Goal: Contribute content: Contribute content

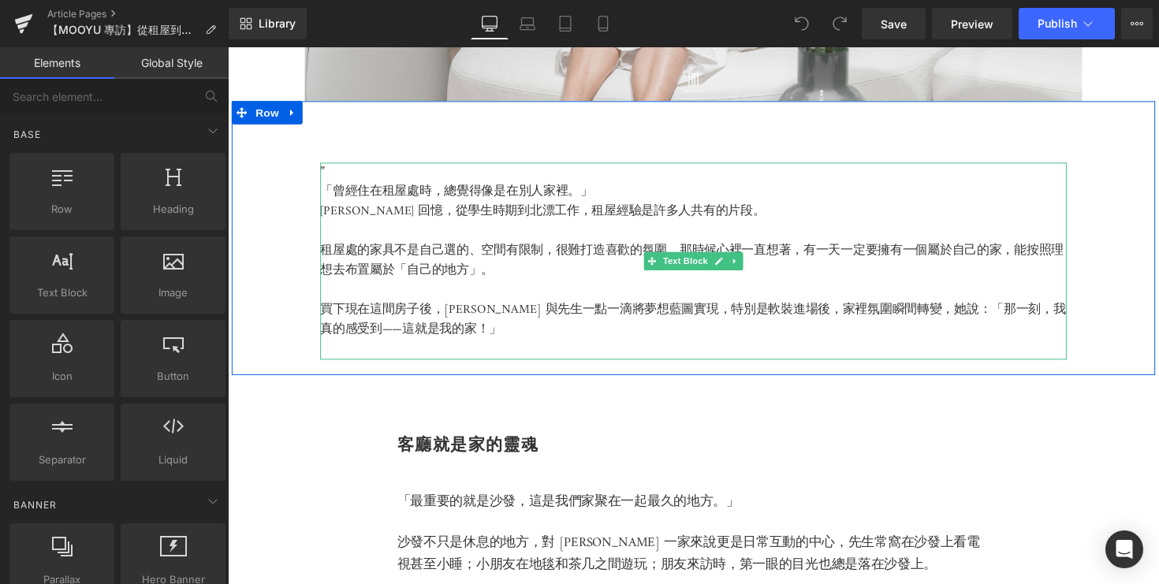
scroll to position [834, 0]
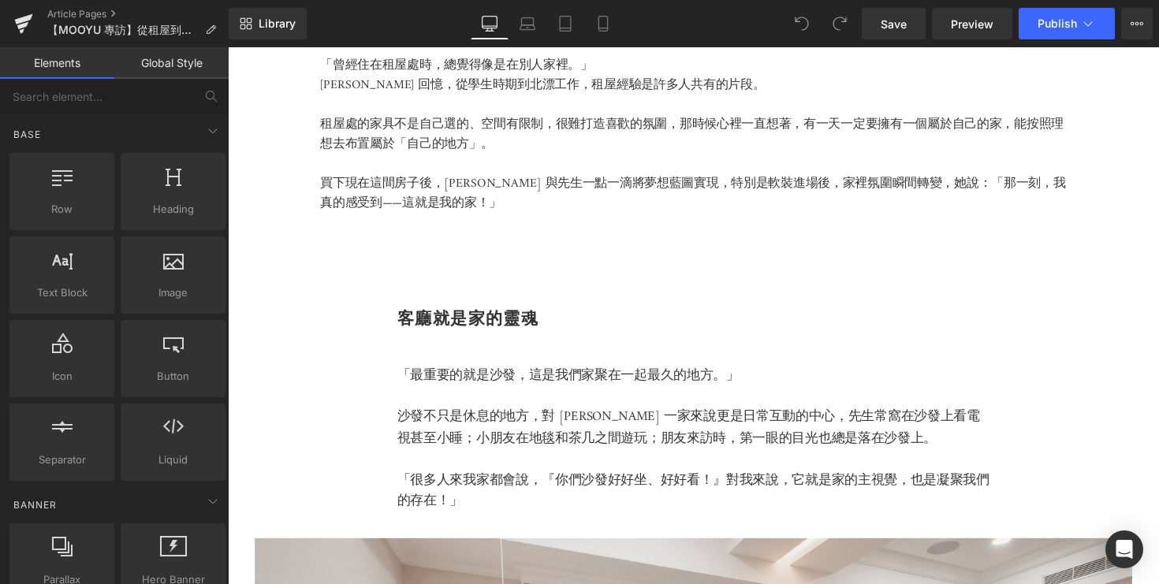
click at [648, 334] on div "客廳就是家的靈魂 Heading" at bounding box center [704, 325] width 607 height 17
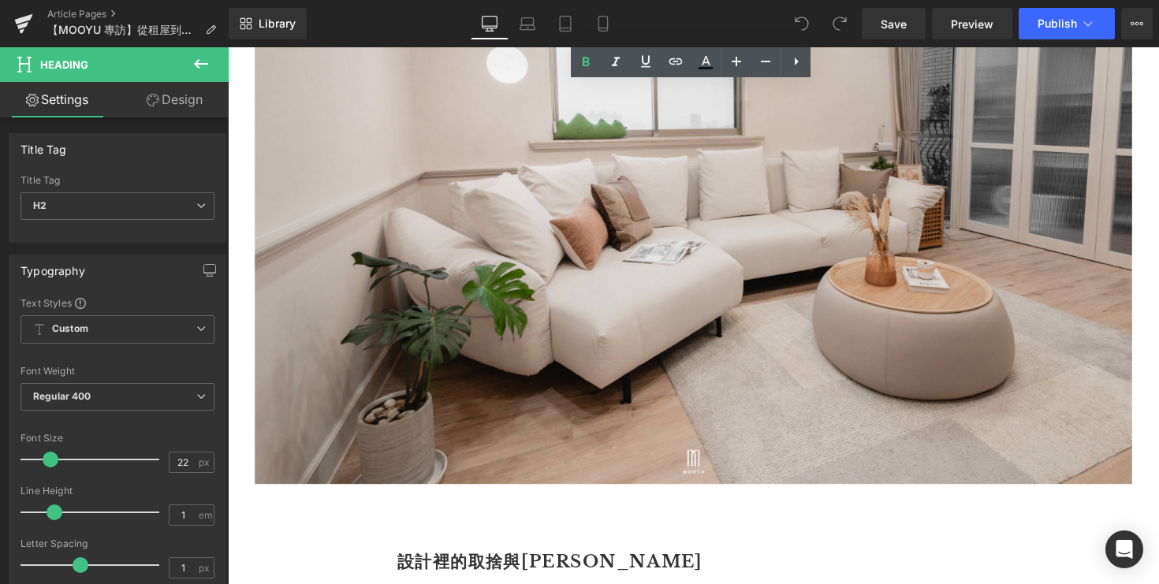
scroll to position [1593, 0]
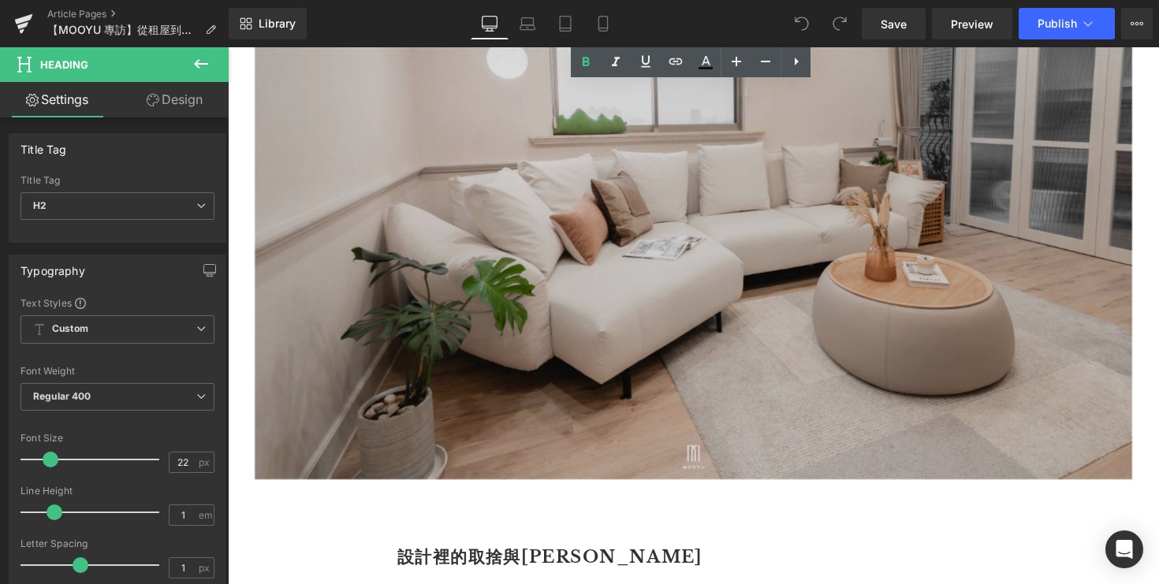
click at [596, 330] on img at bounding box center [705, 200] width 899 height 582
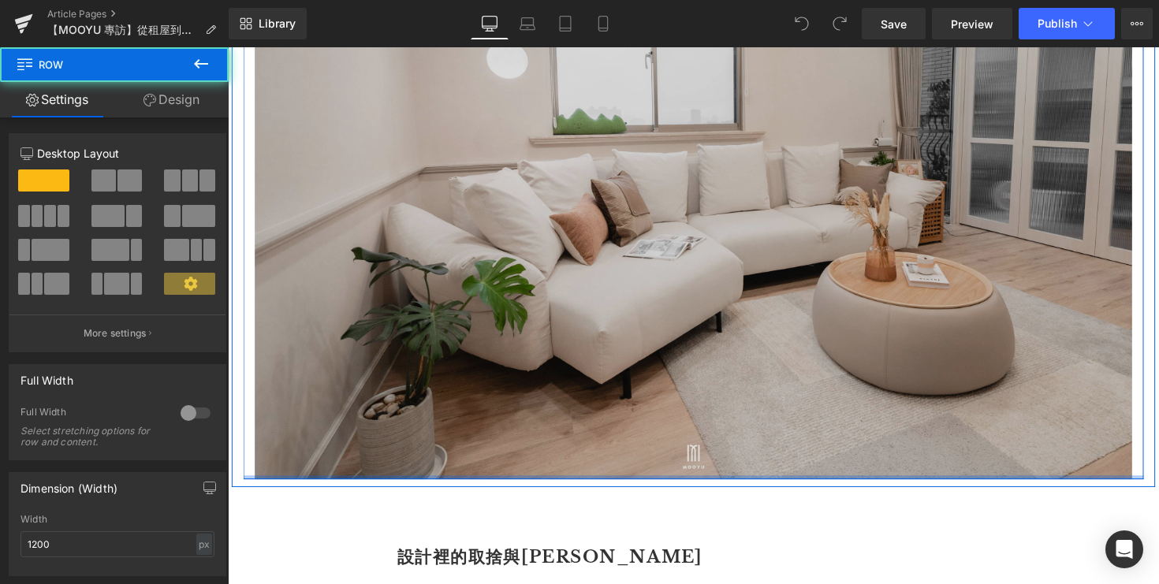
drag, startPoint x: 256, startPoint y: 504, endPoint x: 285, endPoint y: 460, distance: 52.9
click at [285, 460] on div "Image Row" at bounding box center [705, 186] width 923 height 609
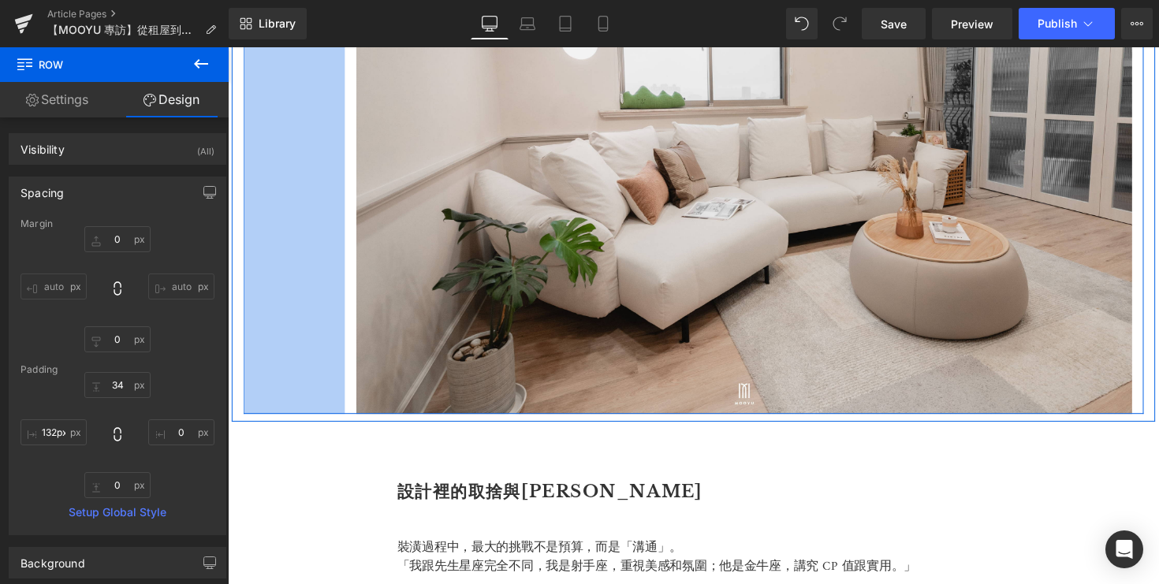
type input "131px"
drag, startPoint x: 245, startPoint y: 503, endPoint x: 348, endPoint y: 468, distance: 109.3
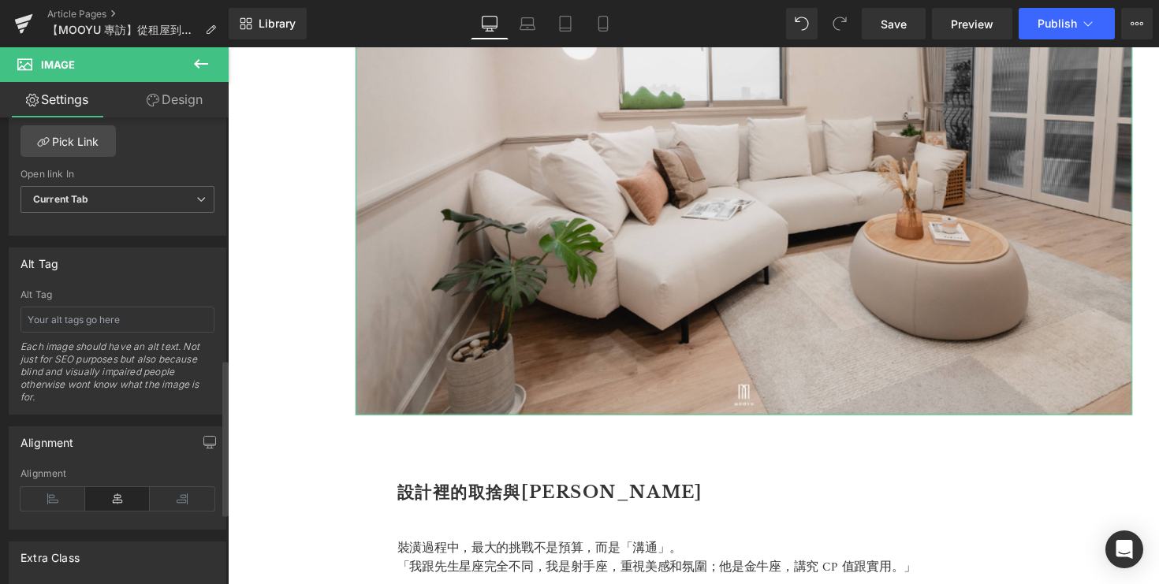
scroll to position [809, 0]
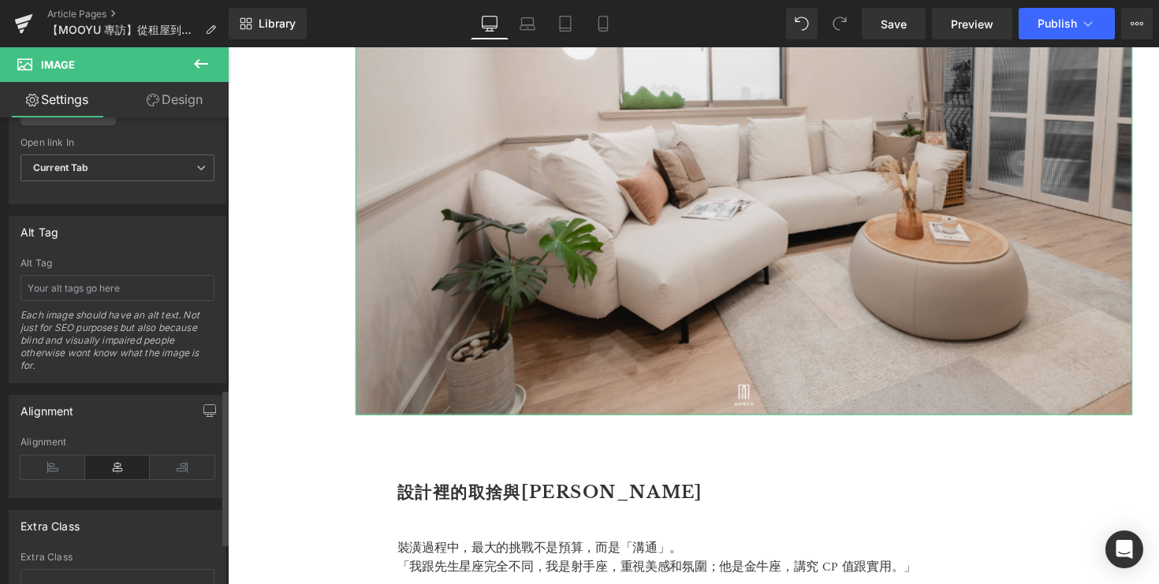
click at [115, 465] on icon at bounding box center [117, 468] width 65 height 24
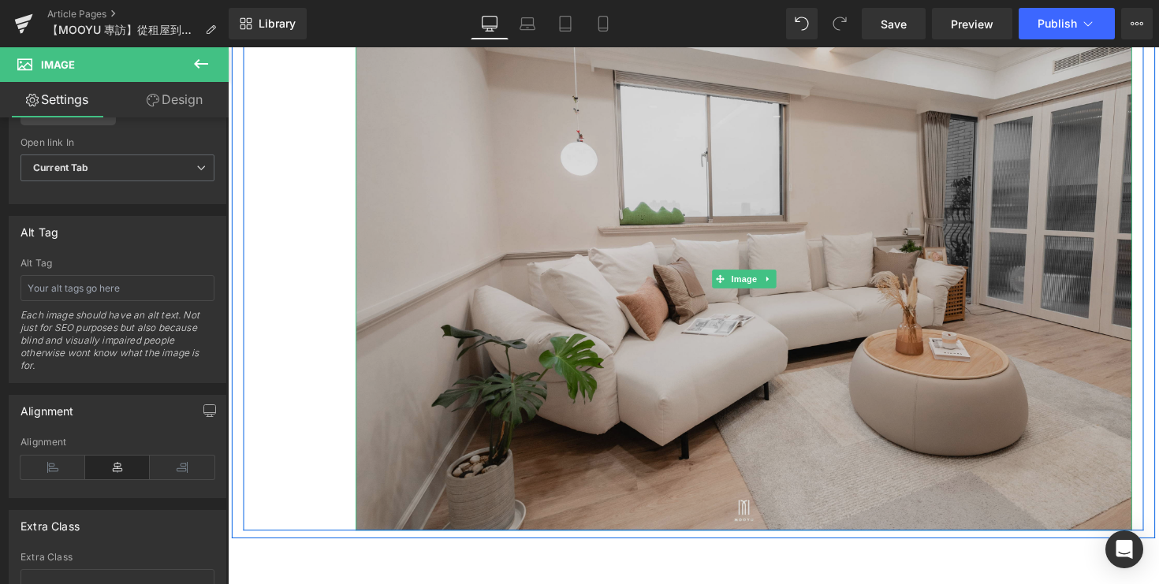
scroll to position [1523, 0]
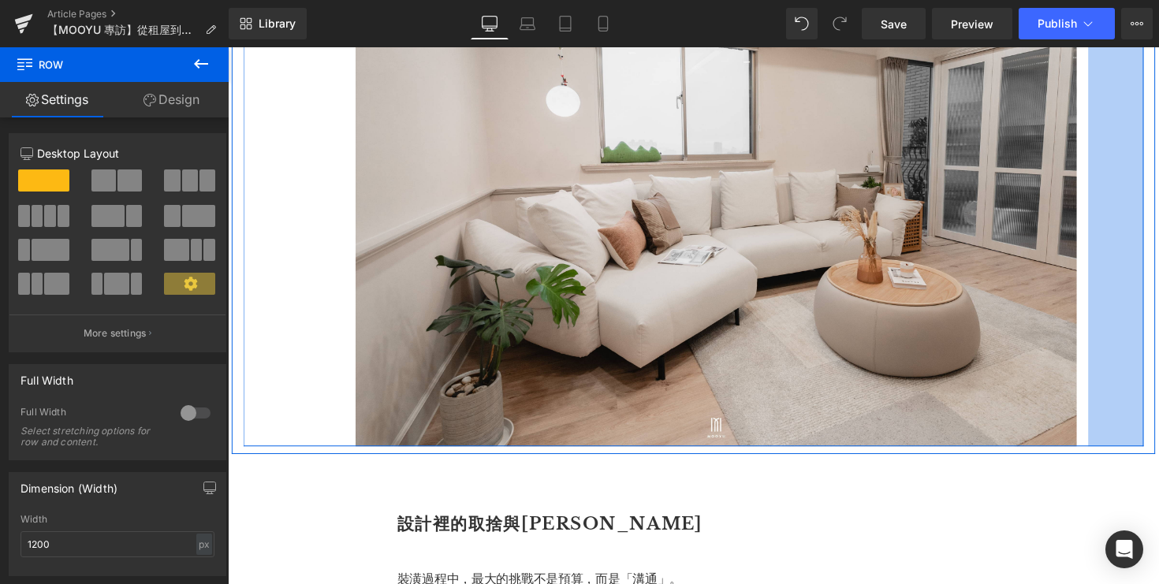
drag, startPoint x: 1164, startPoint y: 507, endPoint x: 1107, endPoint y: 491, distance: 59.7
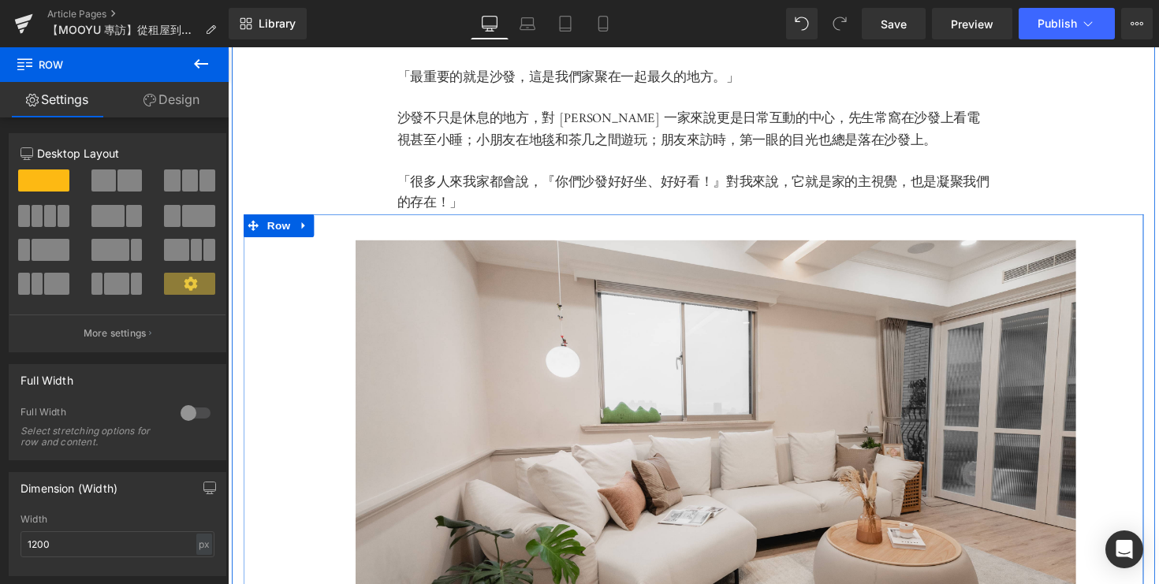
scroll to position [1167, 0]
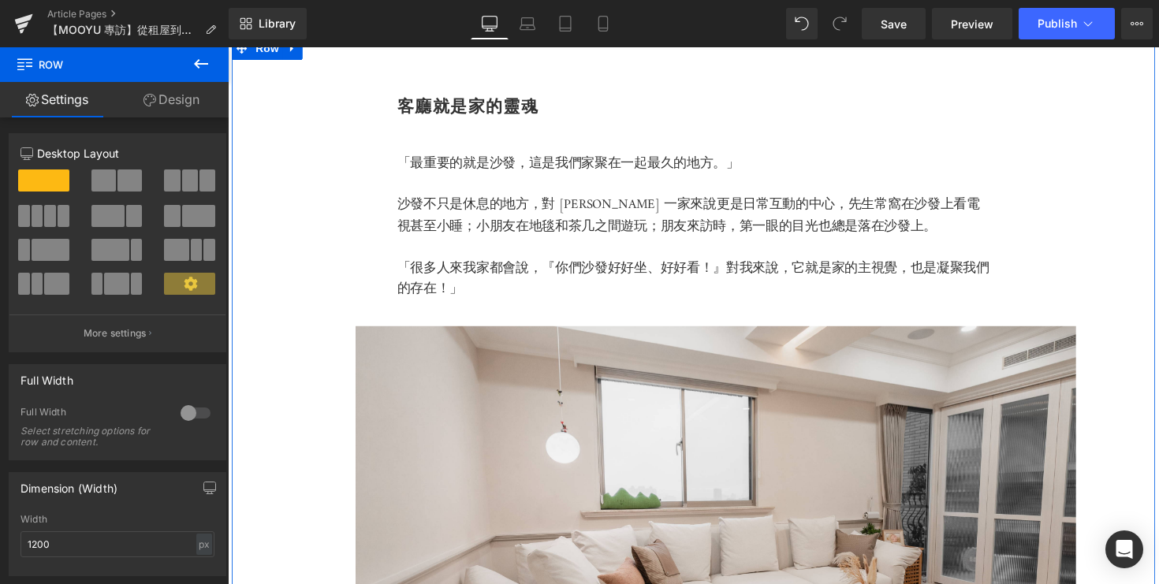
click at [1001, 260] on p at bounding box center [704, 253] width 607 height 21
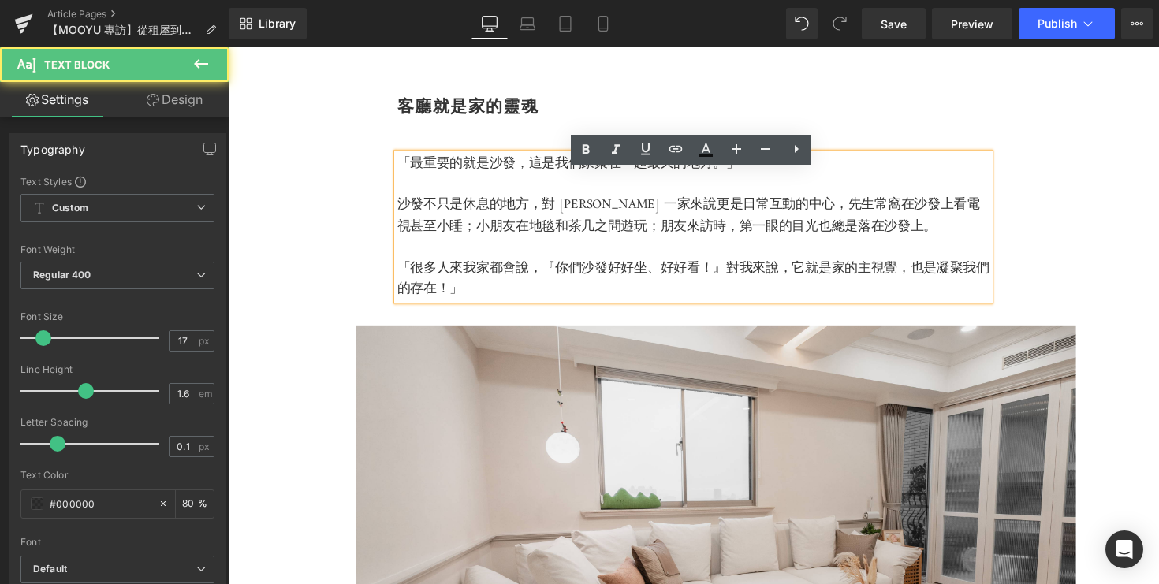
click at [1067, 276] on div "客廳就是家的靈魂 Heading 「最重要的就是沙發，這是我們家聚在一起最久的地方。」 沙發不只是休息的地方，對 Kelly 一家來說更是日常互動的中心，先生…" at bounding box center [705, 424] width 947 height 775
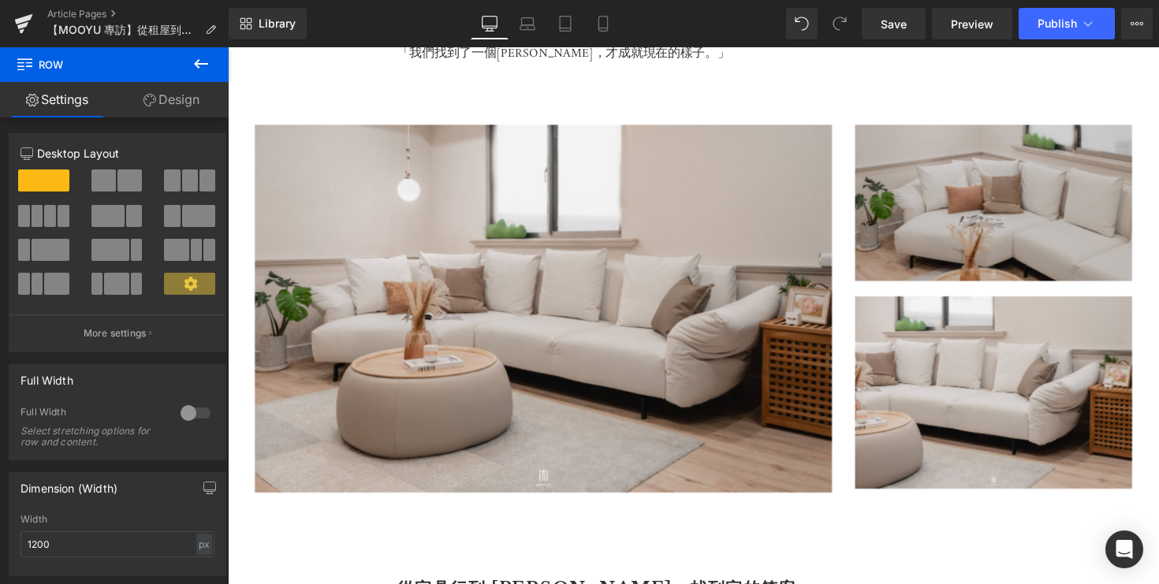
scroll to position [2312, 0]
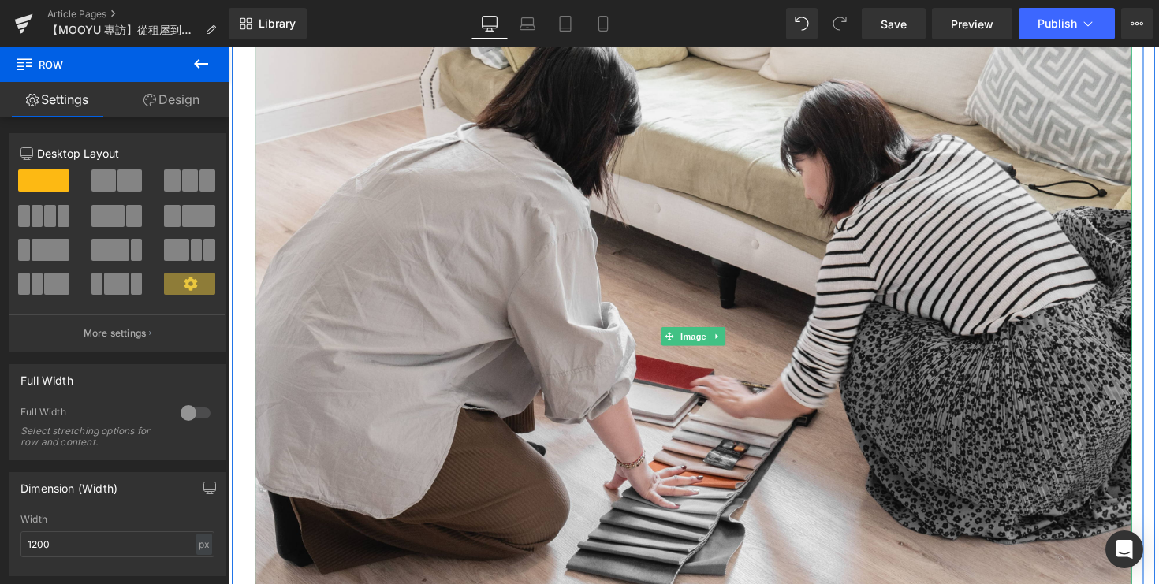
click at [969, 286] on img at bounding box center [705, 343] width 899 height 599
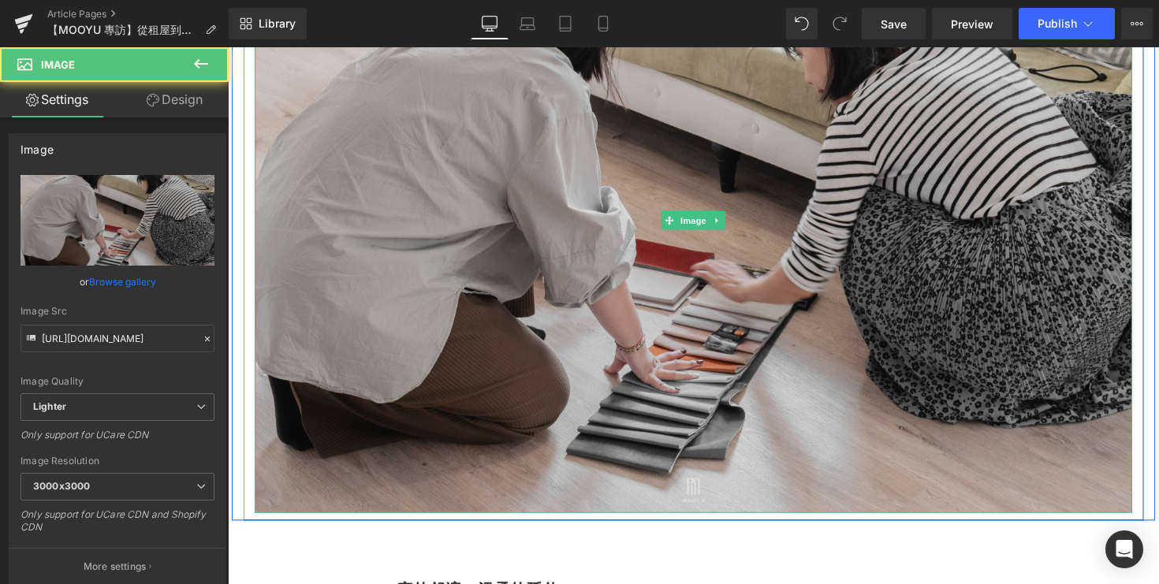
scroll to position [3299, 0]
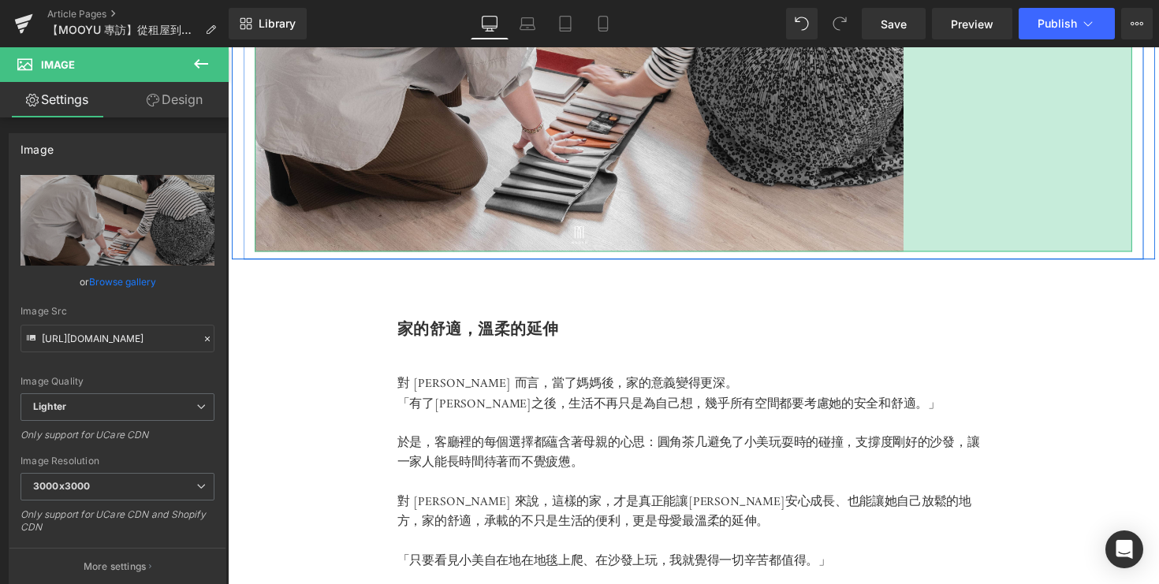
drag, startPoint x: 1153, startPoint y: 406, endPoint x: 920, endPoint y: 305, distance: 254.4
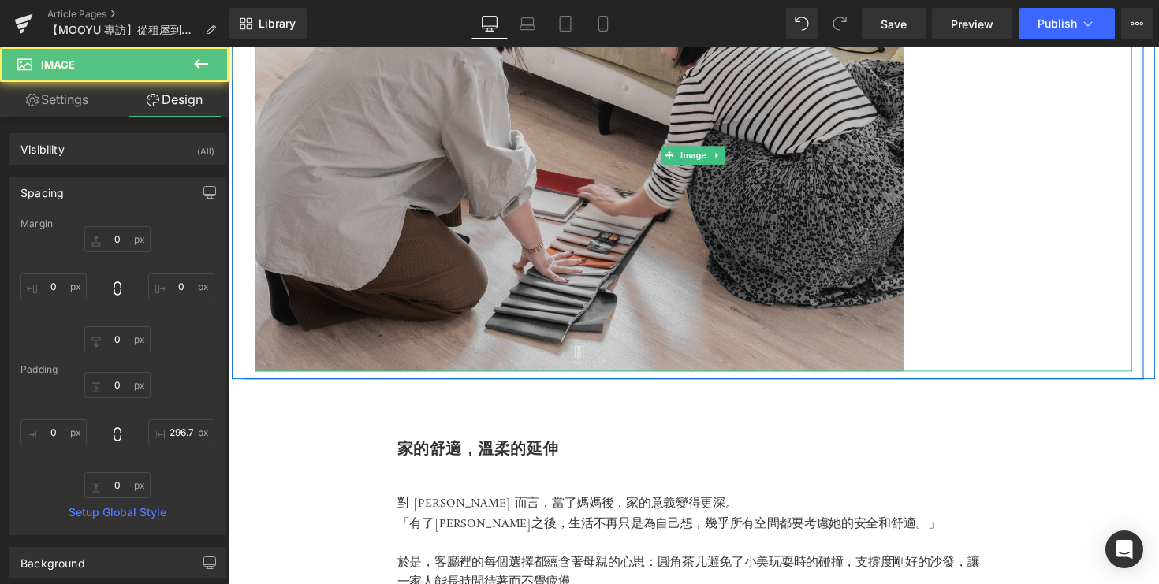
scroll to position [3164, 0]
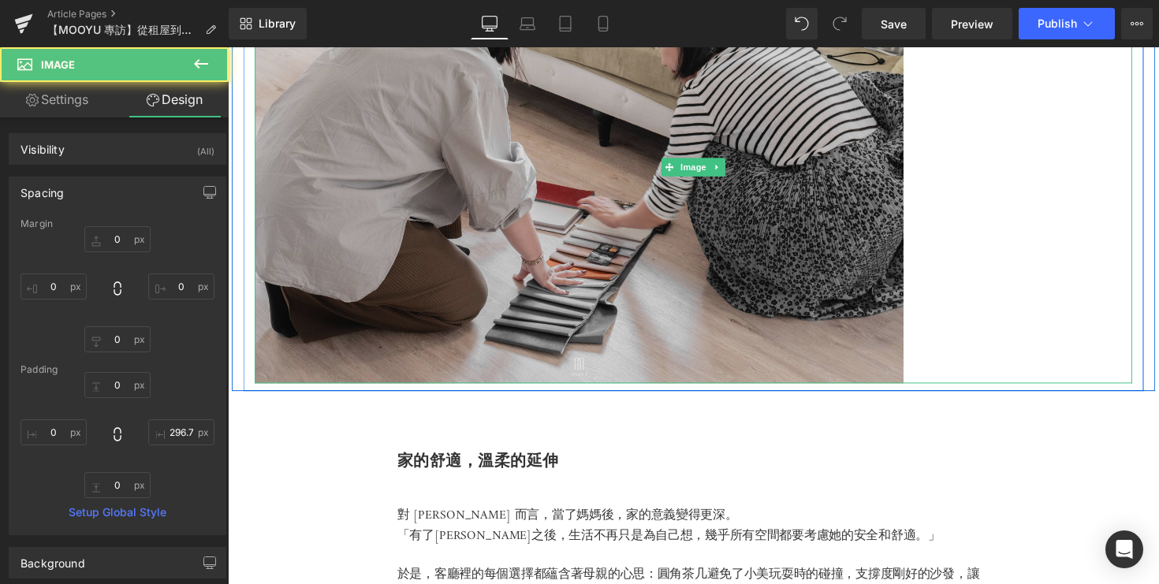
click at [681, 279] on img at bounding box center [705, 170] width 899 height 443
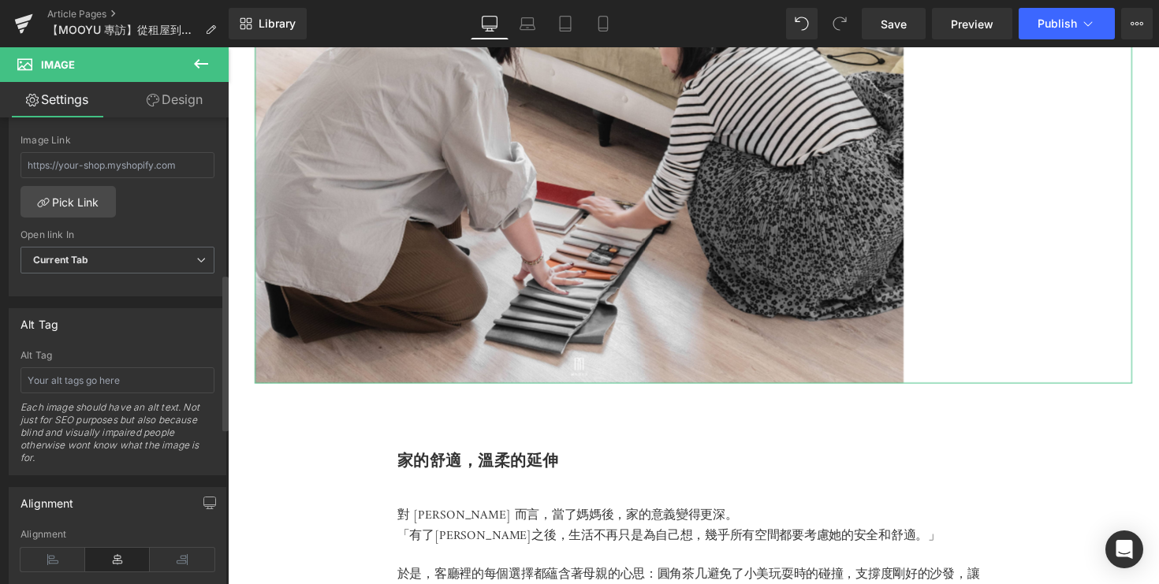
scroll to position [772, 0]
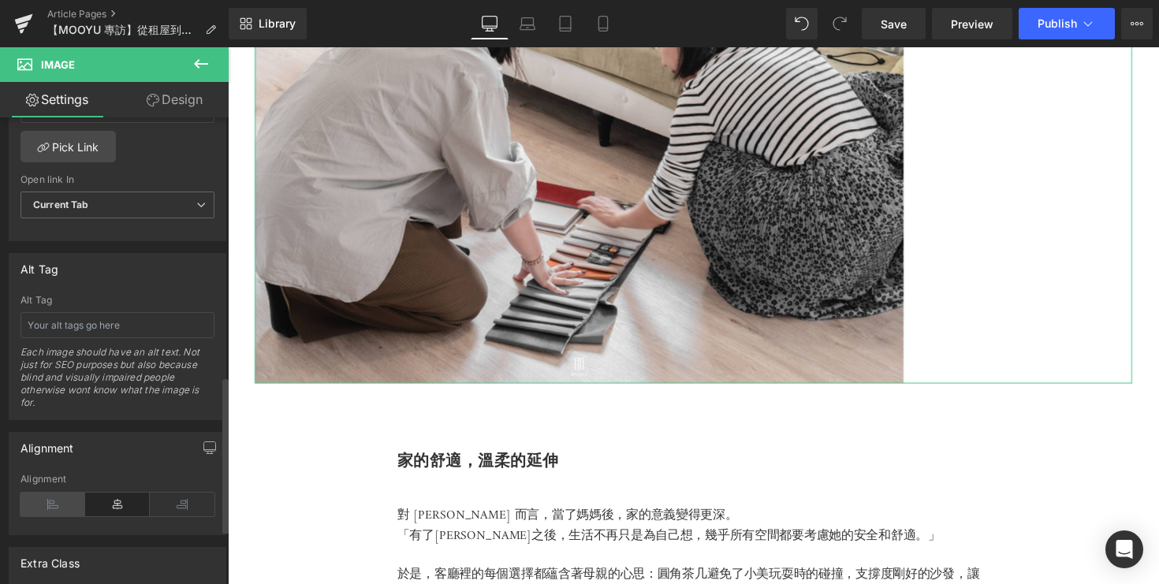
click at [61, 507] on icon at bounding box center [53, 505] width 65 height 24
click at [111, 507] on icon at bounding box center [117, 505] width 65 height 24
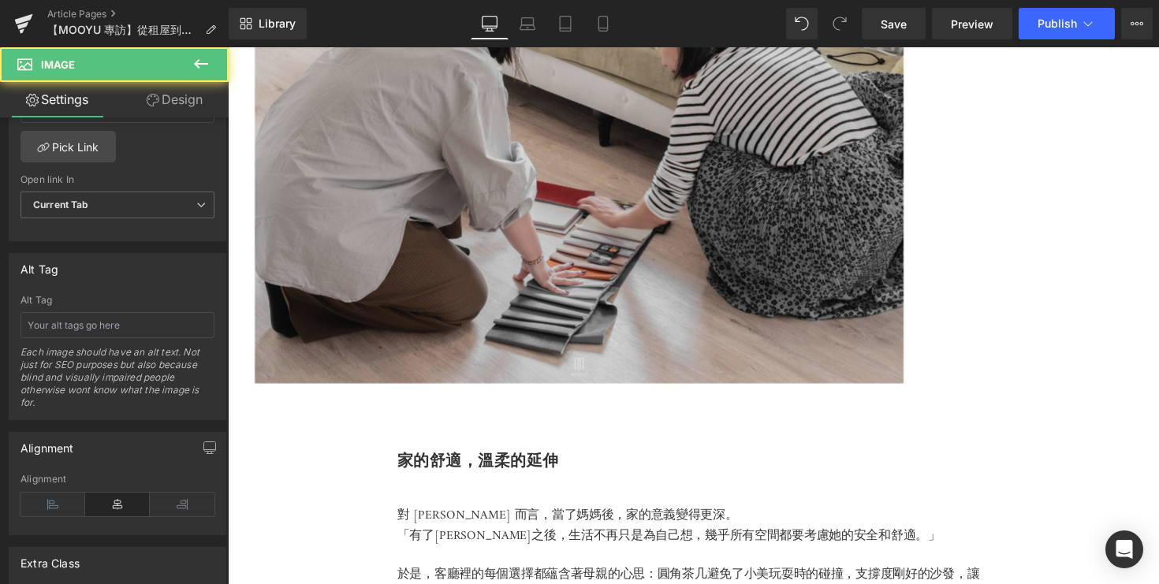
click at [376, 269] on img at bounding box center [705, 170] width 899 height 443
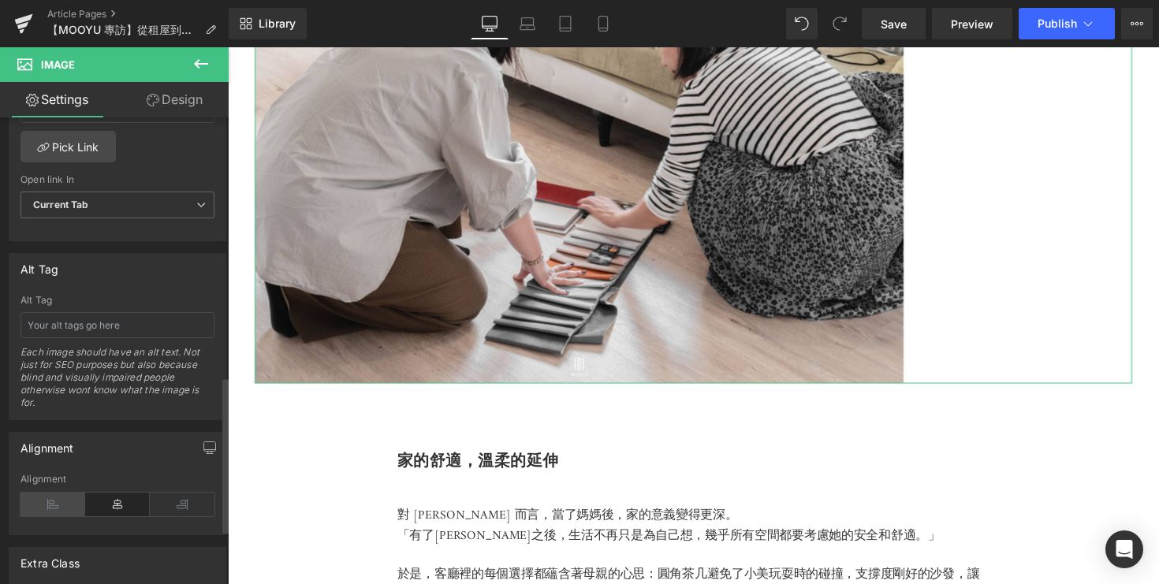
click at [54, 508] on icon at bounding box center [53, 505] width 65 height 24
click at [110, 506] on icon at bounding box center [117, 505] width 65 height 24
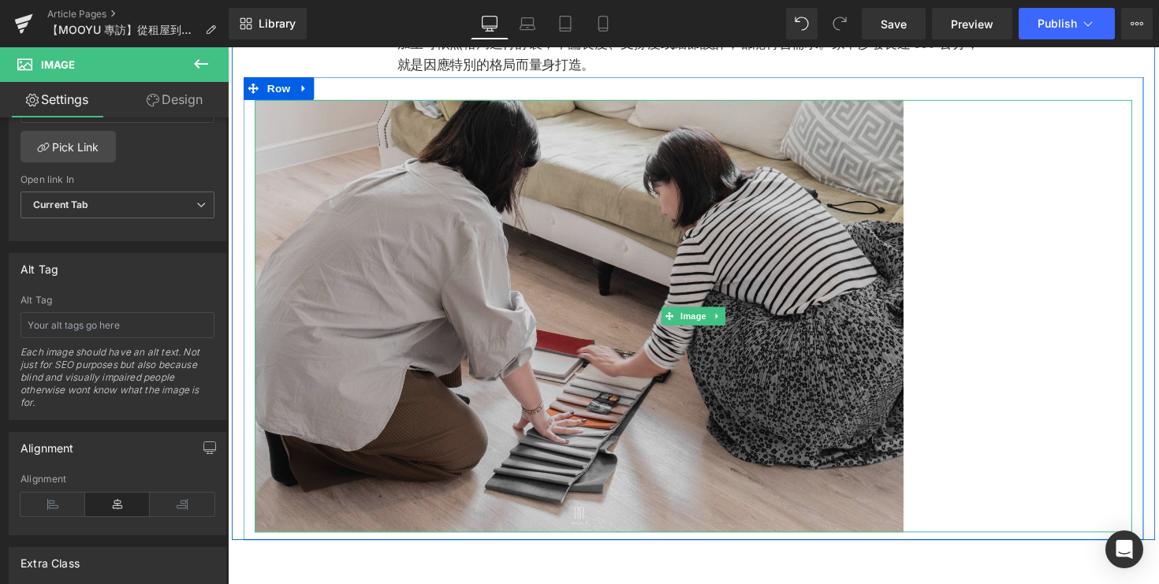
scroll to position [2985, 0]
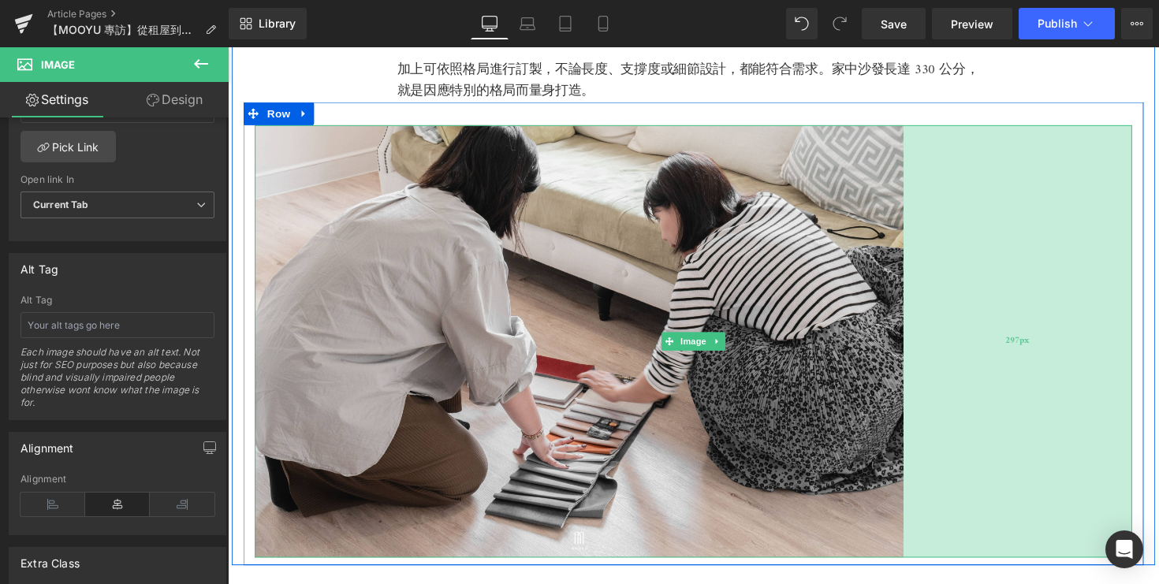
click at [1016, 498] on div "297px" at bounding box center [1037, 348] width 234 height 443
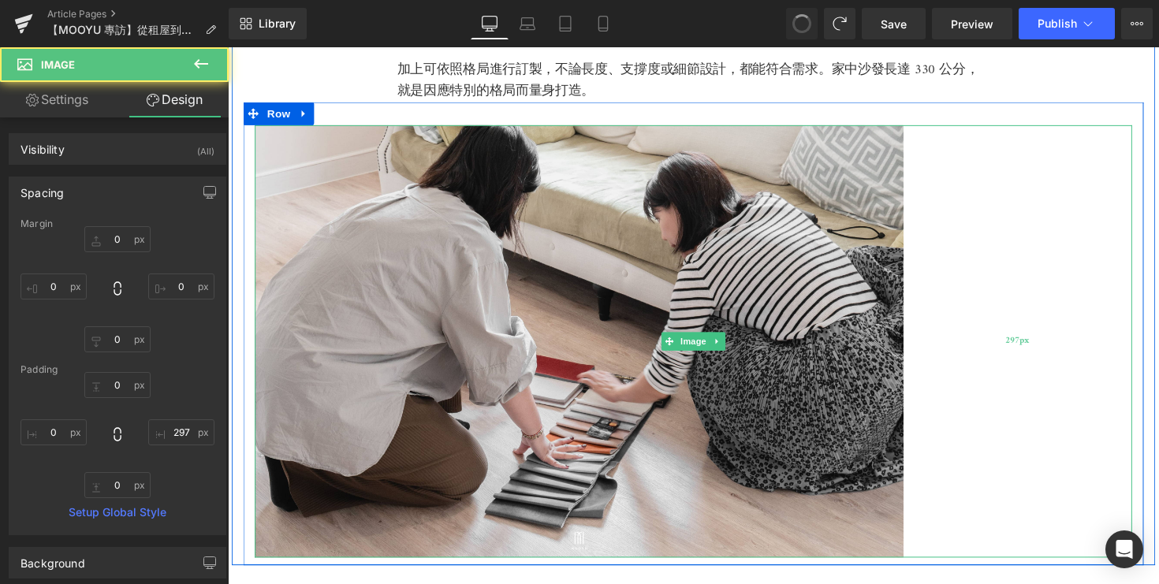
type input "0"
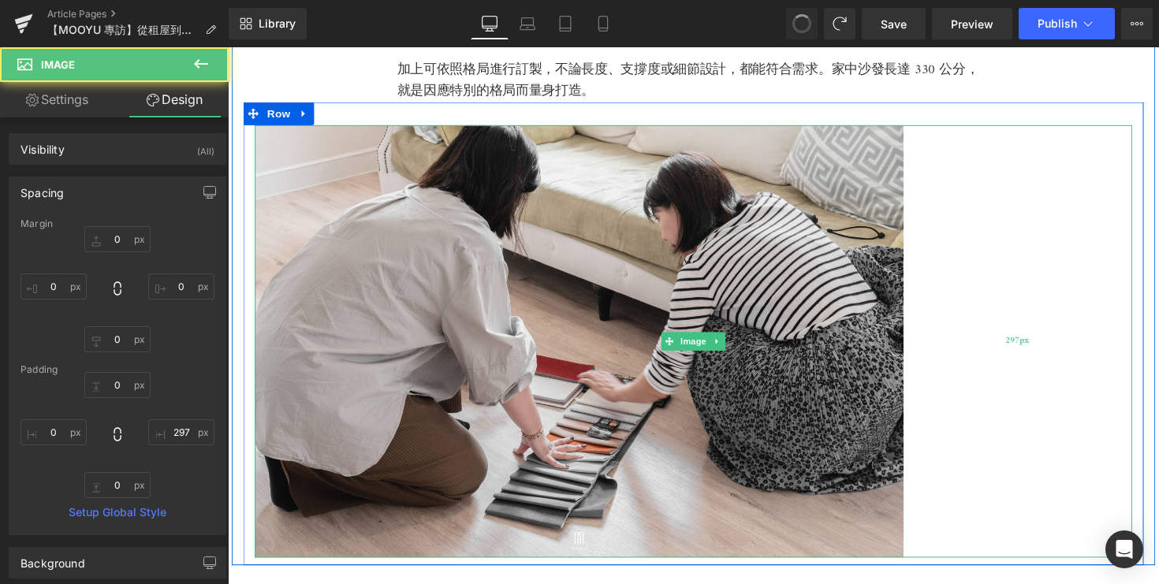
type input "297"
type input "0"
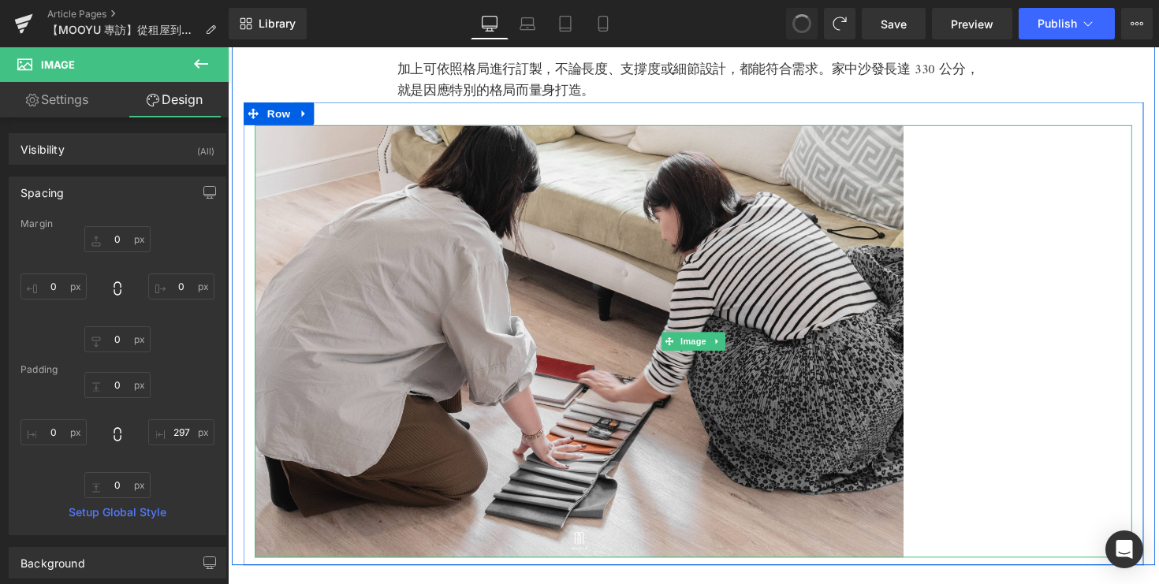
type input "0"
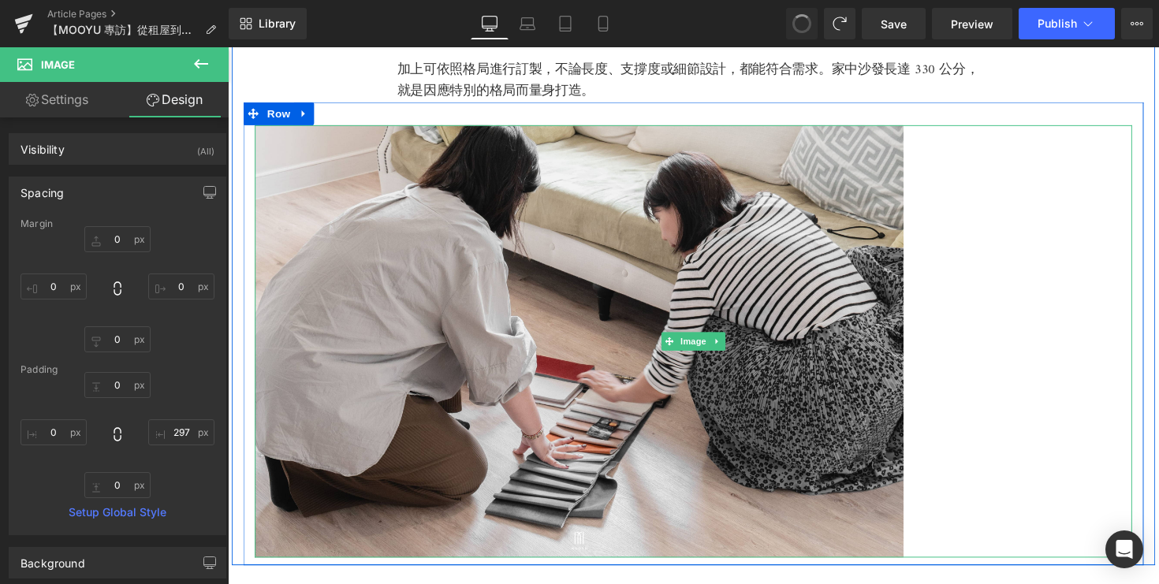
type input "194.378"
type input "0"
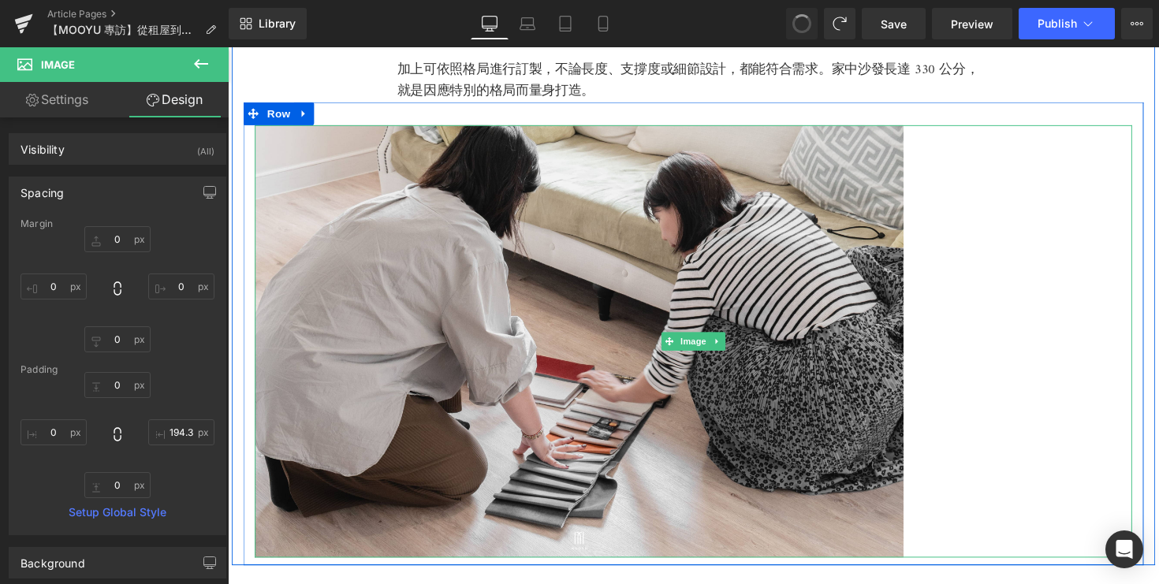
type input "0"
type input "158.003"
type input "0"
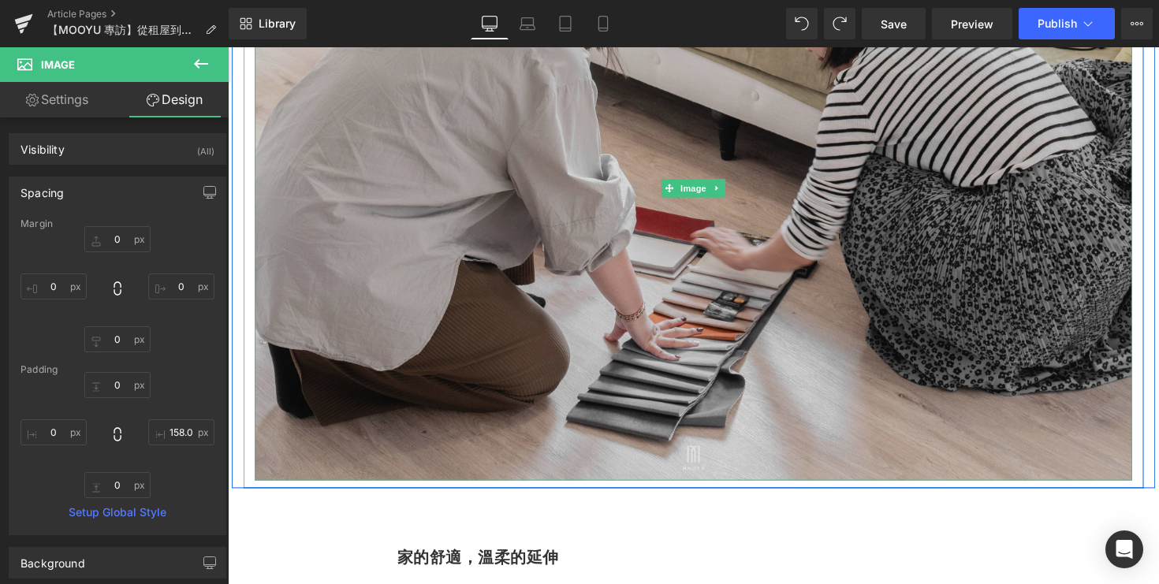
scroll to position [3242, 0]
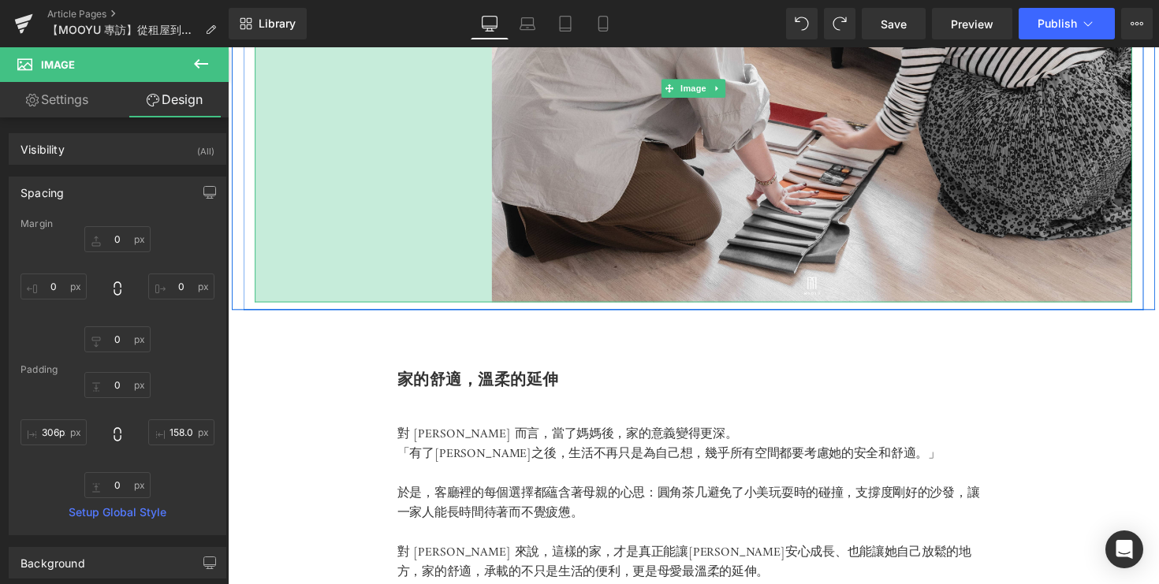
type input "305px"
drag, startPoint x: 259, startPoint y: 462, endPoint x: 498, endPoint y: 357, distance: 262.0
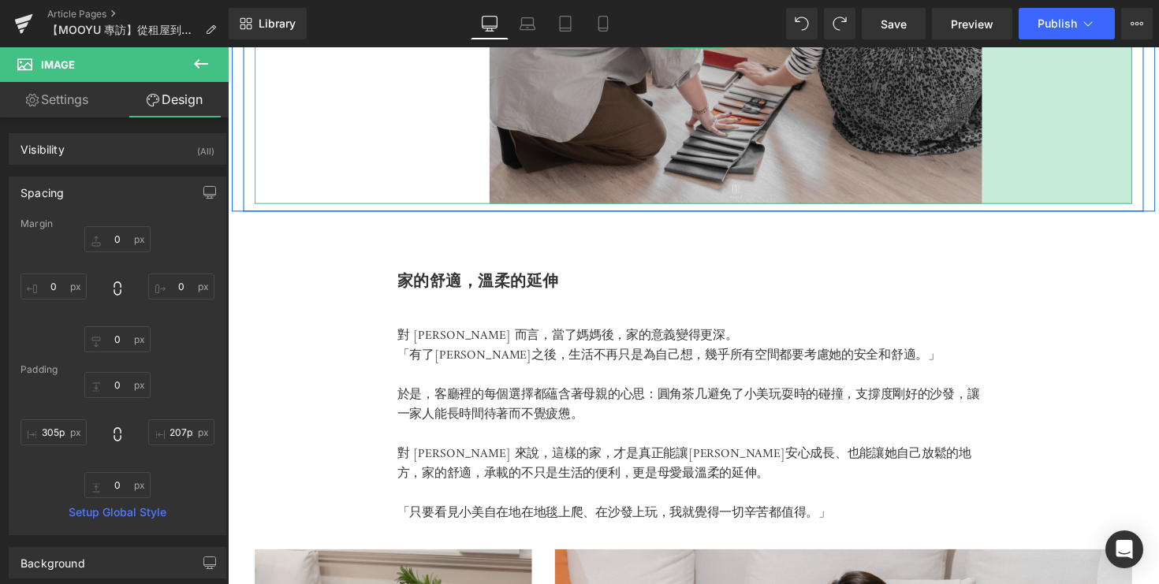
type input "208px"
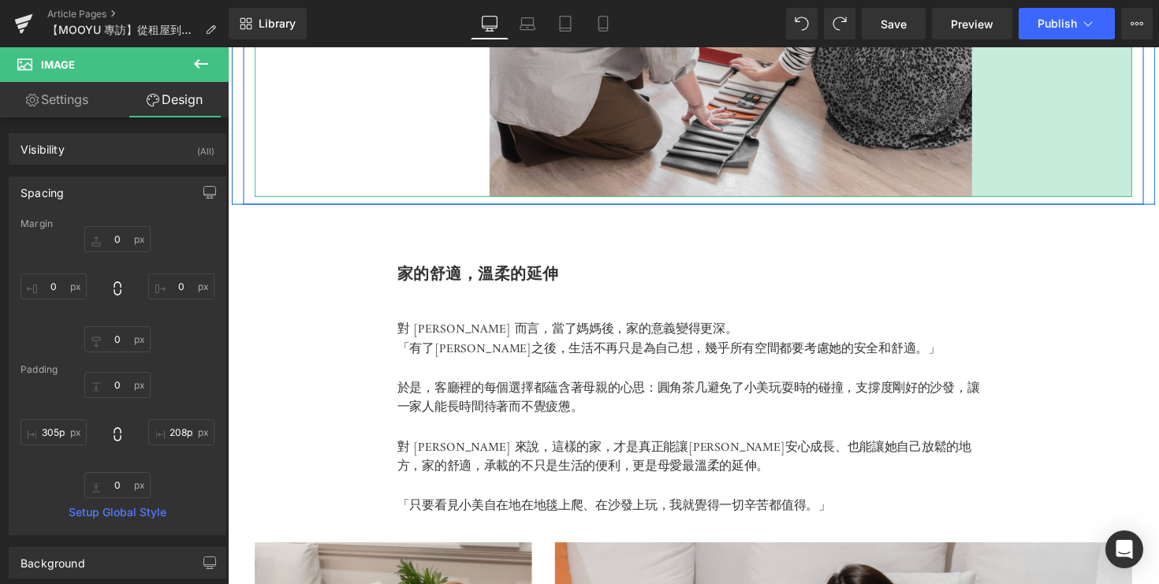
drag, startPoint x: 1152, startPoint y: 301, endPoint x: 988, endPoint y: 284, distance: 165.0
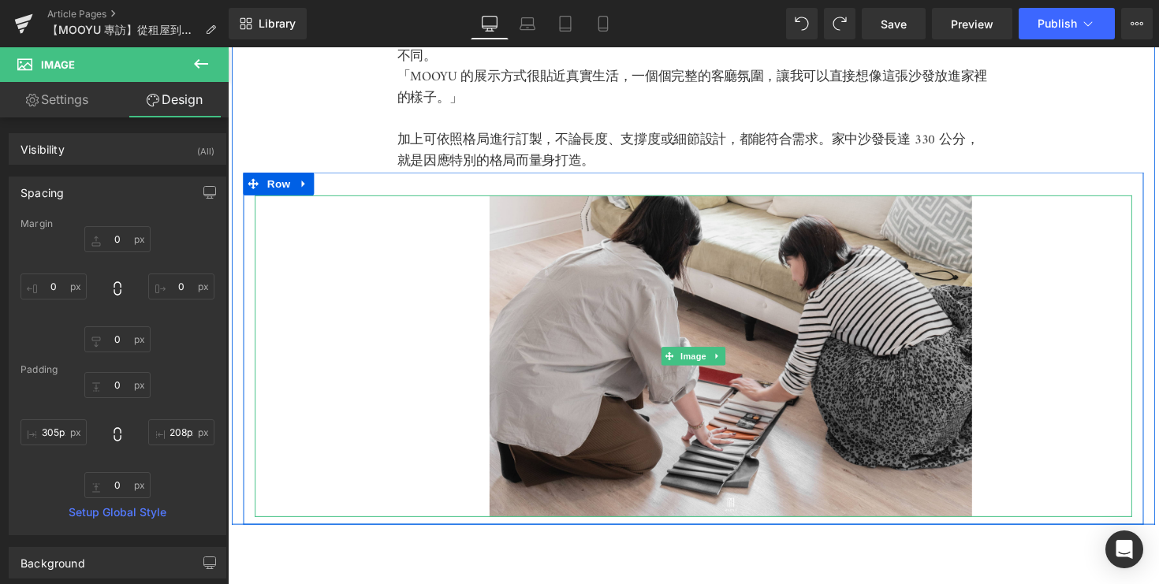
scroll to position [2811, 0]
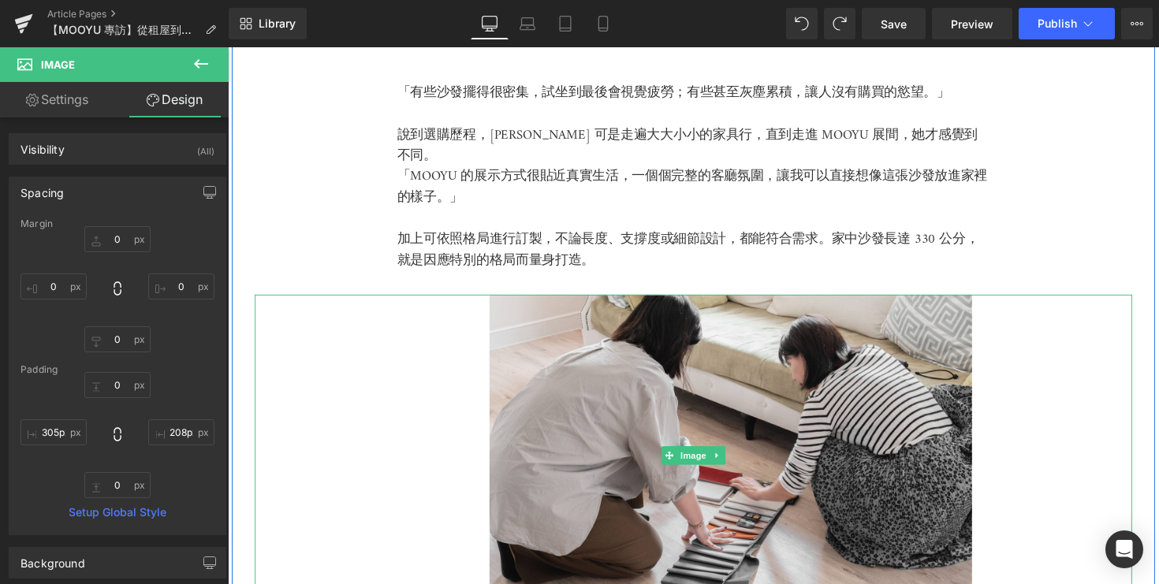
click at [1040, 204] on div "從家具行到 MOOYU，找到家的答案 Heading 「有些沙發擺得很密集，試坐到最後會視覺疲勞；有些甚至灰塵累積，讓人沒有購買的慾望。」 說到選購歷程，Ke…" at bounding box center [705, 302] width 947 height 674
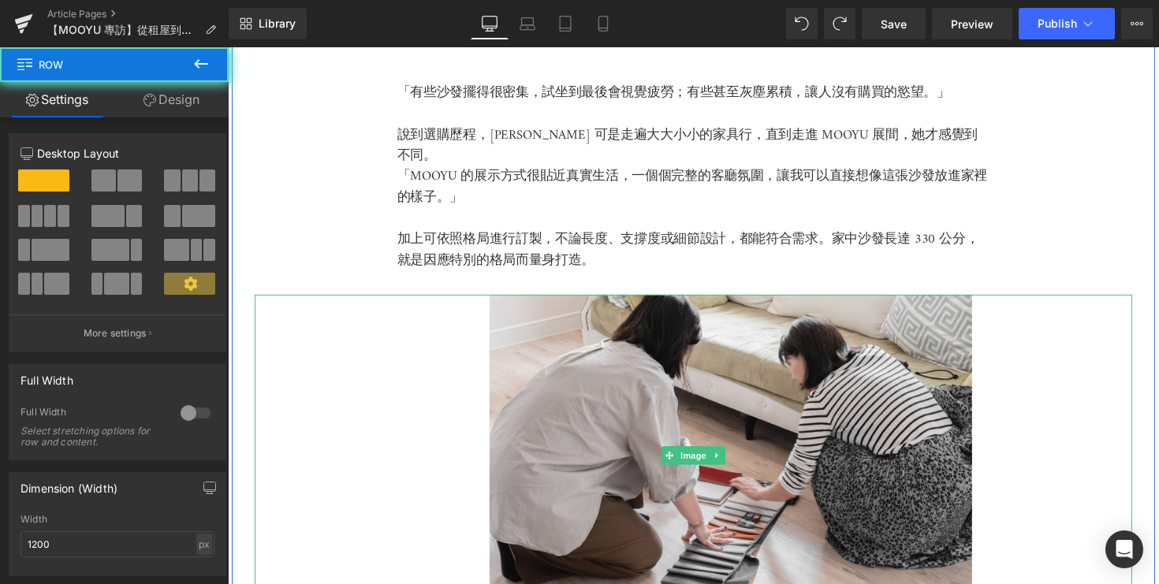
click at [1073, 247] on div "從家具行到 MOOYU，找到家的答案 Heading 「有些沙發擺得很密集，試坐到最後會視覺疲勞；有些甚至灰塵累積，讓人沒有購買的慾望。」 說到選購歷程，Ke…" at bounding box center [705, 302] width 947 height 674
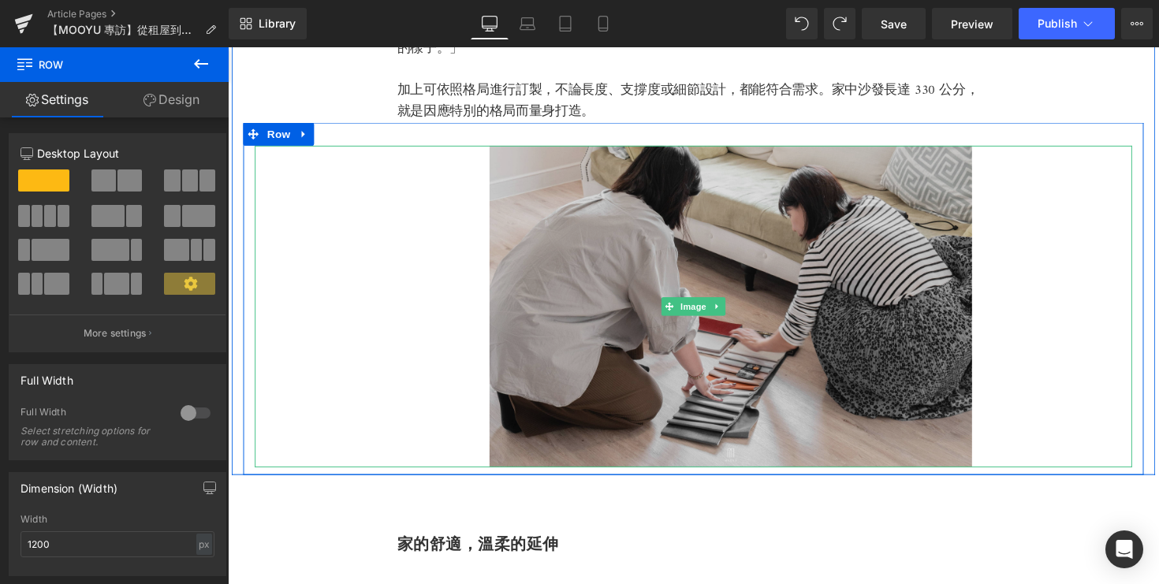
scroll to position [3029, 0]
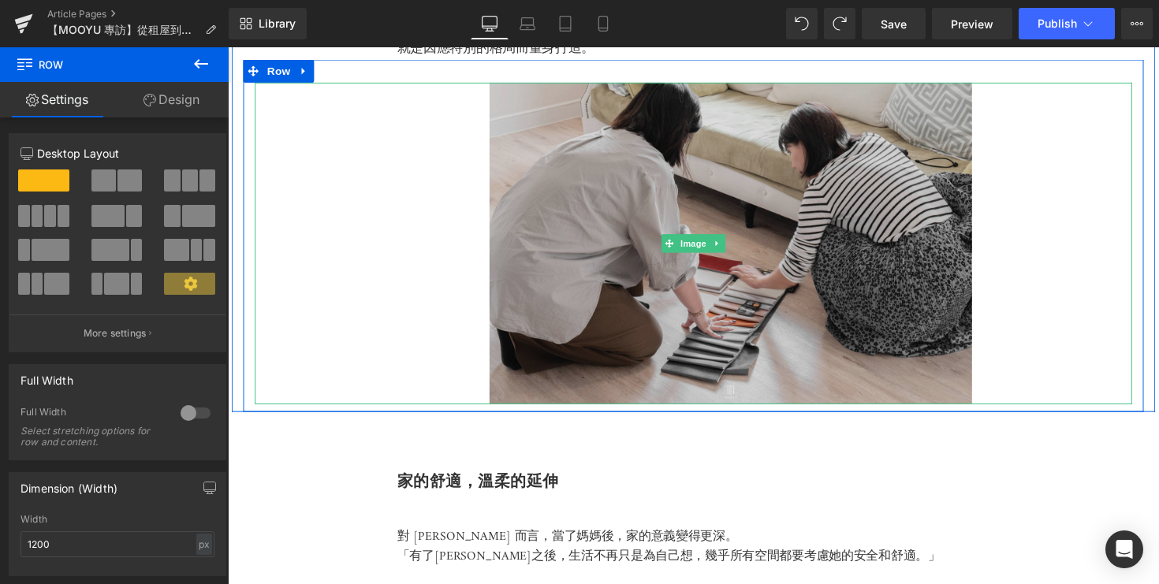
click at [504, 95] on img at bounding box center [705, 249] width 899 height 330
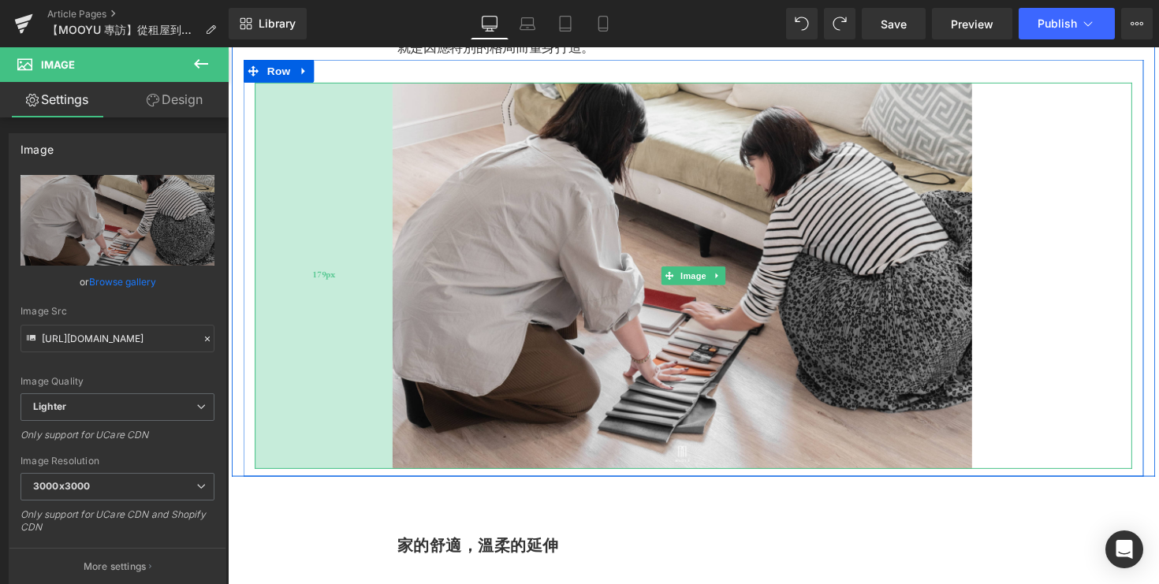
drag, startPoint x: 493, startPoint y: 81, endPoint x: 394, endPoint y: 88, distance: 99.6
click at [394, 88] on div "179px" at bounding box center [326, 282] width 141 height 396
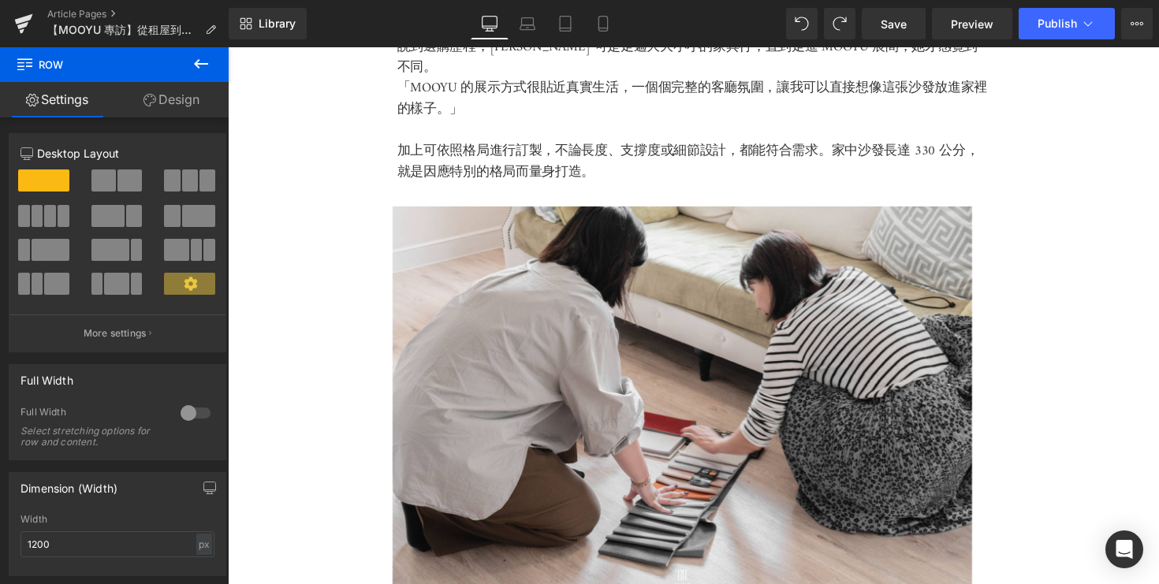
scroll to position [2786, 0]
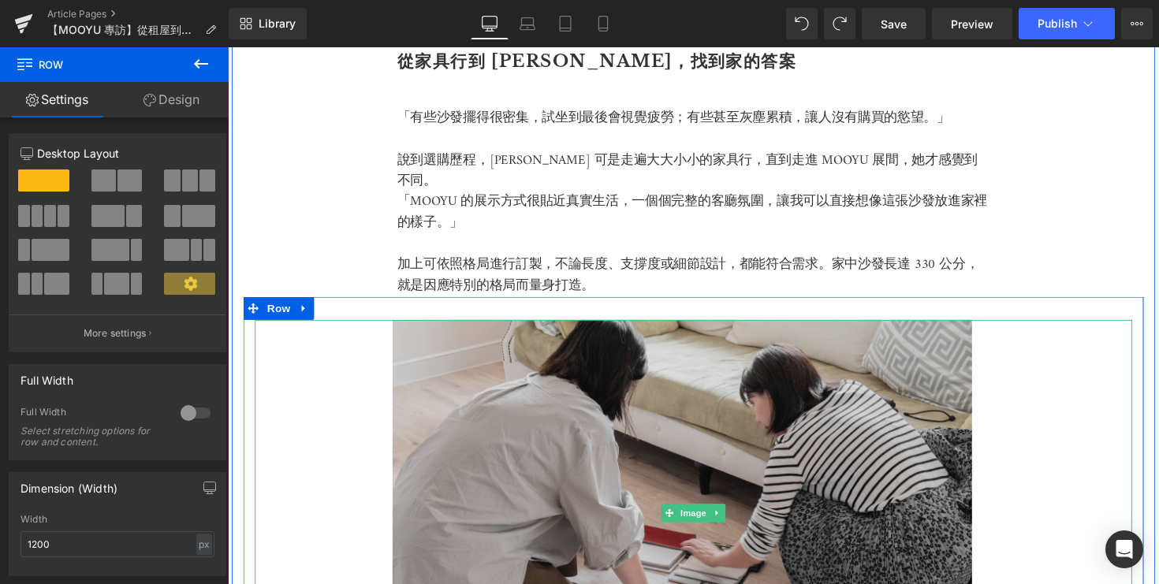
click at [965, 393] on img at bounding box center [705, 525] width 899 height 396
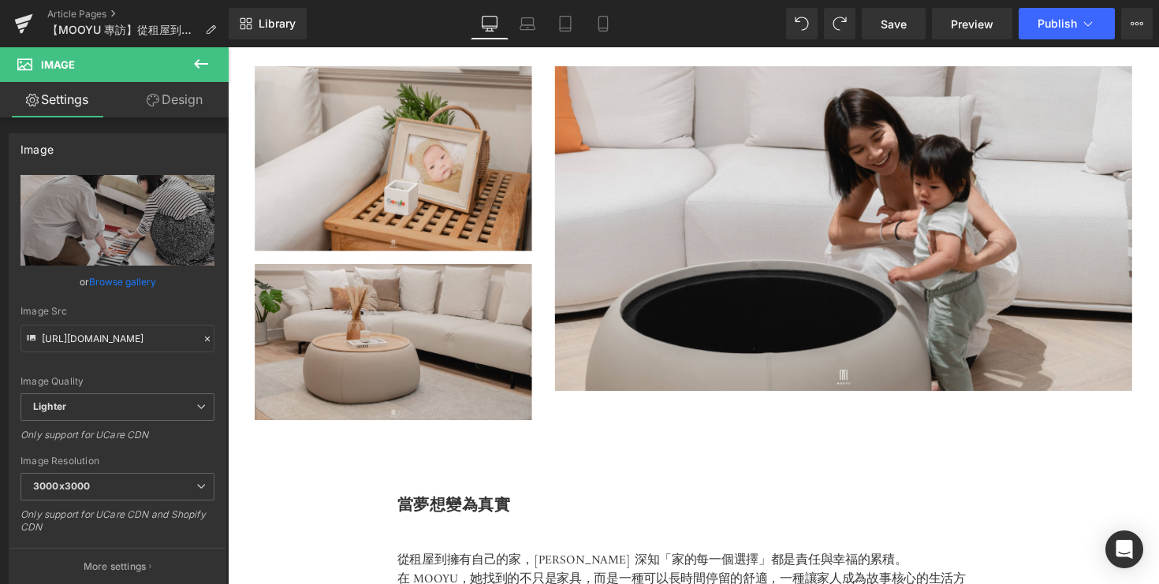
scroll to position [3834, 0]
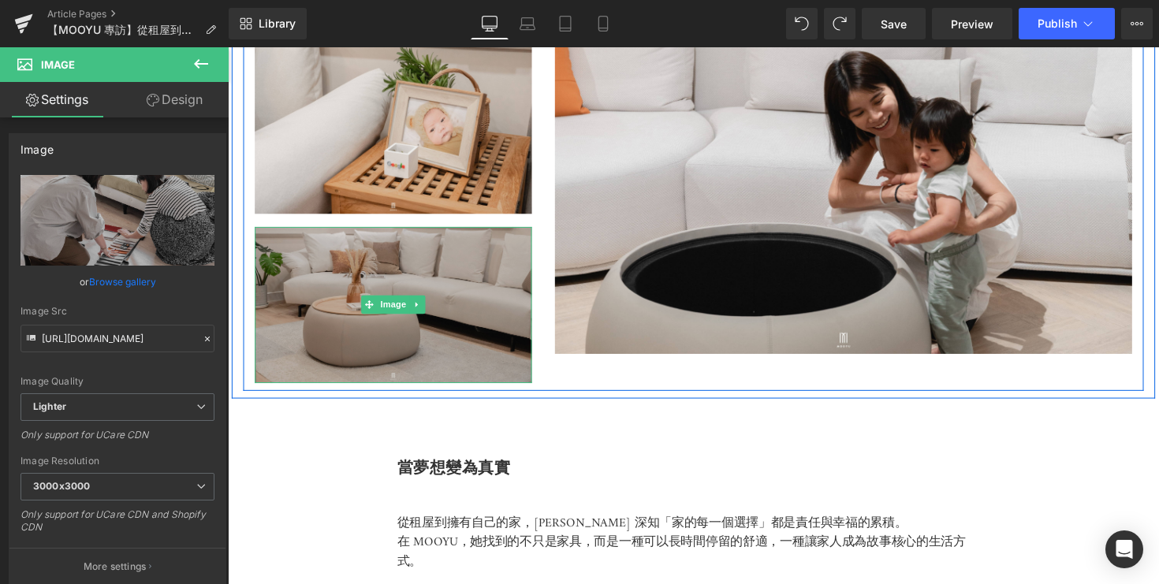
click at [426, 325] on img at bounding box center [398, 311] width 284 height 160
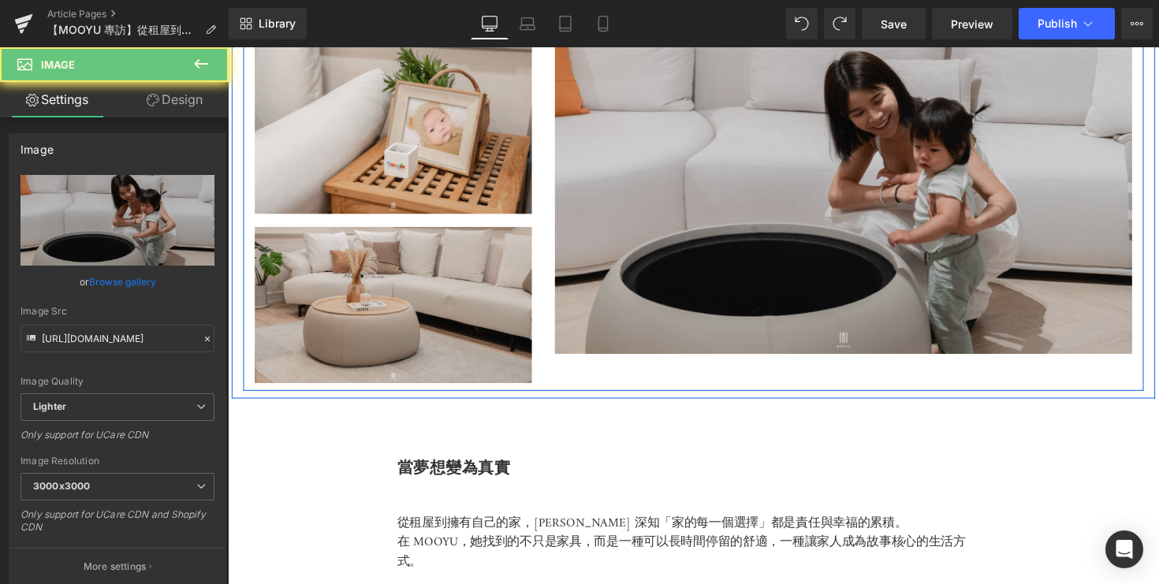
click at [603, 323] on img at bounding box center [859, 194] width 592 height 333
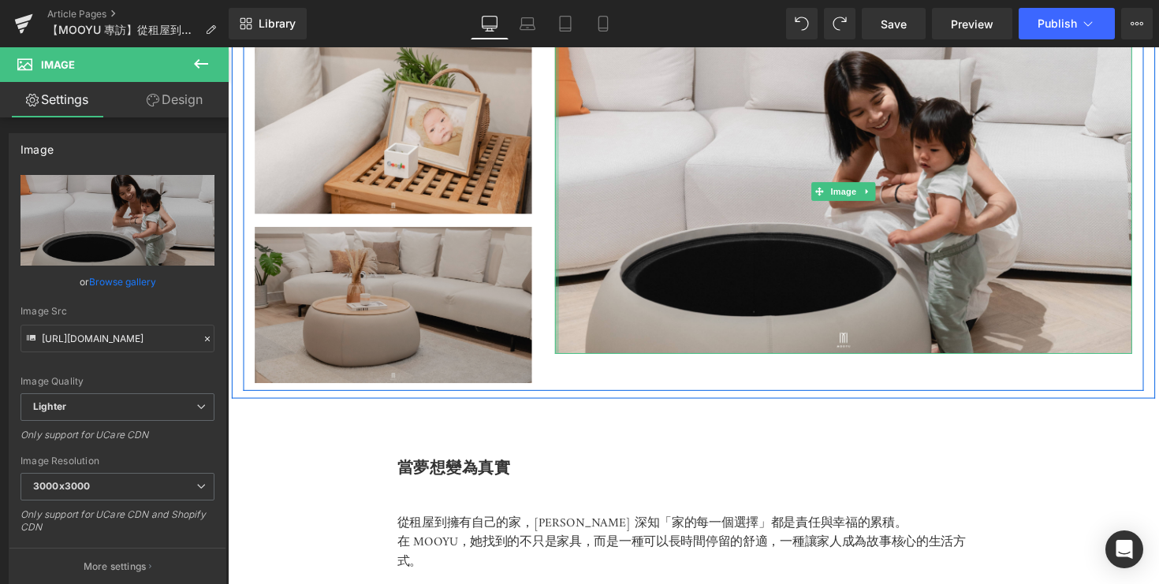
drag, startPoint x: 565, startPoint y: 353, endPoint x: 521, endPoint y: 337, distance: 46.9
click at [521, 337] on div "Image Image Image Row" at bounding box center [705, 200] width 923 height 397
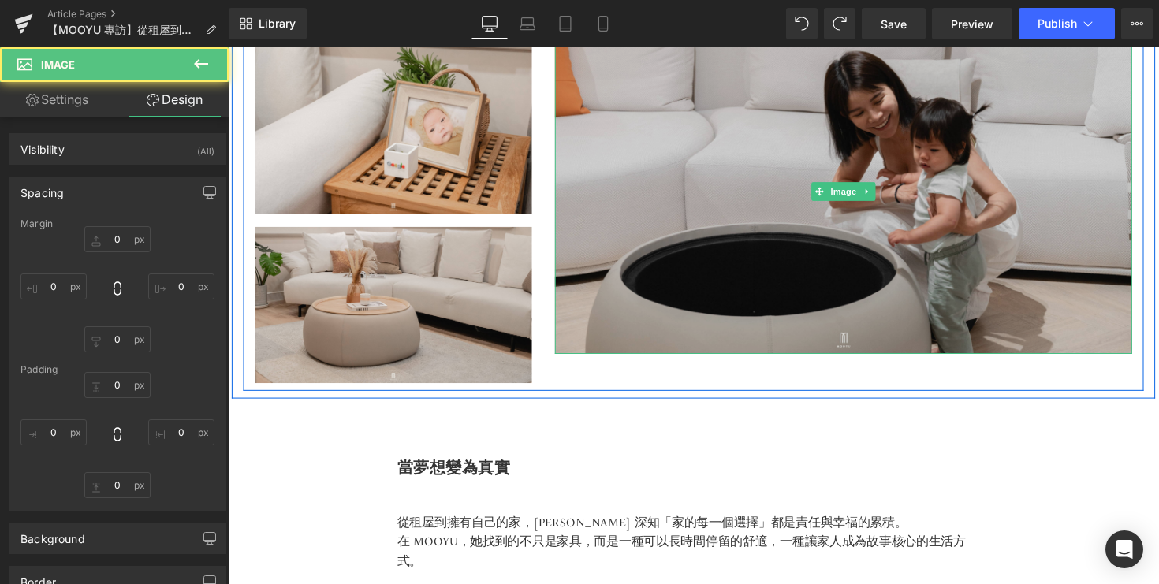
type input "0"
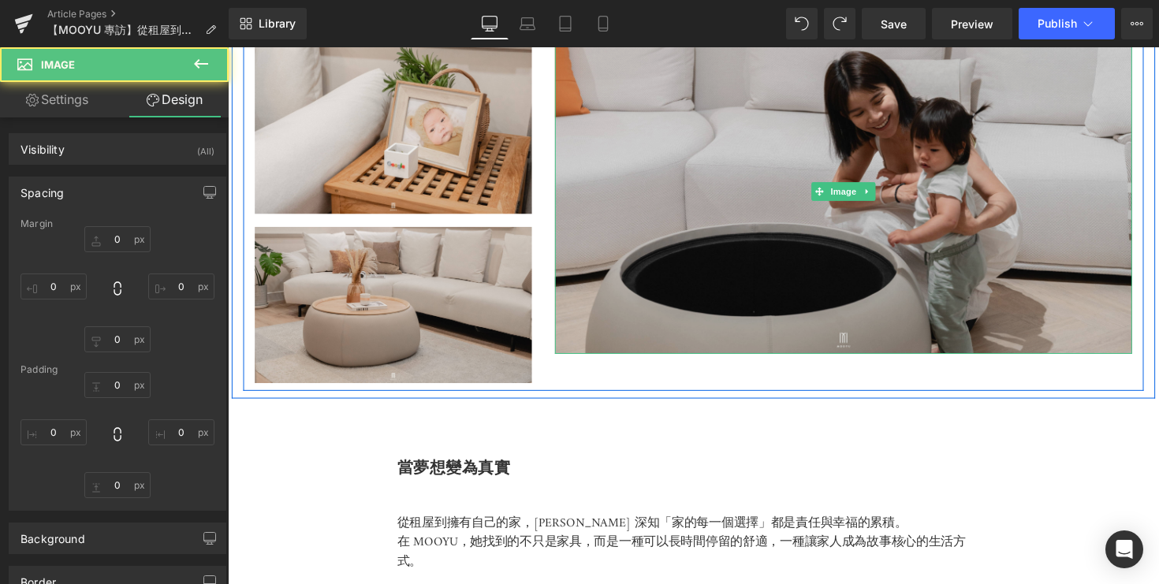
type input "0"
click at [1148, 349] on img at bounding box center [859, 194] width 592 height 333
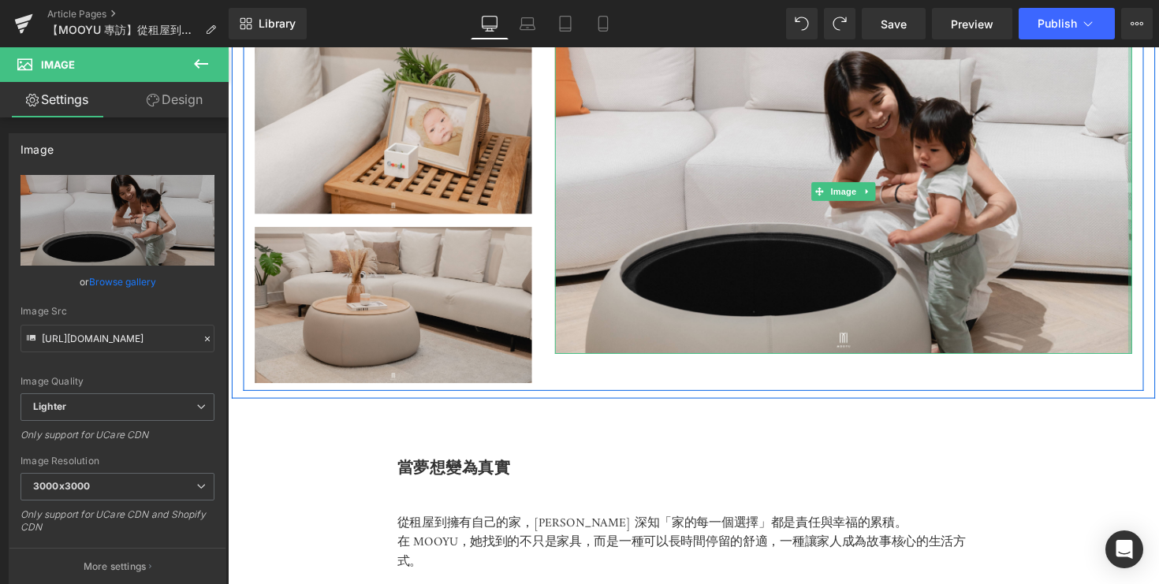
drag, startPoint x: 1152, startPoint y: 356, endPoint x: 1156, endPoint y: 380, distance: 24.7
click at [1159, 380] on div "家的舒適，溫柔的延伸 Heading 對 Kelly 而言，當了媽媽後，家的意義變得更深。 「有了小美之後，生活不再只是為自己想，幾乎所有空間都要考慮她的安全…" at bounding box center [705, 40] width 947 height 717
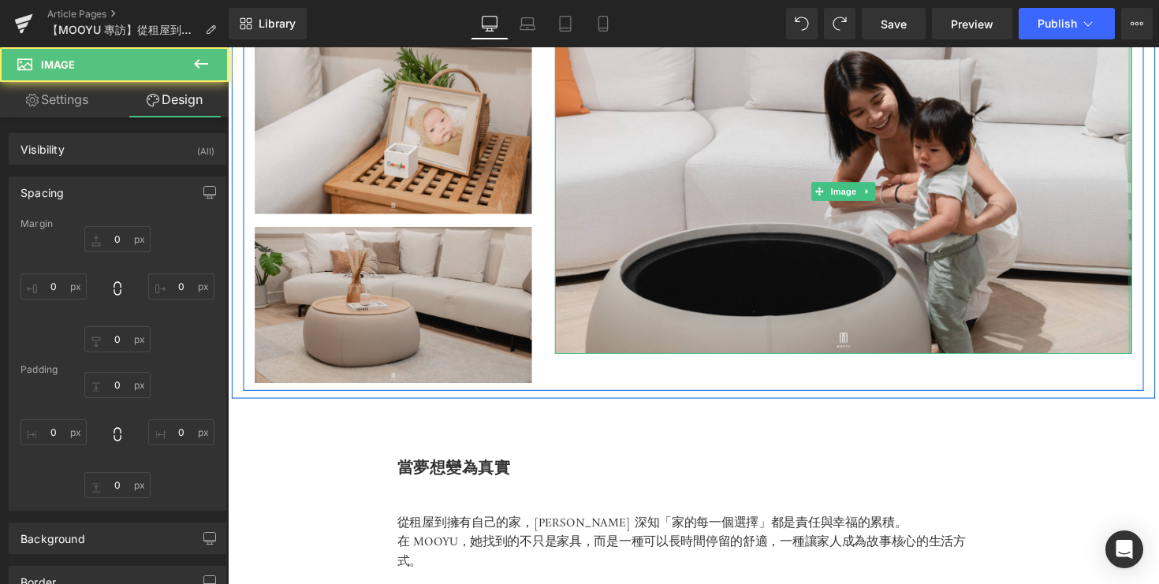
type input "0"
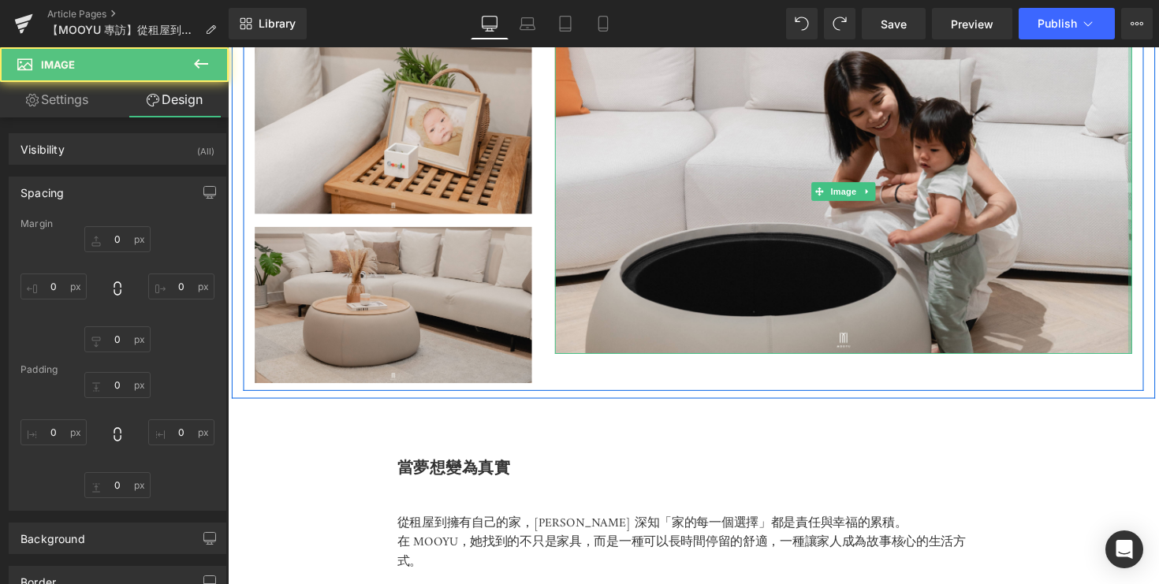
type input "0"
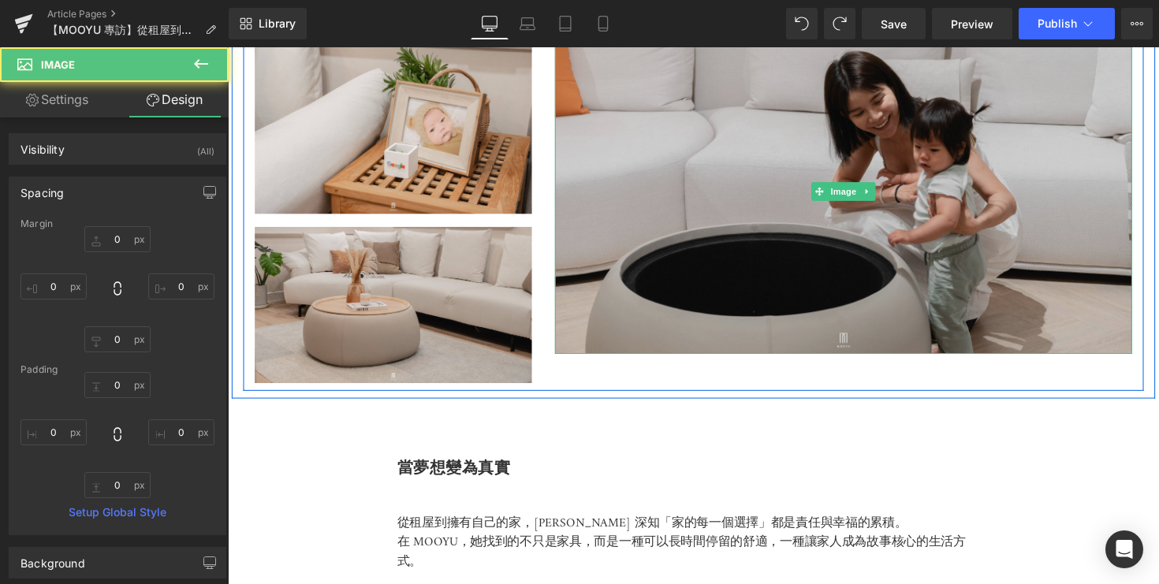
click at [885, 339] on img at bounding box center [859, 194] width 592 height 333
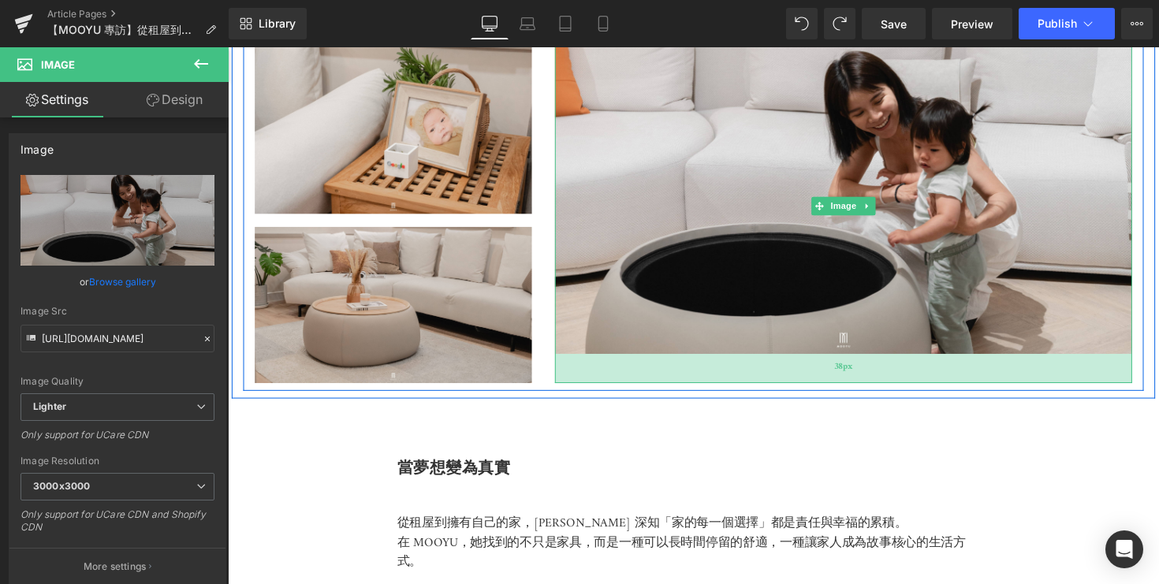
drag, startPoint x: 865, startPoint y: 356, endPoint x: 865, endPoint y: 385, distance: 29.2
click at [865, 386] on div "38px" at bounding box center [859, 376] width 592 height 30
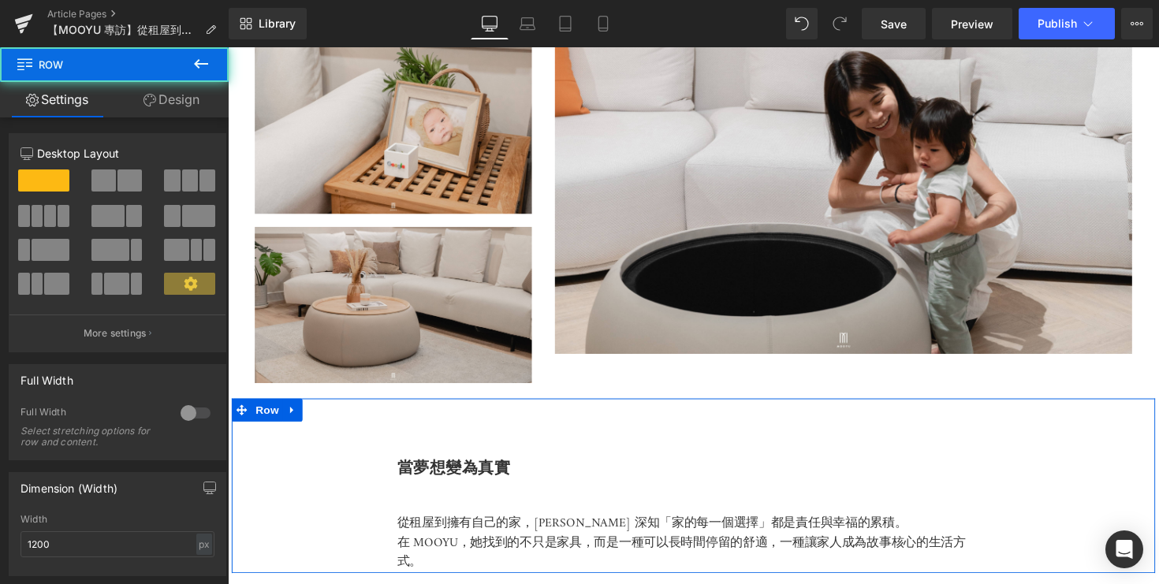
click at [864, 431] on div "當夢想變為真實 Heading 從租屋到擁有自己的家，[PERSON_NAME] 深知「家的每一個選擇」都是責任與幸福的累積。 在 [PERSON_NAME]…" at bounding box center [705, 496] width 947 height 179
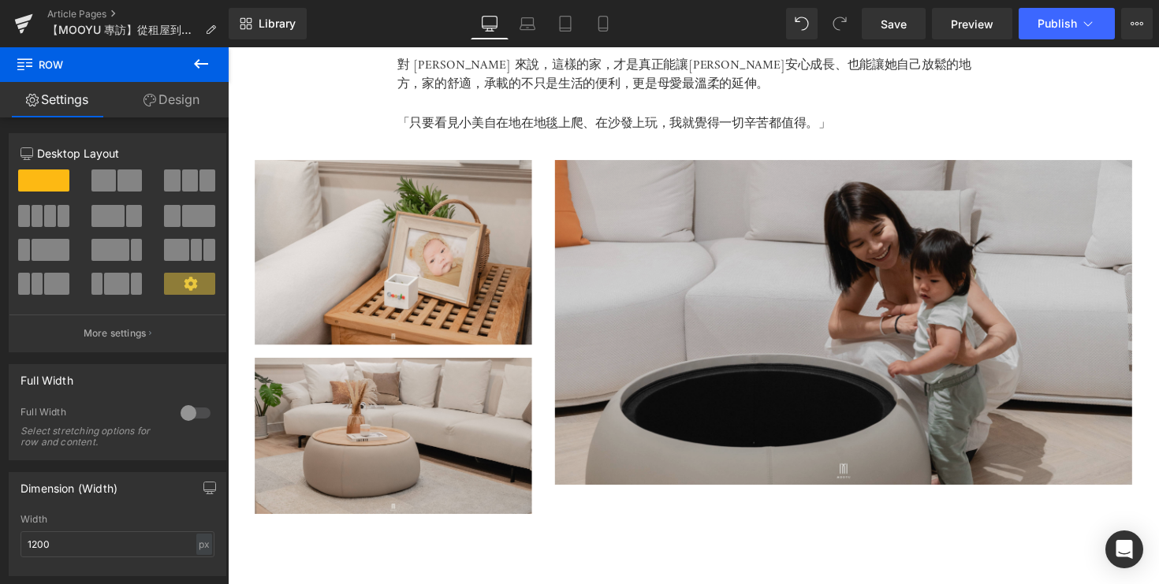
scroll to position [3710, 0]
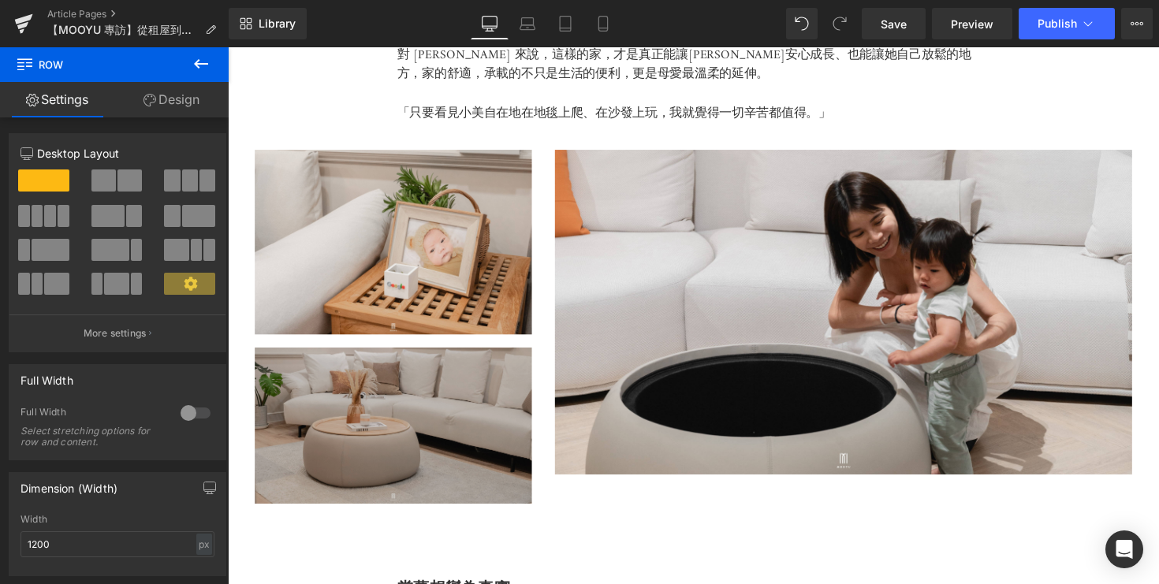
click at [382, 444] on img at bounding box center [398, 435] width 284 height 160
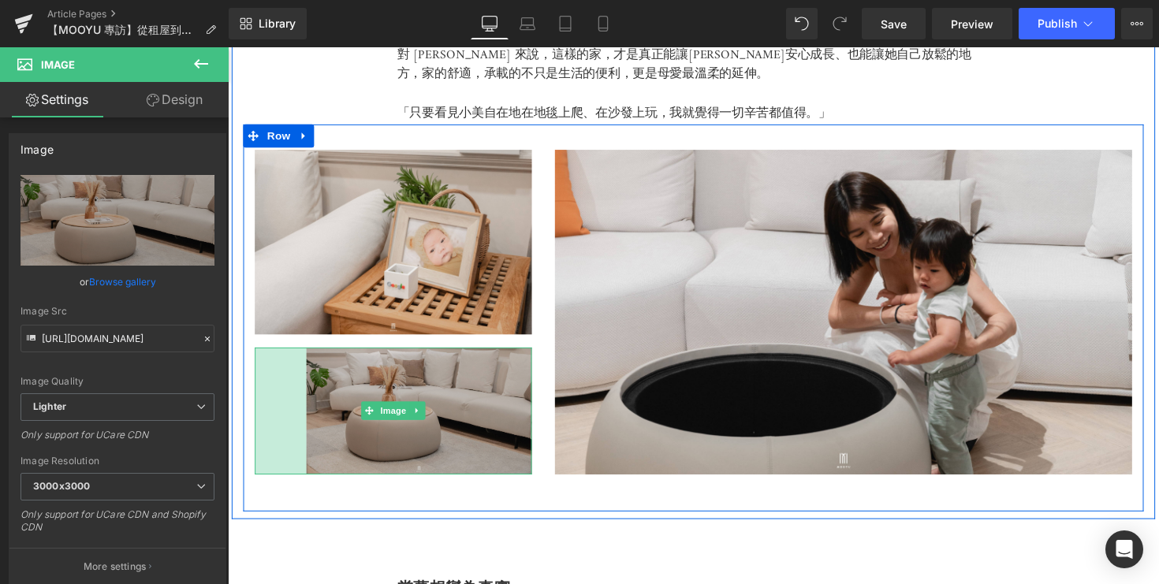
drag, startPoint x: 257, startPoint y: 506, endPoint x: 310, endPoint y: 464, distance: 67.4
click at [310, 464] on div "Image 67px" at bounding box center [398, 420] width 284 height 130
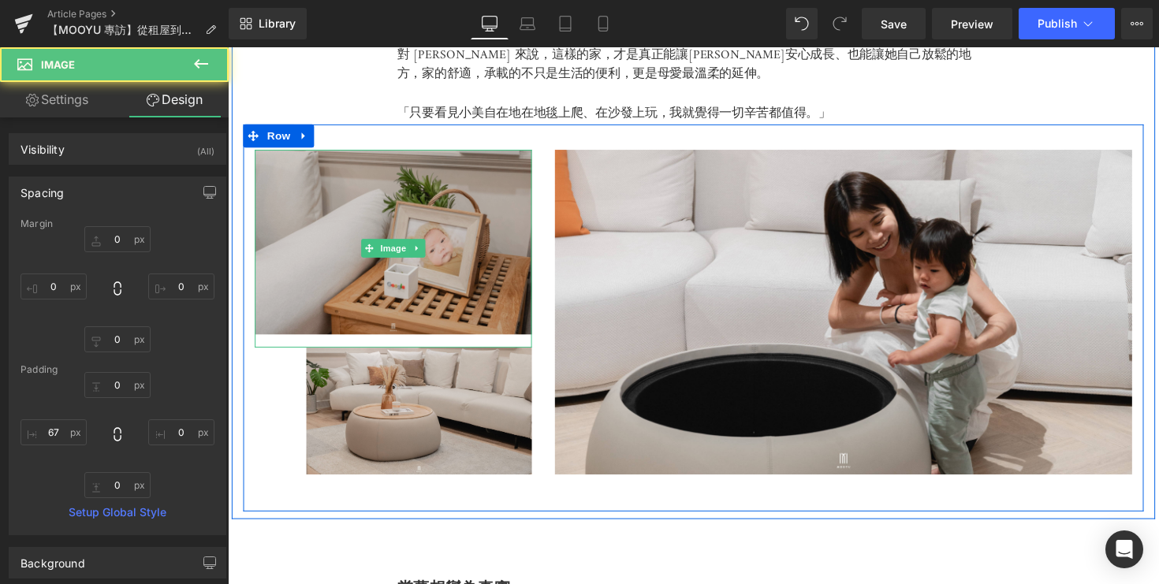
click at [354, 317] on img at bounding box center [398, 253] width 284 height 203
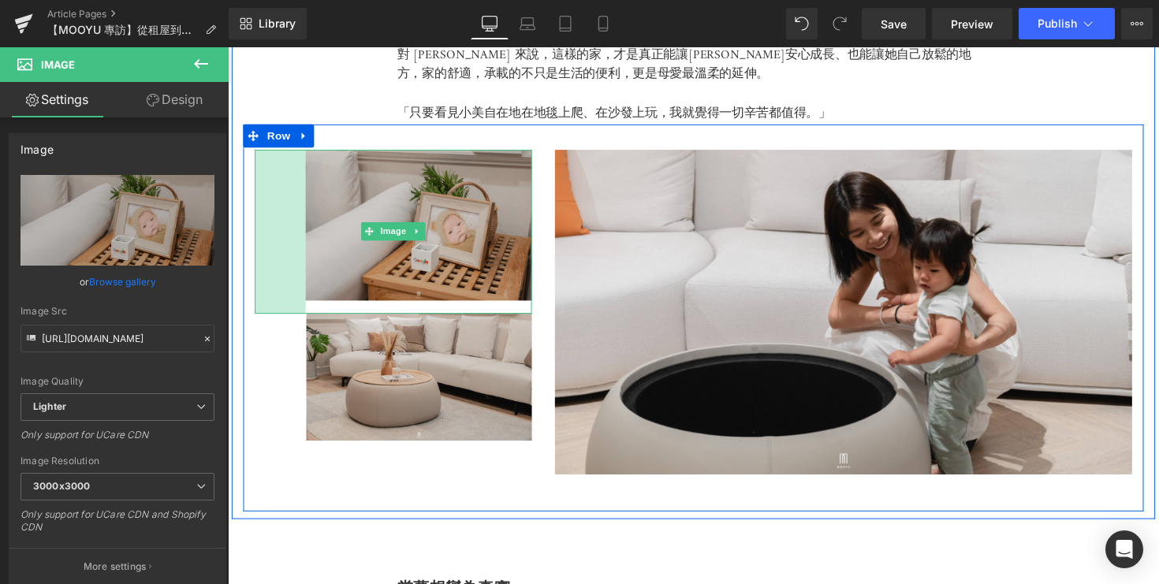
drag, startPoint x: 256, startPoint y: 151, endPoint x: 308, endPoint y: 164, distance: 53.6
click at [308, 164] on div "Image 66px" at bounding box center [398, 236] width 284 height 168
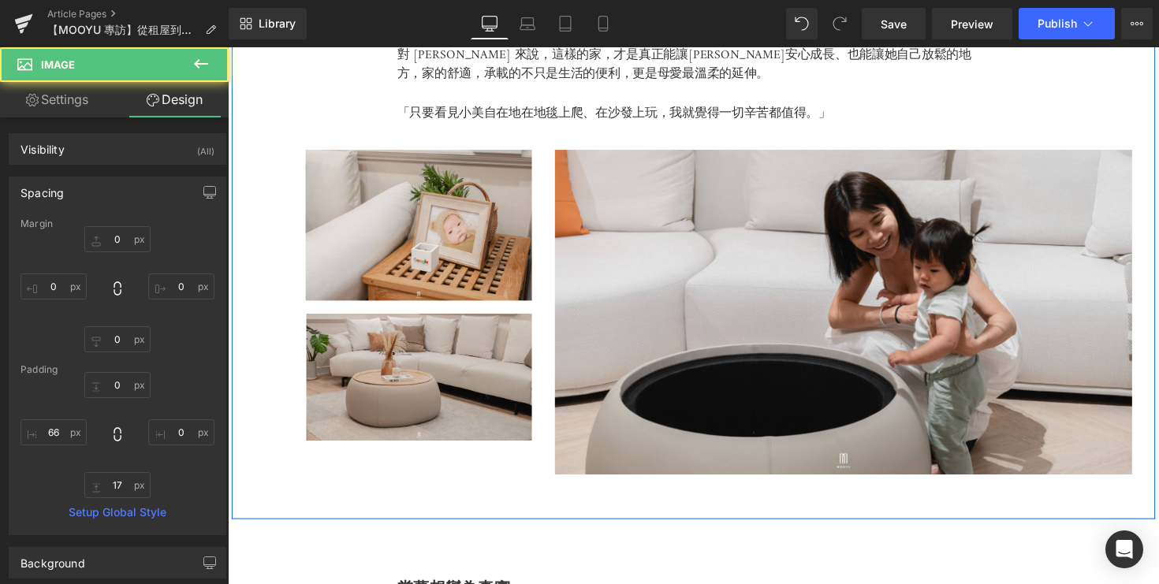
click at [682, 86] on p at bounding box center [704, 96] width 607 height 21
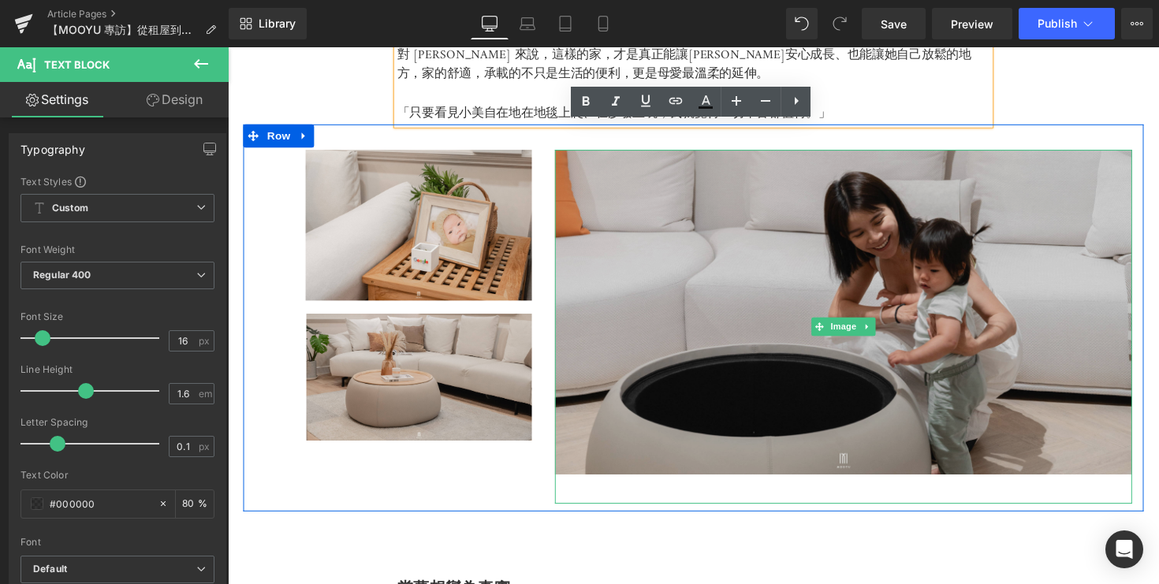
click at [709, 458] on img at bounding box center [859, 333] width 592 height 363
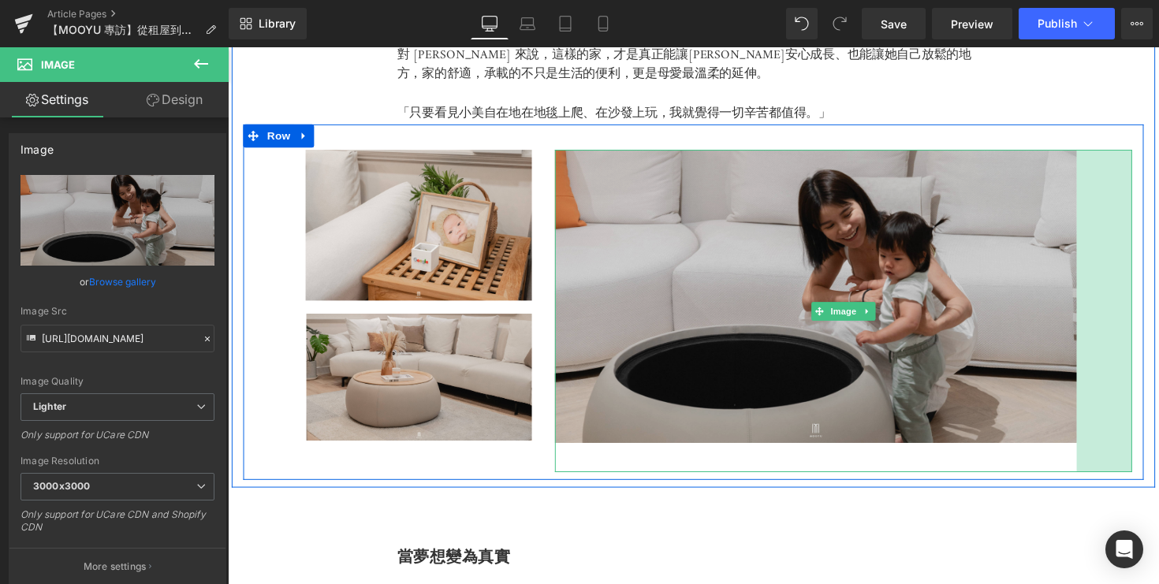
drag, startPoint x: 1150, startPoint y: 477, endPoint x: 1093, endPoint y: 428, distance: 75.5
click at [1093, 428] on div "Image 38px 72px" at bounding box center [859, 317] width 592 height 330
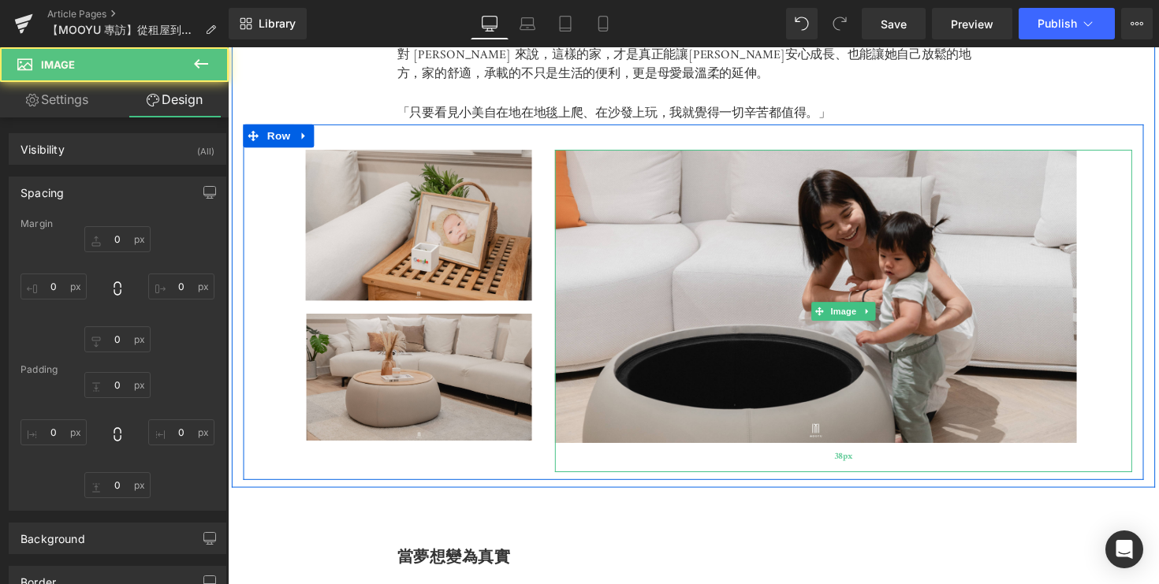
type input "0"
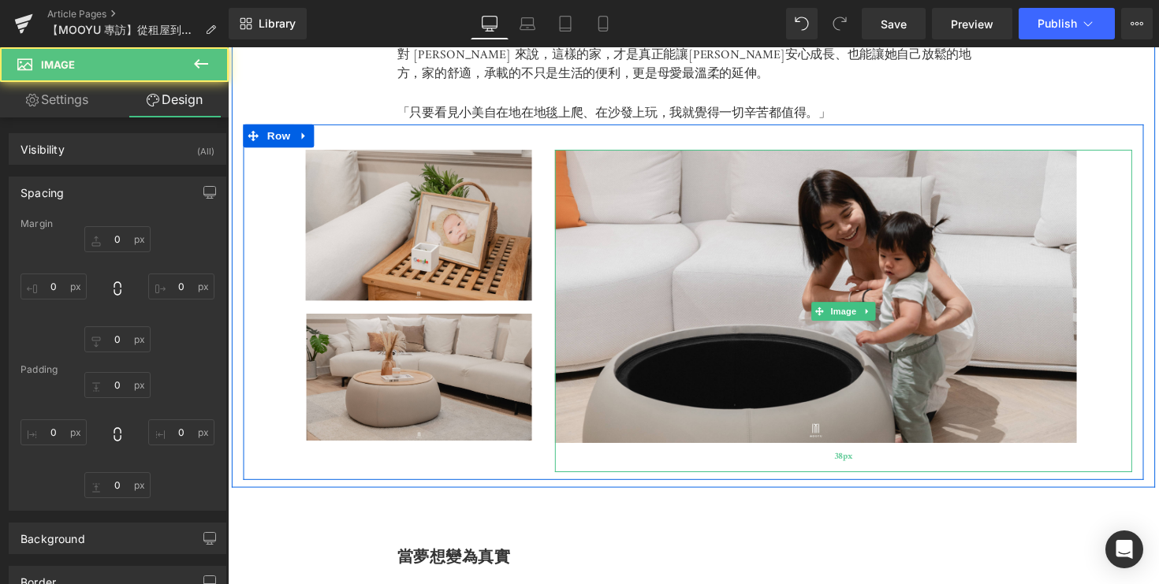
type input "72"
type input "38"
type input "0"
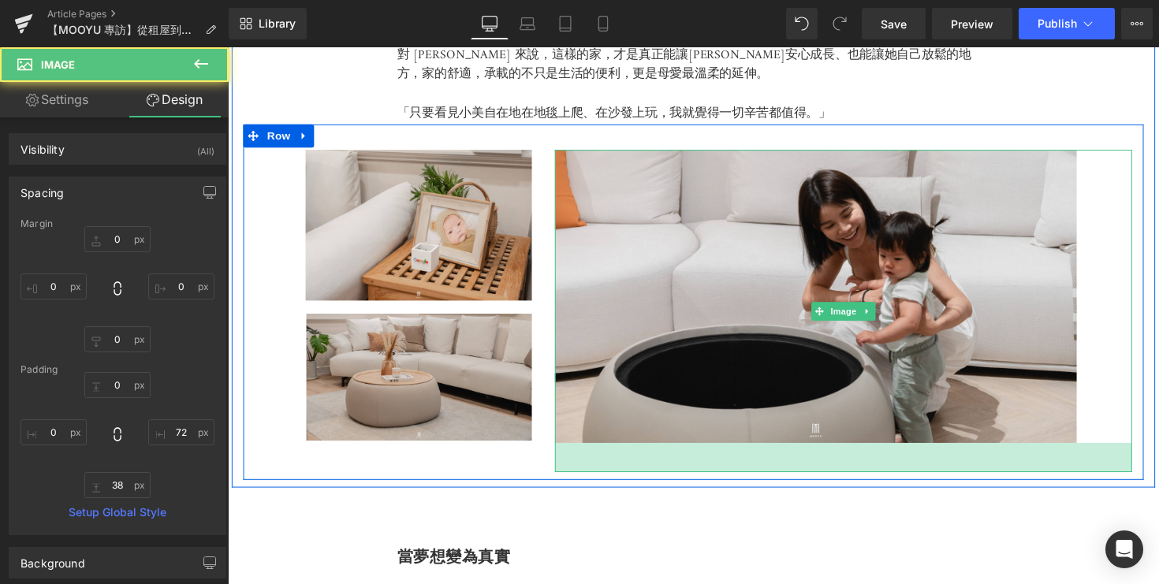
click at [1059, 521] on div "當夢想變為真實 Heading 從租屋到擁有自己的家，[PERSON_NAME] 深知「家的每一個選擇」都是責任與幸福的累積。 在 [PERSON_NAME]…" at bounding box center [705, 587] width 947 height 179
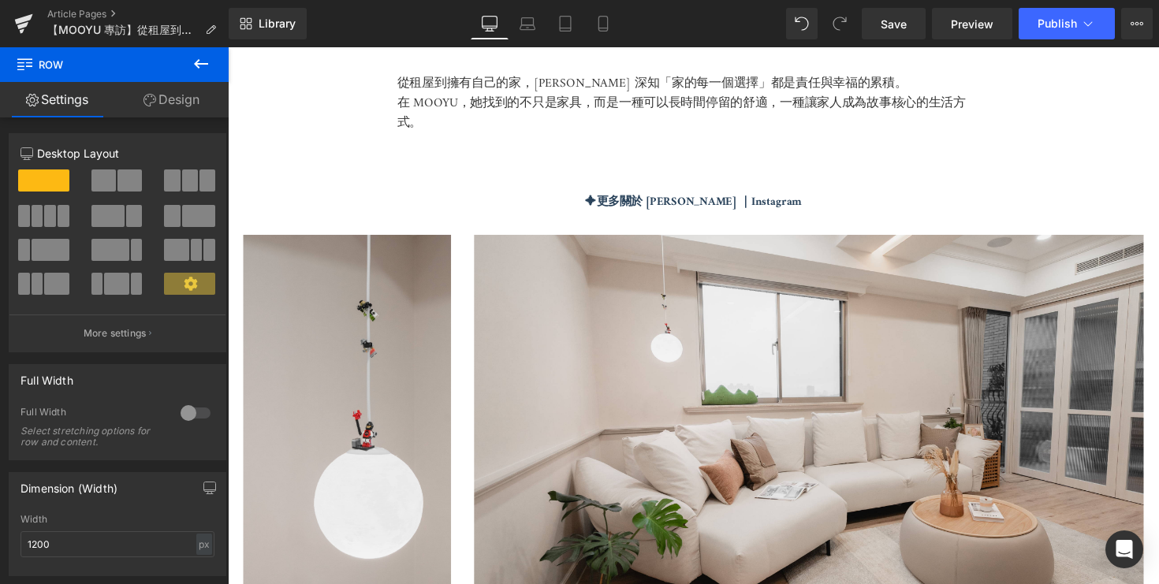
scroll to position [4523, 0]
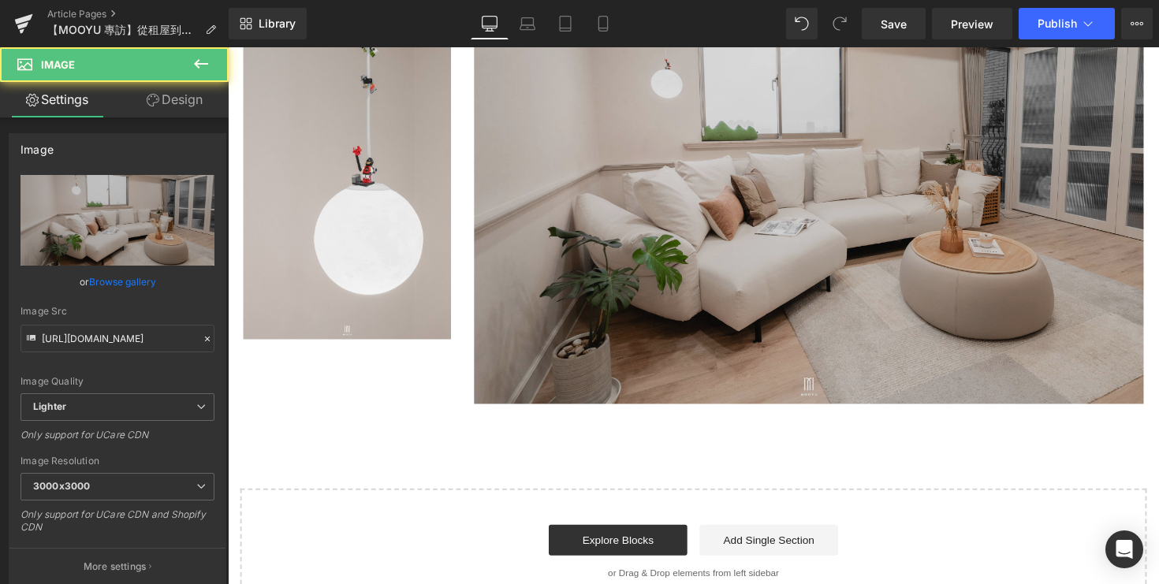
click at [842, 349] on img at bounding box center [823, 191] width 686 height 444
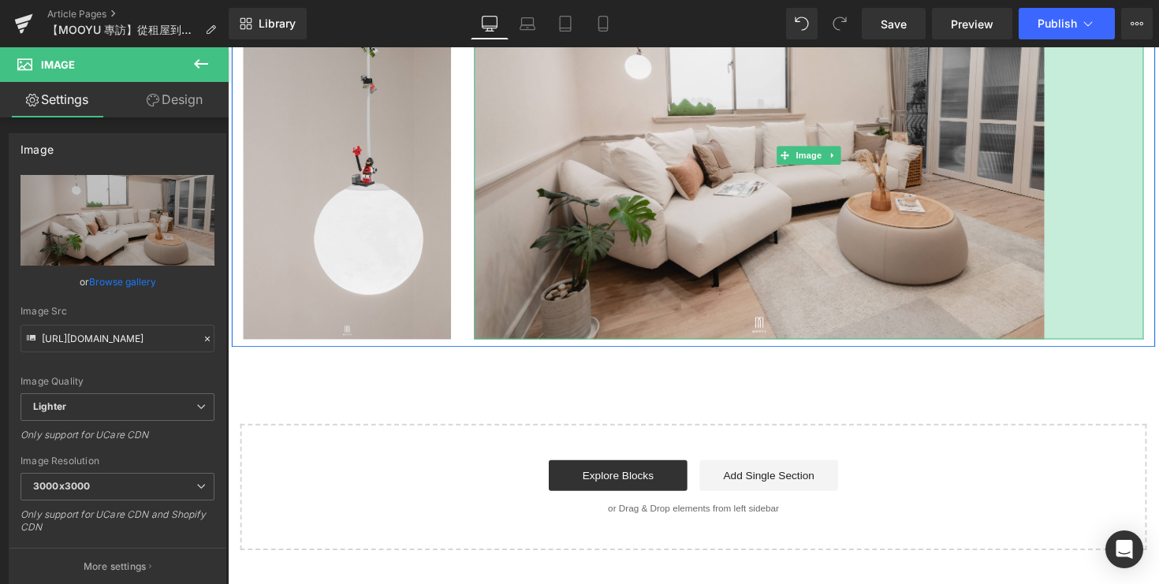
drag, startPoint x: 1164, startPoint y: 405, endPoint x: 1062, endPoint y: 382, distance: 104.5
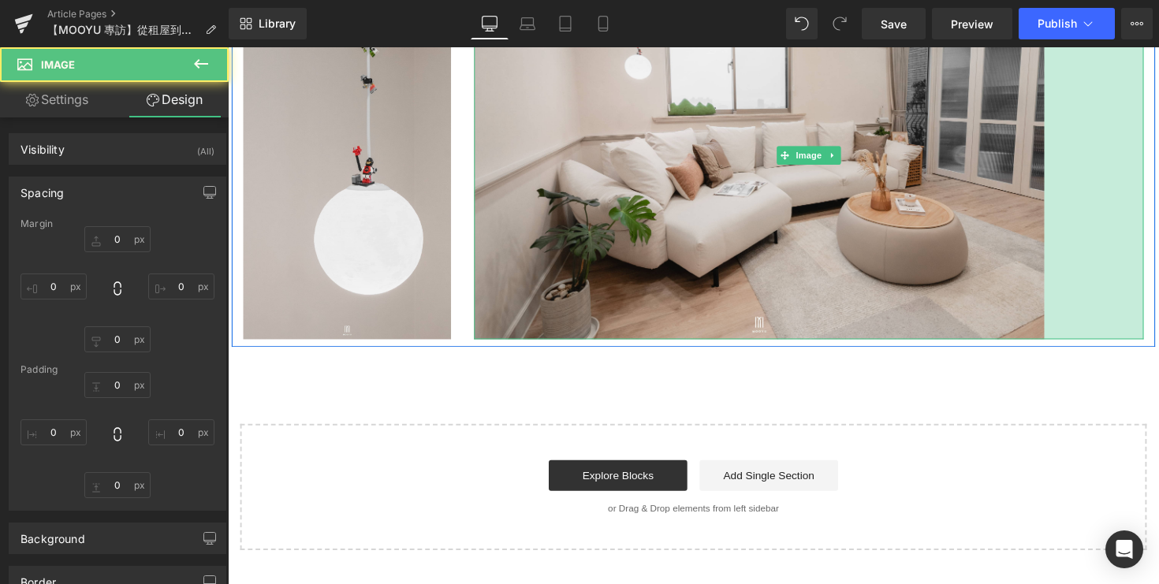
type input "0"
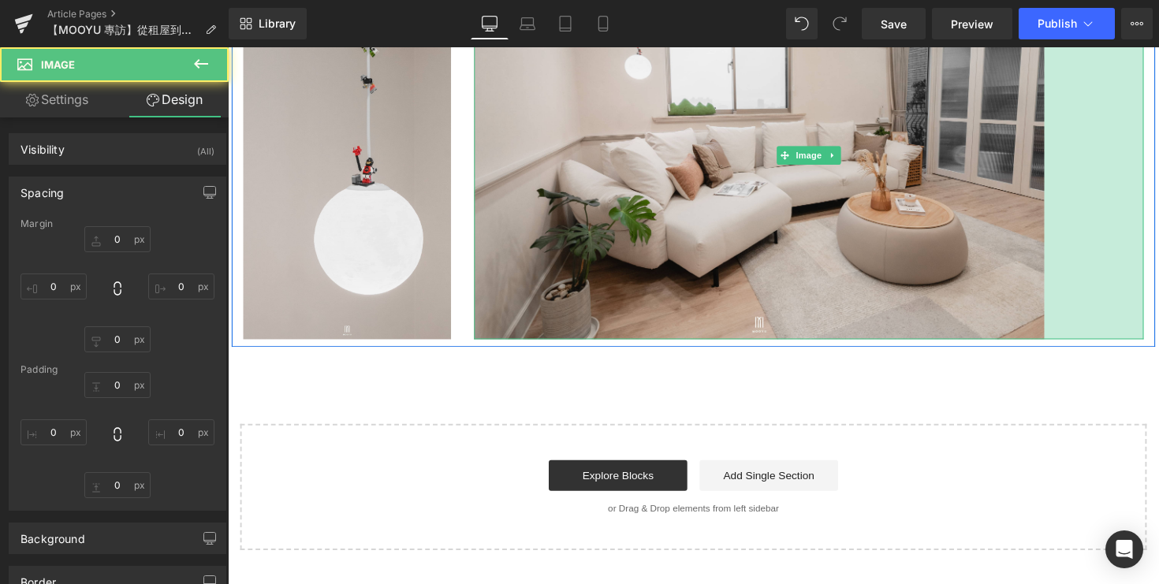
type input "129"
type input "0"
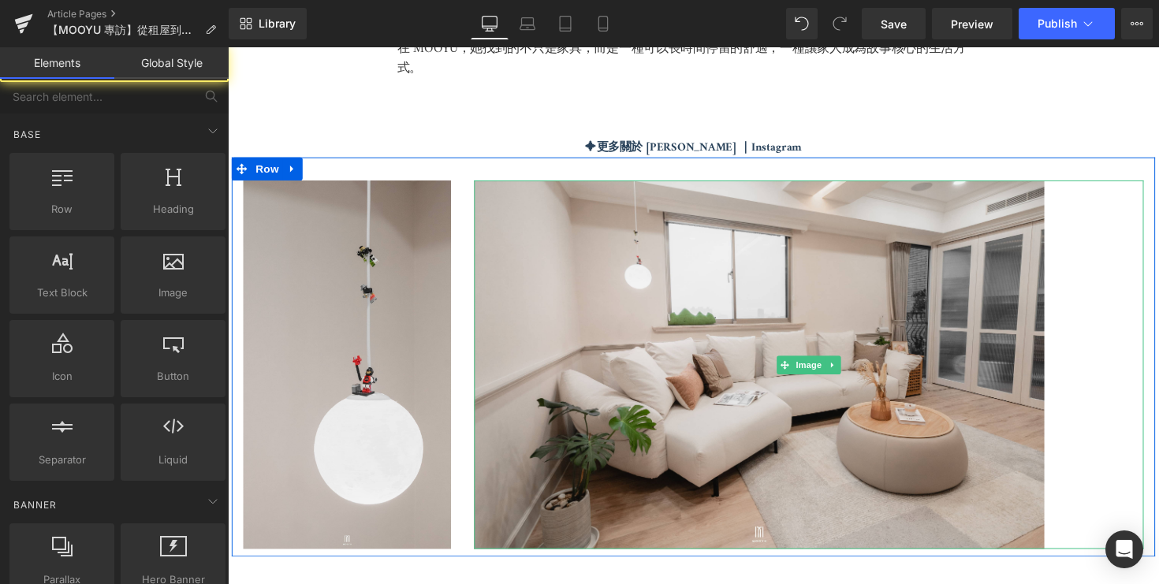
scroll to position [4259, 0]
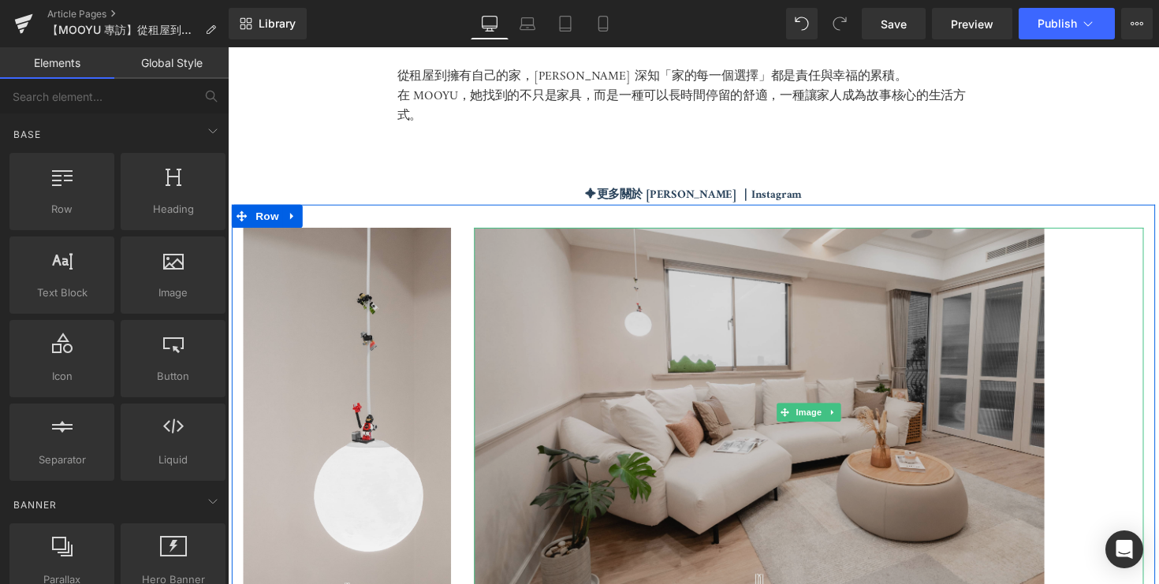
click at [960, 409] on img at bounding box center [823, 422] width 686 height 379
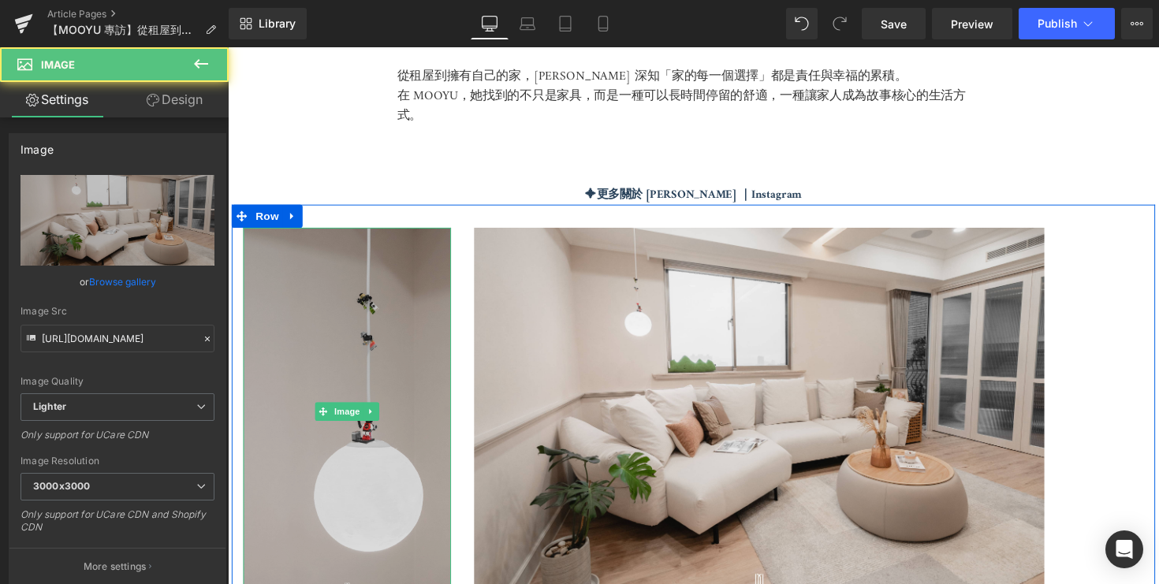
click at [422, 418] on img at bounding box center [350, 422] width 213 height 379
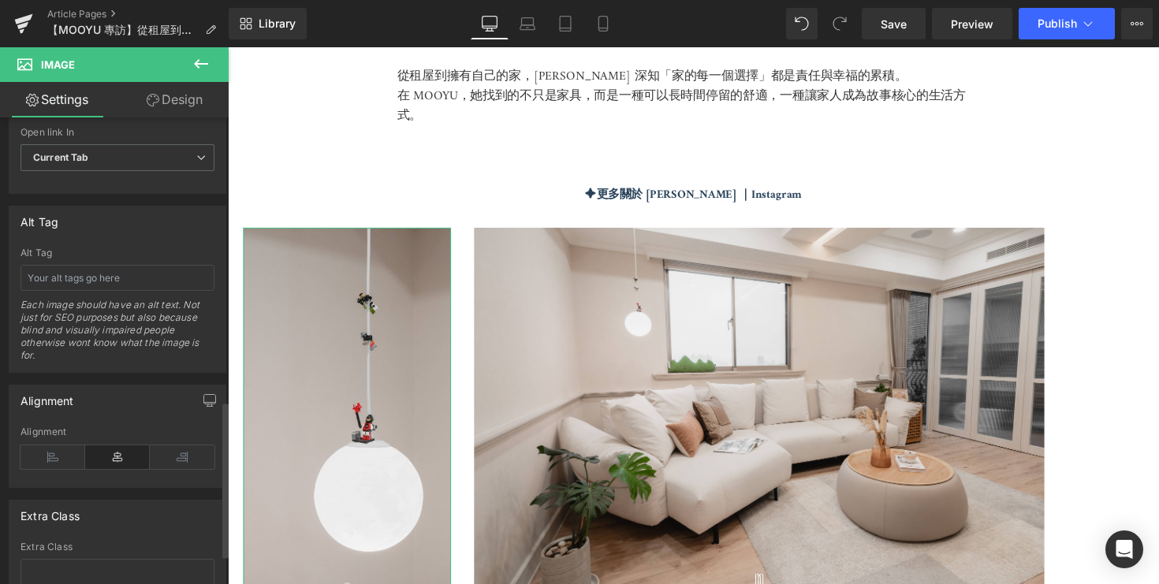
scroll to position [846, 0]
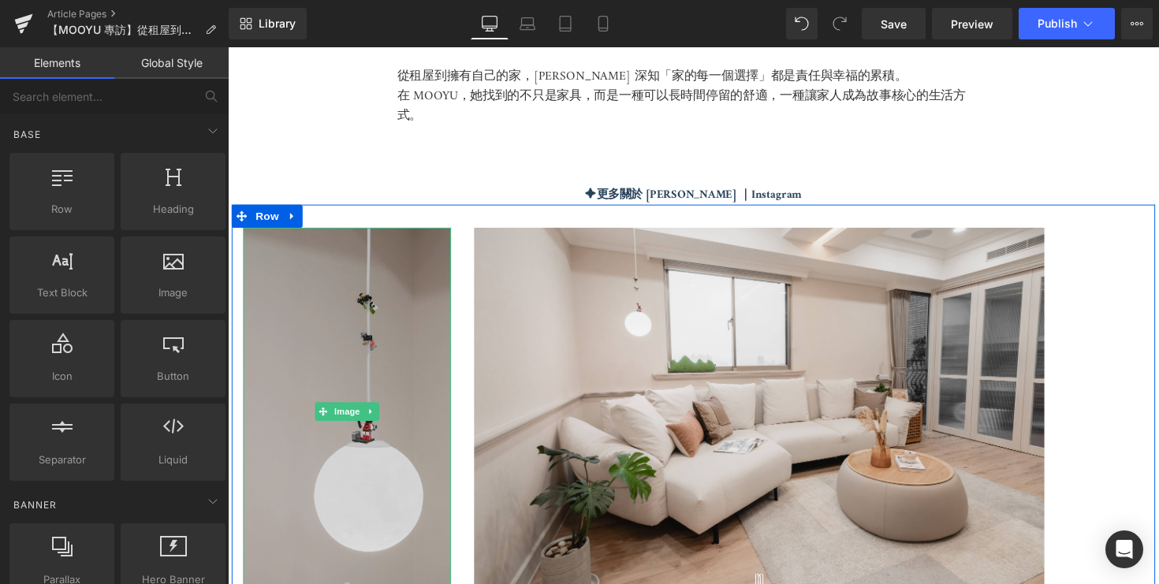
scroll to position [4305, 0]
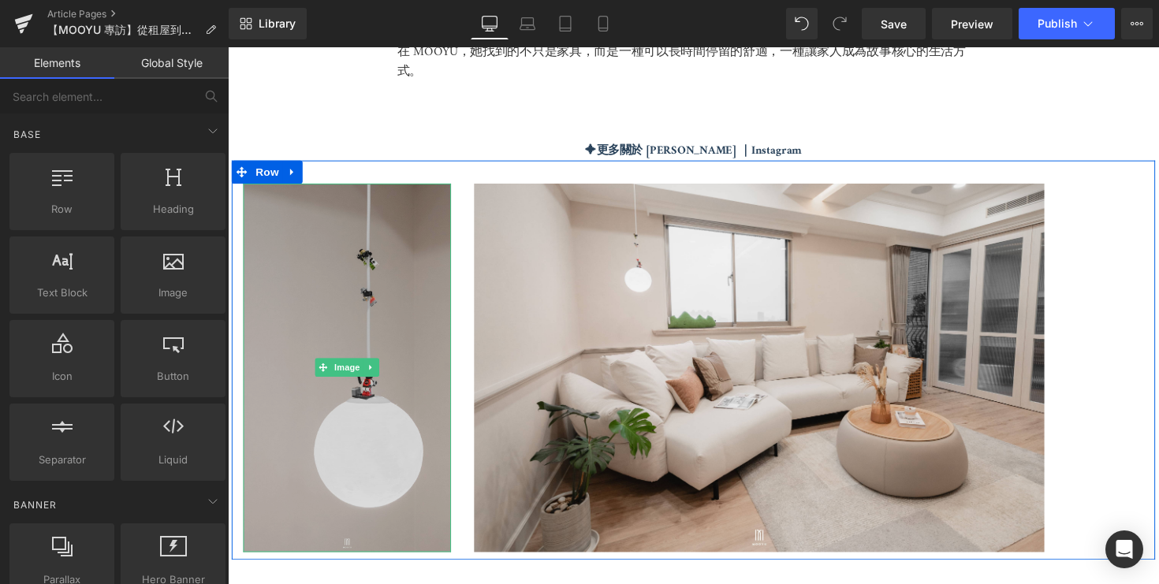
click at [396, 278] on img at bounding box center [350, 376] width 213 height 379
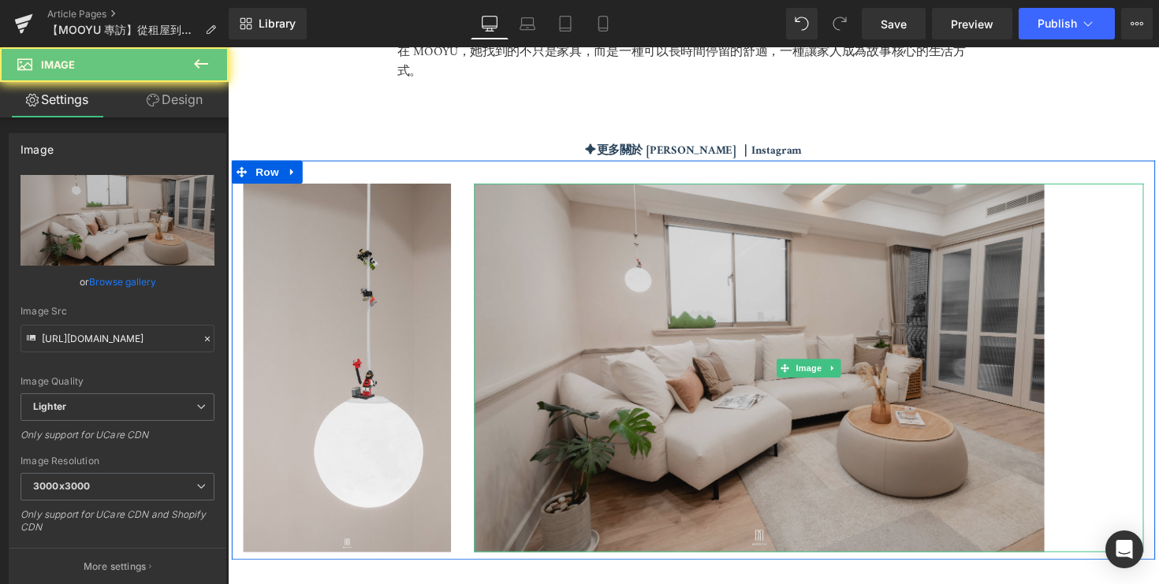
click at [525, 278] on img at bounding box center [823, 376] width 686 height 379
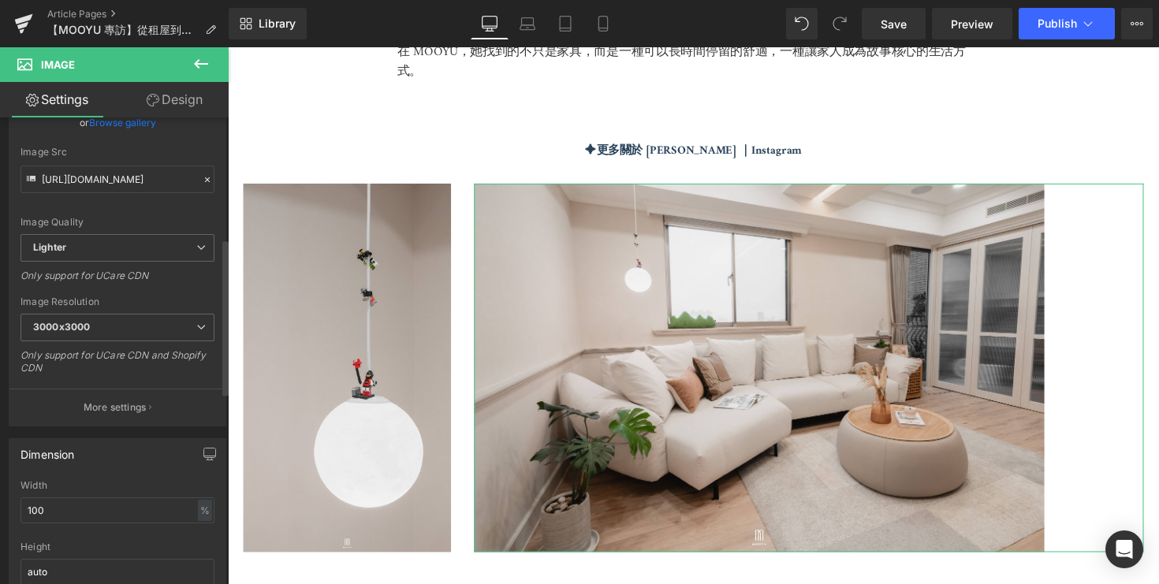
scroll to position [505, 0]
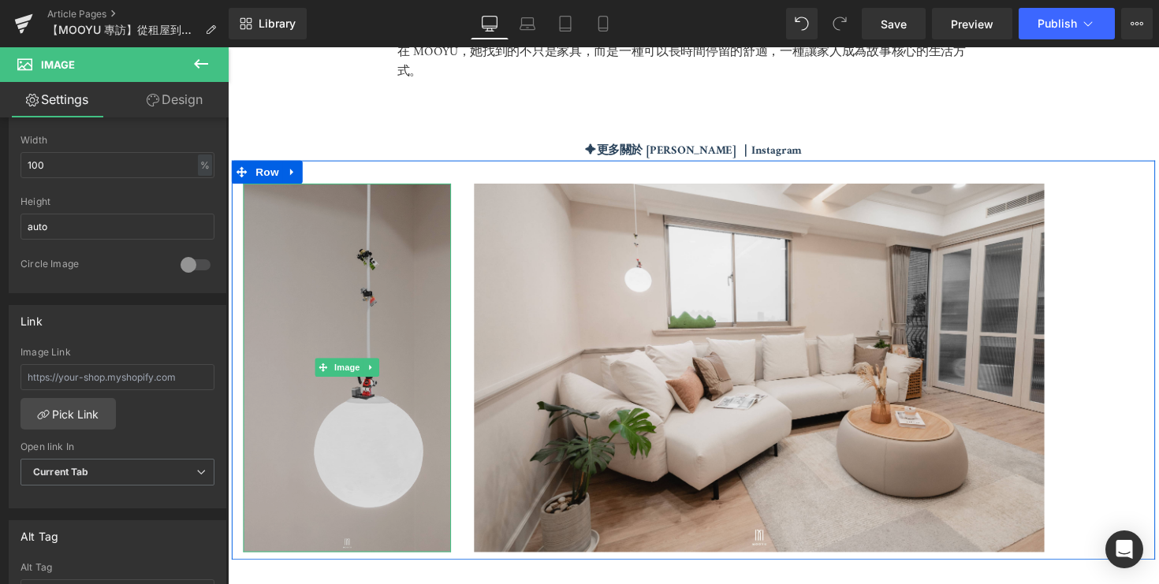
click at [406, 269] on img at bounding box center [350, 376] width 213 height 379
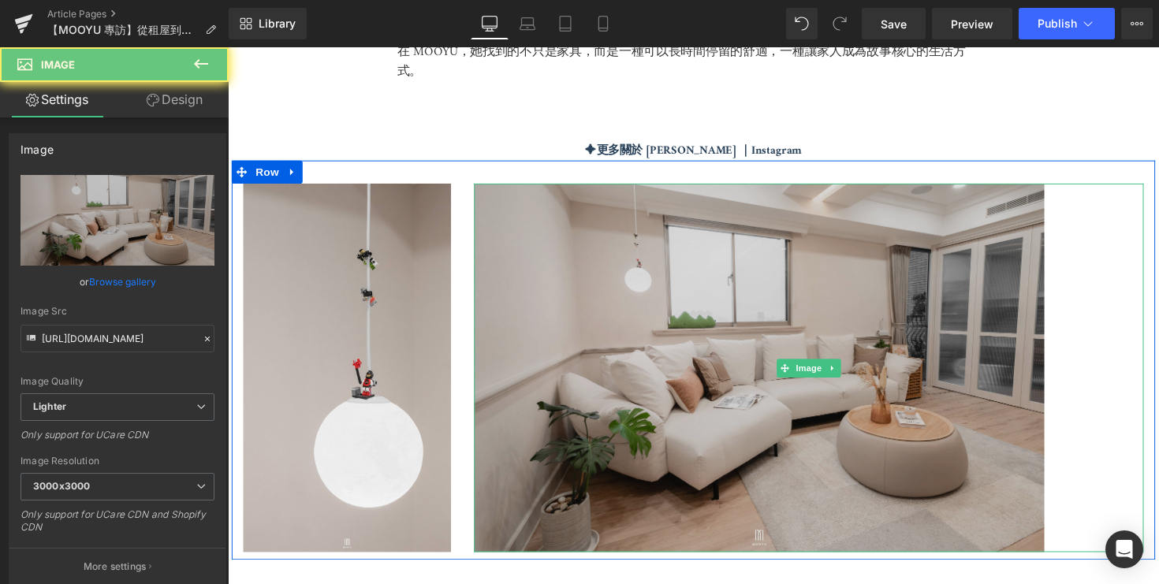
click at [542, 260] on img at bounding box center [823, 376] width 686 height 379
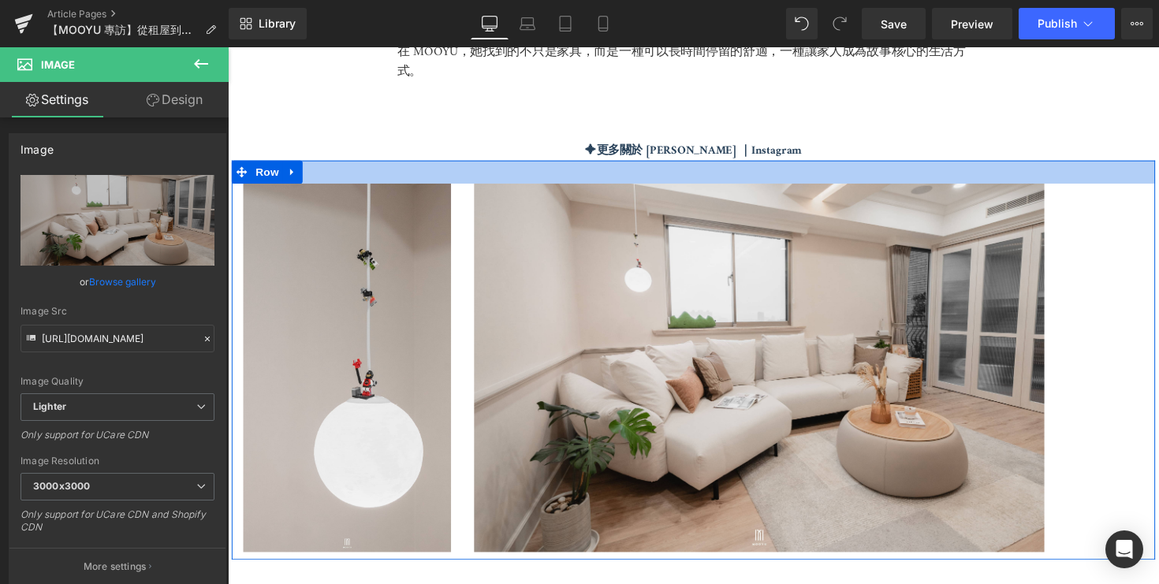
click at [479, 163] on div at bounding box center [705, 175] width 947 height 24
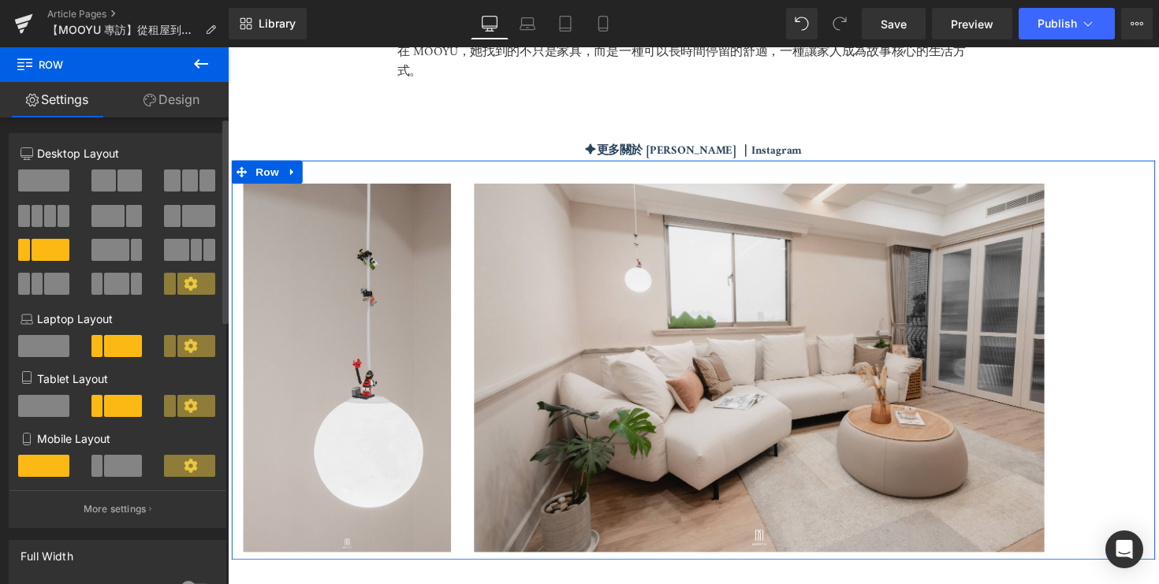
click at [110, 180] on span at bounding box center [103, 181] width 24 height 22
click at [106, 247] on span at bounding box center [110, 250] width 38 height 22
click at [187, 225] on span at bounding box center [198, 216] width 33 height 22
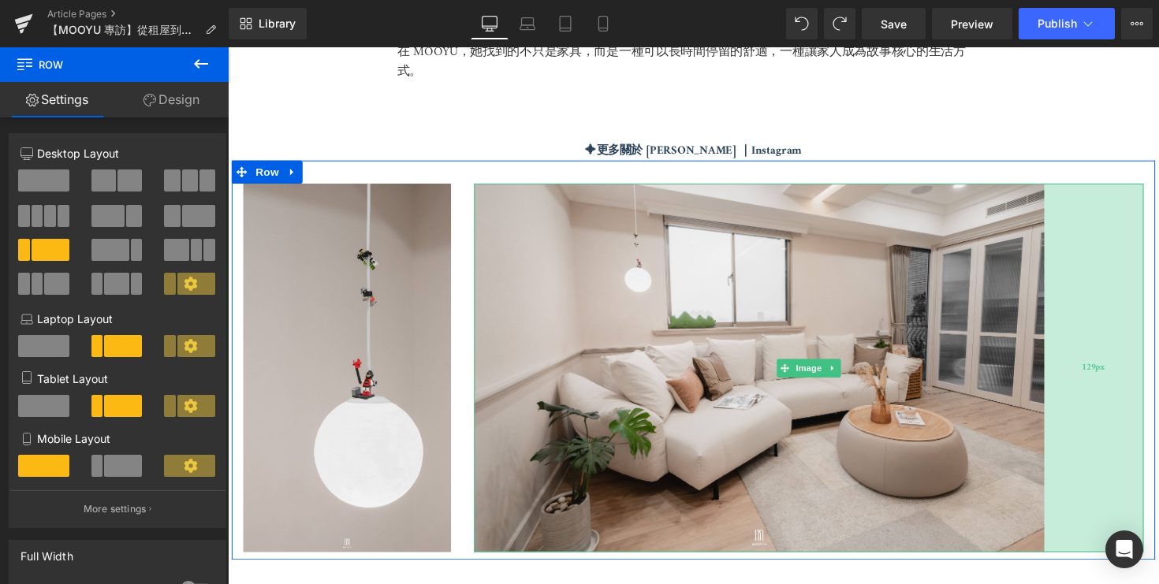
click at [1157, 187] on div "Image 129px" at bounding box center [823, 376] width 686 height 379
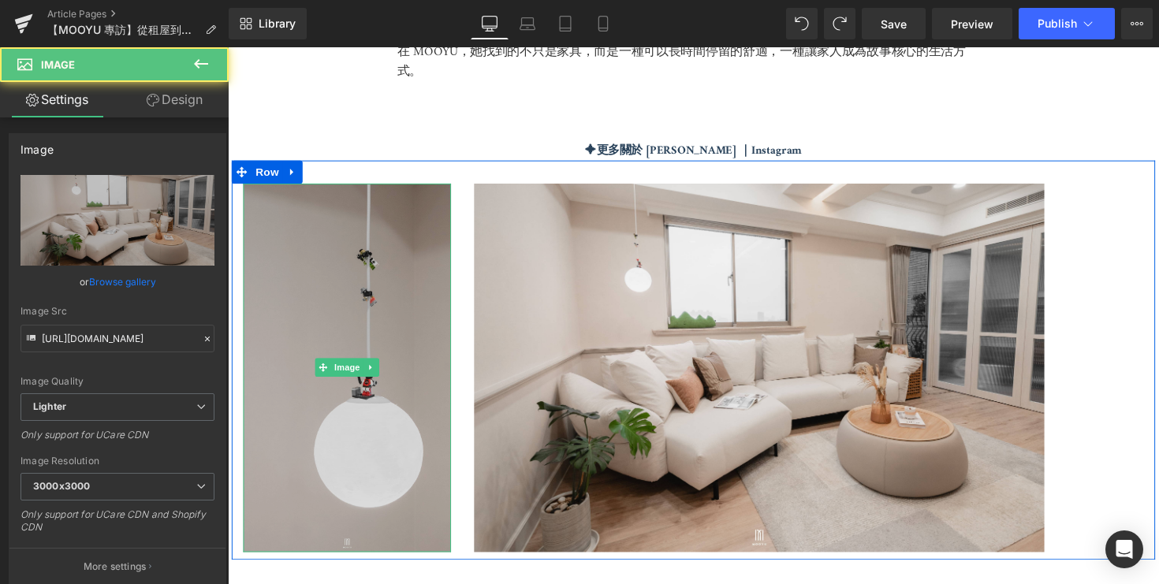
click at [387, 251] on img at bounding box center [350, 376] width 213 height 379
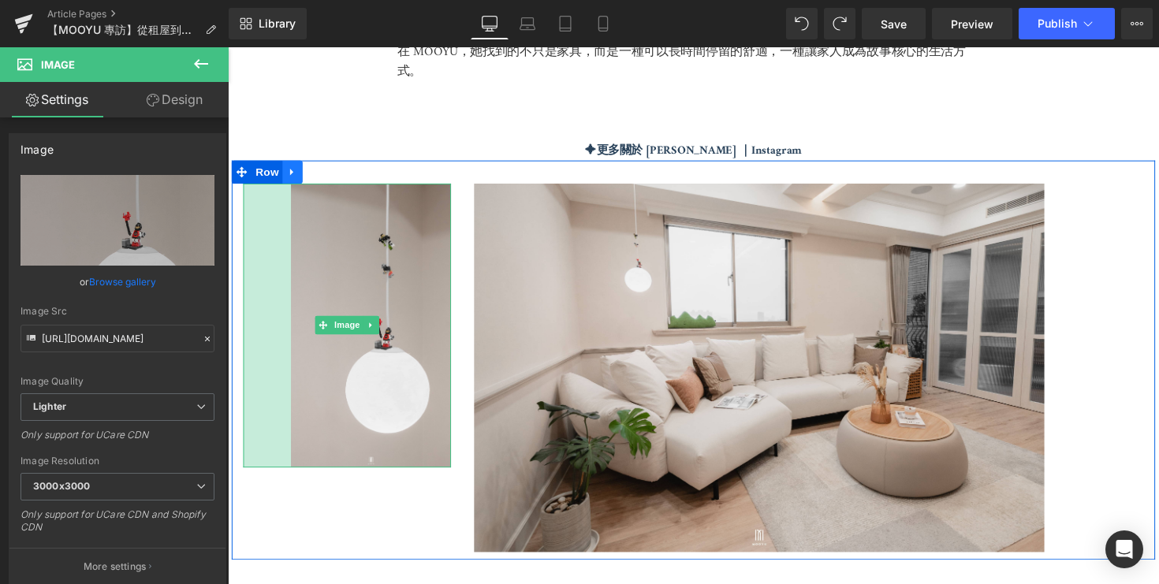
drag, startPoint x: 245, startPoint y: 188, endPoint x: 294, endPoint y: 181, distance: 49.4
click at [294, 181] on div "Image 62px Image 129px Row" at bounding box center [705, 368] width 947 height 410
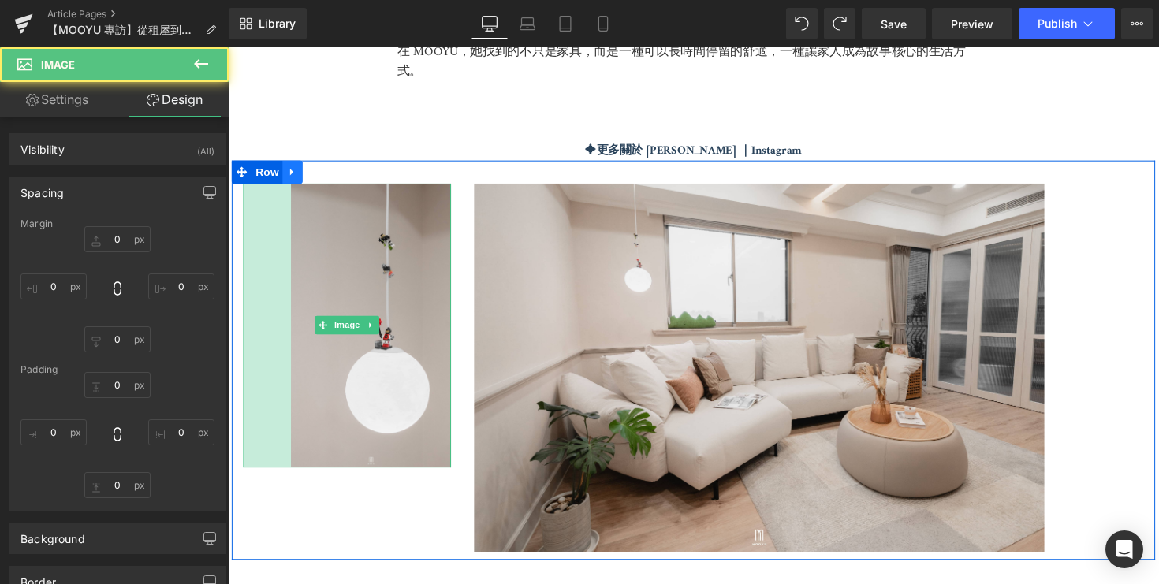
type input "0"
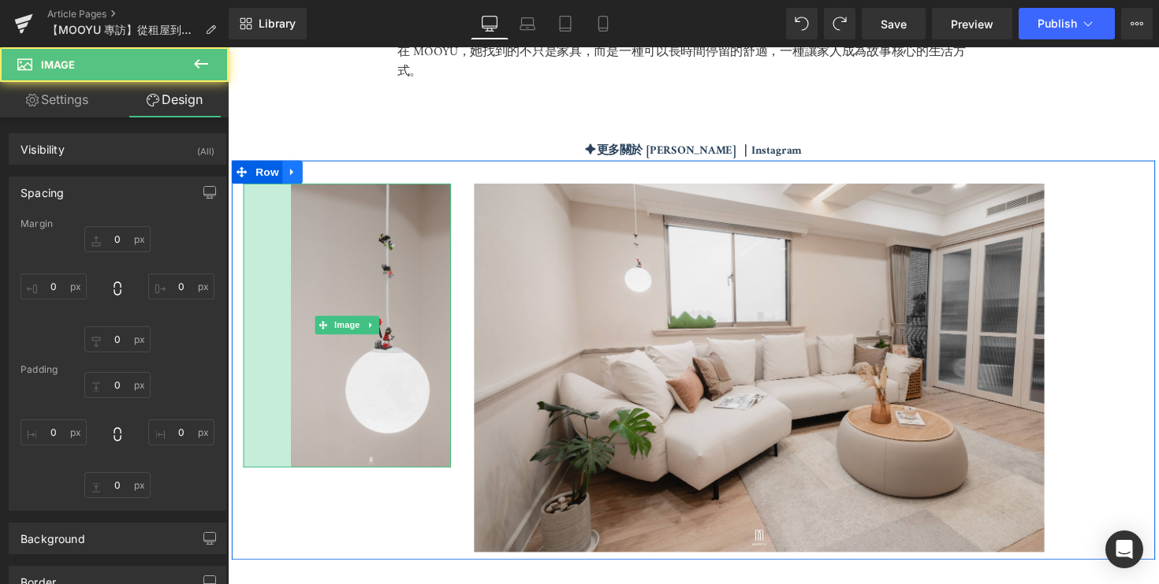
type input "0"
type input "62"
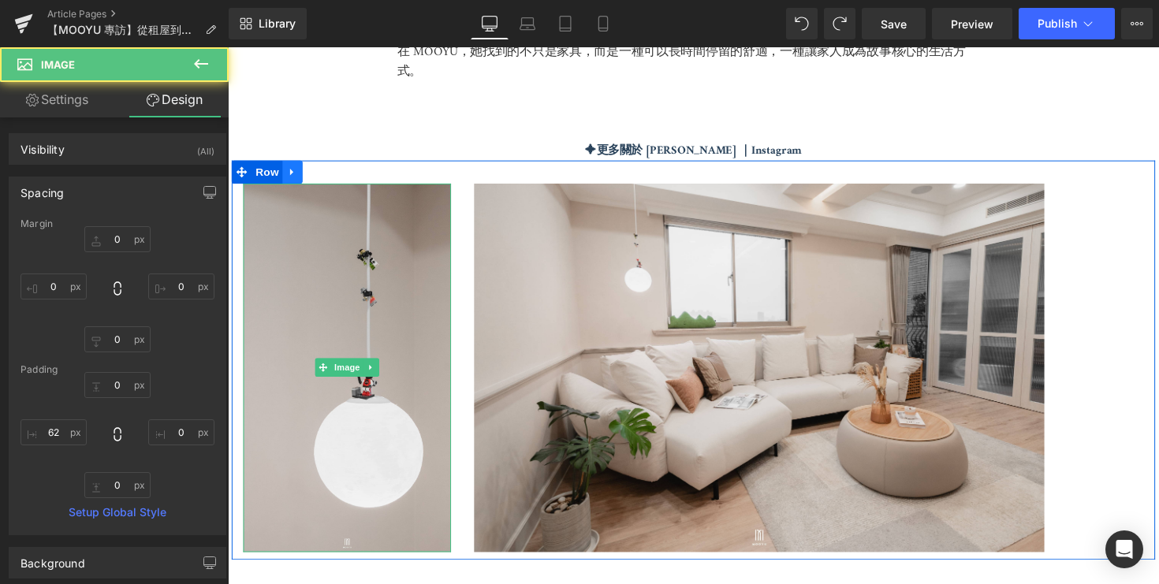
type input "0"
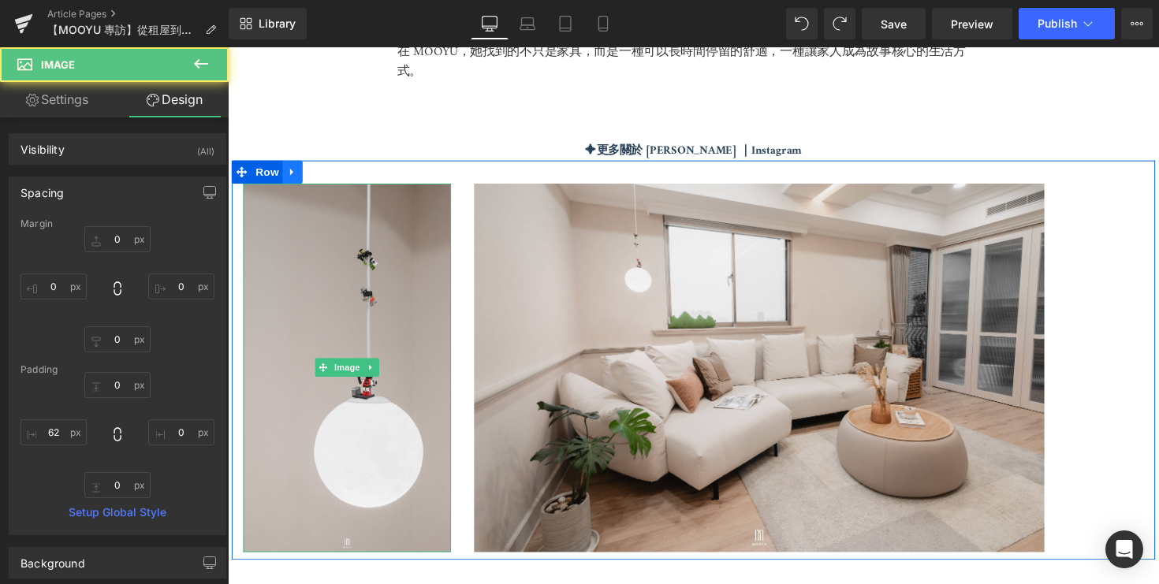
type input "0"
type input "32.9407"
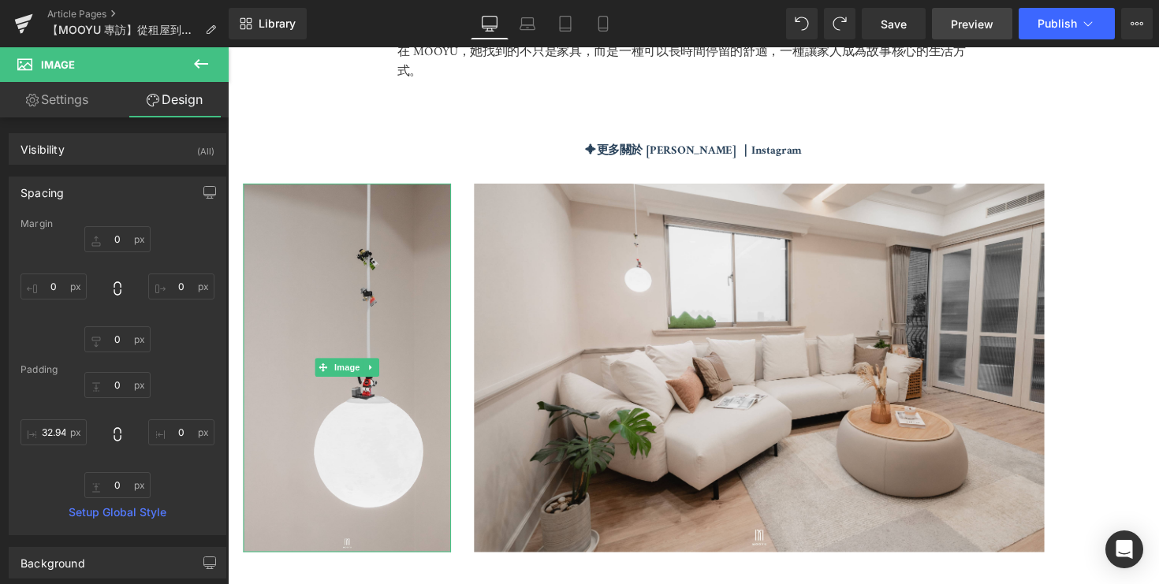
click at [974, 21] on span "Preview" at bounding box center [972, 24] width 43 height 17
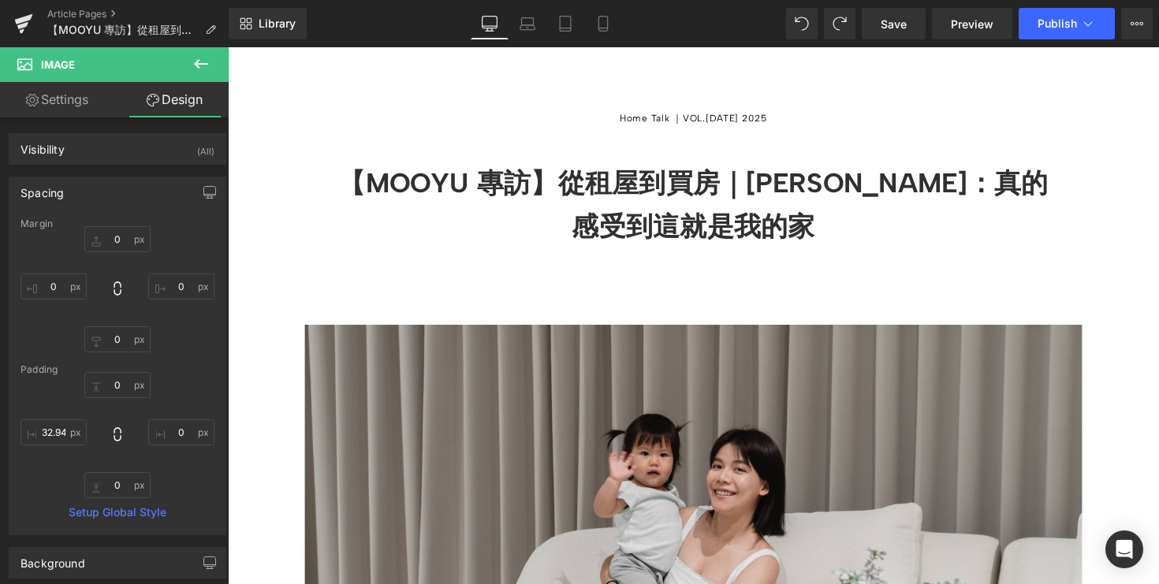
scroll to position [349, 0]
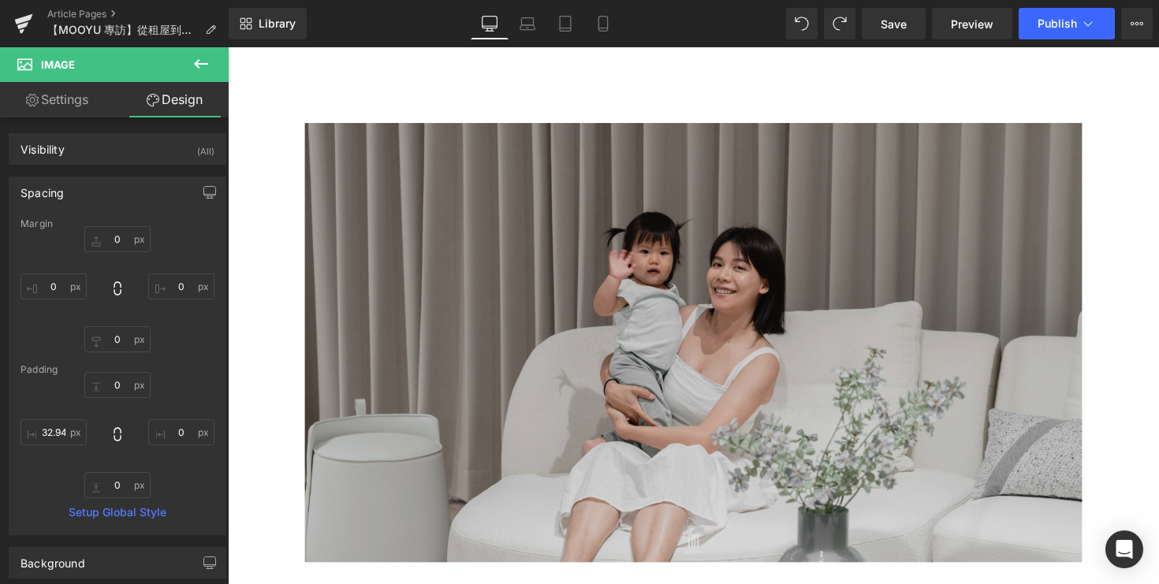
click at [494, 271] on img at bounding box center [705, 350] width 797 height 450
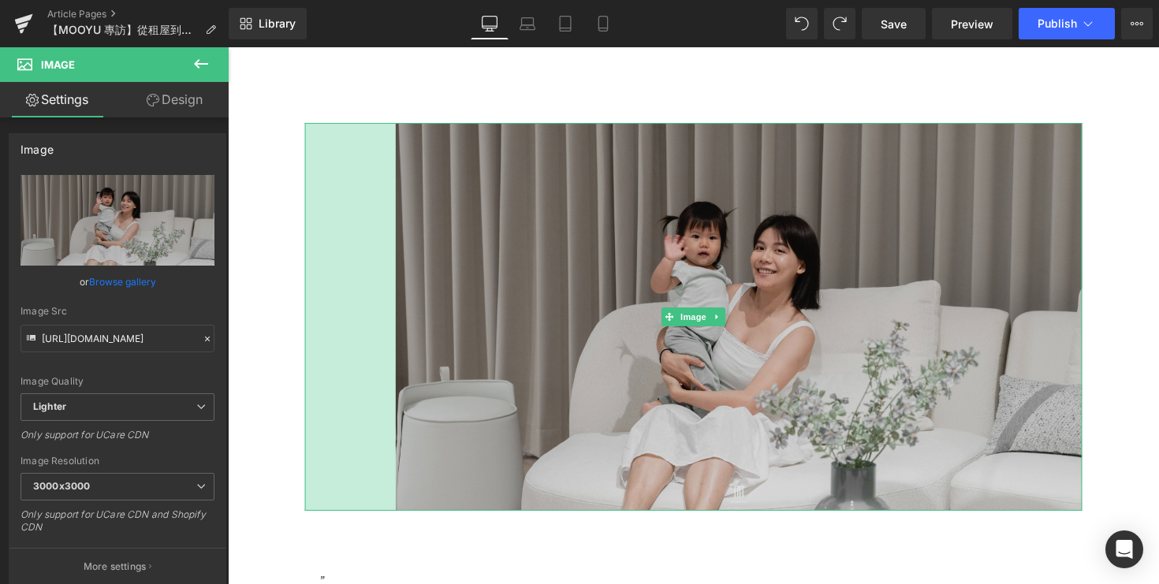
drag, startPoint x: 310, startPoint y: 143, endPoint x: 403, endPoint y: 187, distance: 103.0
click at [403, 187] on div "Image 118px" at bounding box center [705, 324] width 797 height 398
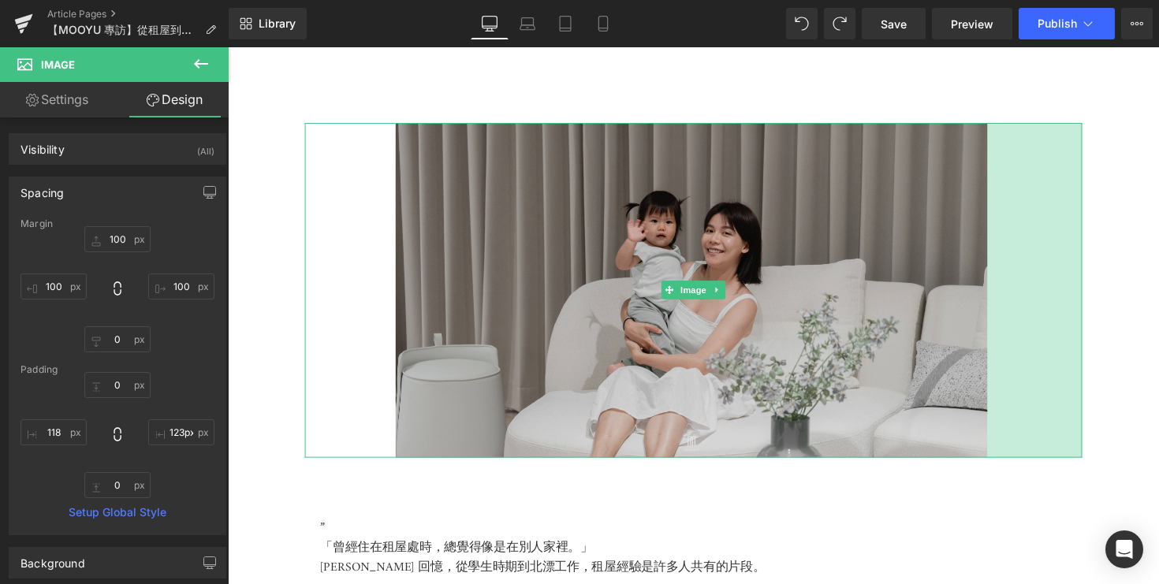
type input "122px"
drag, startPoint x: 1100, startPoint y: 144, endPoint x: 1004, endPoint y: 160, distance: 97.6
click at [1004, 160] on div "Image 118px 122px" at bounding box center [705, 296] width 797 height 343
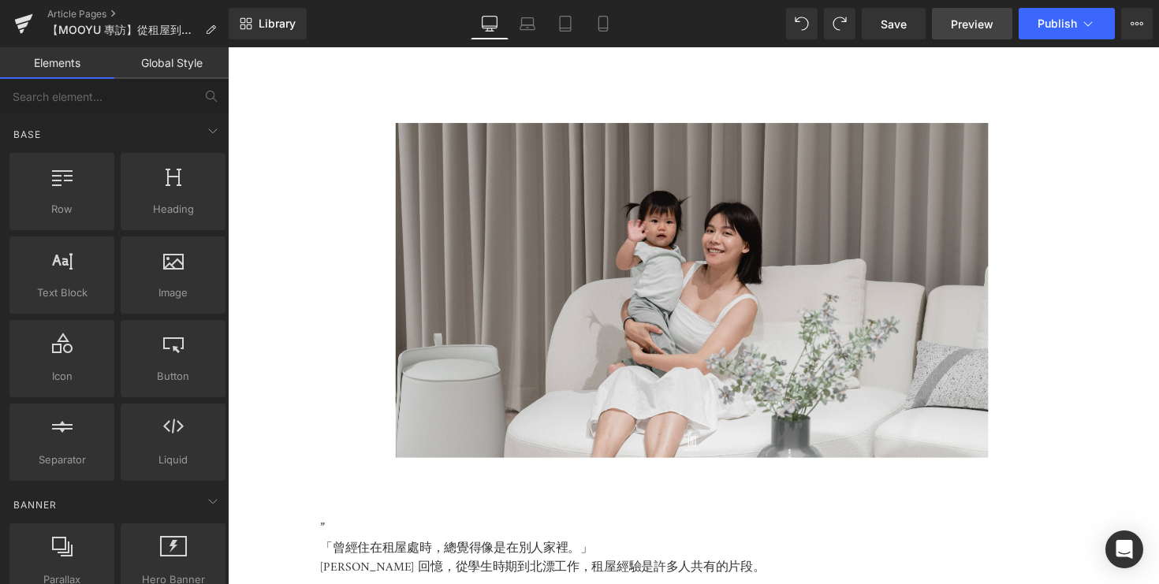
click at [982, 26] on span "Preview" at bounding box center [972, 24] width 43 height 17
click at [892, 29] on span "Save" at bounding box center [894, 24] width 26 height 17
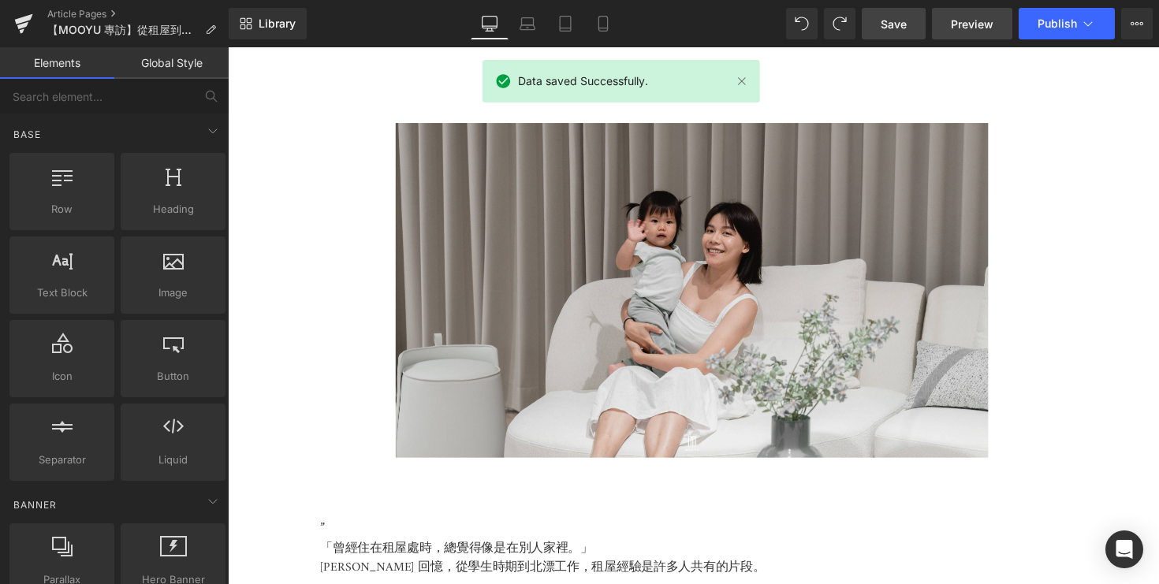
click at [976, 35] on link "Preview" at bounding box center [972, 24] width 80 height 32
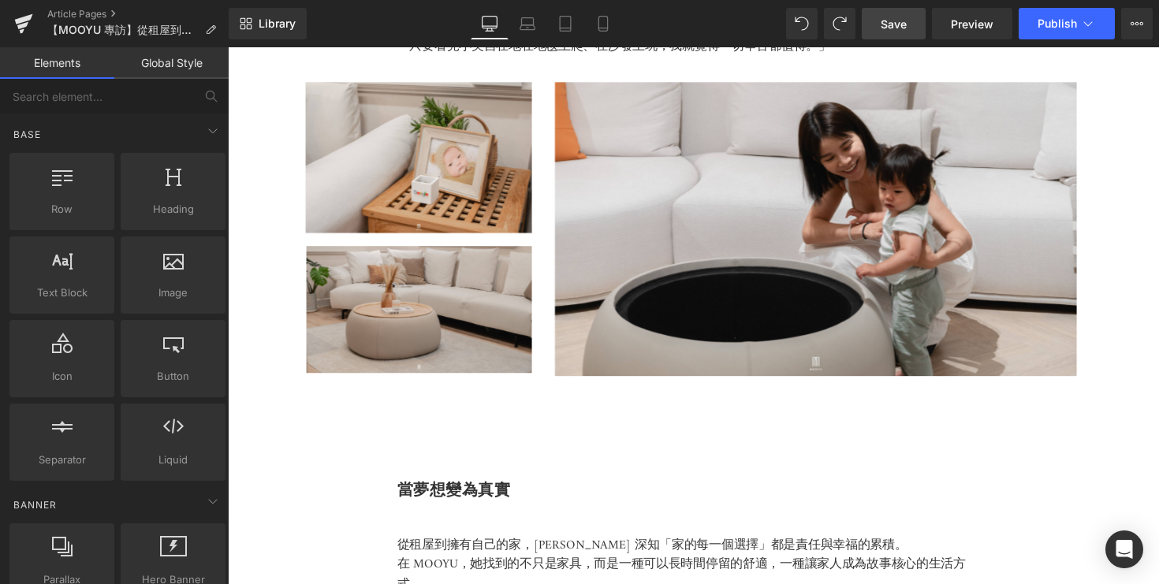
scroll to position [3682, 0]
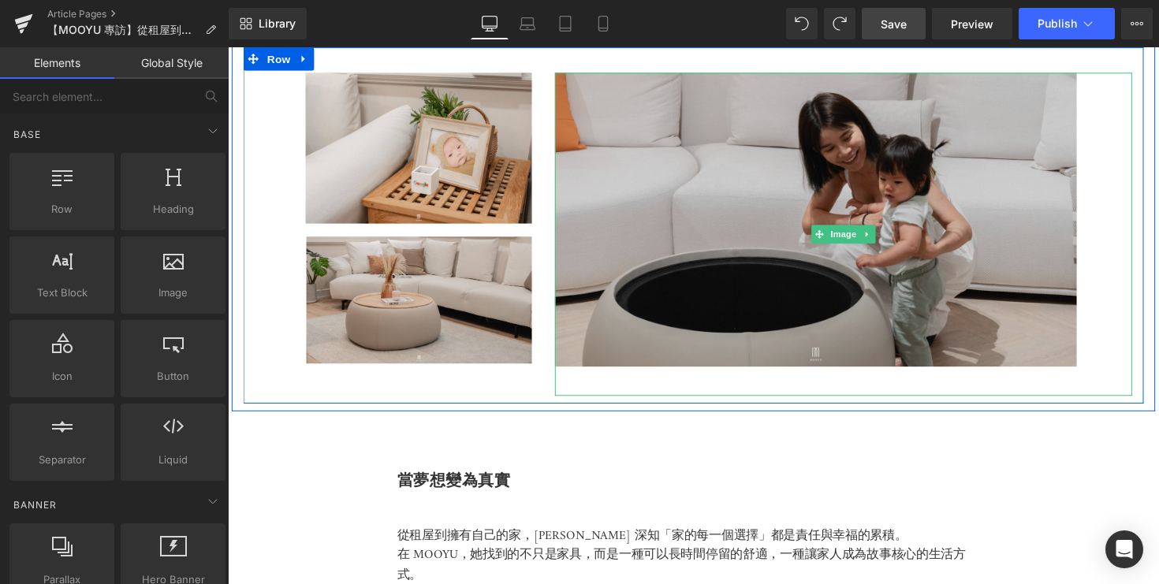
click at [663, 328] on img at bounding box center [859, 238] width 592 height 330
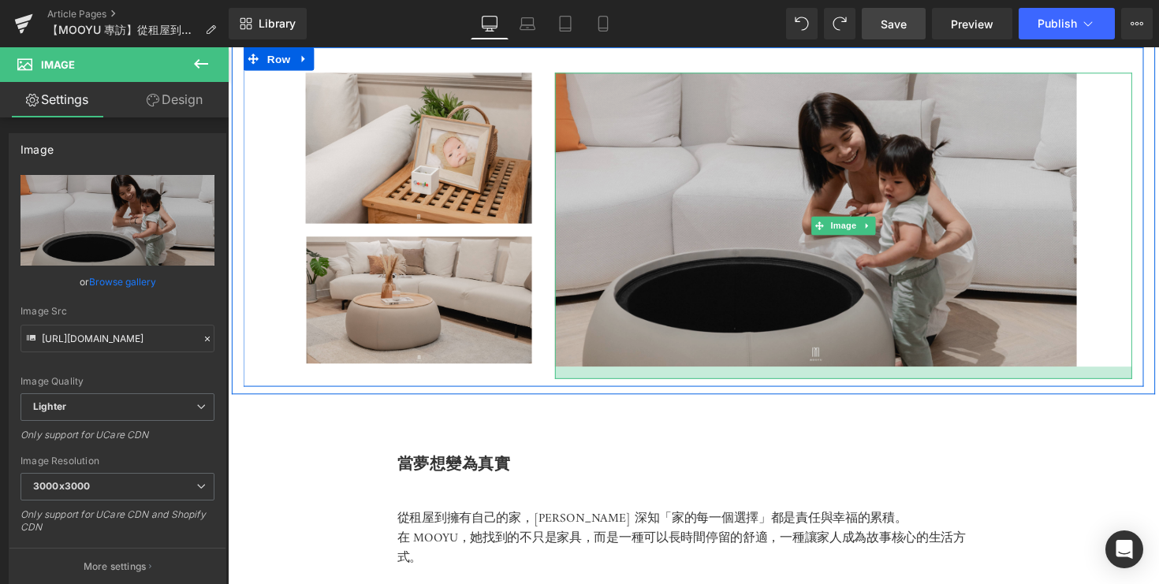
drag, startPoint x: 859, startPoint y: 397, endPoint x: 858, endPoint y: 372, distance: 24.5
click at [858, 373] on div "Image 72px" at bounding box center [859, 229] width 592 height 313
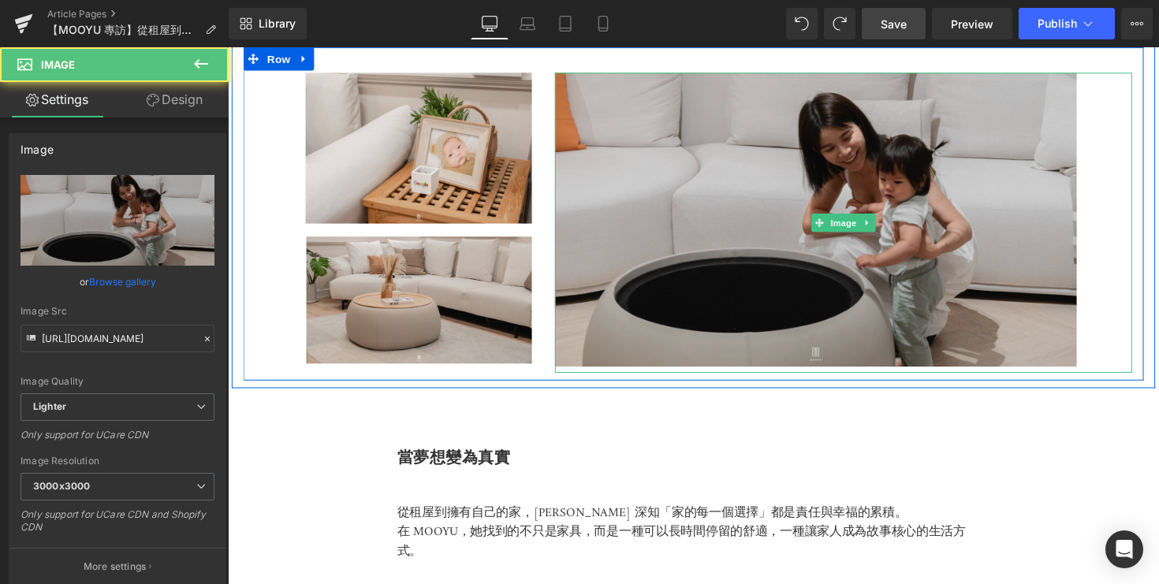
click at [853, 350] on img at bounding box center [859, 226] width 592 height 307
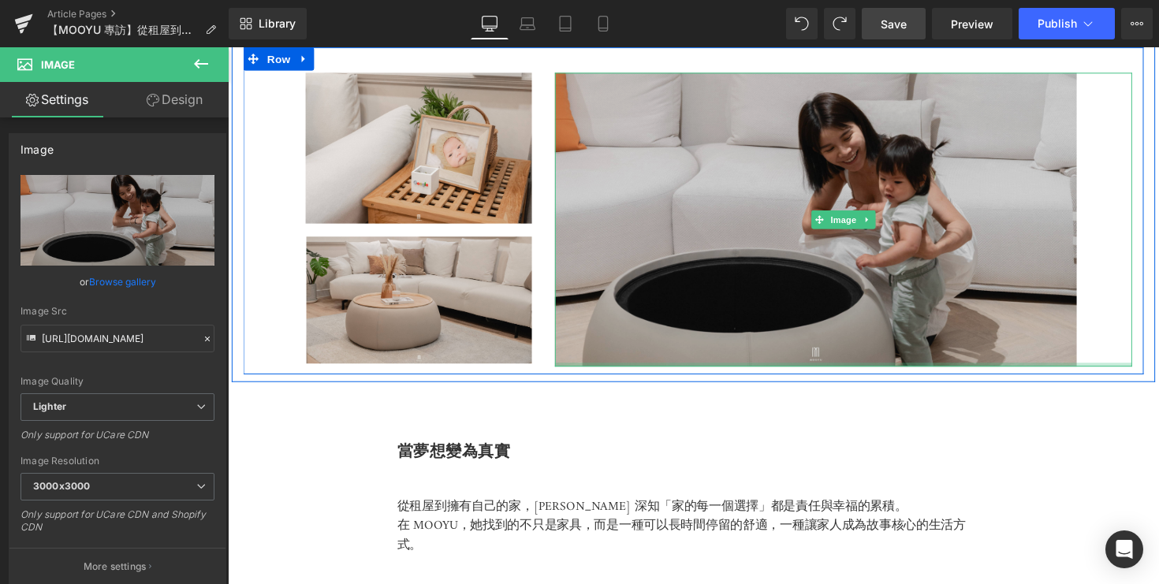
click at [850, 366] on div "Image 72px" at bounding box center [859, 223] width 592 height 301
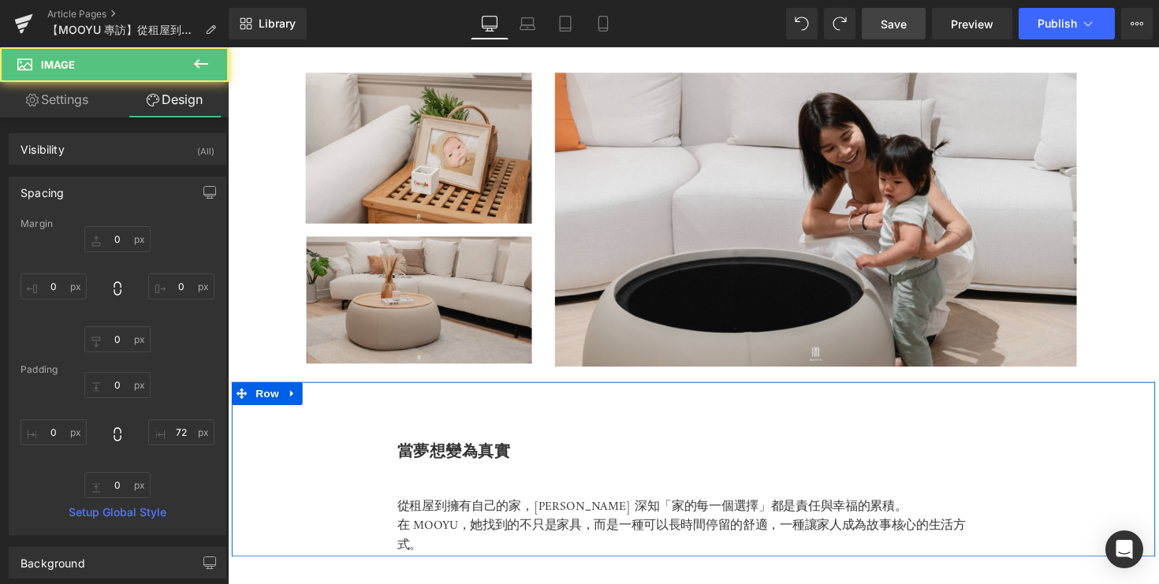
click at [845, 447] on div "當夢想變為真實 Heading 從租屋到擁有自己的家，Kelly 深知「家的每一個選擇」都是責任與幸福的累積。 在 MOOYU，她找到的不只是家具，而是一種可…" at bounding box center [705, 479] width 947 height 179
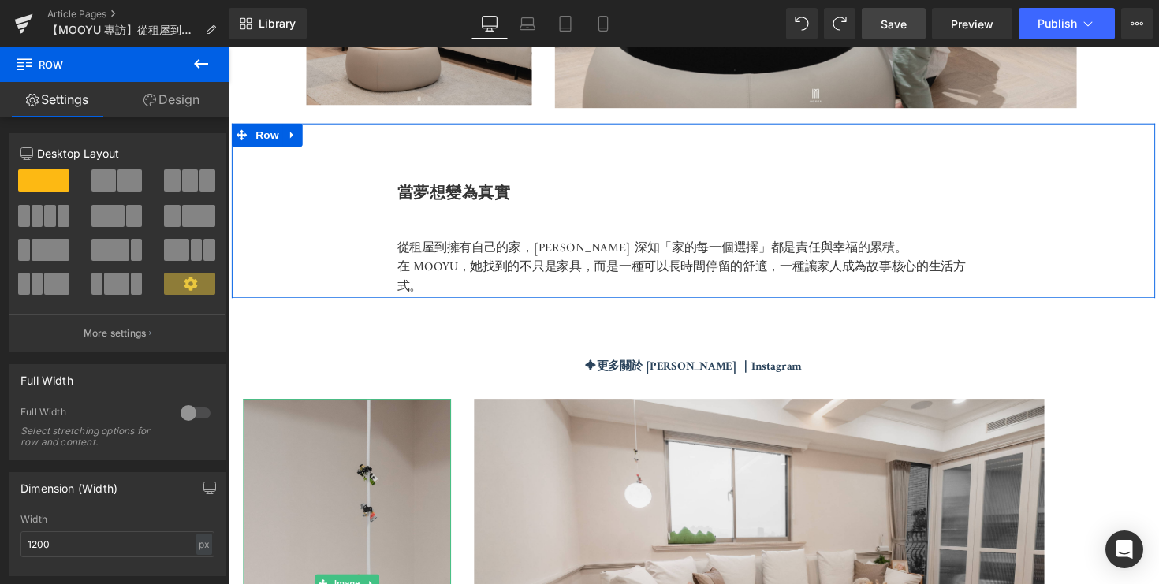
scroll to position [4362, 0]
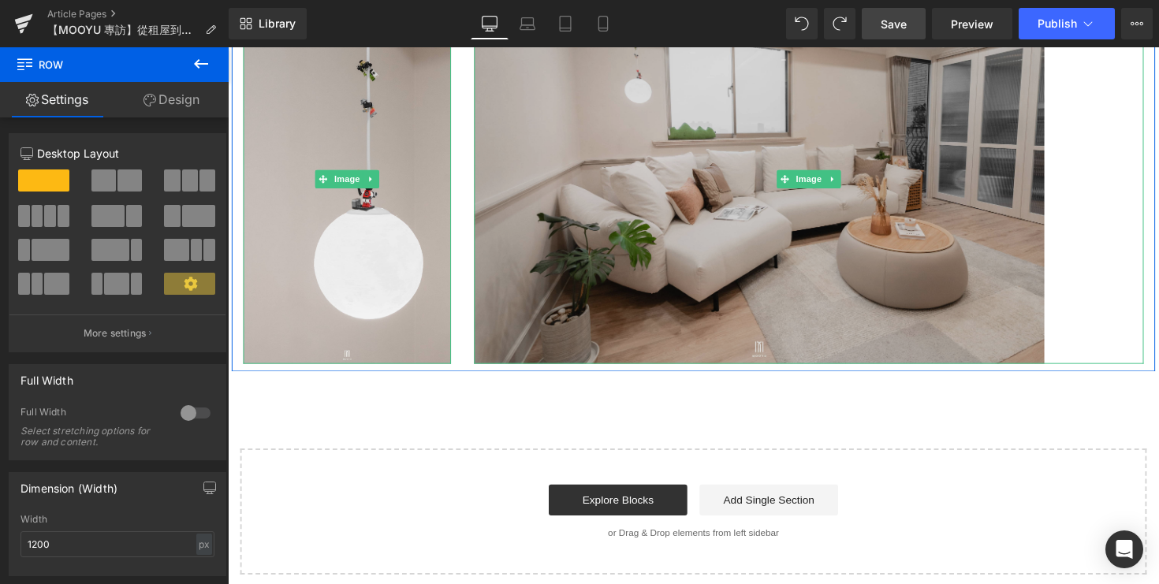
click at [809, 360] on img at bounding box center [823, 182] width 686 height 379
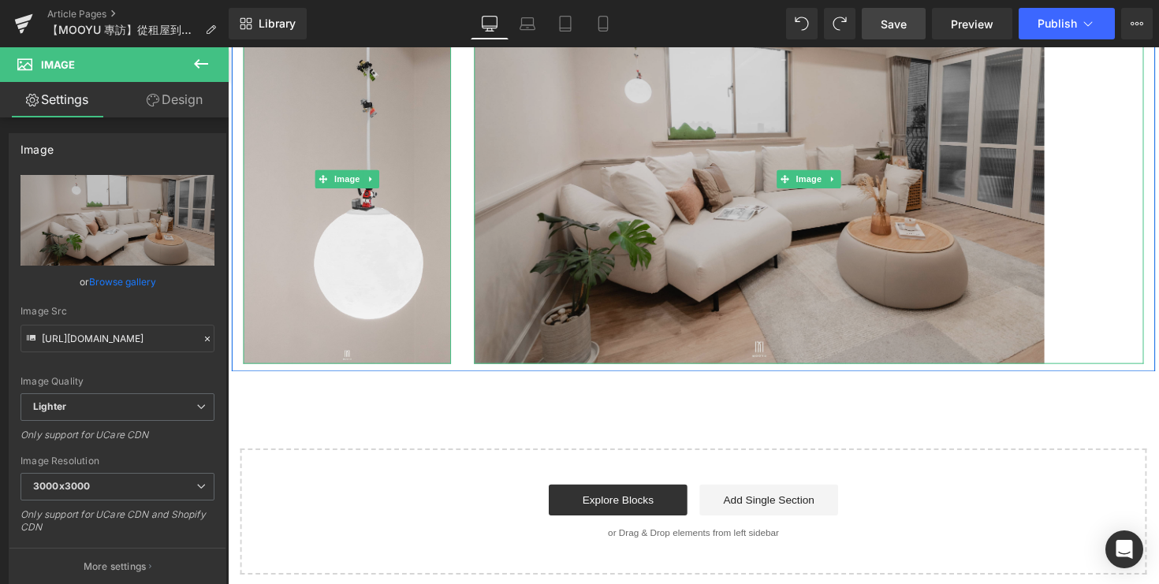
drag, startPoint x: 788, startPoint y: 364, endPoint x: 775, endPoint y: 356, distance: 15.3
click at [775, 356] on div "Image 129px" at bounding box center [823, 182] width 686 height 379
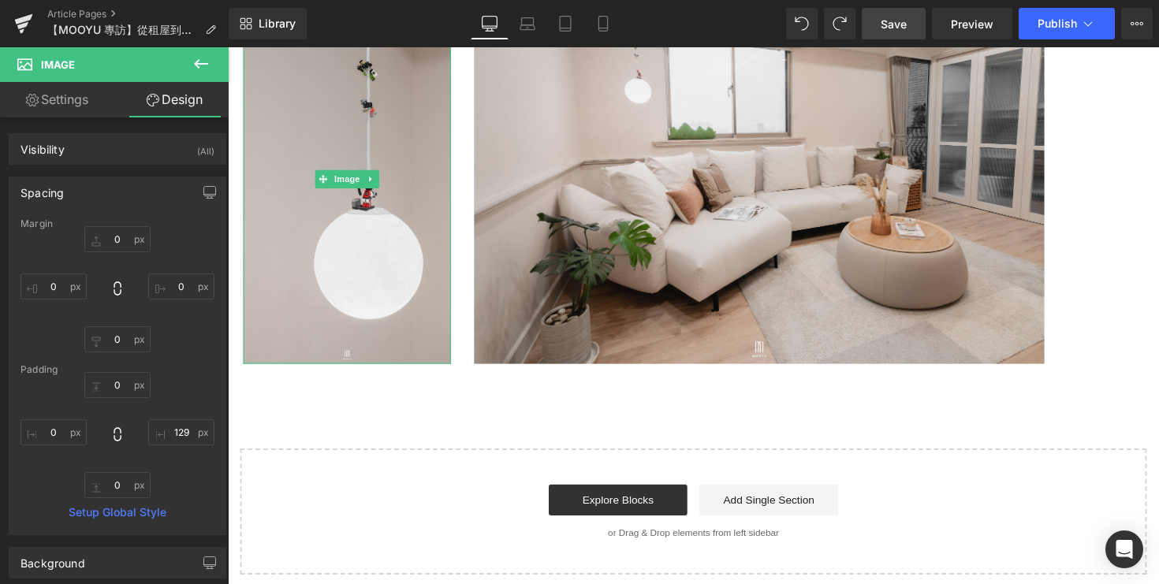
click at [900, 21] on span "Save" at bounding box center [894, 24] width 26 height 17
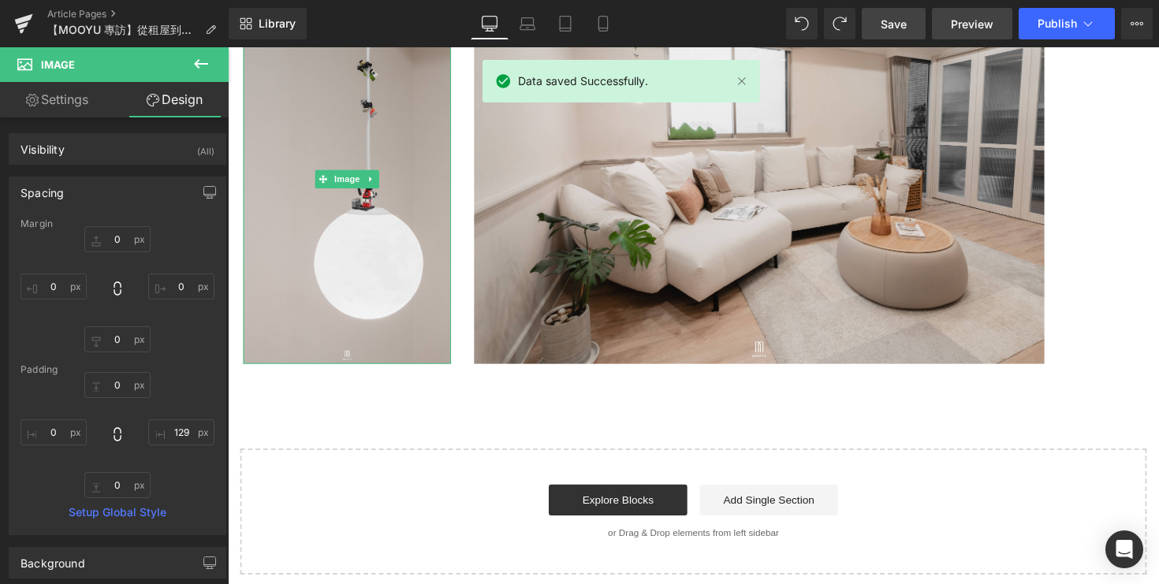
click at [970, 22] on span "Preview" at bounding box center [972, 24] width 43 height 17
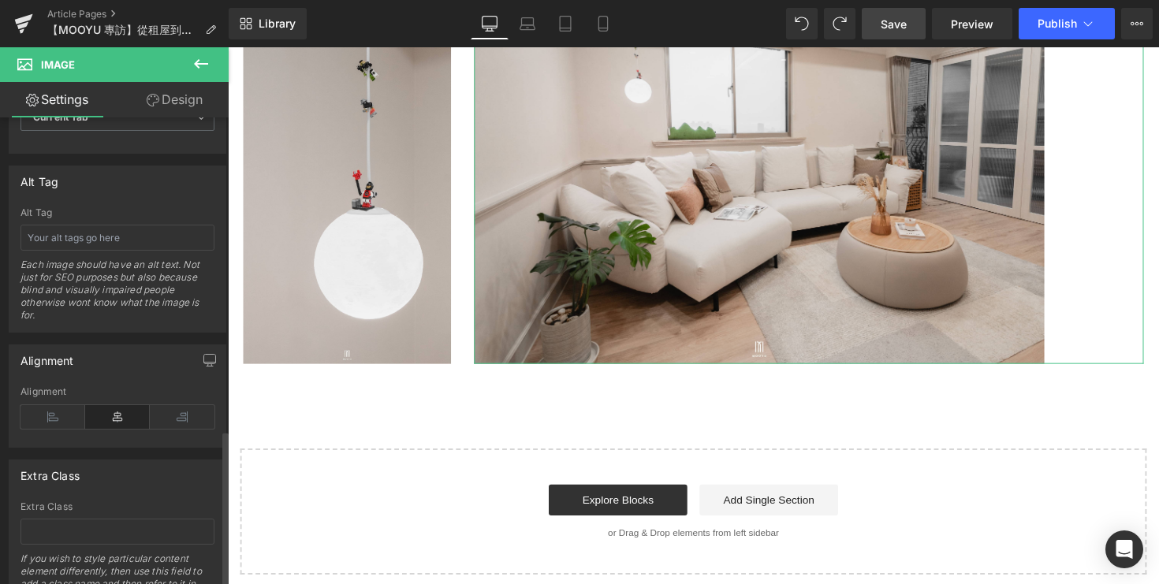
scroll to position [933, 0]
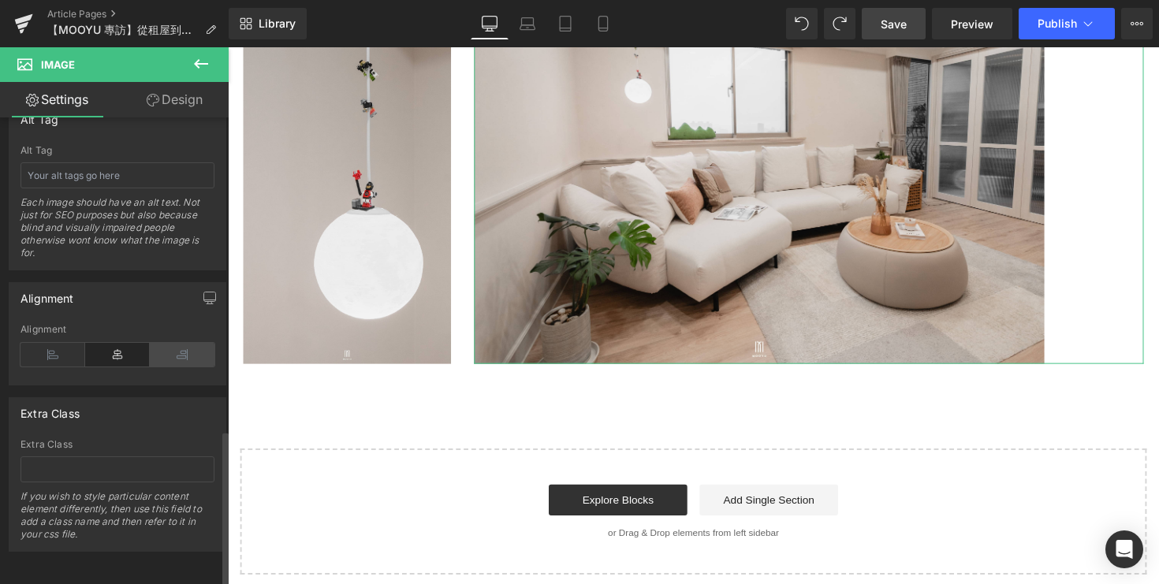
click at [177, 345] on icon at bounding box center [182, 355] width 65 height 24
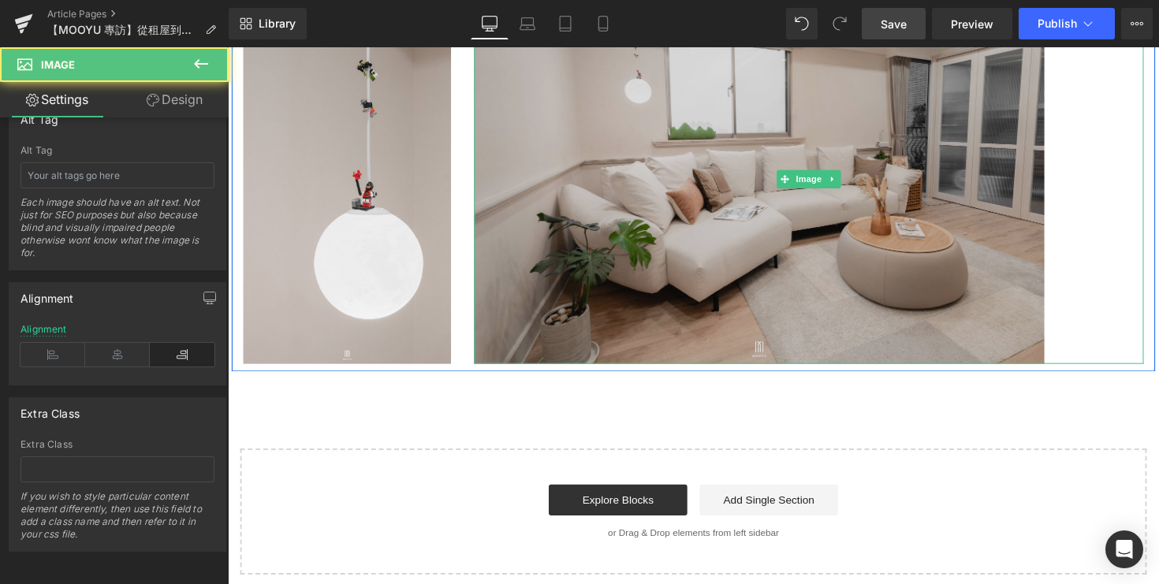
click at [617, 328] on img at bounding box center [823, 182] width 686 height 379
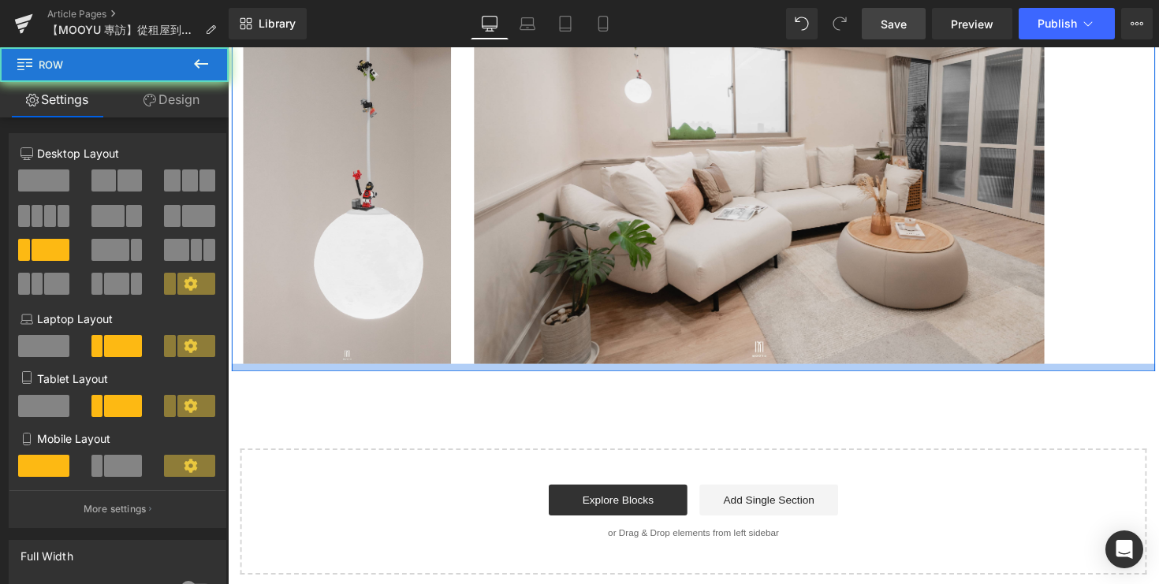
click at [592, 374] on div at bounding box center [705, 376] width 947 height 8
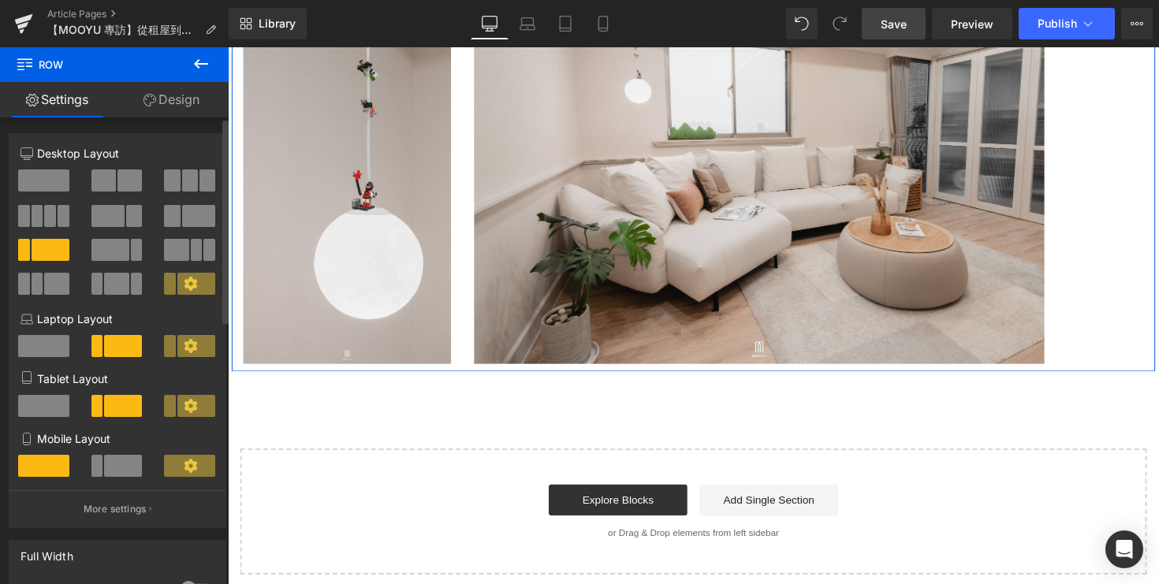
click at [119, 412] on span at bounding box center [123, 406] width 38 height 22
click at [119, 353] on span at bounding box center [123, 346] width 38 height 22
click at [24, 344] on span at bounding box center [43, 346] width 51 height 22
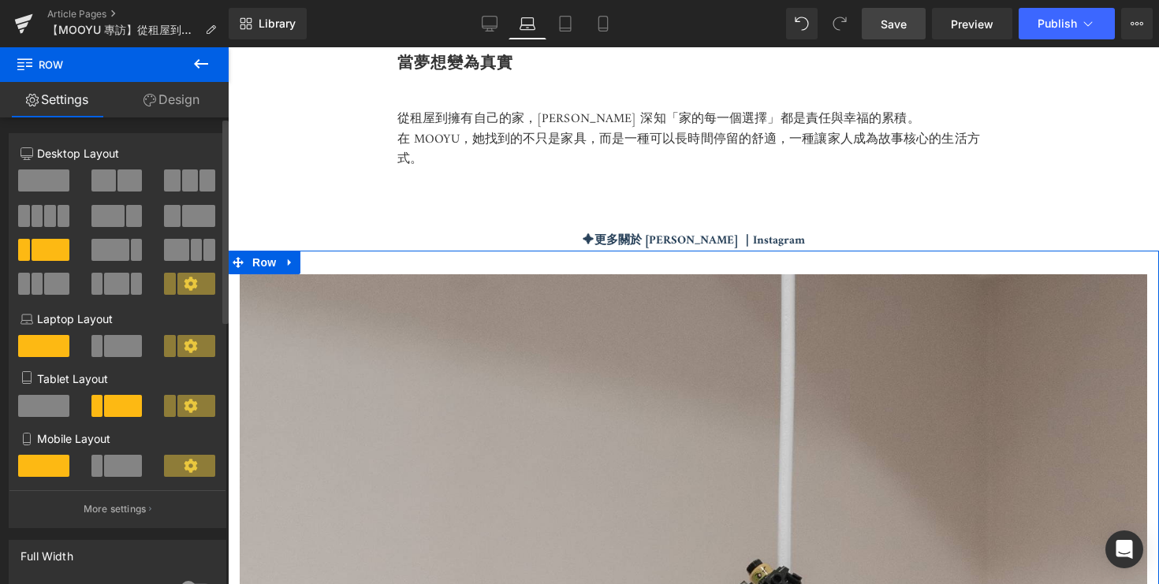
click at [100, 342] on button at bounding box center [117, 346] width 53 height 22
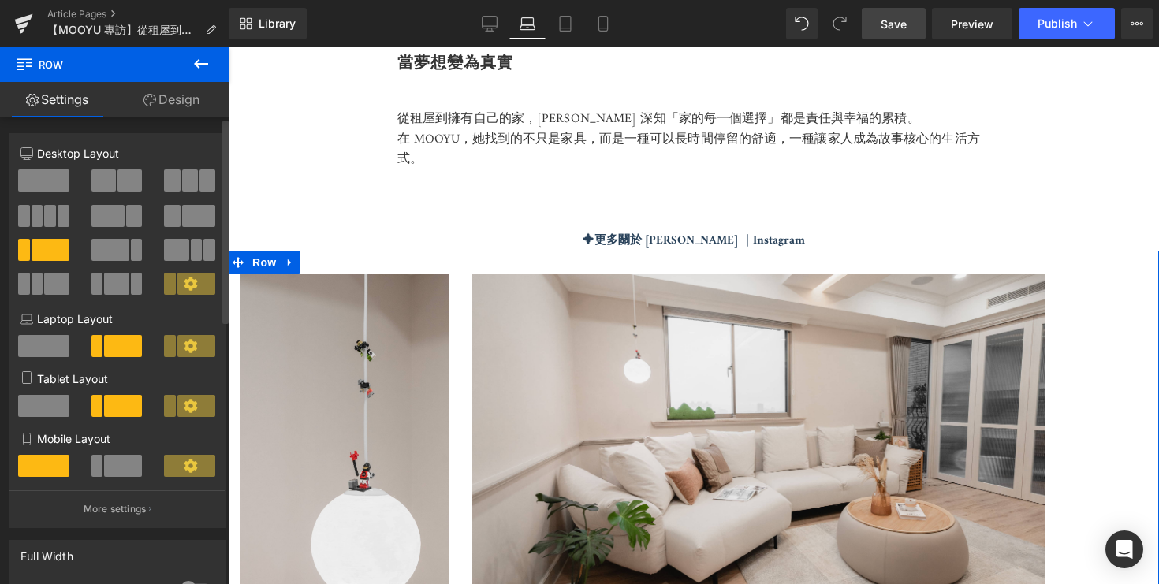
click at [112, 480] on div at bounding box center [117, 472] width 73 height 34
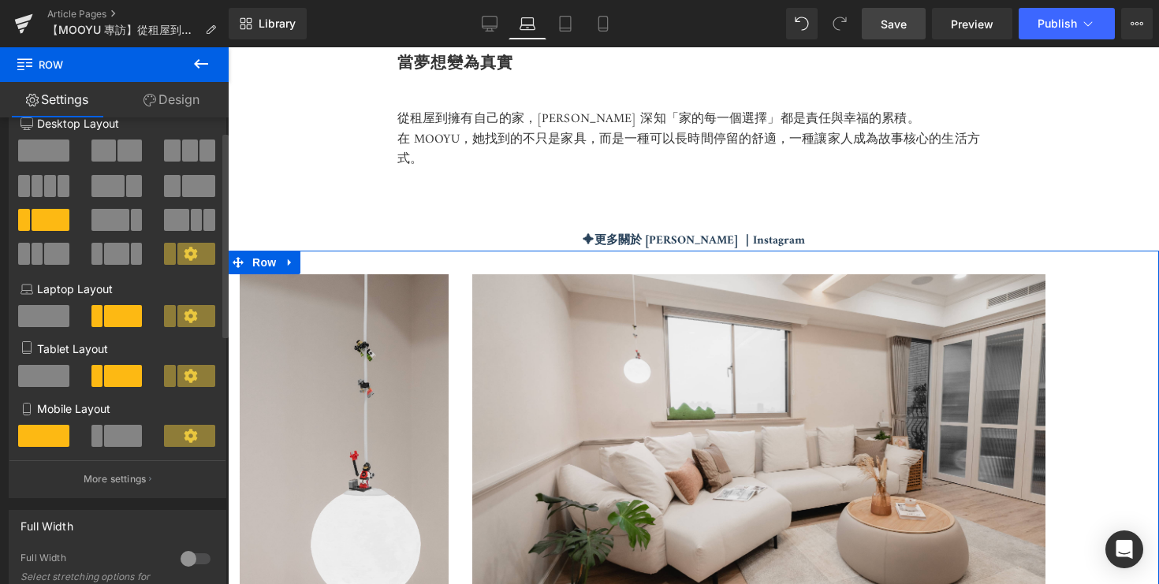
scroll to position [35, 0]
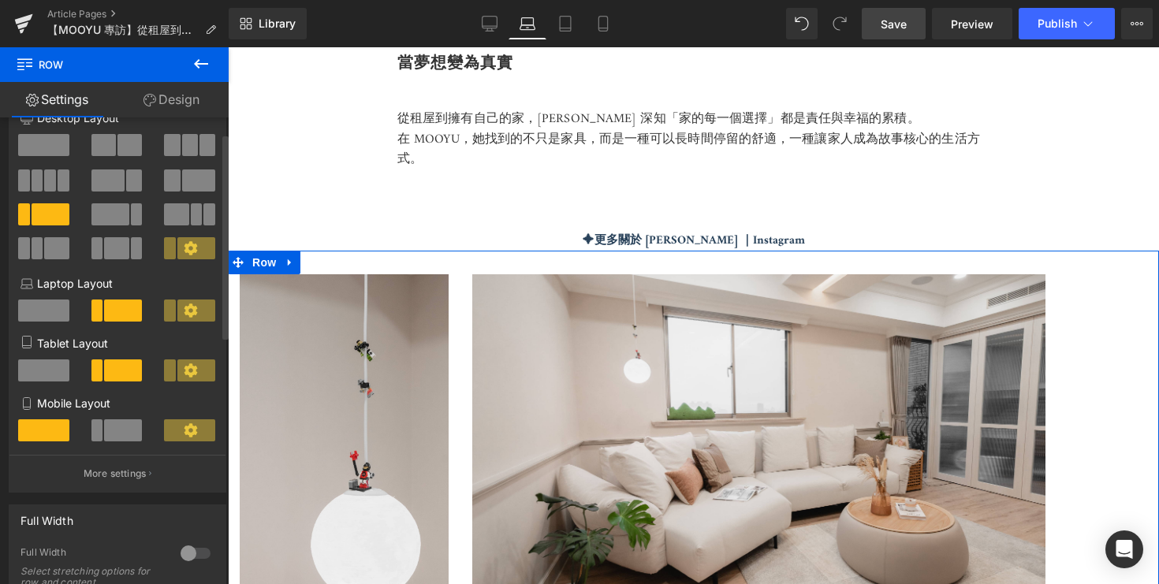
click at [191, 215] on span at bounding box center [197, 215] width 12 height 22
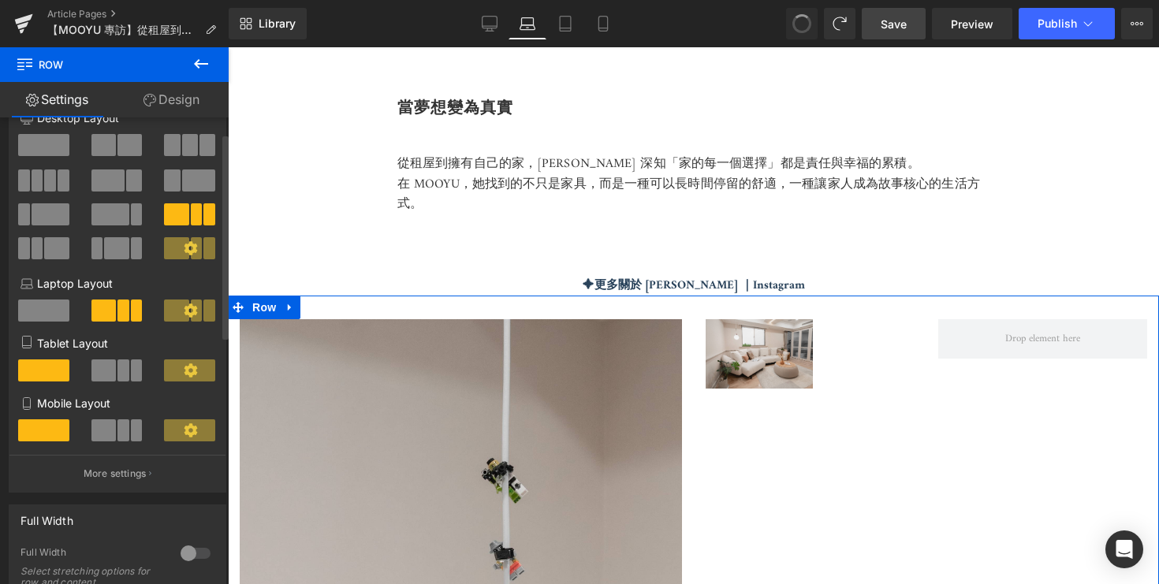
scroll to position [4143, 0]
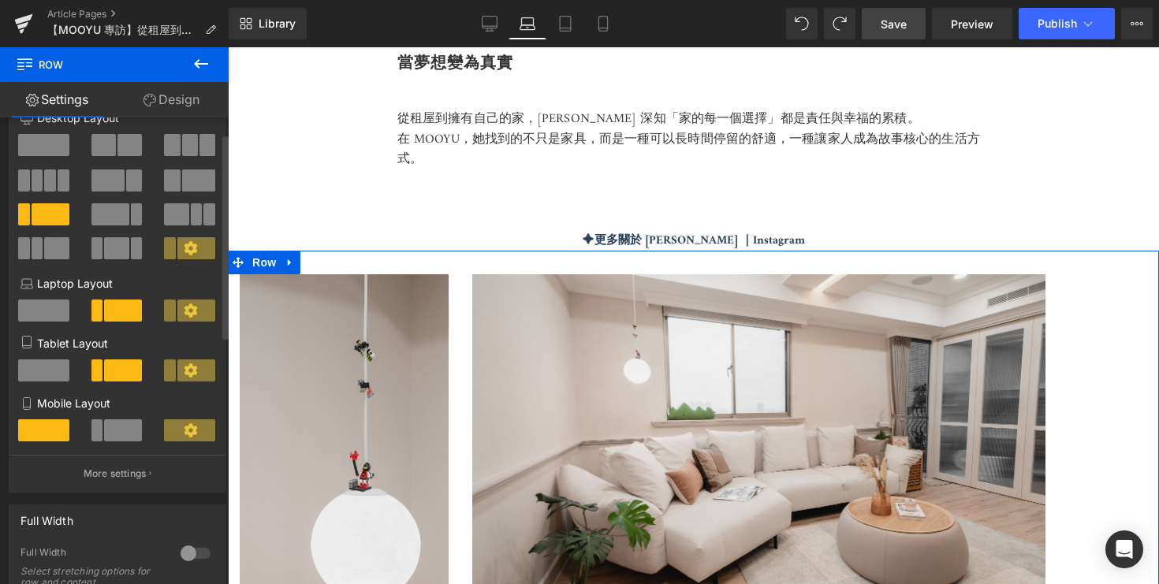
click at [121, 191] on button at bounding box center [117, 181] width 53 height 22
click at [187, 184] on span at bounding box center [198, 181] width 33 height 22
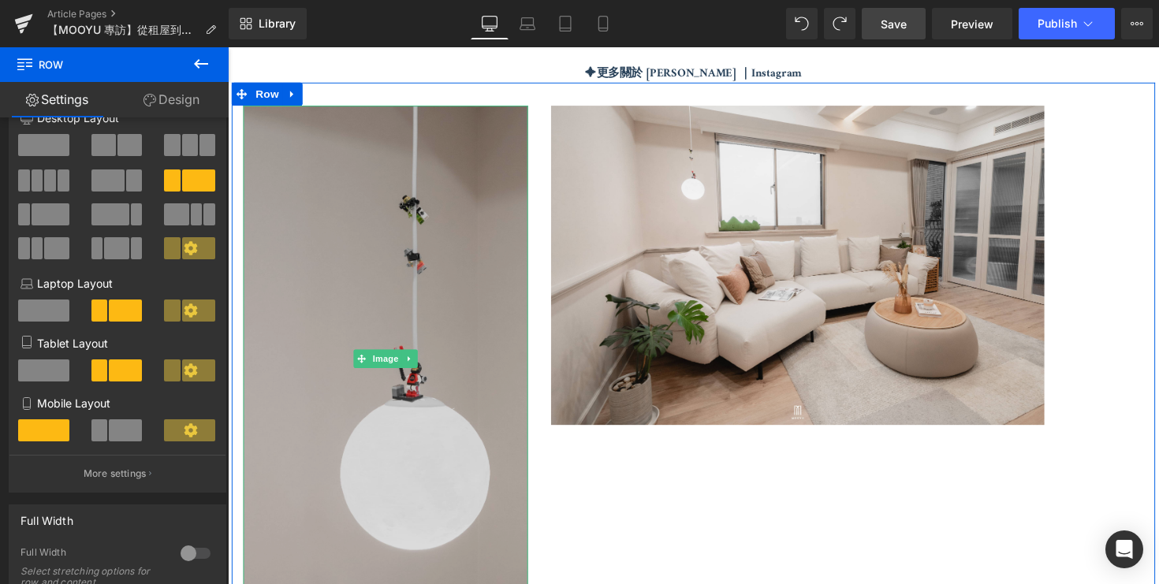
scroll to position [4328, 0]
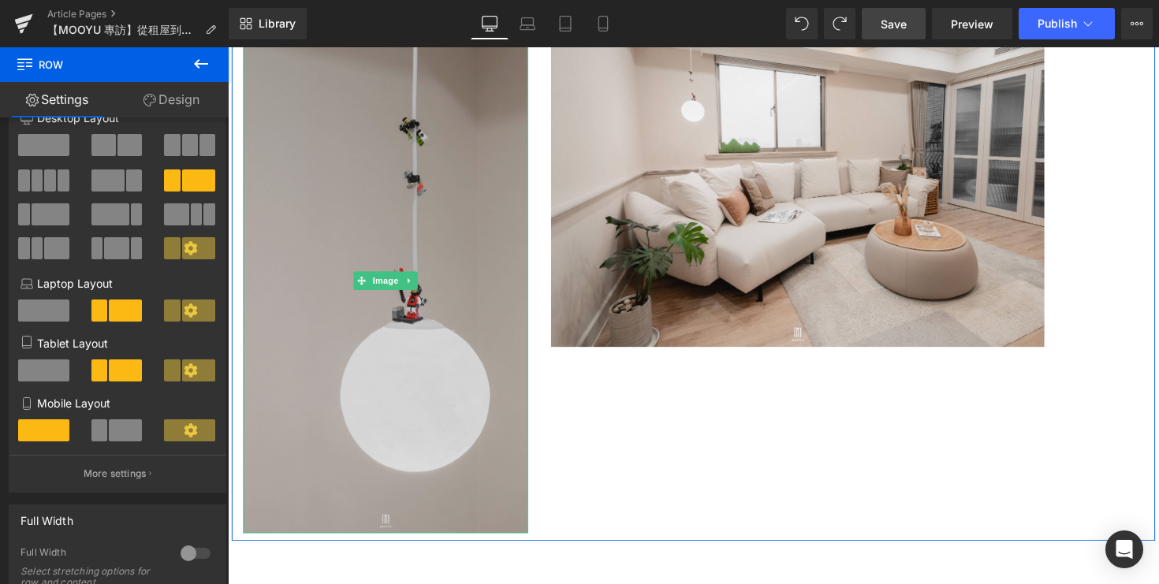
click at [443, 378] on img at bounding box center [390, 286] width 292 height 518
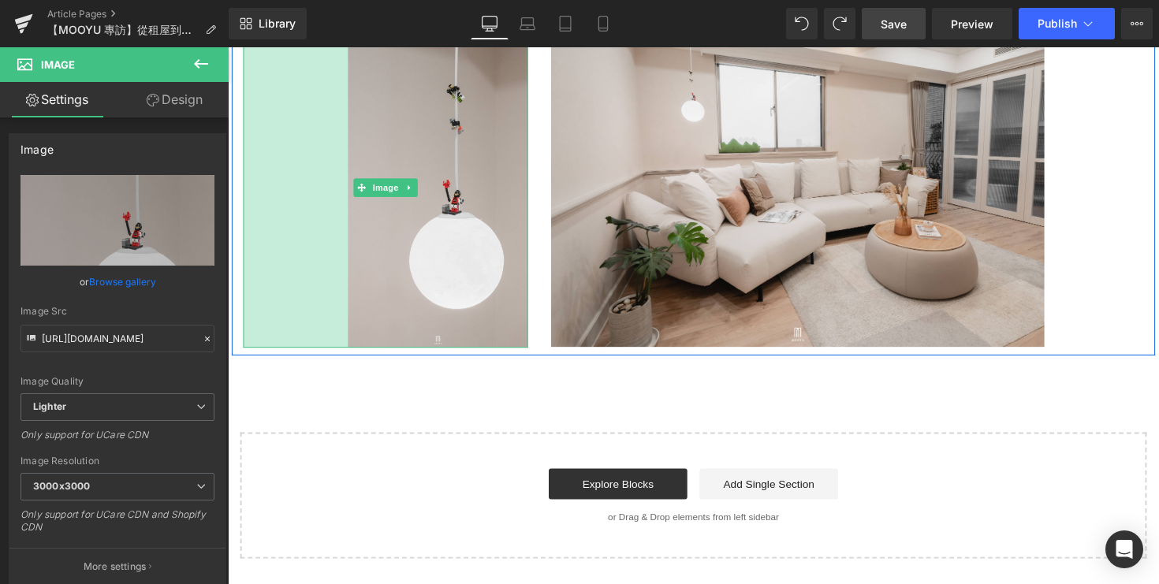
drag, startPoint x: 245, startPoint y: 539, endPoint x: 353, endPoint y: 430, distance: 152.8
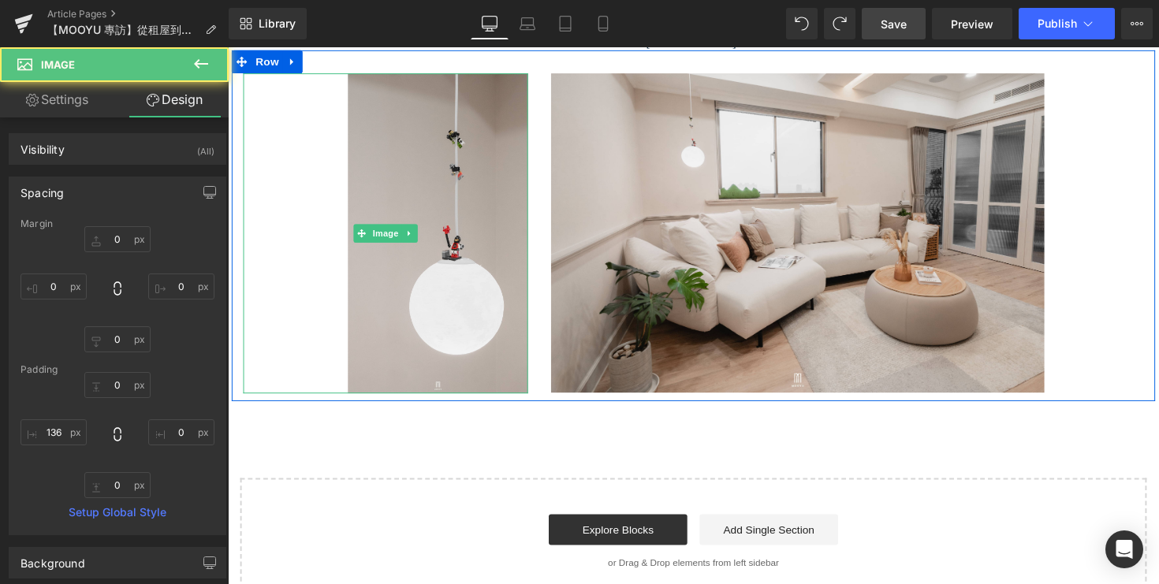
scroll to position [4084, 0]
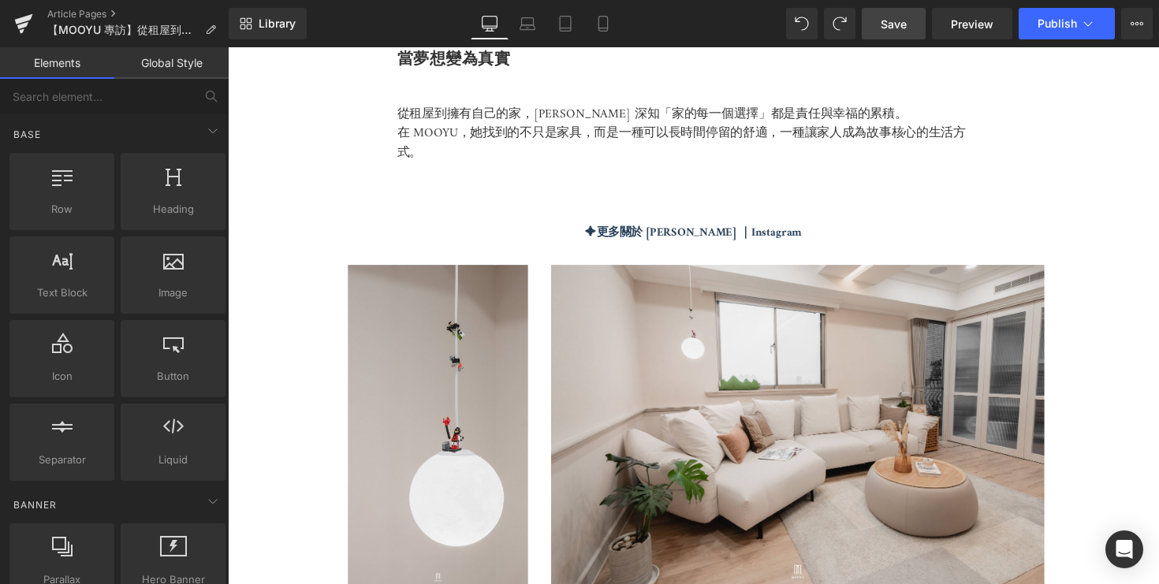
click at [887, 19] on span "Save" at bounding box center [894, 24] width 26 height 17
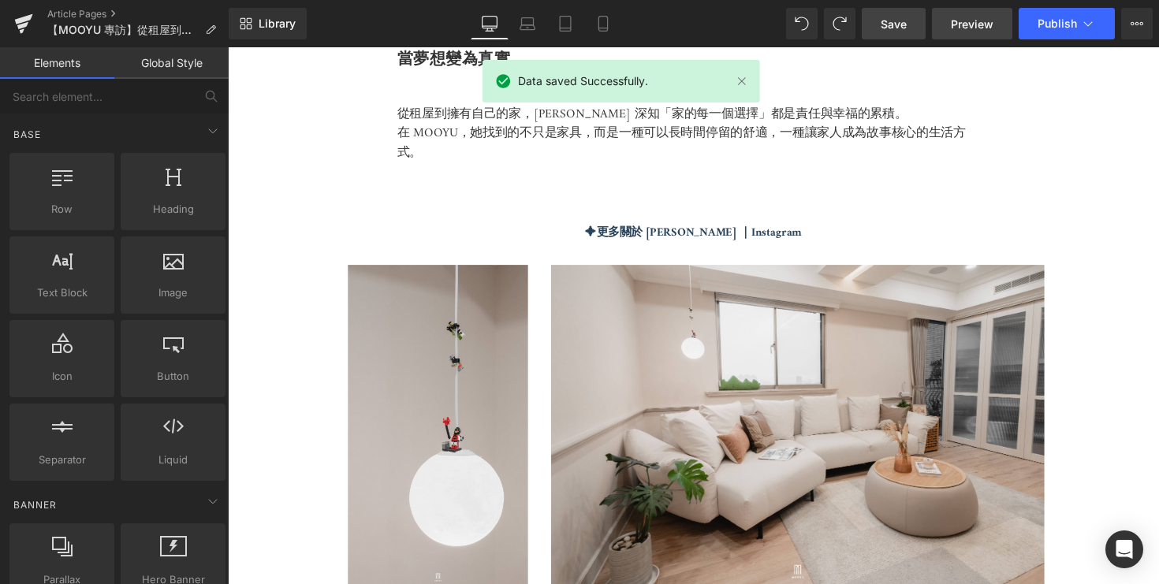
click at [973, 12] on link "Preview" at bounding box center [972, 24] width 80 height 32
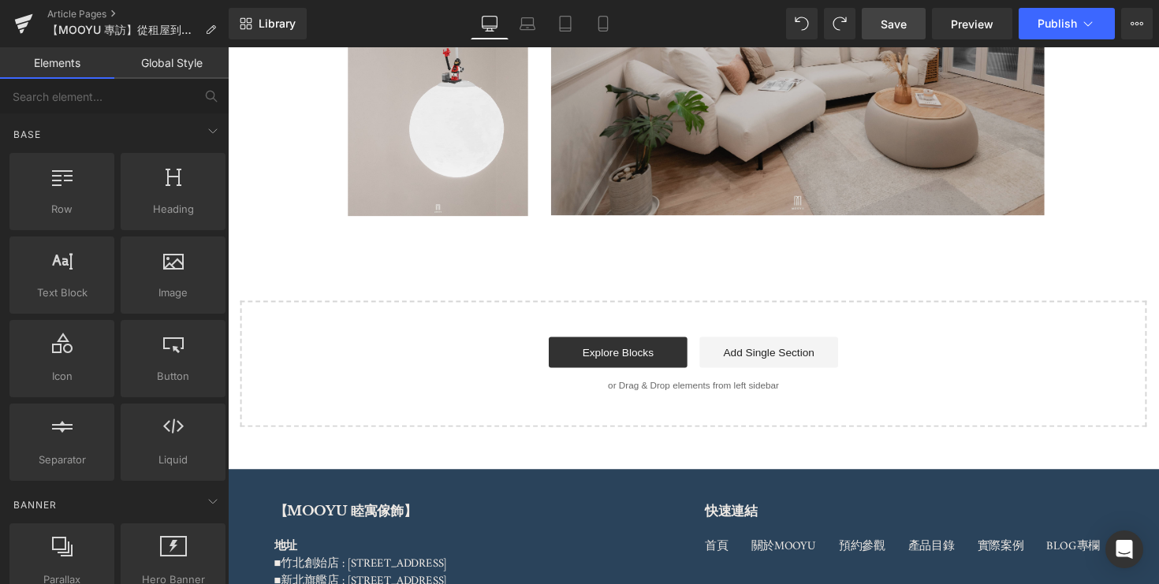
scroll to position [4498, 0]
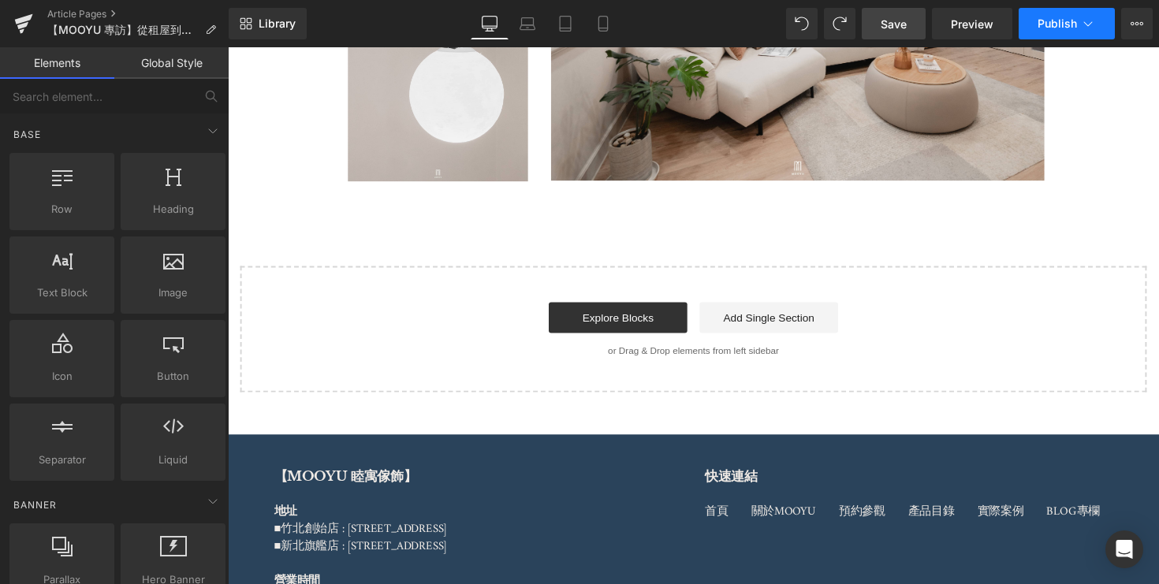
click at [1095, 20] on icon at bounding box center [1089, 24] width 16 height 16
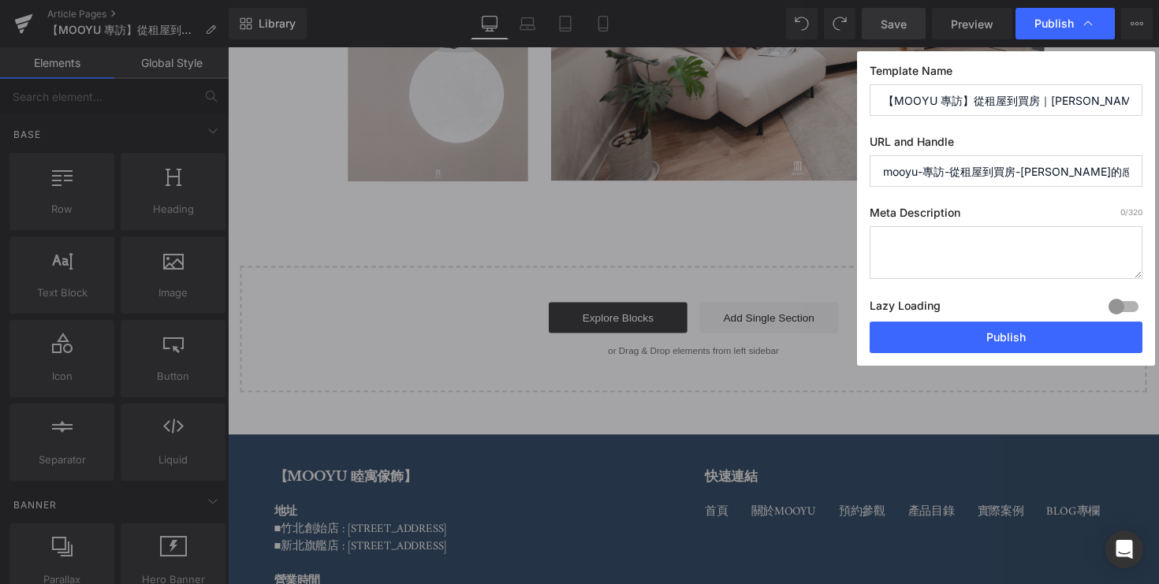
click at [1059, 171] on input "mooyu-專訪-從租屋到買房-kelly-真的感受到這就是我的家" at bounding box center [1006, 171] width 273 height 32
type input "j"
click at [1047, 166] on input "home" at bounding box center [1006, 171] width 273 height 32
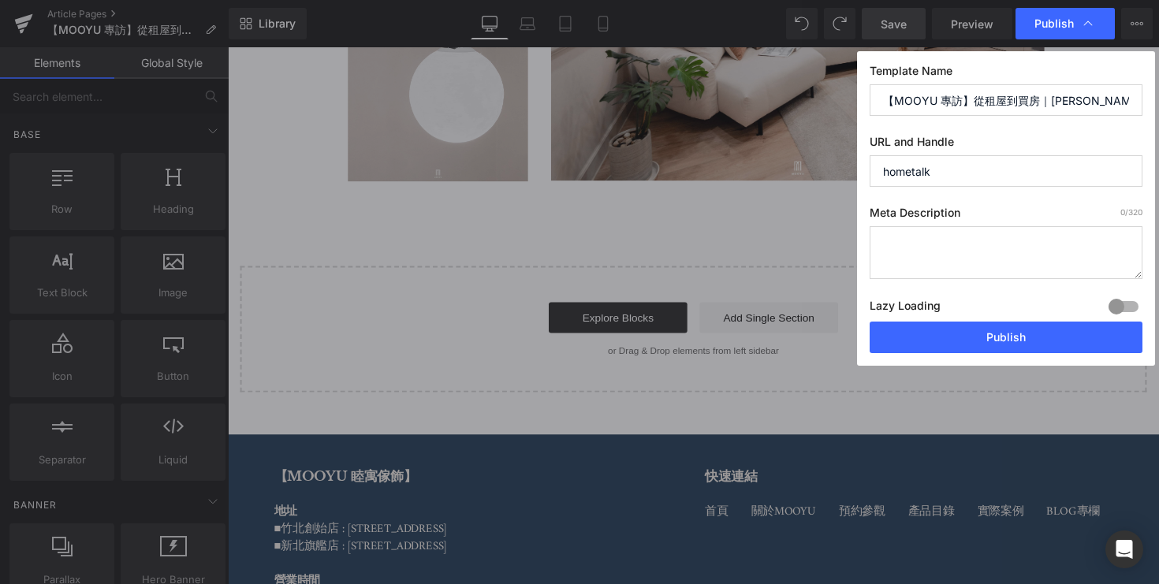
click at [912, 173] on input "hometalk" at bounding box center [1006, 171] width 273 height 32
click at [1003, 177] on input "home-talk" at bounding box center [1006, 171] width 273 height 32
type input "home-talk-kelly"
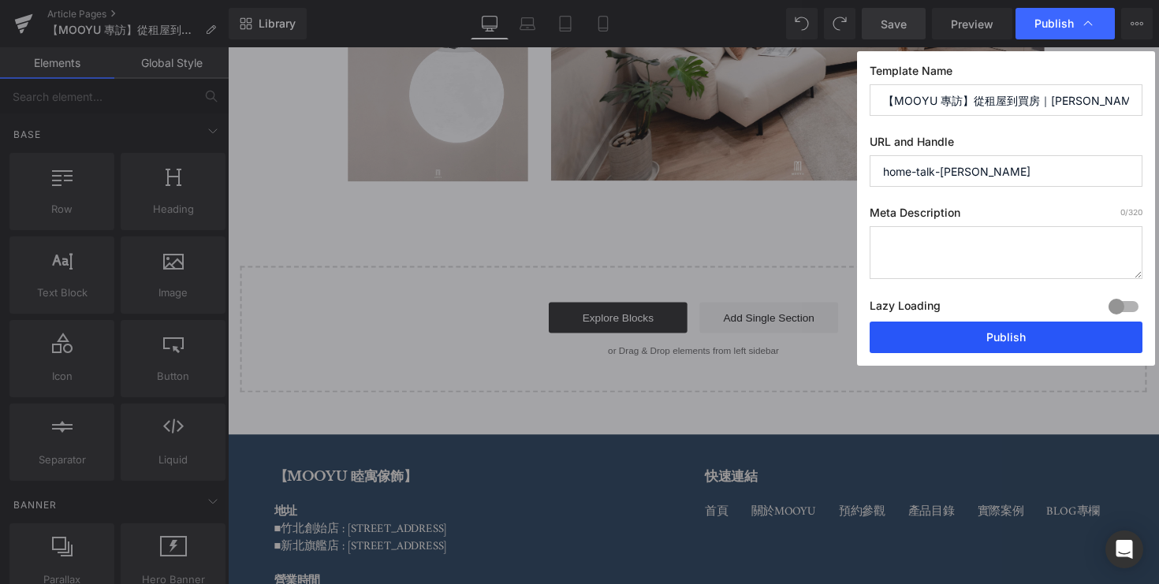
click at [954, 335] on button "Publish" at bounding box center [1006, 338] width 273 height 32
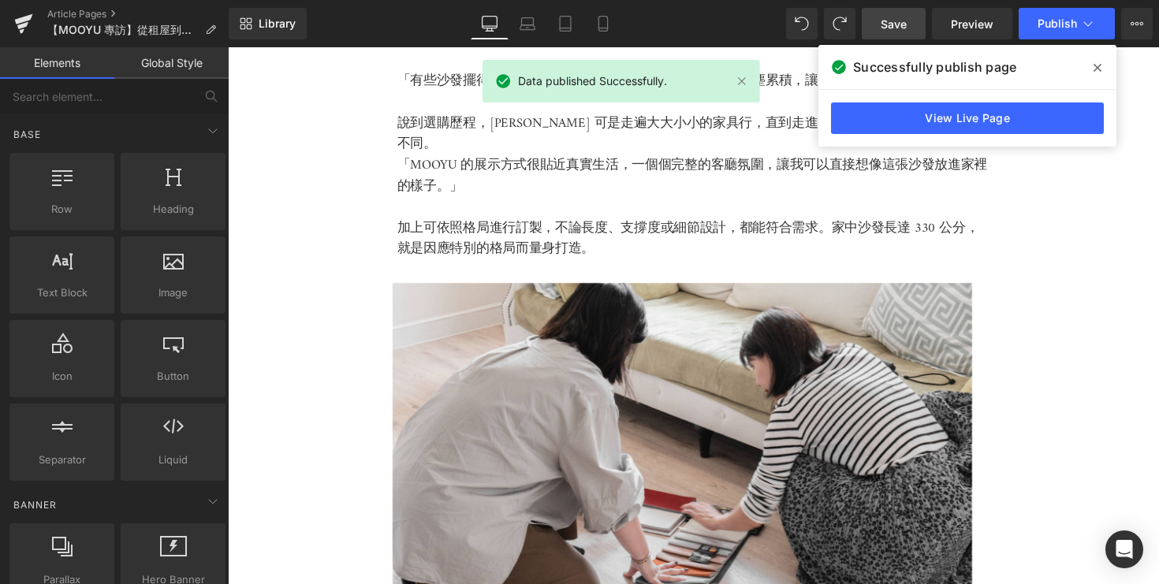
scroll to position [2649, 0]
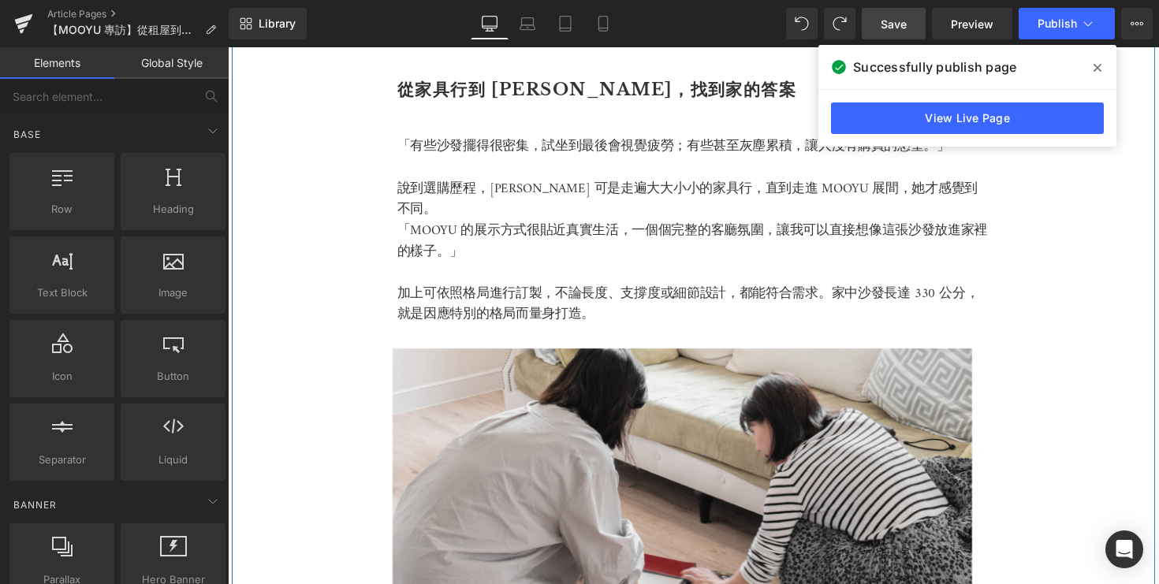
click at [396, 127] on div "從家具行到 MOOYU，找到家的答案 Heading 「有些沙發擺得很密集，試坐到最後會視覺疲勞；有些甚至灰塵累積，讓人沒有購買的慾望。」 說到選購歷程，Ke…" at bounding box center [705, 389] width 947 height 741
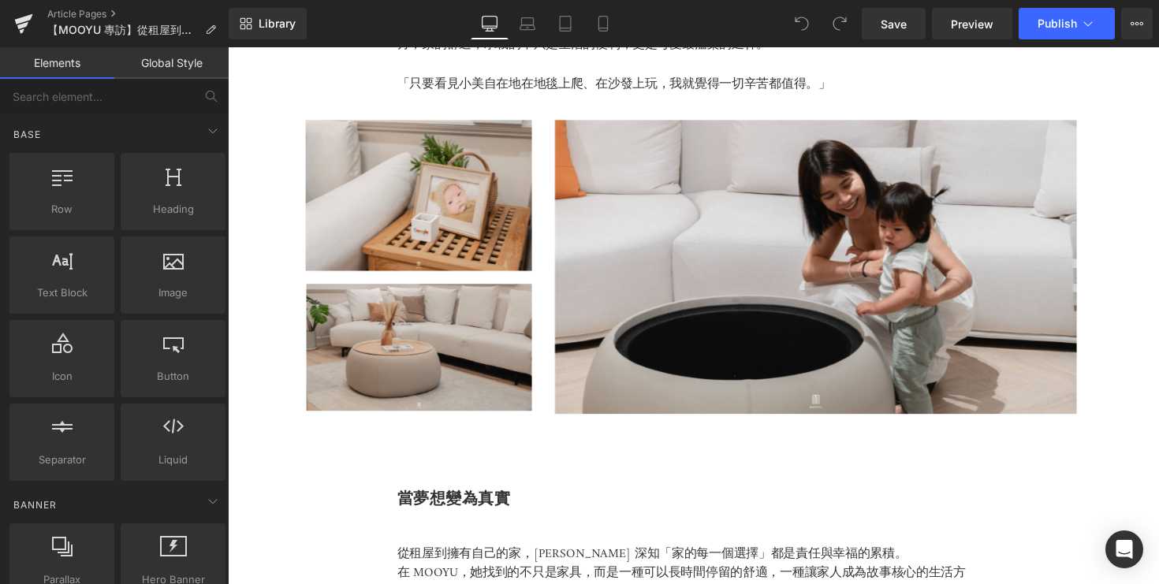
scroll to position [3636, 0]
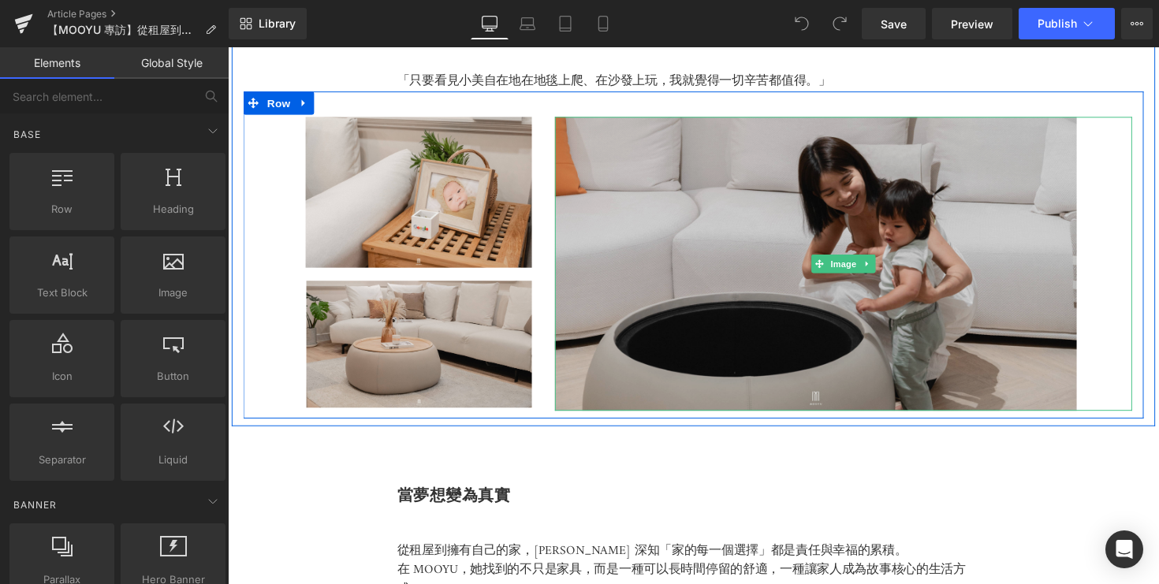
click at [848, 390] on img at bounding box center [859, 269] width 592 height 301
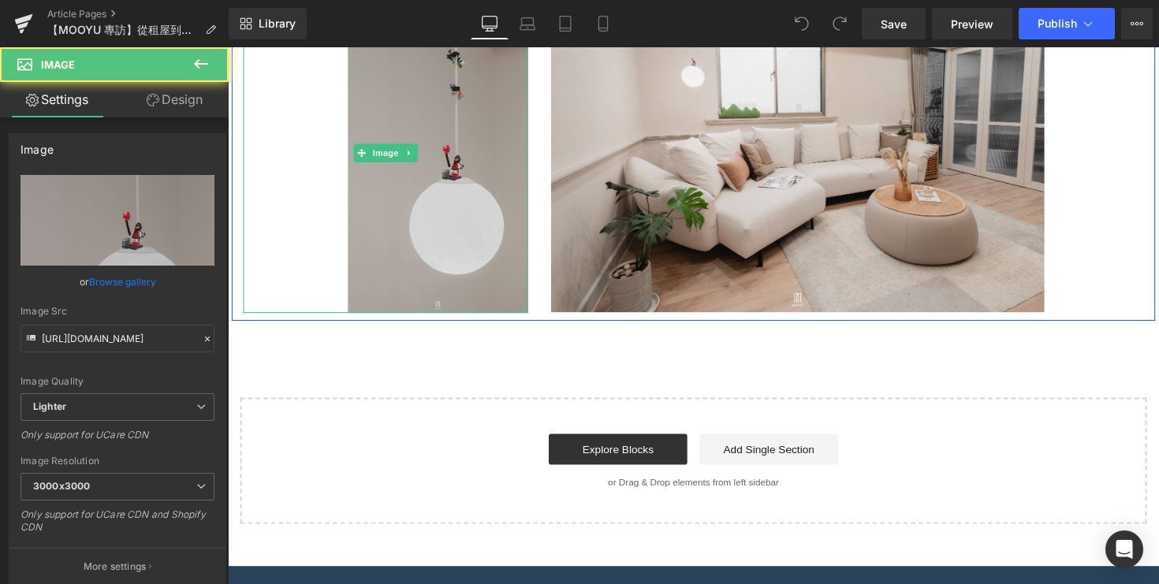
click at [485, 234] on img at bounding box center [390, 155] width 292 height 328
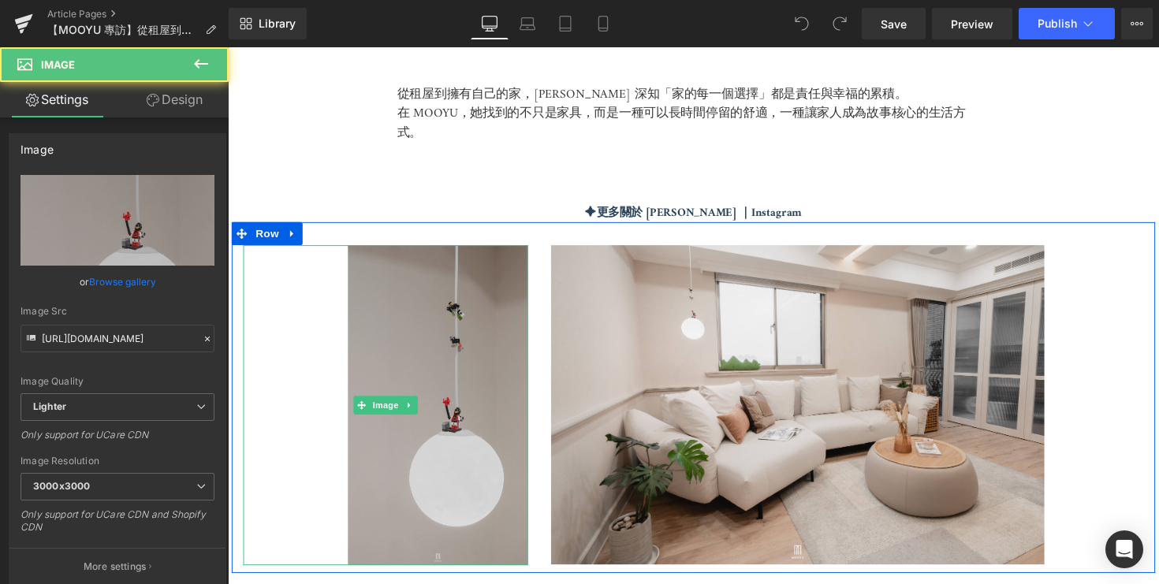
scroll to position [4056, 0]
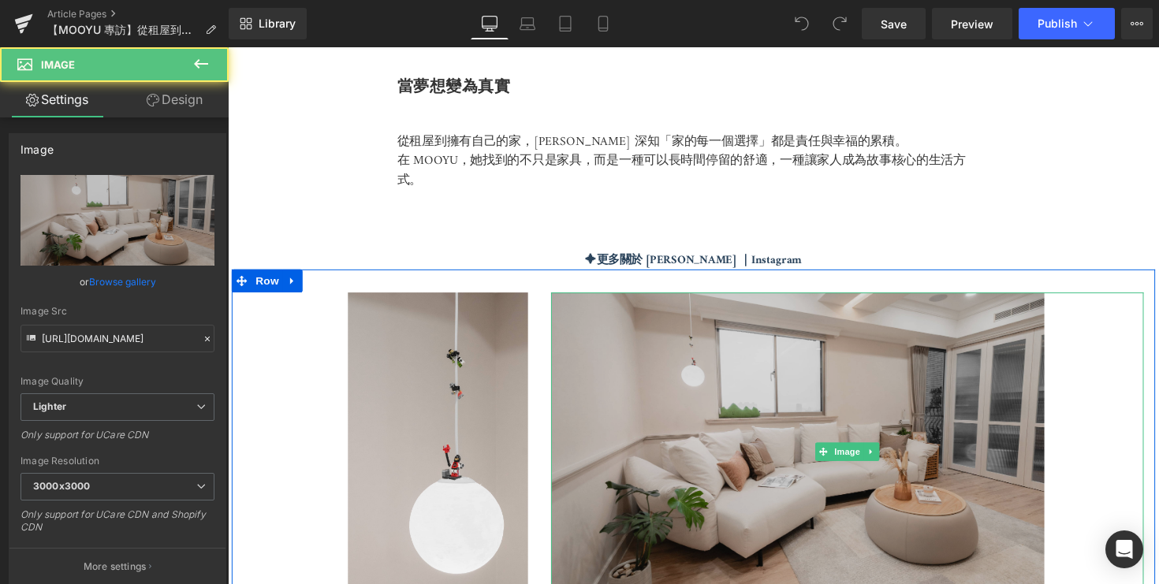
click at [699, 307] on img at bounding box center [862, 462] width 607 height 327
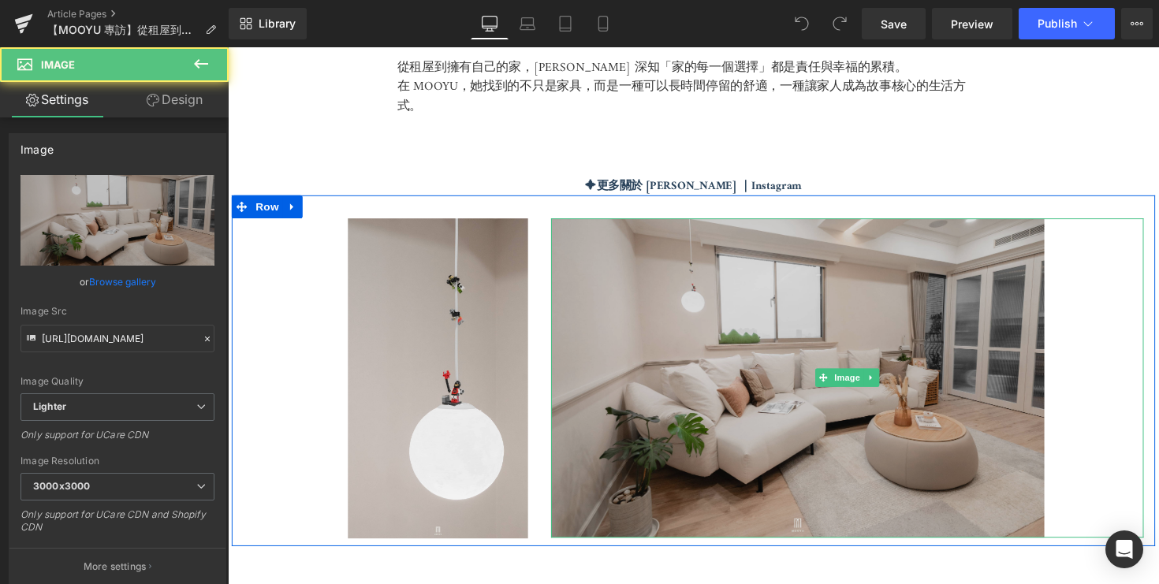
scroll to position [4245, 0]
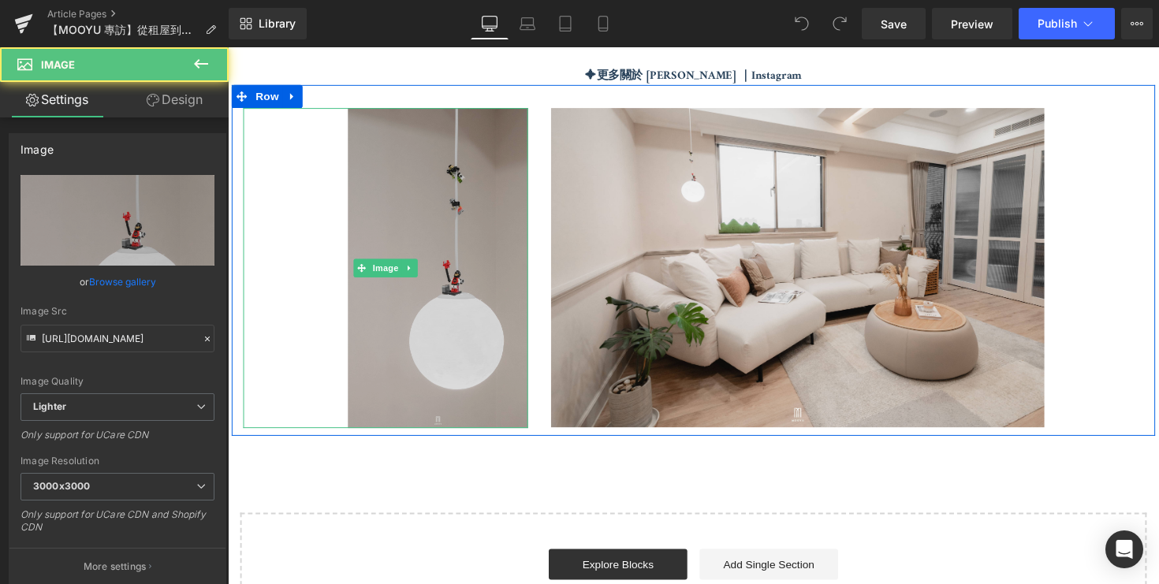
click at [435, 405] on img at bounding box center [390, 274] width 292 height 328
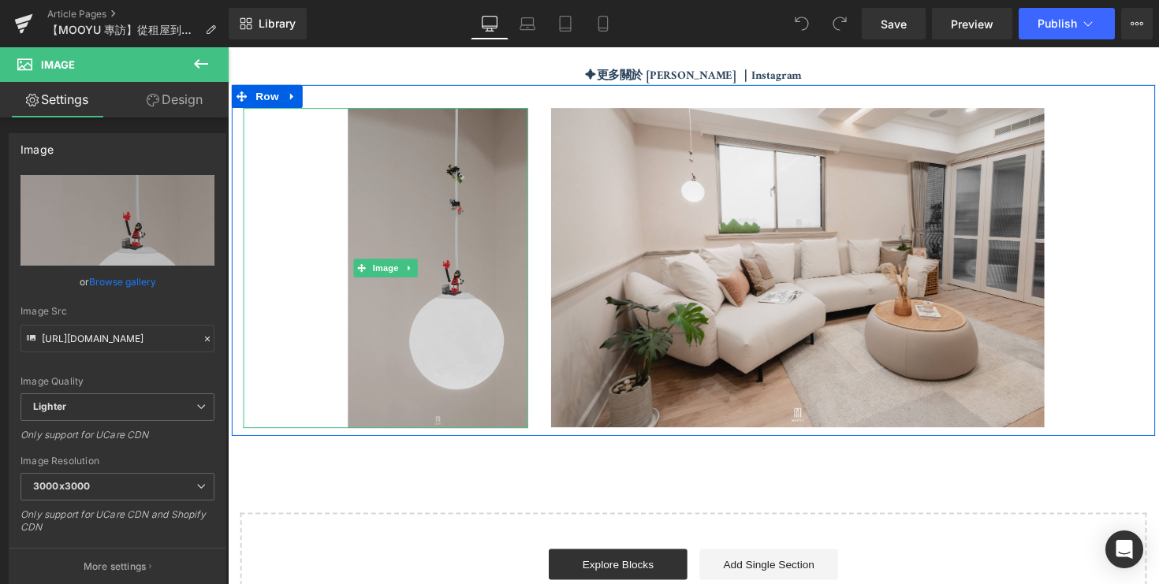
drag, startPoint x: 350, startPoint y: 430, endPoint x: 413, endPoint y: 379, distance: 80.2
click at [413, 379] on div "Image" at bounding box center [390, 274] width 292 height 328
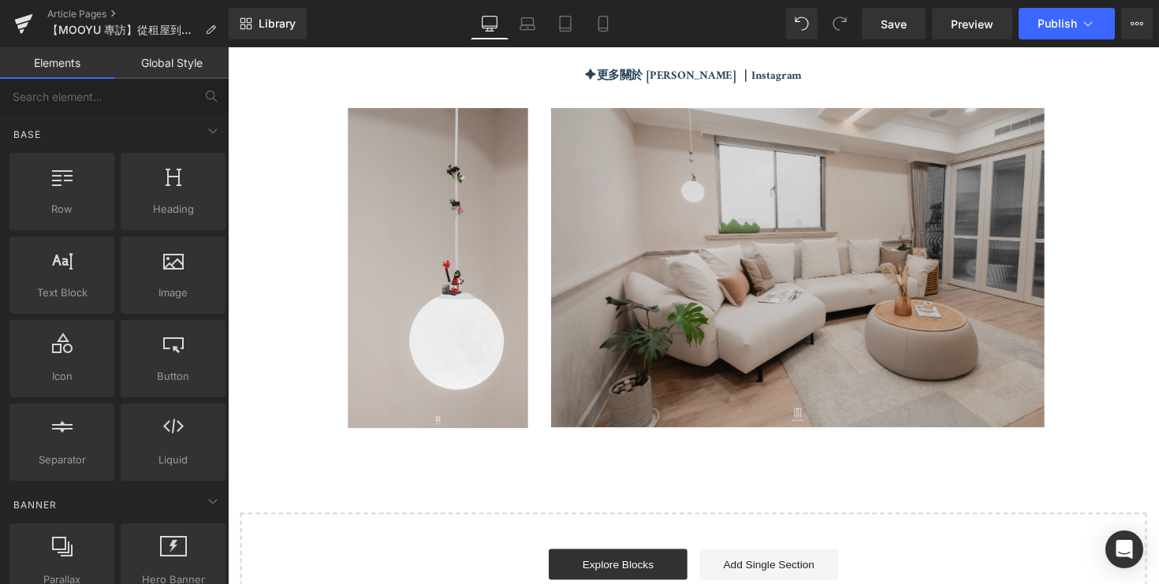
click at [642, 380] on img at bounding box center [862, 273] width 607 height 327
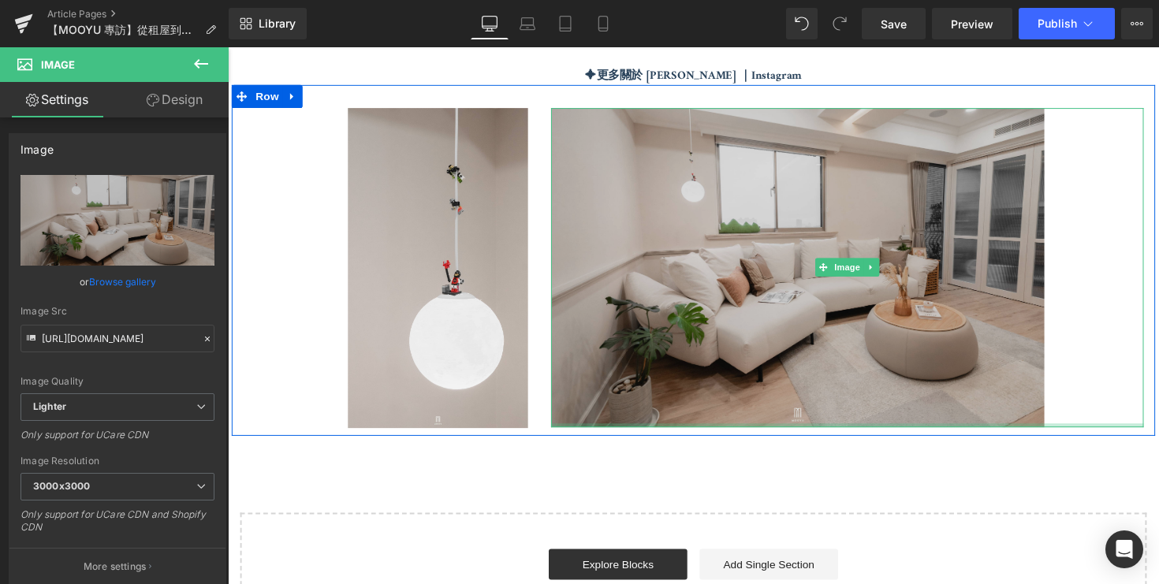
drag, startPoint x: 1063, startPoint y: 428, endPoint x: 1032, endPoint y: 408, distance: 37.6
click at [1032, 408] on div "Image" at bounding box center [862, 273] width 607 height 327
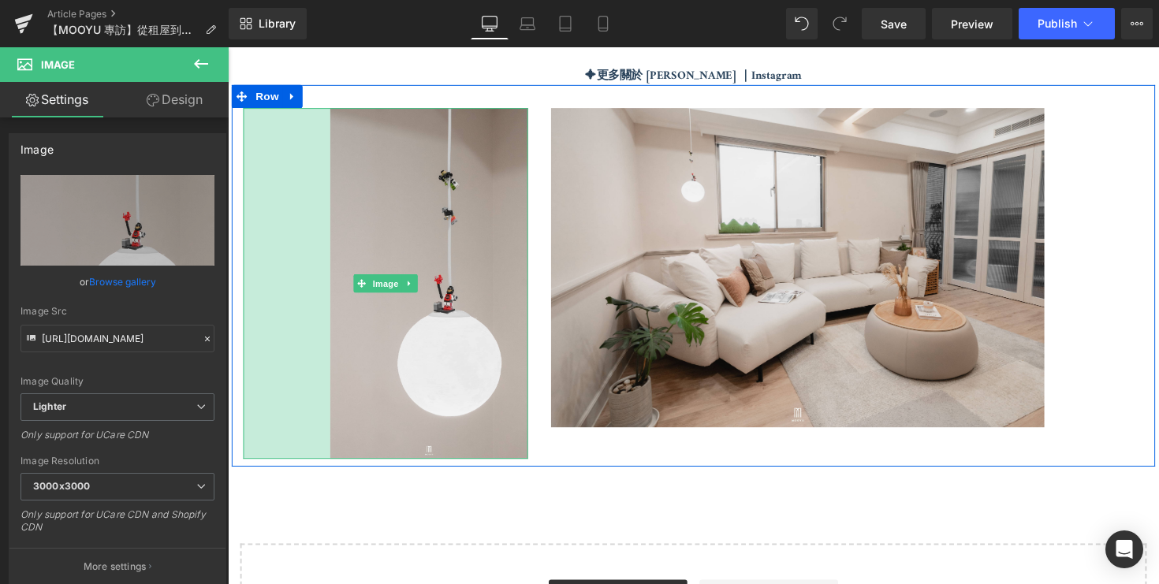
drag, startPoint x: 246, startPoint y: 211, endPoint x: 177, endPoint y: 295, distance: 109.3
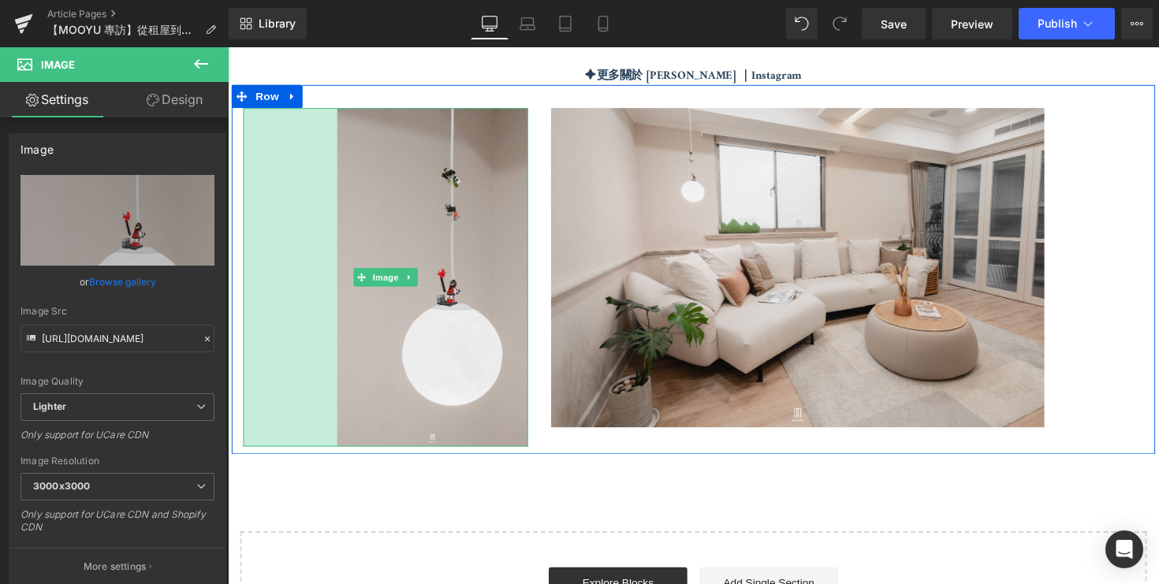
drag, startPoint x: 329, startPoint y: 256, endPoint x: 132, endPoint y: 17, distance: 309.8
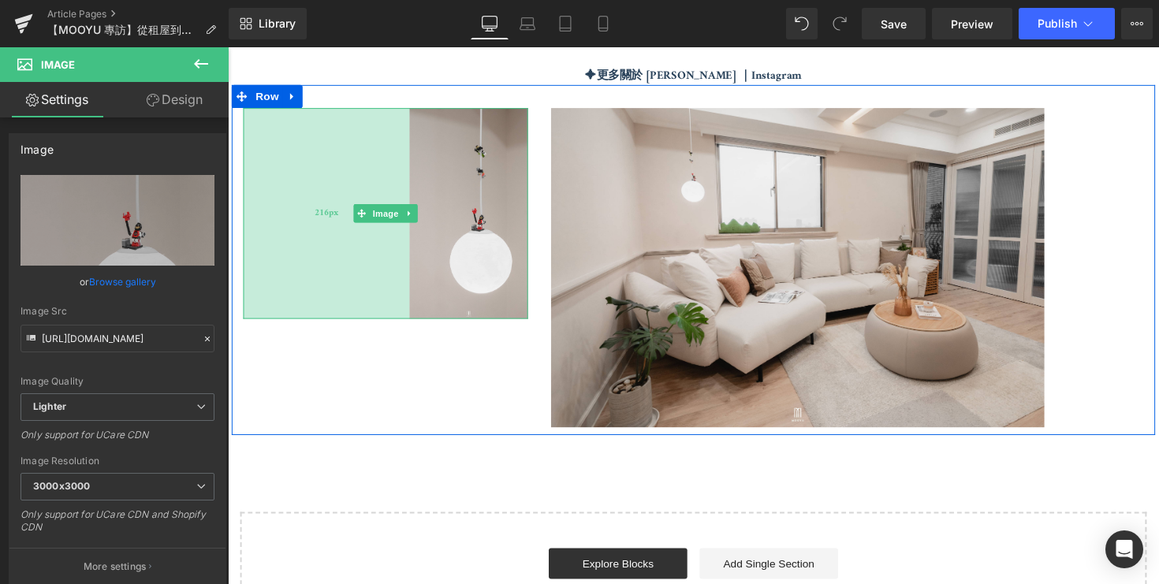
click at [309, 291] on div "216px" at bounding box center [329, 218] width 170 height 216
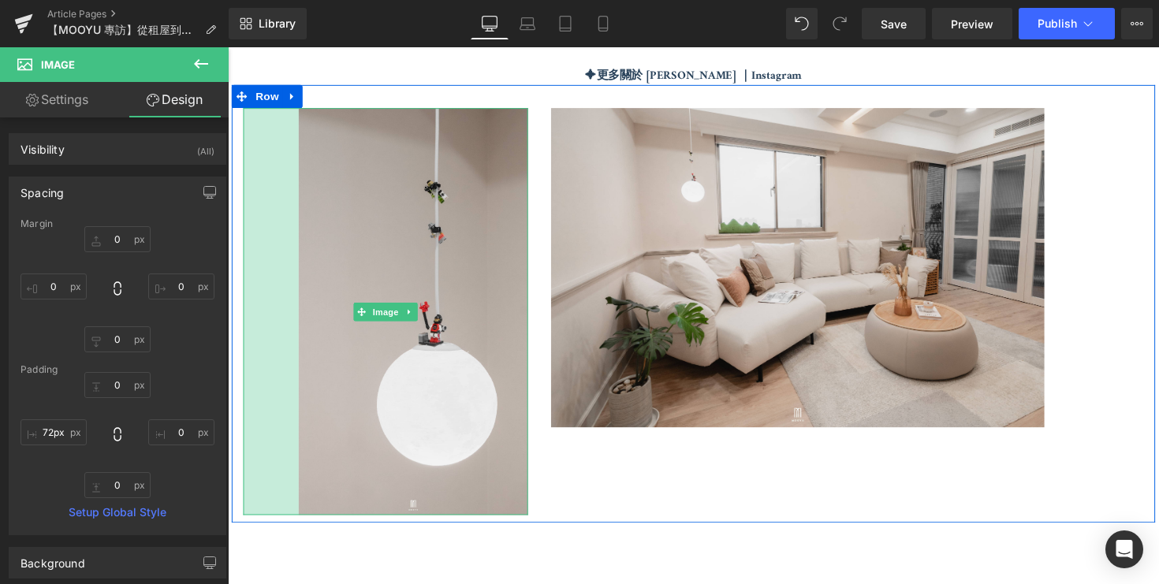
drag, startPoint x: 343, startPoint y: 282, endPoint x: 133, endPoint y: 607, distance: 386.6
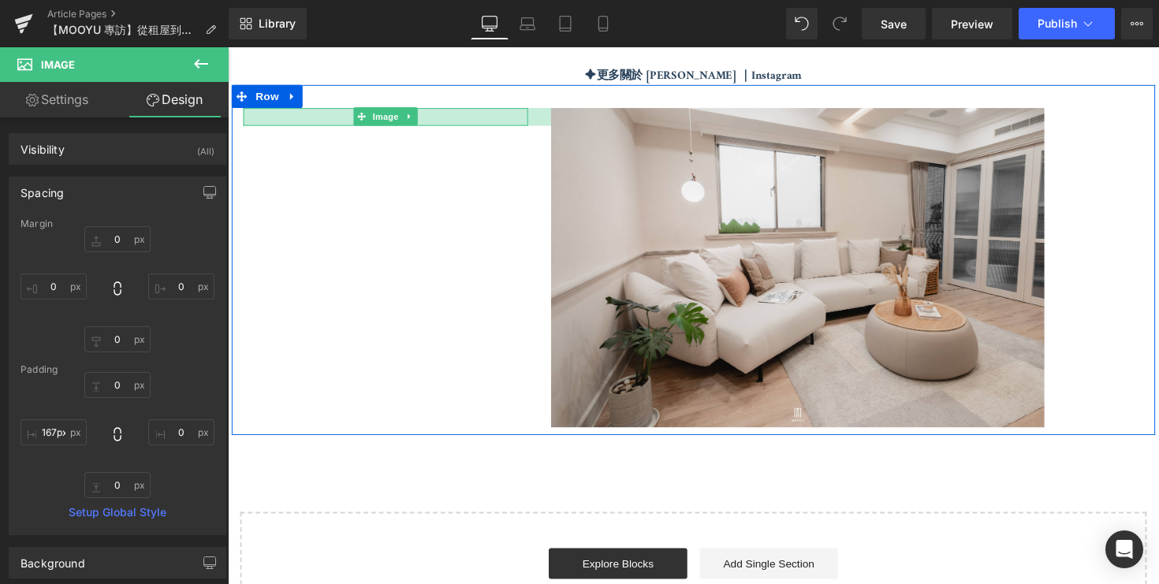
type input "91px"
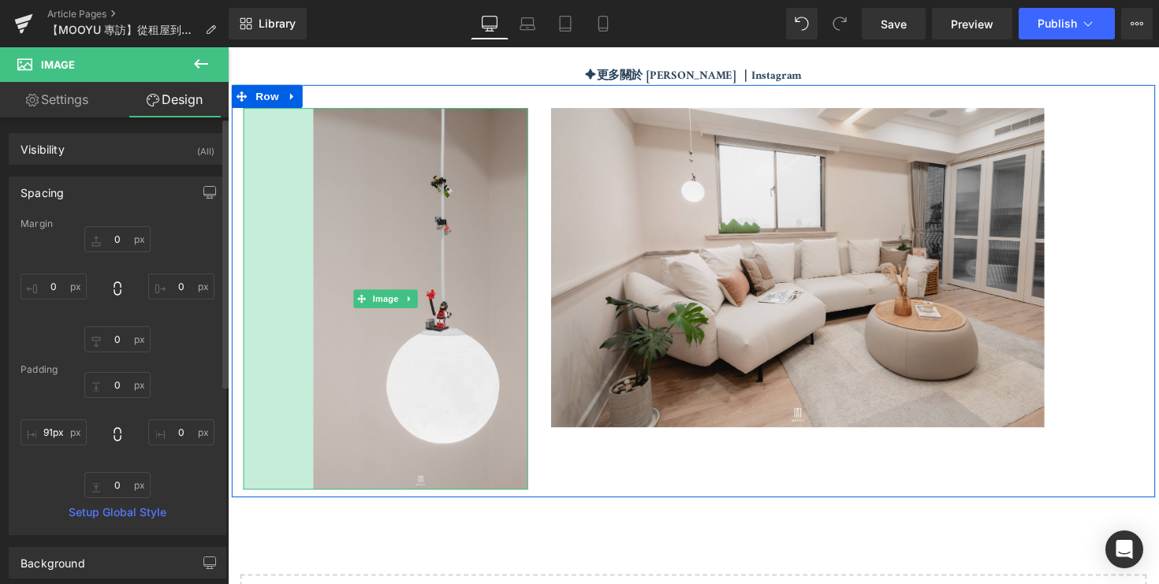
click at [33, 481] on div "0px 0 0px 0 0px 0 91px 91px" at bounding box center [118, 435] width 194 height 126
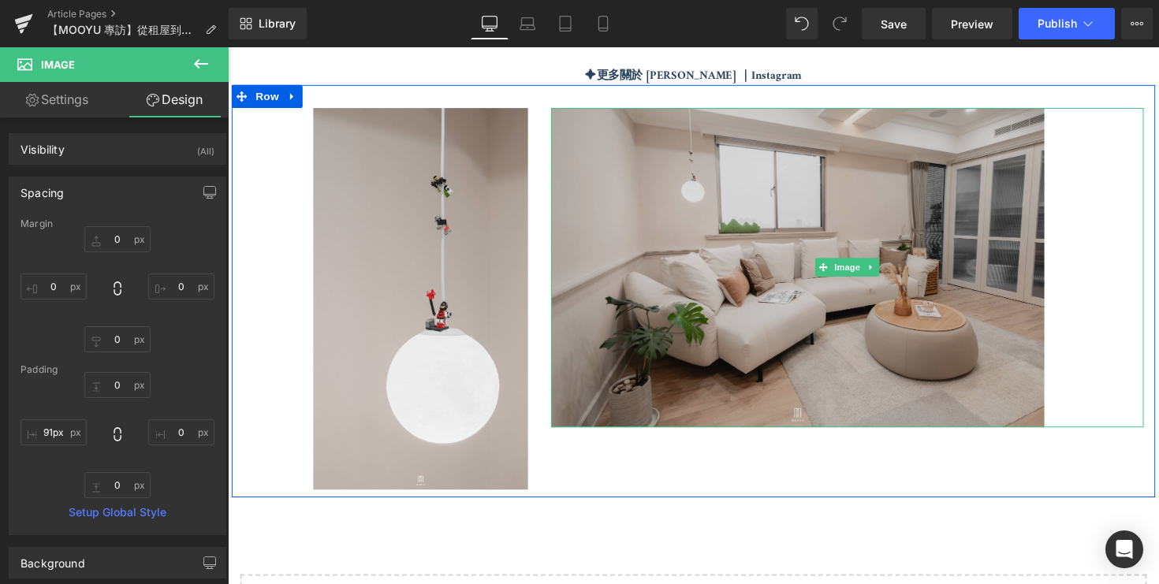
click at [745, 312] on img at bounding box center [862, 273] width 607 height 327
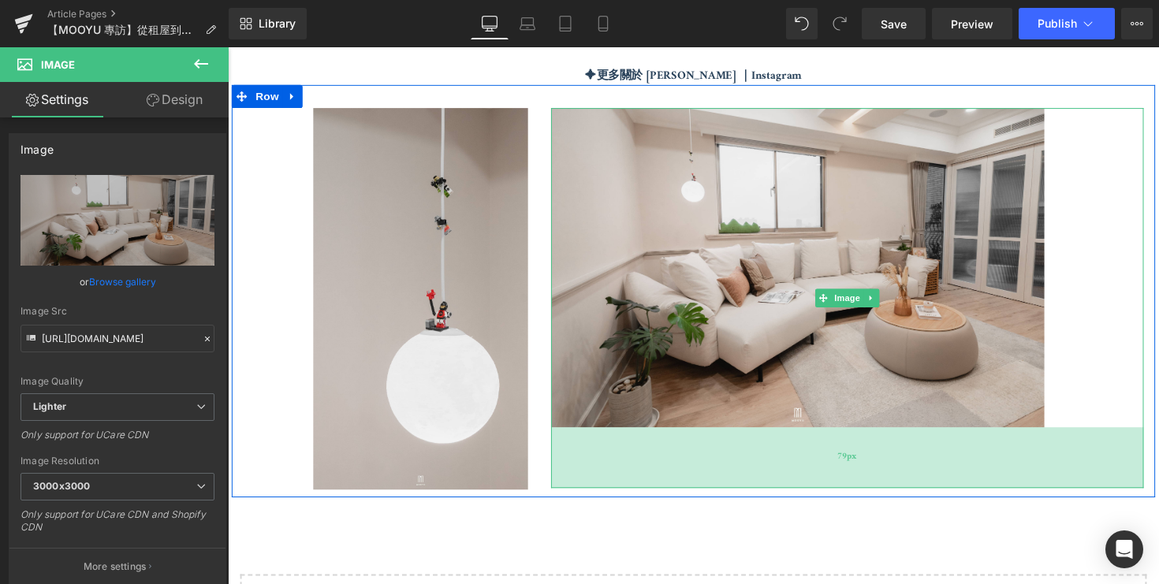
drag, startPoint x: 1064, startPoint y: 431, endPoint x: 1052, endPoint y: 494, distance: 63.4
click at [1052, 494] on div "79px" at bounding box center [862, 468] width 607 height 62
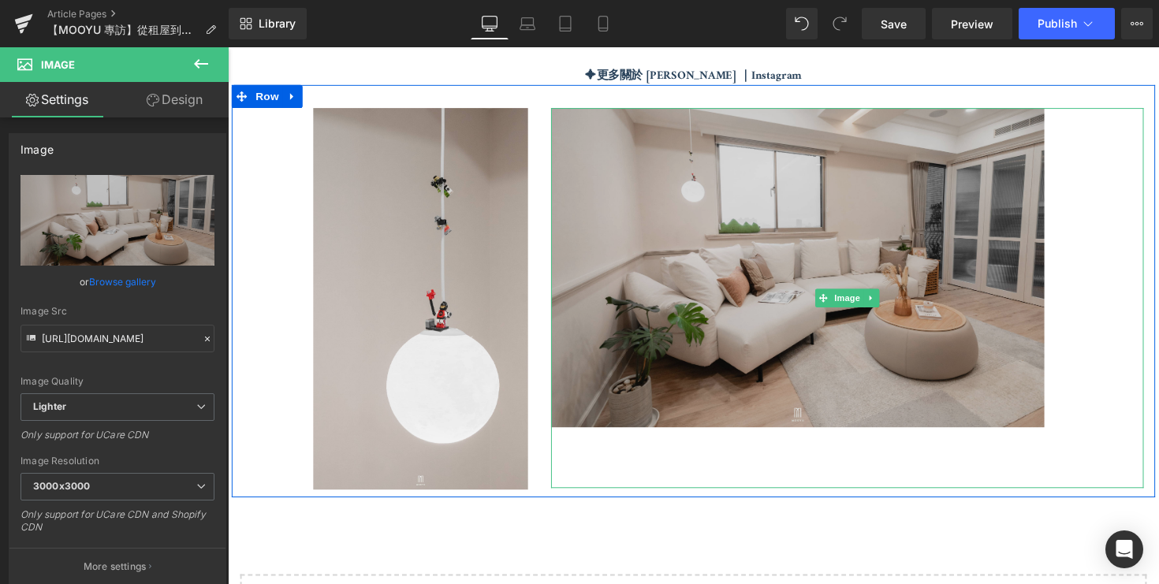
click at [1025, 397] on img at bounding box center [862, 305] width 607 height 390
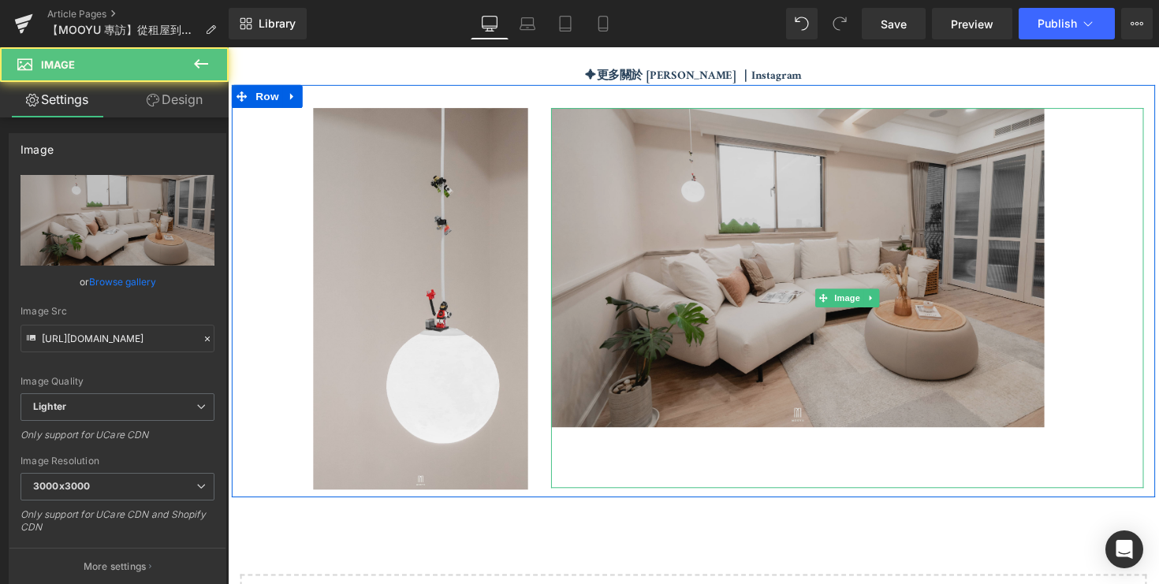
click at [933, 328] on img at bounding box center [862, 305] width 607 height 390
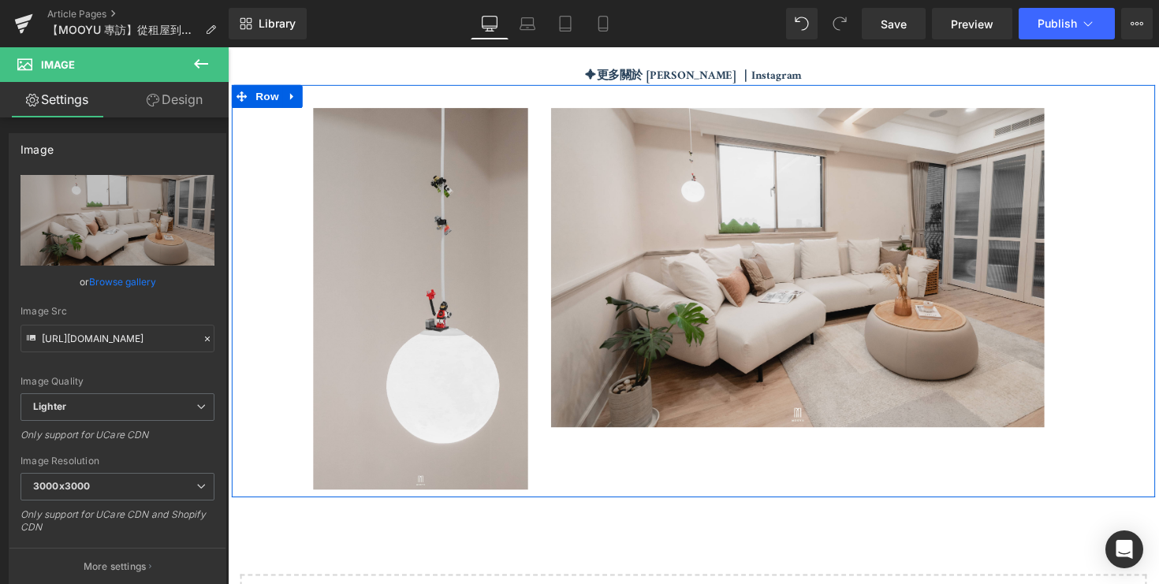
drag, startPoint x: 815, startPoint y: 434, endPoint x: 832, endPoint y: 511, distance: 79.2
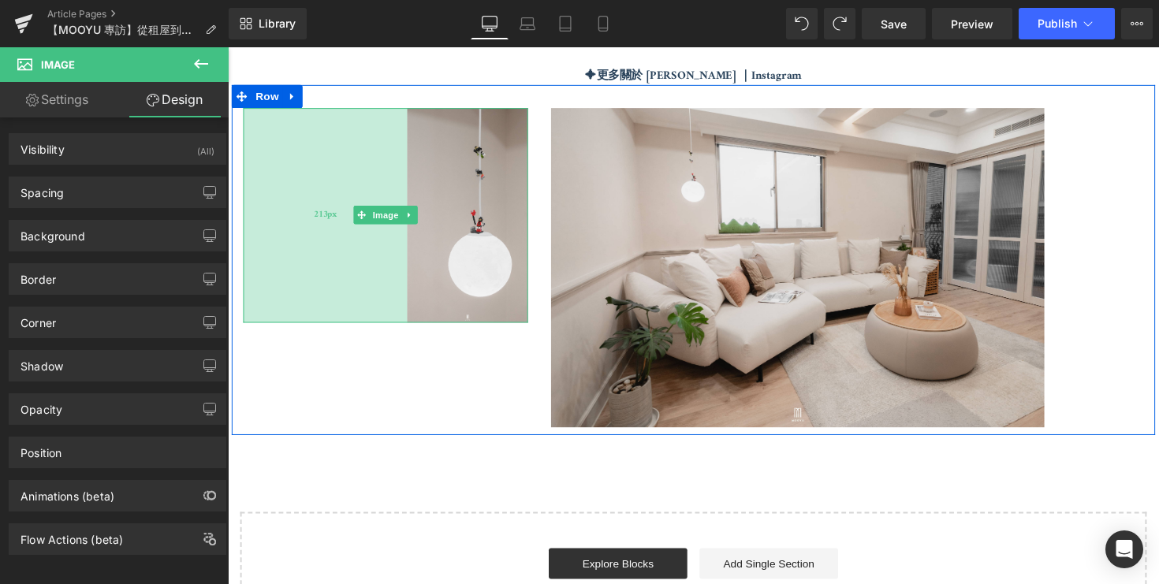
drag, startPoint x: 246, startPoint y: 266, endPoint x: 307, endPoint y: 266, distance: 60.7
click at [307, 266] on div "213px" at bounding box center [328, 220] width 168 height 220
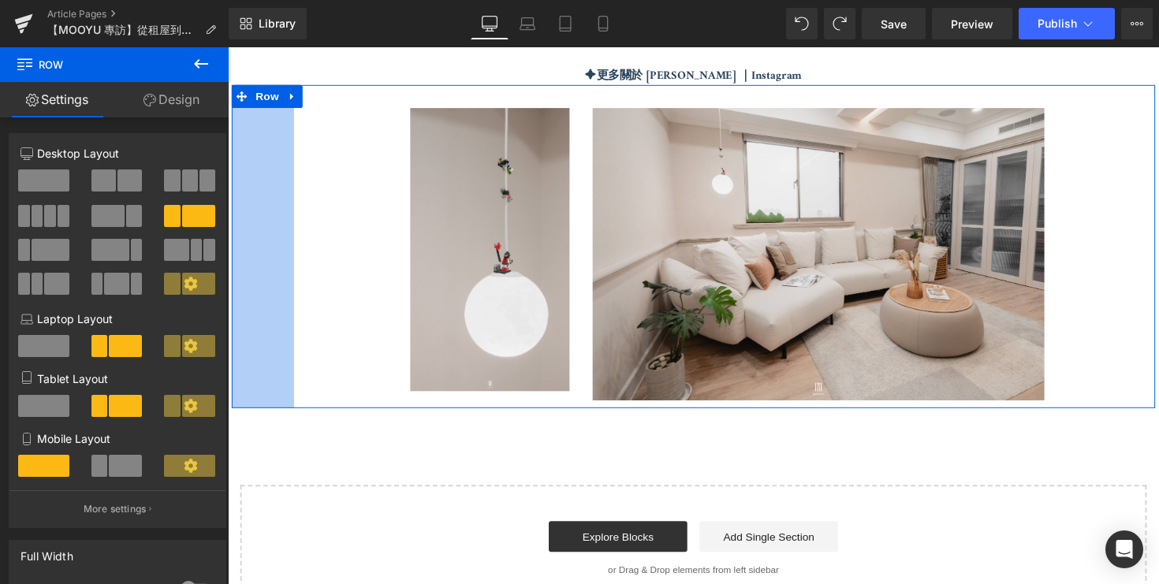
drag, startPoint x: 233, startPoint y: 250, endPoint x: 296, endPoint y: 274, distance: 67.7
click at [297, 274] on div "Image Image Row 81px" at bounding box center [705, 251] width 947 height 331
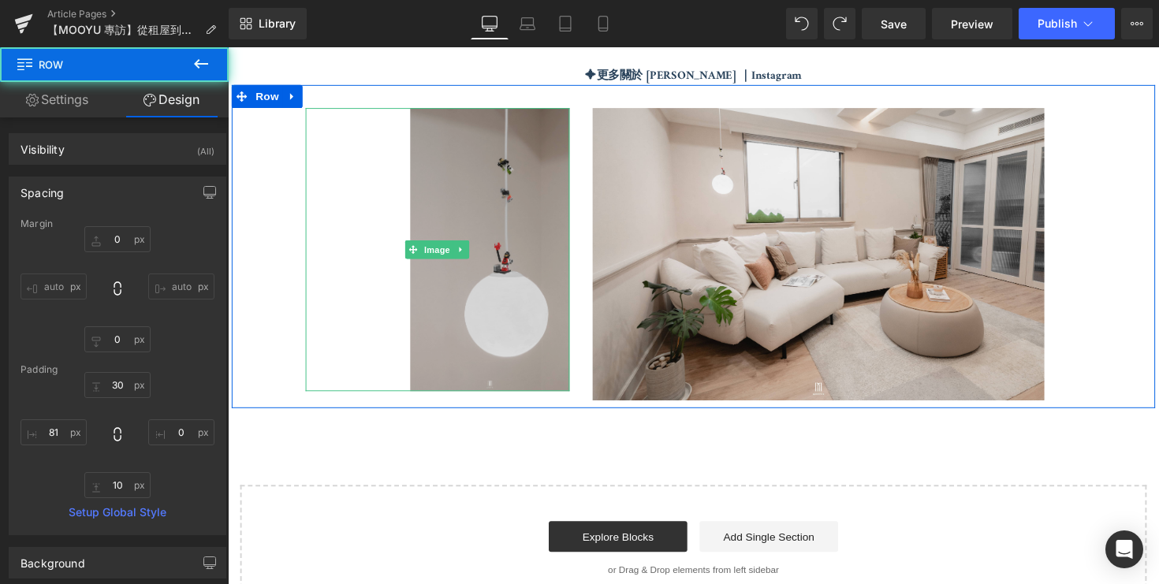
click at [525, 342] on img at bounding box center [443, 255] width 271 height 290
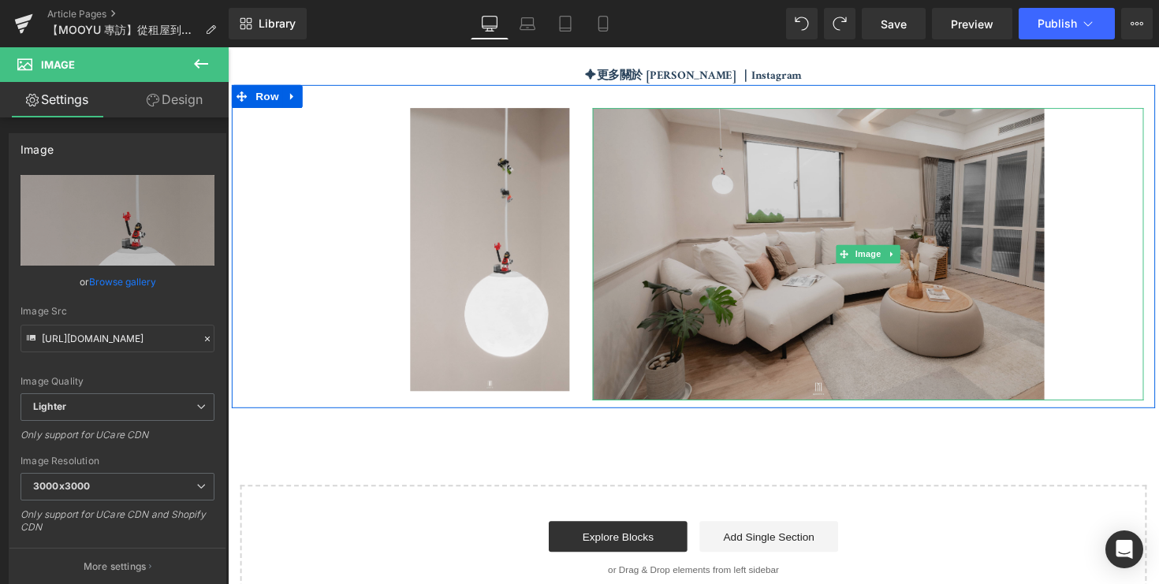
click at [611, 397] on img at bounding box center [884, 260] width 565 height 300
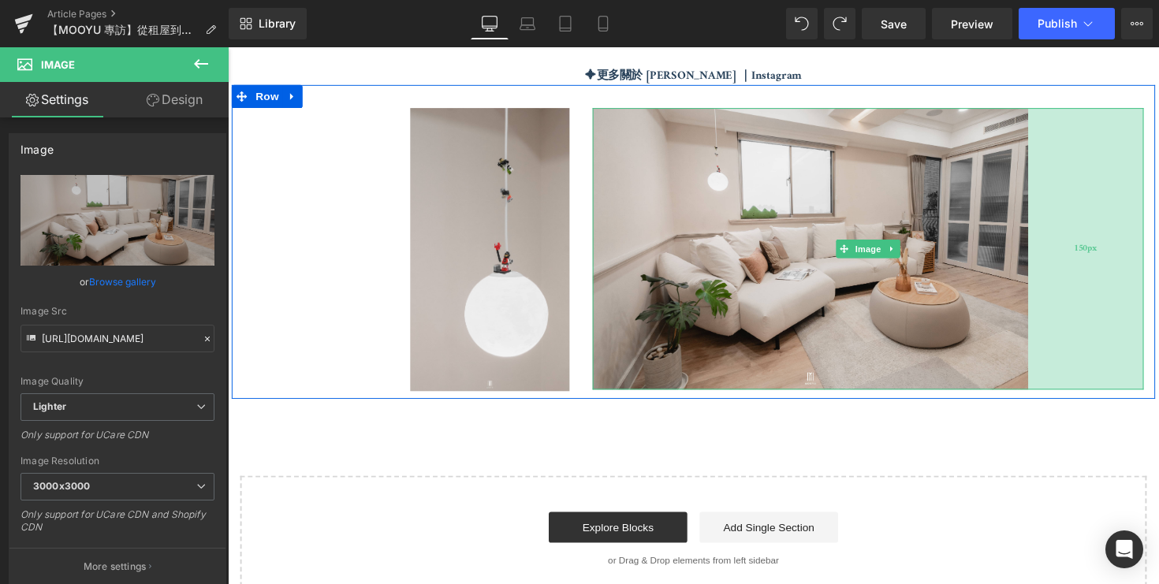
drag, startPoint x: 1164, startPoint y: 304, endPoint x: 1148, endPoint y: 313, distance: 18.7
click at [1148, 313] on div "150px" at bounding box center [1107, 254] width 118 height 289
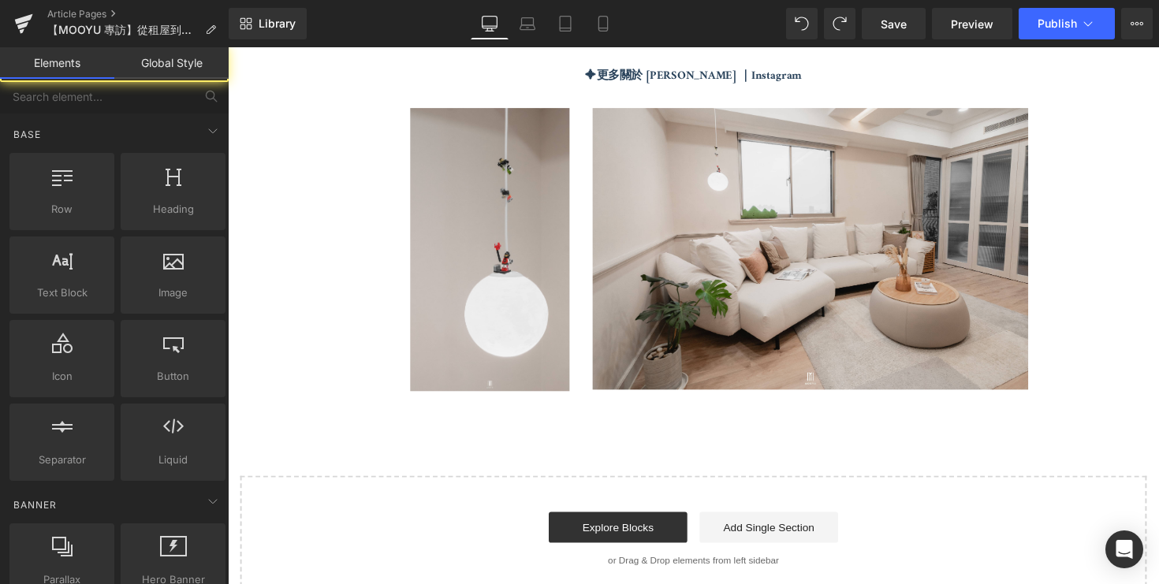
click at [954, 30] on span "Preview" at bounding box center [972, 24] width 43 height 17
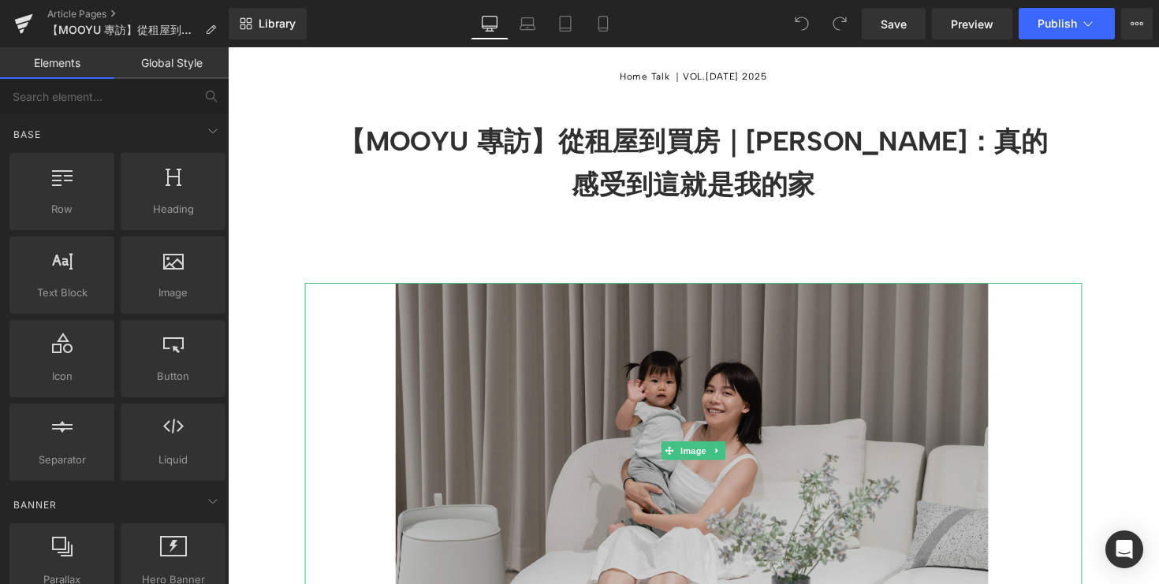
scroll to position [236, 0]
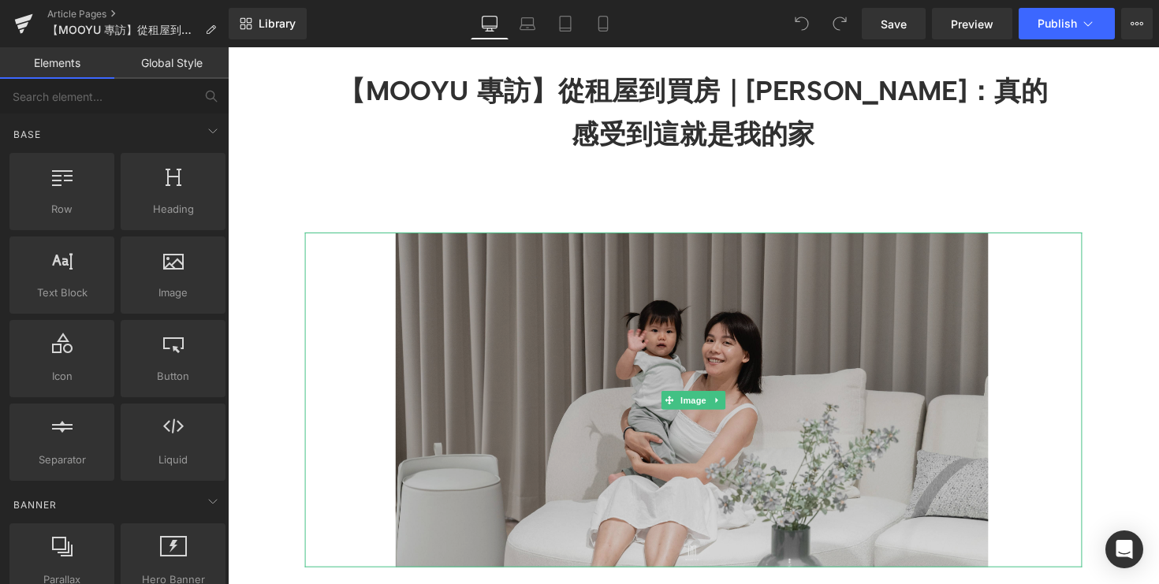
click at [555, 385] on img at bounding box center [705, 408] width 797 height 343
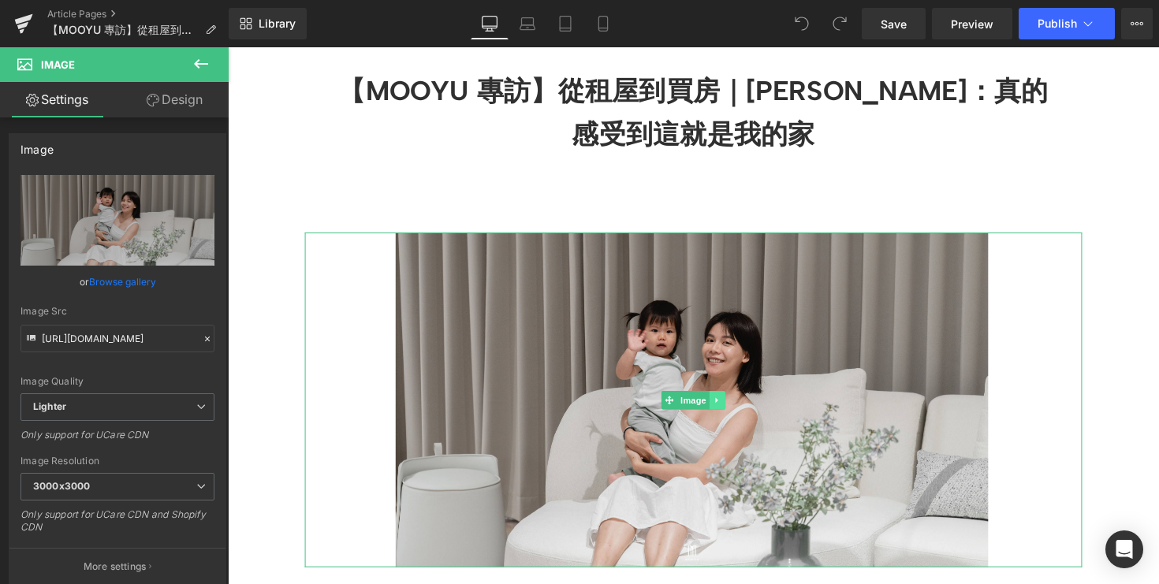
click at [733, 414] on icon at bounding box center [730, 409] width 9 height 9
click at [702, 414] on icon at bounding box center [704, 409] width 9 height 9
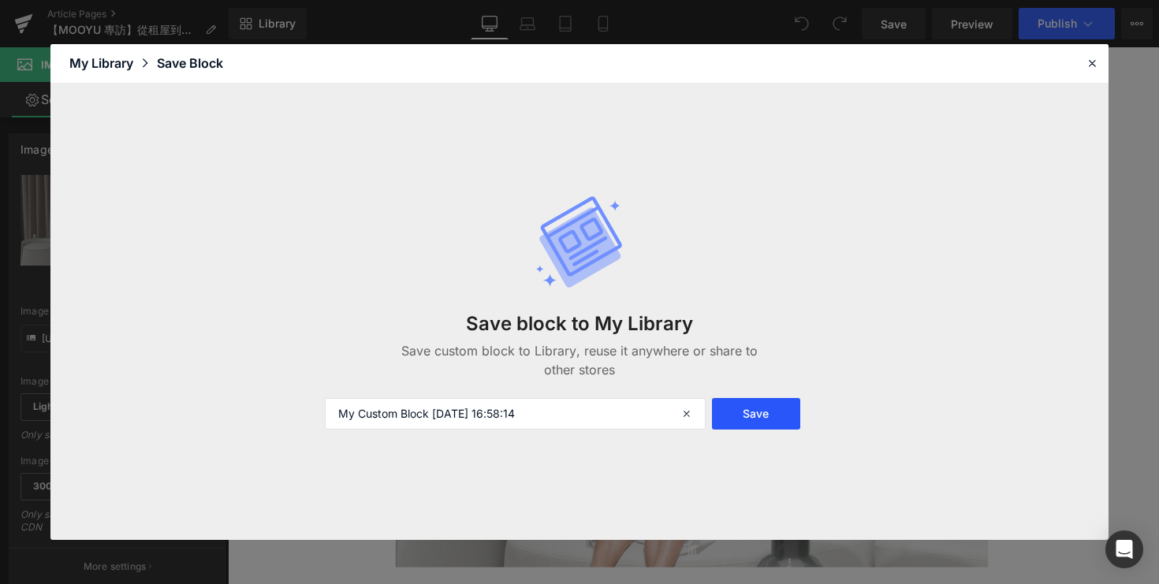
click at [757, 420] on button "Save" at bounding box center [756, 414] width 88 height 32
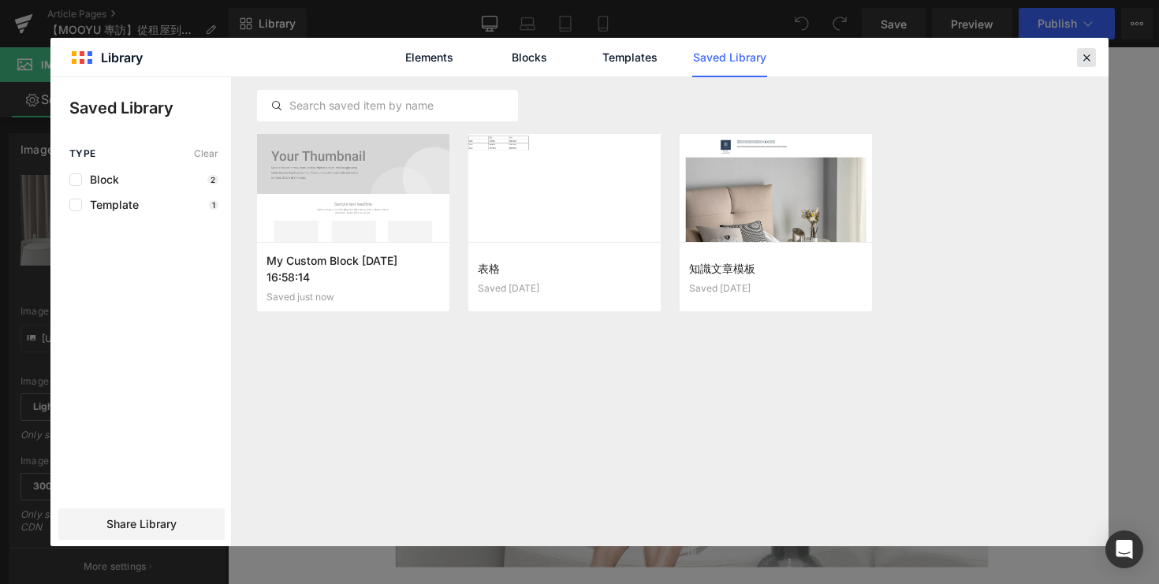
click at [1090, 55] on icon at bounding box center [1087, 57] width 14 height 14
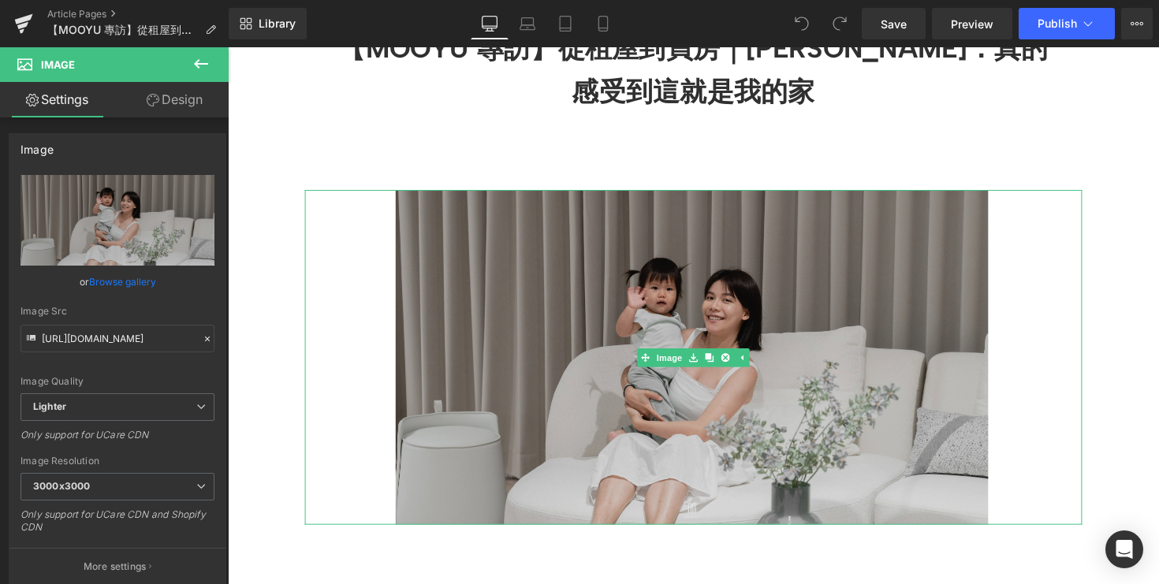
scroll to position [327, 0]
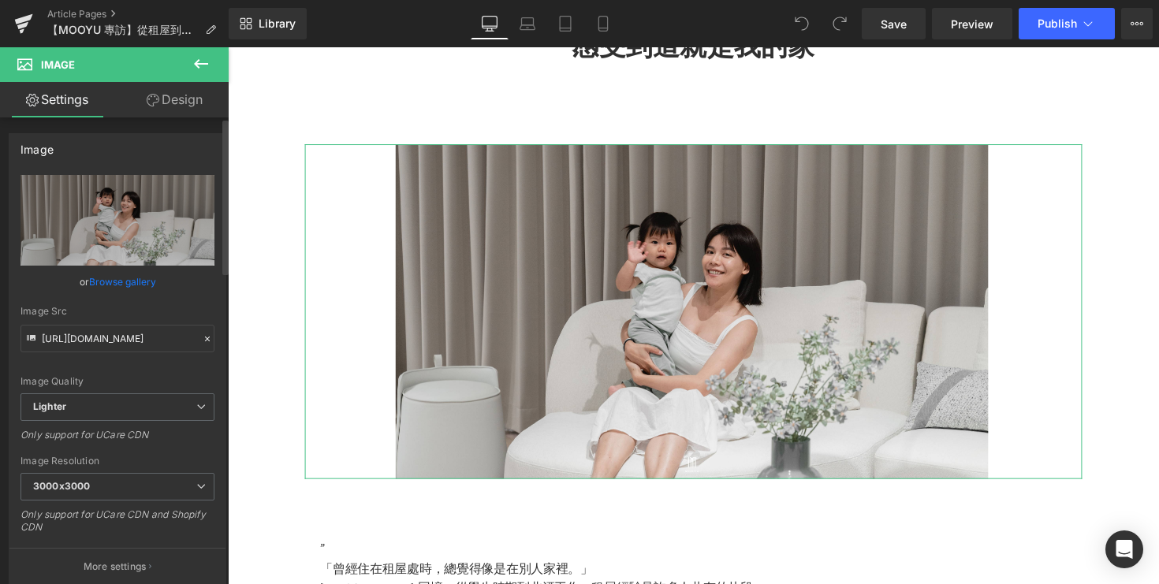
click at [127, 282] on link "Browse gallery" at bounding box center [122, 282] width 67 height 28
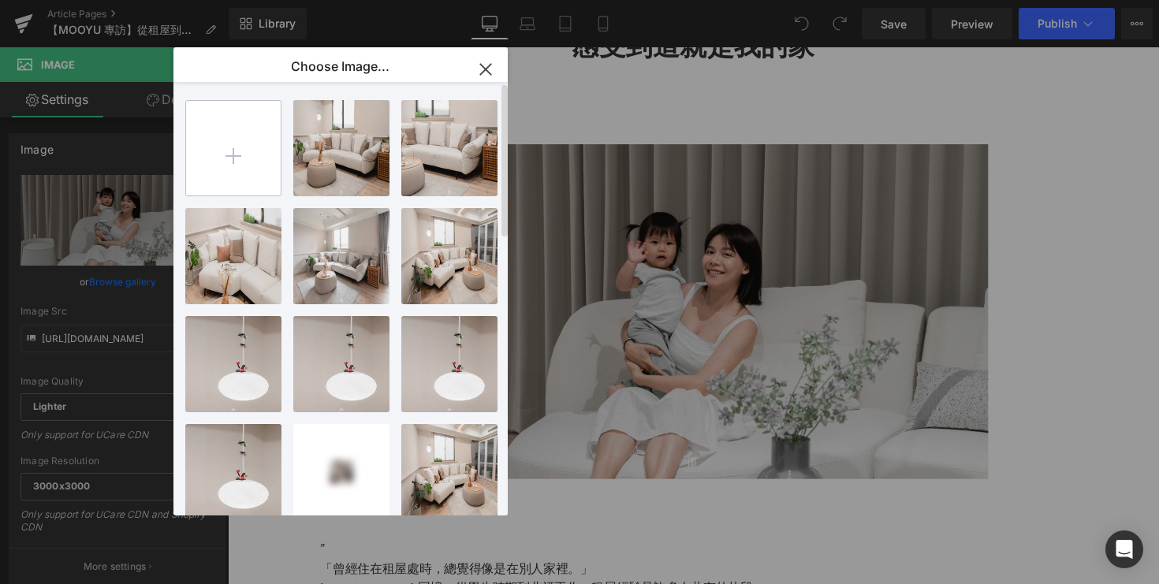
click at [245, 155] on input "file" at bounding box center [233, 148] width 95 height 95
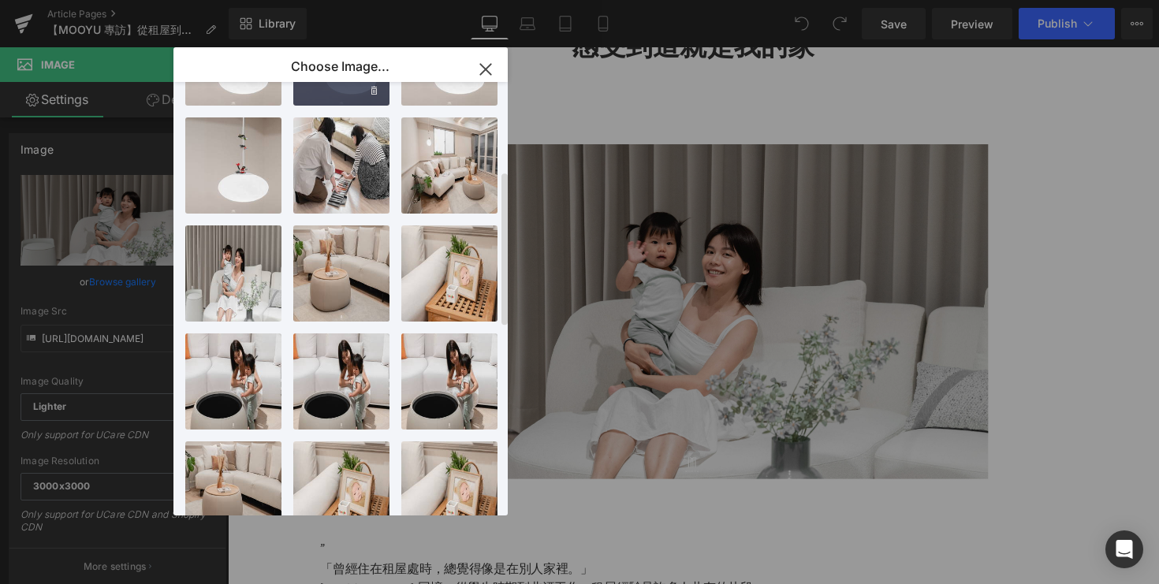
scroll to position [332, 0]
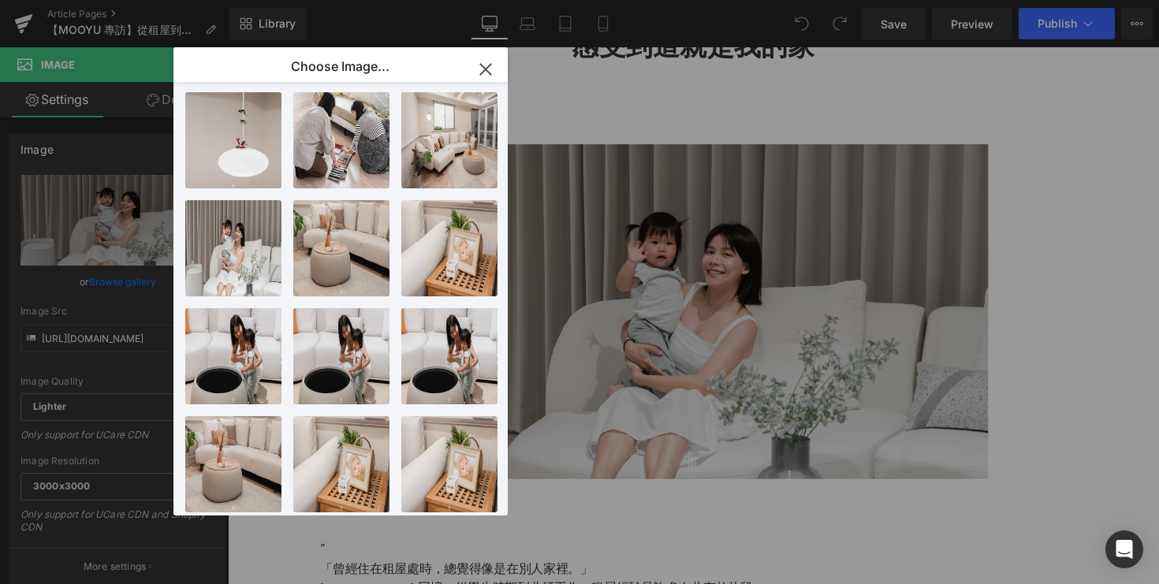
click at [486, 69] on icon "button" at bounding box center [485, 69] width 10 height 10
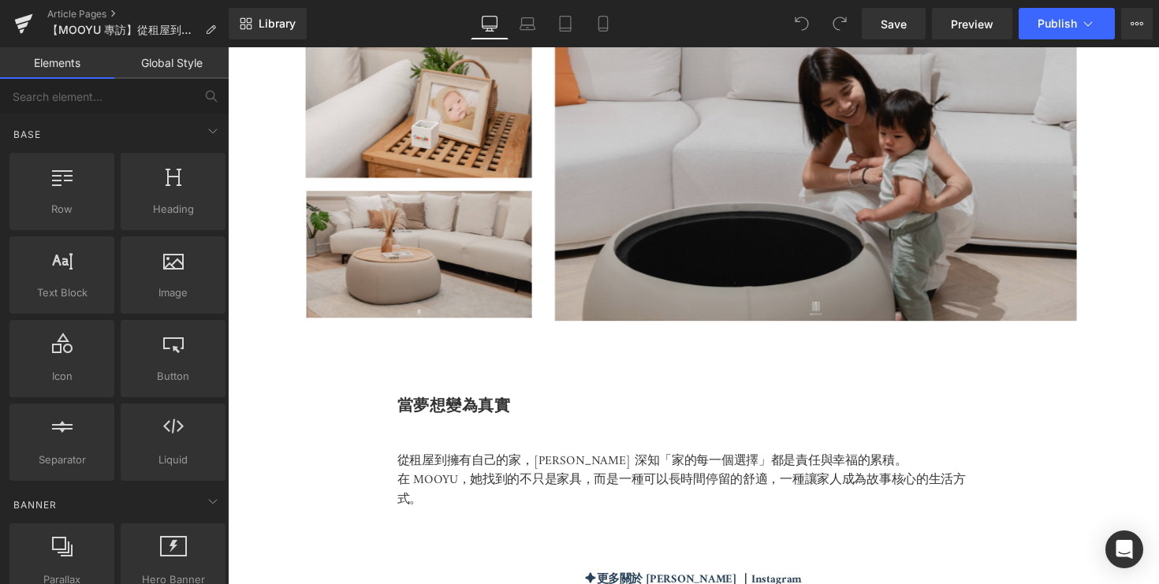
click at [593, 268] on img at bounding box center [859, 177] width 592 height 301
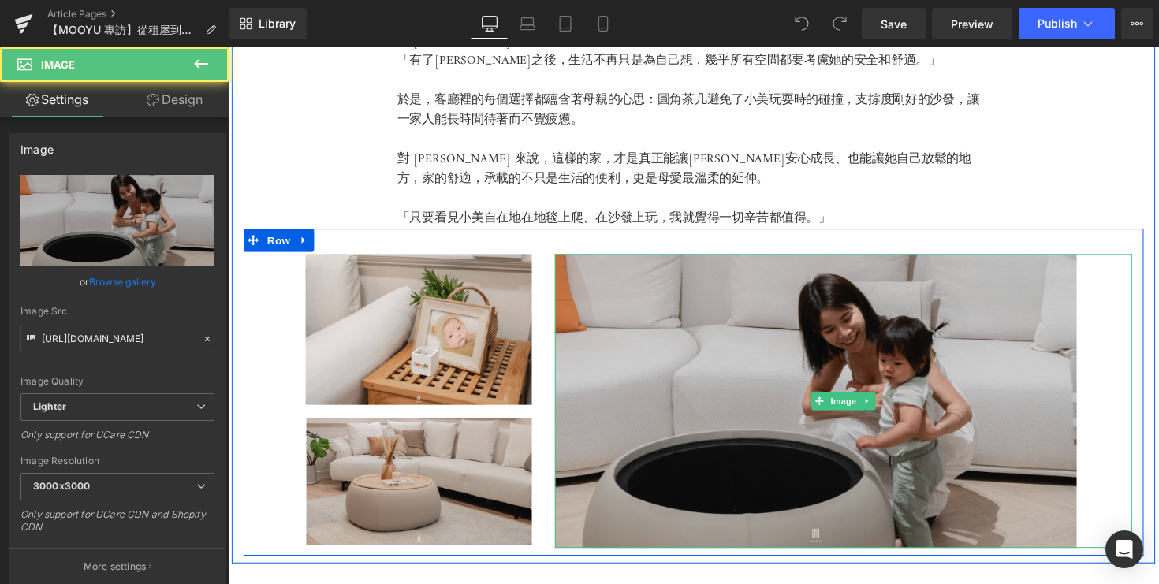
scroll to position [3472, 0]
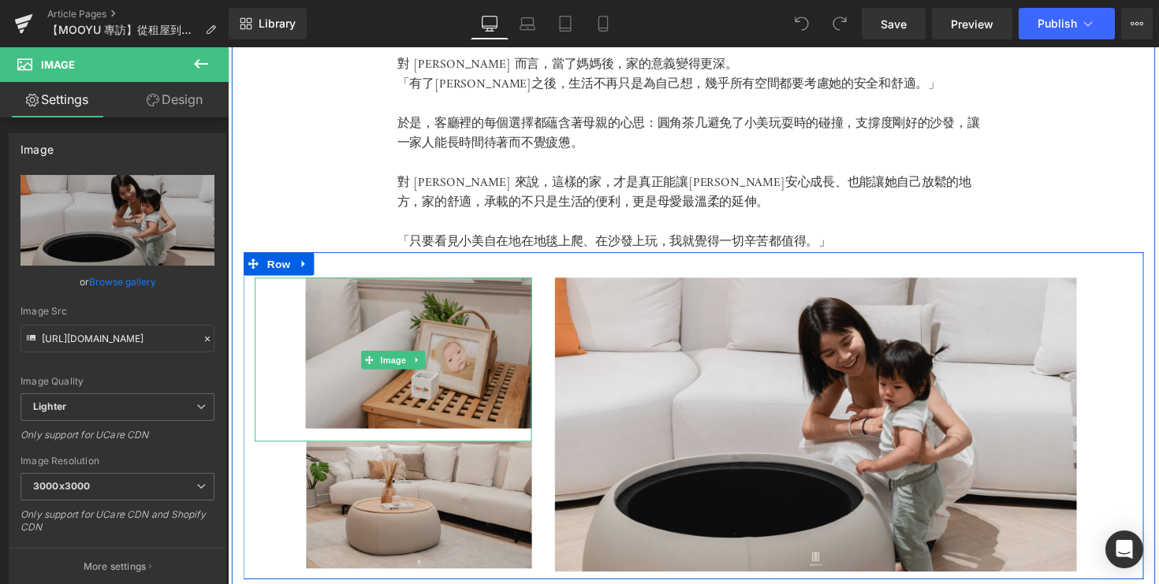
click at [452, 335] on img at bounding box center [398, 367] width 284 height 168
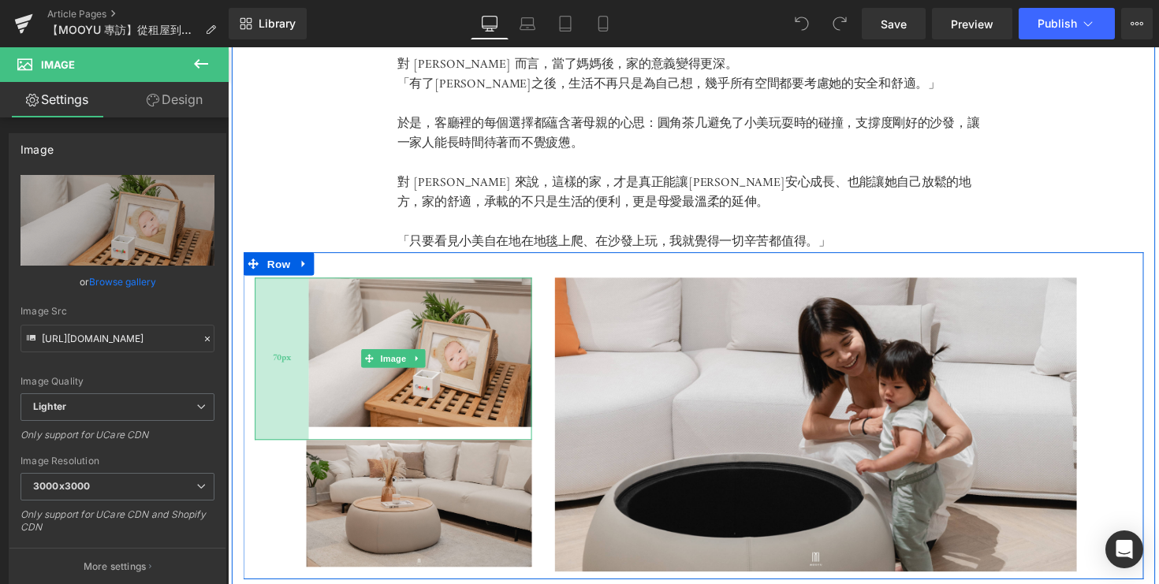
click at [260, 444] on div "70px" at bounding box center [283, 366] width 55 height 166
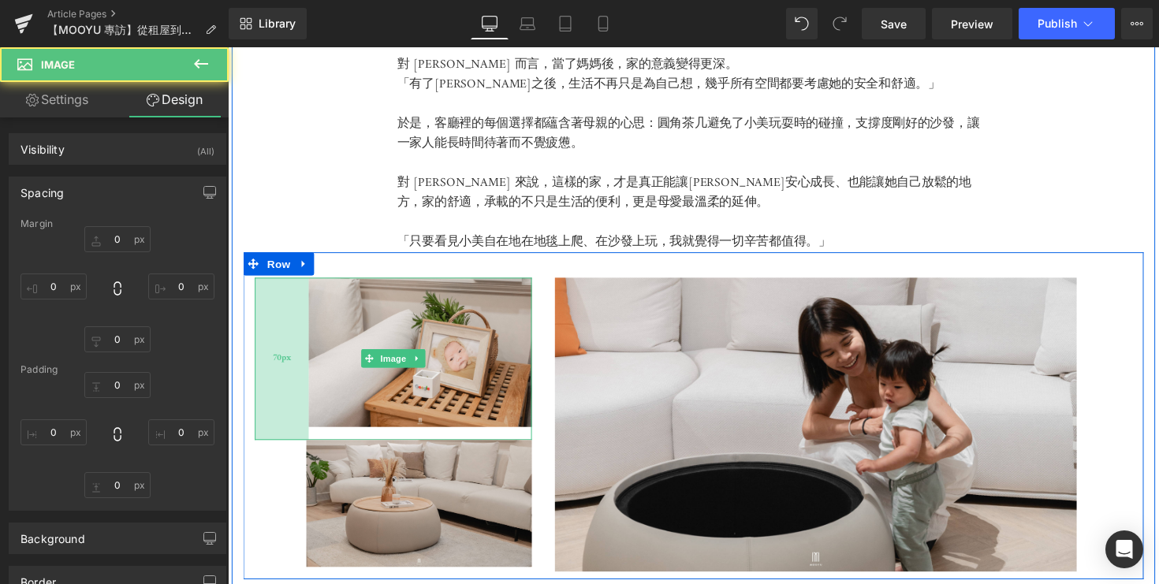
type input "0"
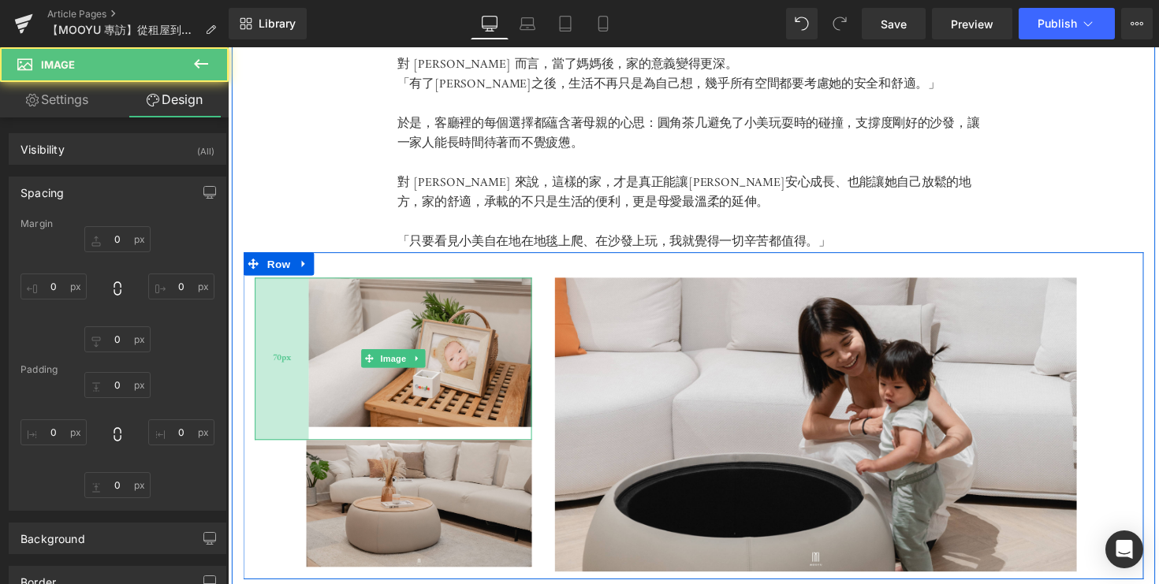
type input "0"
type input "17"
click at [285, 425] on div "70px" at bounding box center [283, 366] width 55 height 166
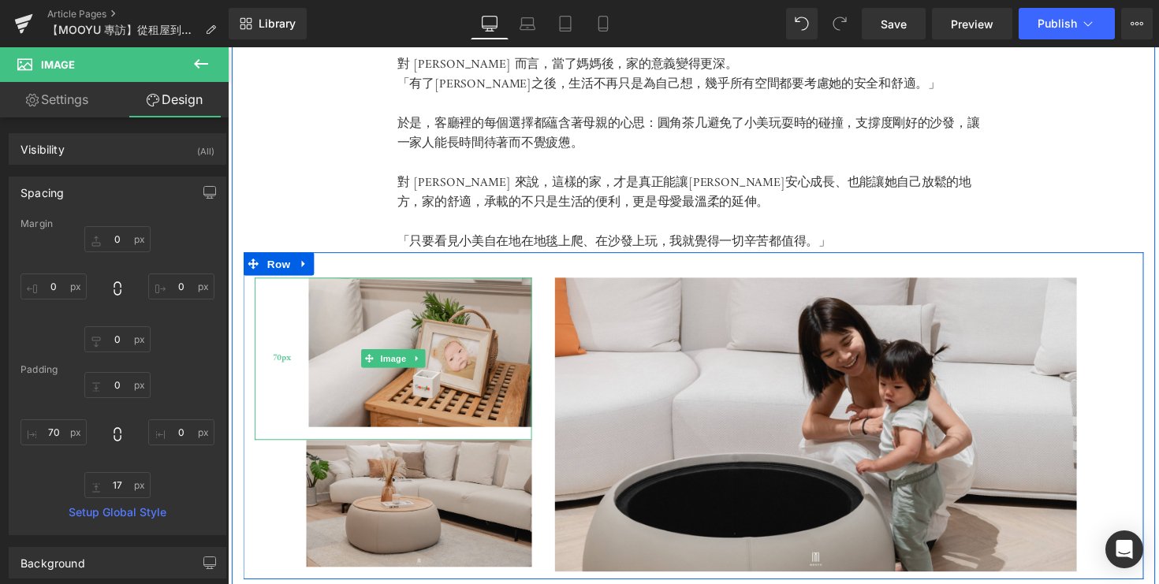
type input "70px"
click at [283, 390] on div "70px" at bounding box center [283, 366] width 55 height 166
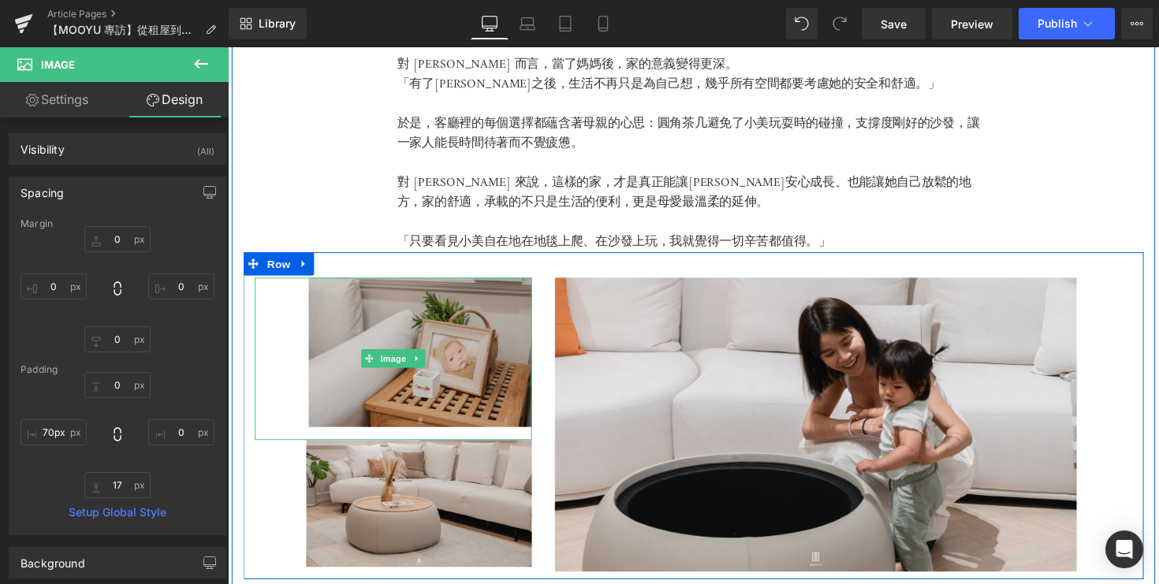
click at [326, 345] on img at bounding box center [398, 366] width 284 height 166
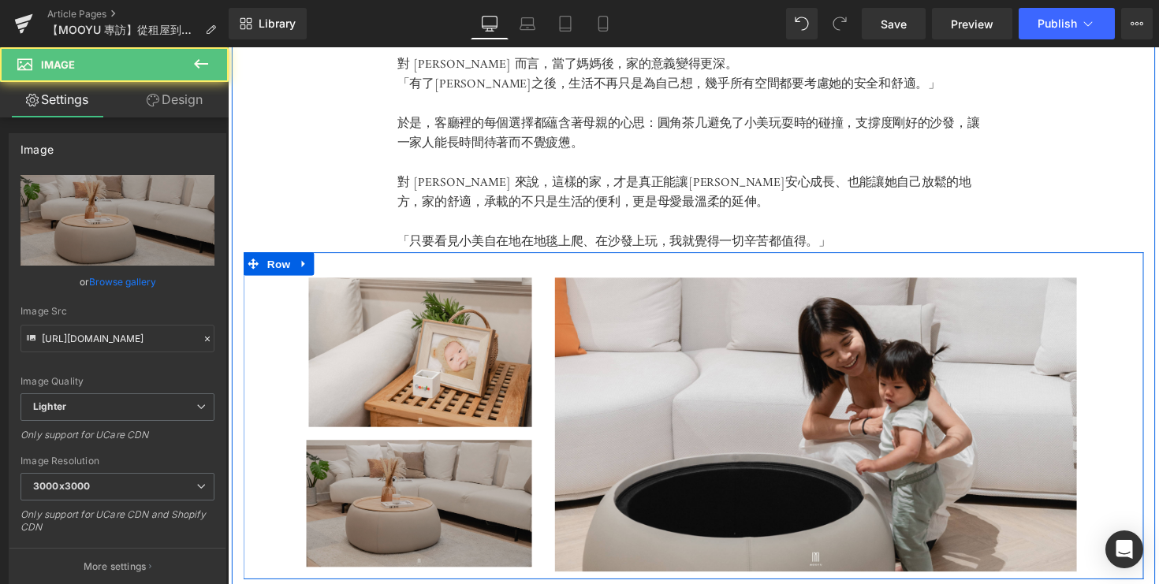
click at [447, 504] on img at bounding box center [398, 515] width 284 height 130
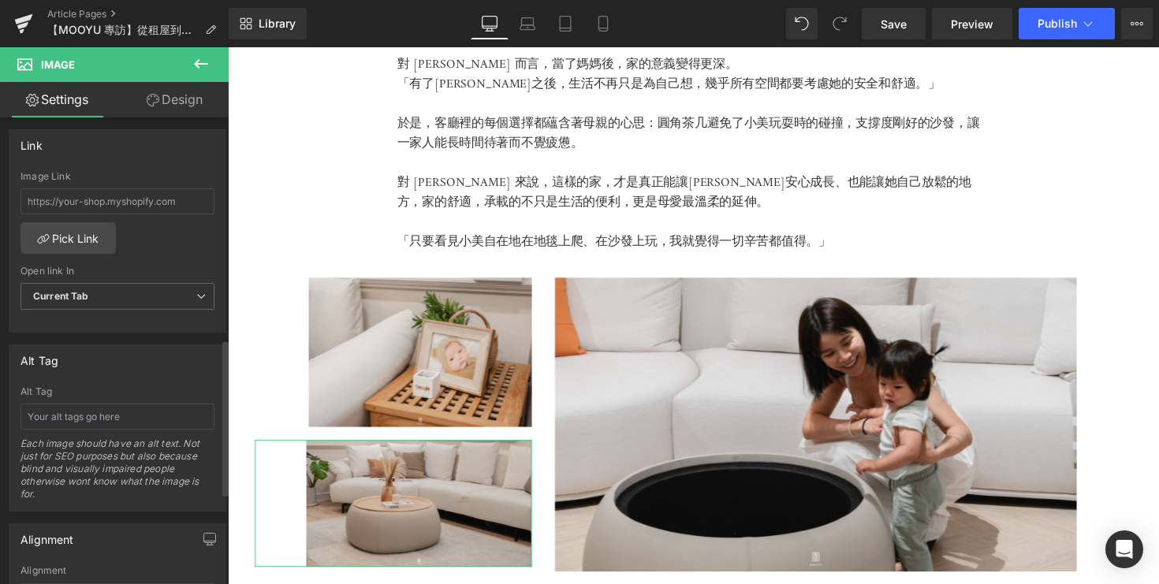
scroll to position [724, 0]
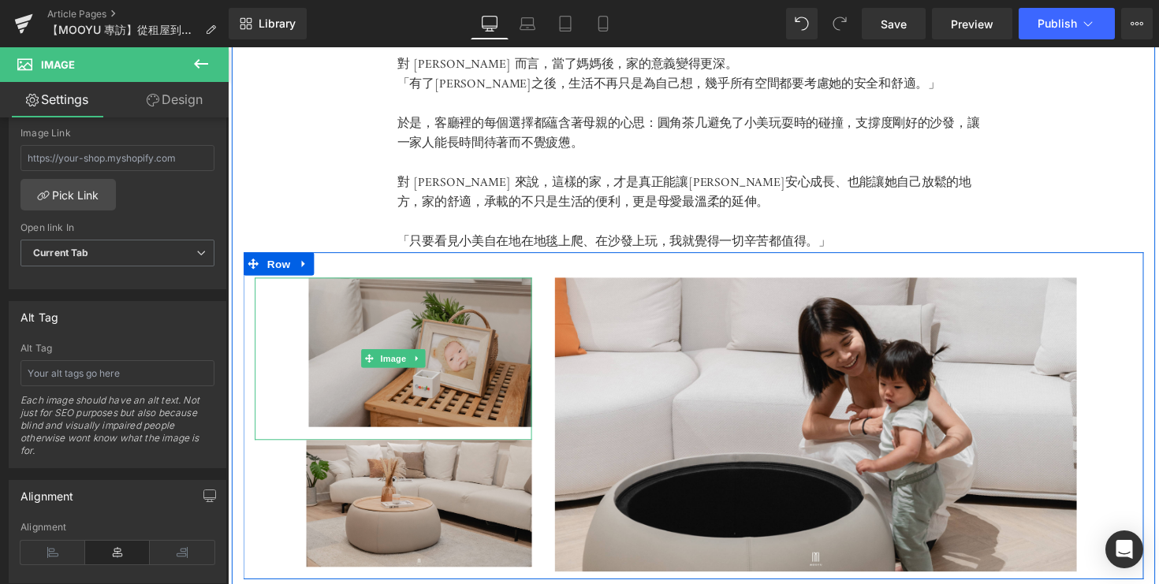
click at [411, 384] on img at bounding box center [398, 366] width 284 height 166
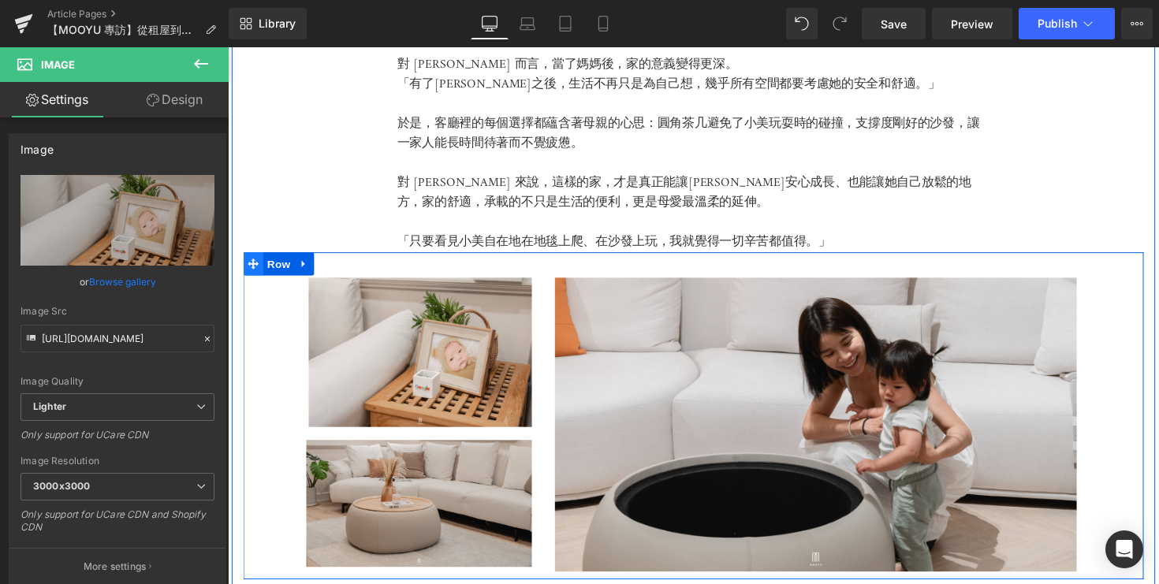
click at [247, 257] on span at bounding box center [254, 269] width 21 height 24
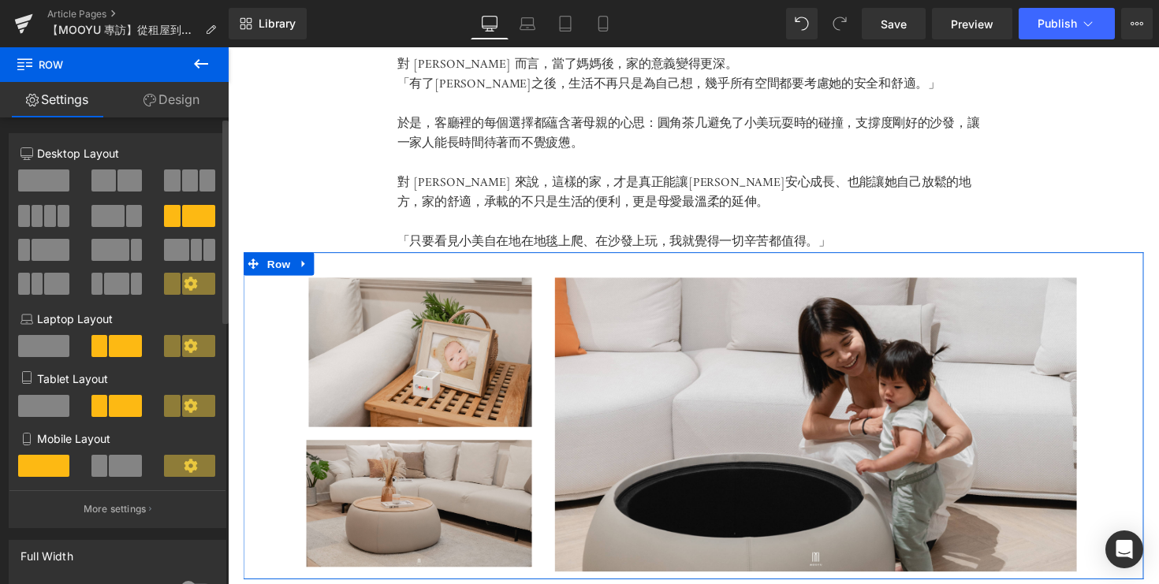
click at [191, 243] on span at bounding box center [197, 250] width 12 height 22
click at [86, 185] on div at bounding box center [117, 187] width 73 height 34
click at [105, 185] on span at bounding box center [103, 181] width 24 height 22
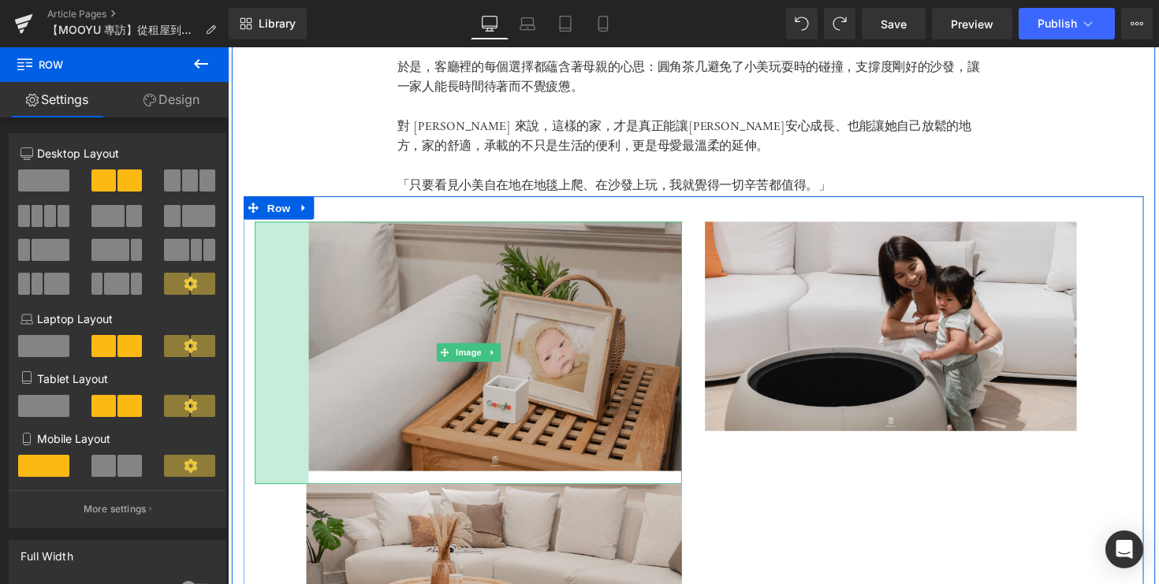
scroll to position [3531, 0]
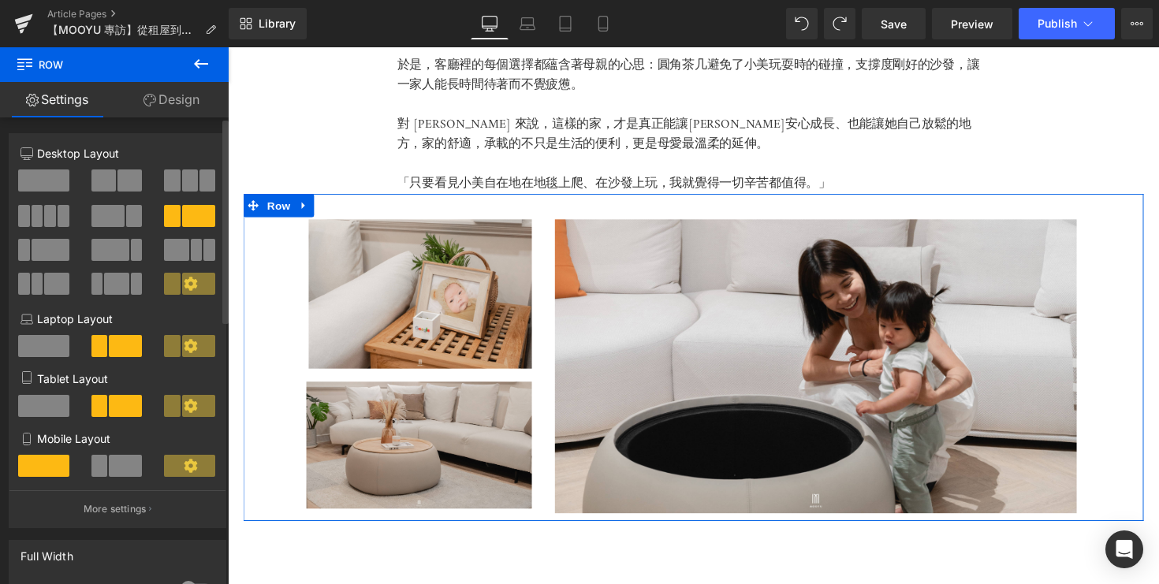
click at [106, 171] on span at bounding box center [103, 181] width 24 height 22
click at [55, 288] on span at bounding box center [56, 284] width 24 height 22
click at [177, 249] on span at bounding box center [176, 250] width 24 height 22
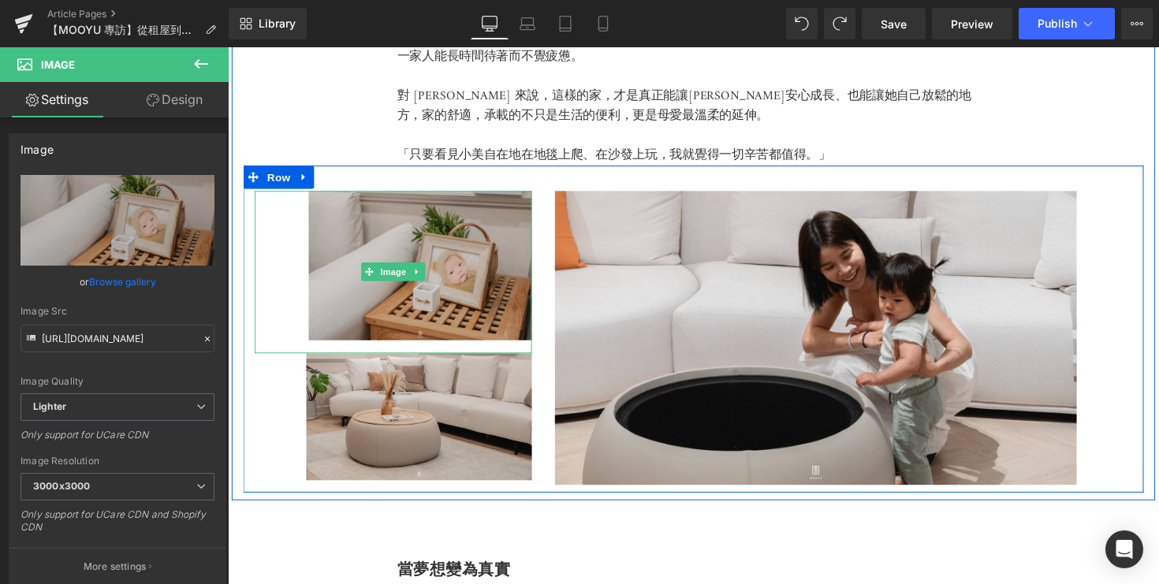
scroll to position [3565, 0]
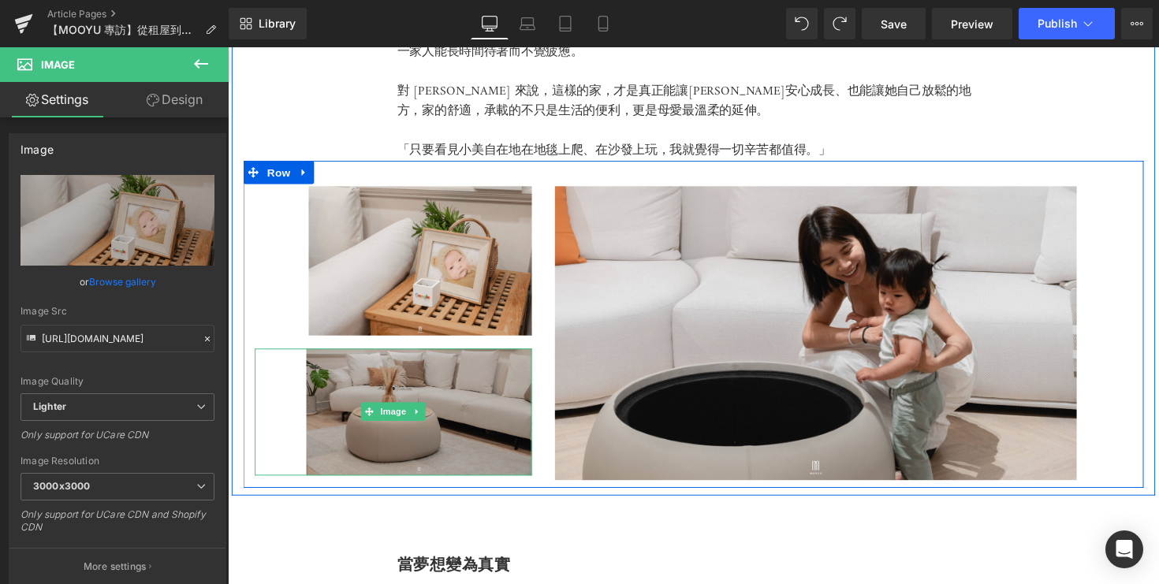
click at [321, 358] on img at bounding box center [398, 422] width 284 height 130
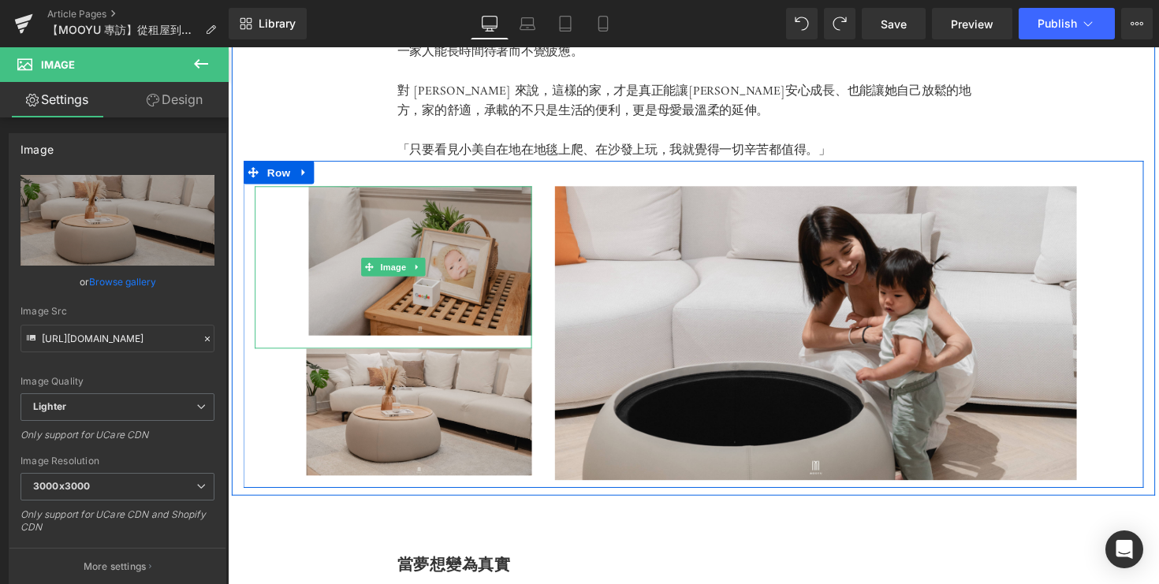
drag, startPoint x: 310, startPoint y: 353, endPoint x: 371, endPoint y: 224, distance: 142.9
click at [371, 224] on div "Image 70px Image" at bounding box center [398, 338] width 308 height 296
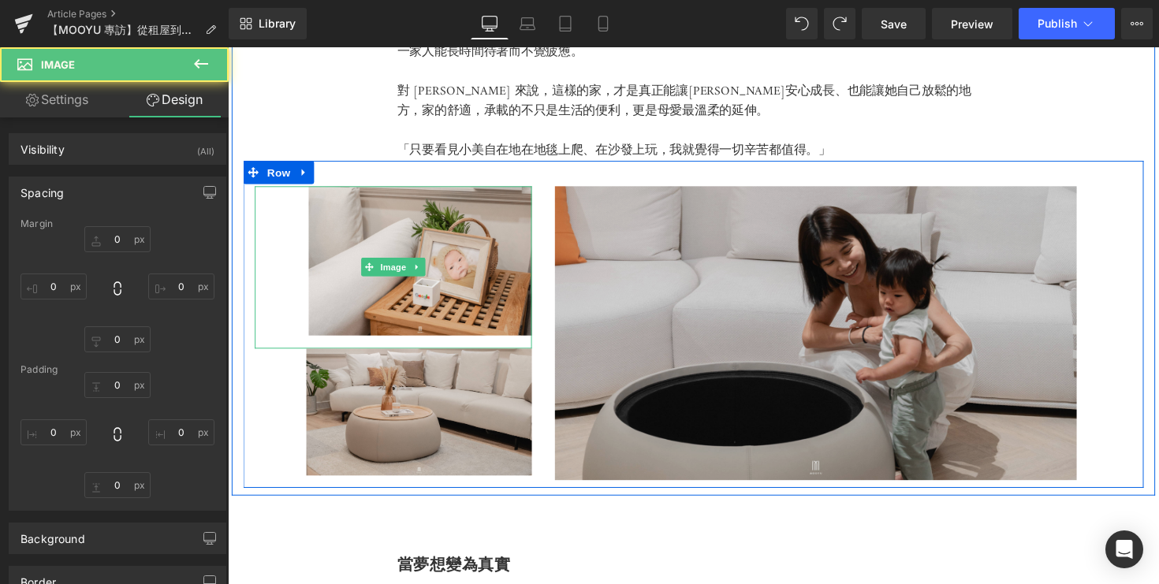
type input "0"
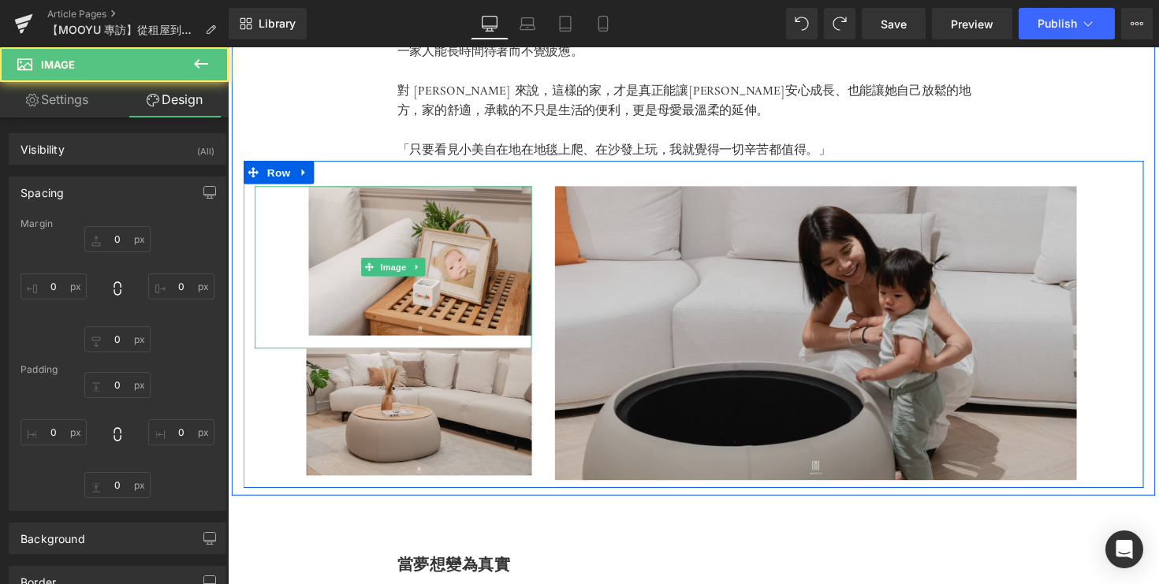
type input "0"
type input "67"
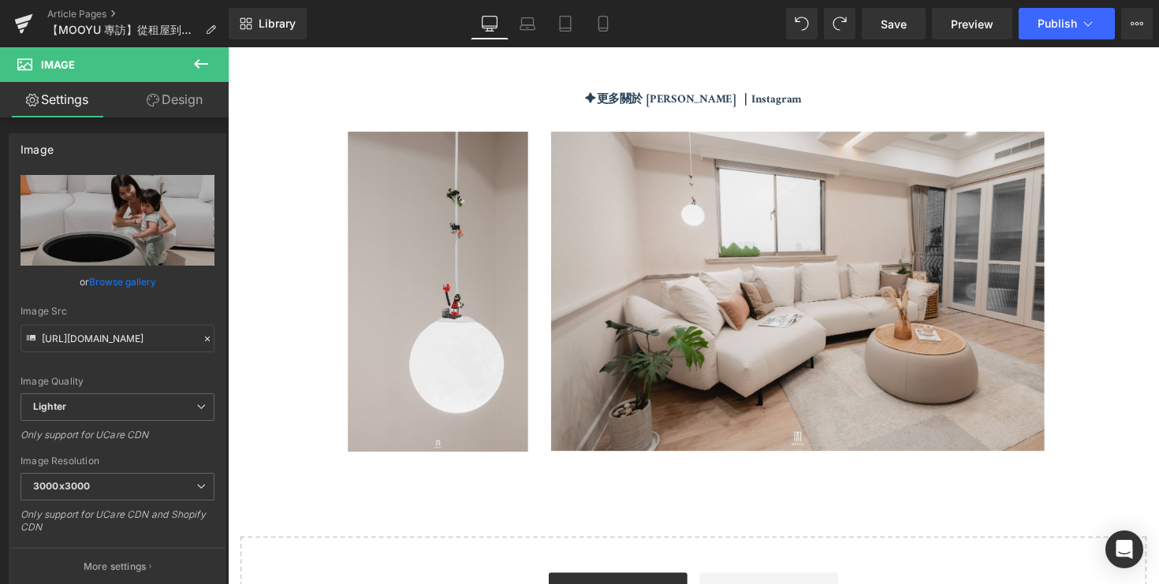
scroll to position [4225, 0]
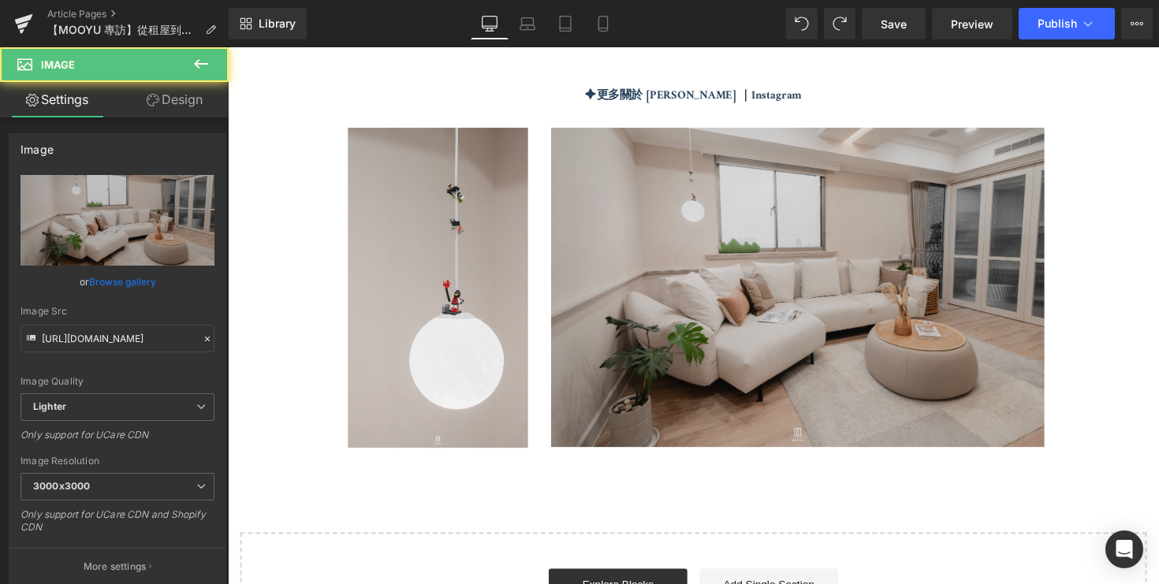
click at [622, 386] on img at bounding box center [862, 293] width 607 height 327
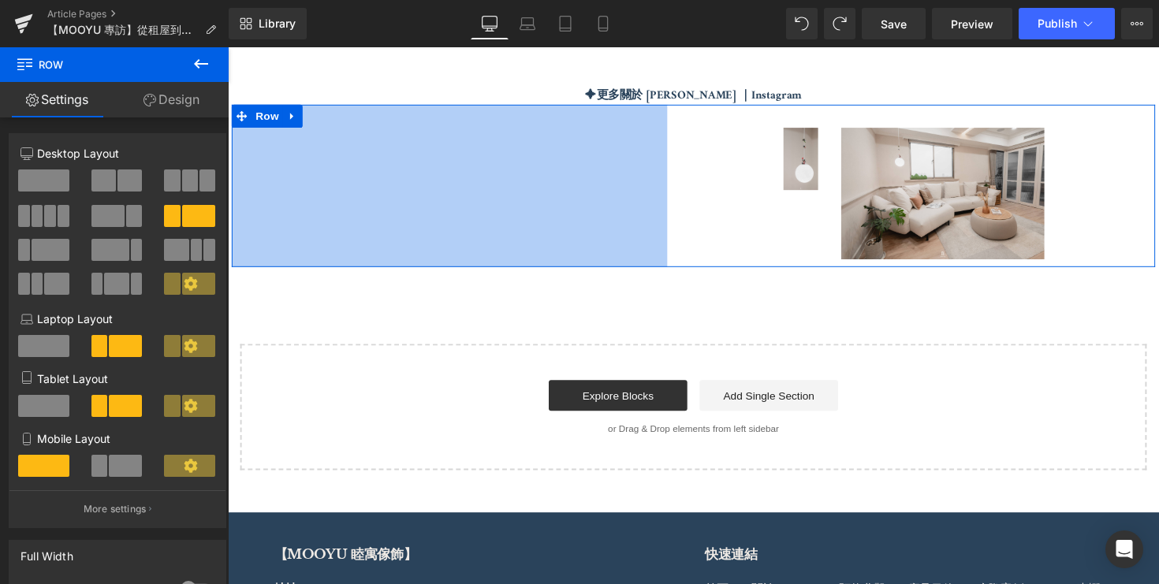
drag, startPoint x: 233, startPoint y: 315, endPoint x: 677, endPoint y: 346, distance: 445.2
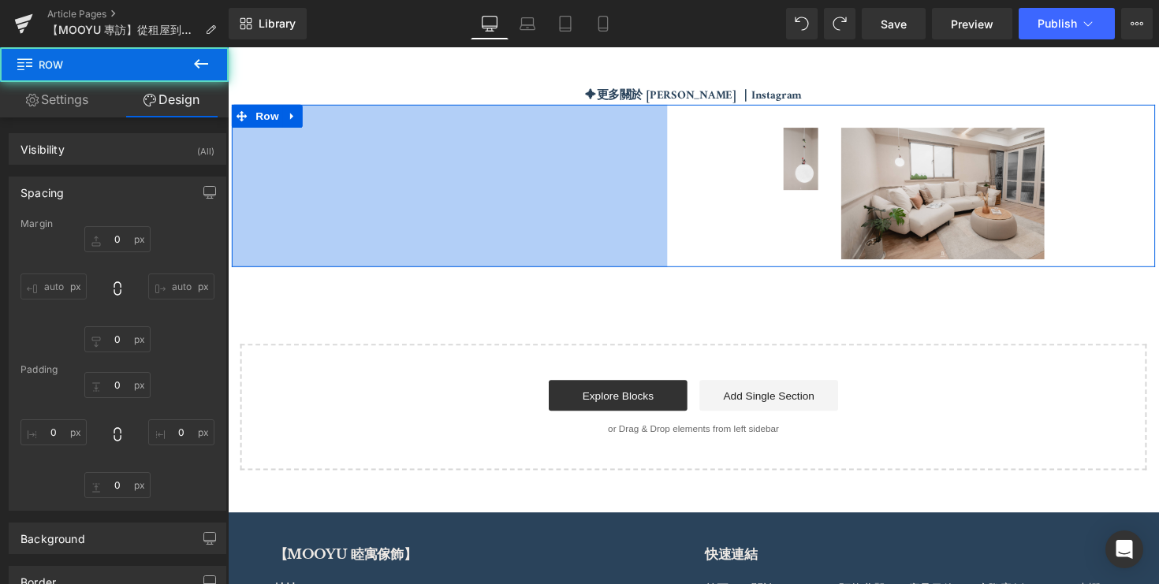
type input "0"
type input "30"
type input "0"
type input "10"
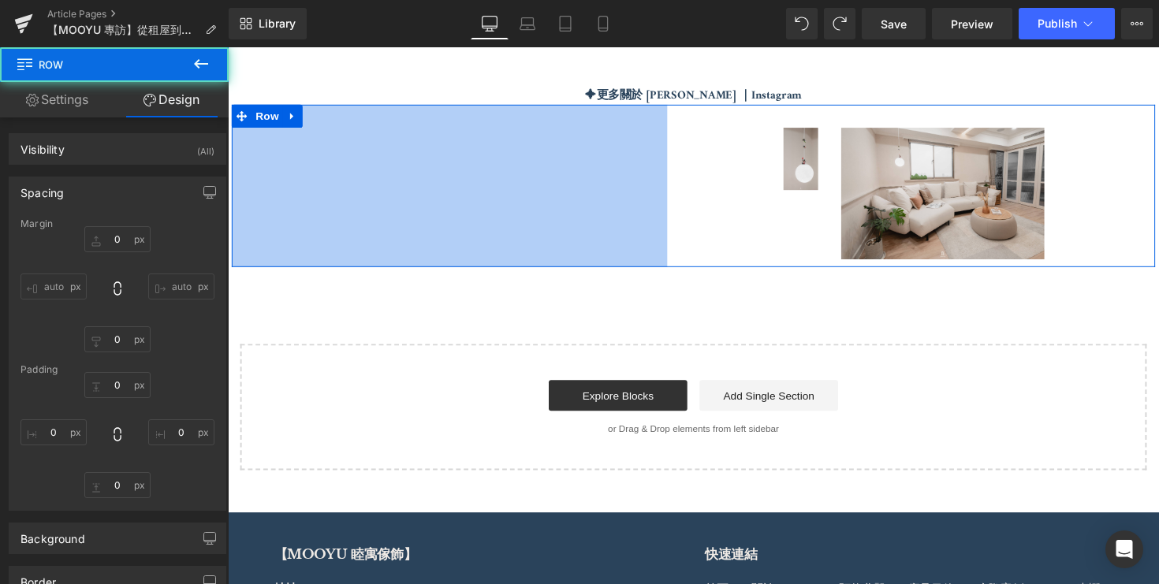
type input "566"
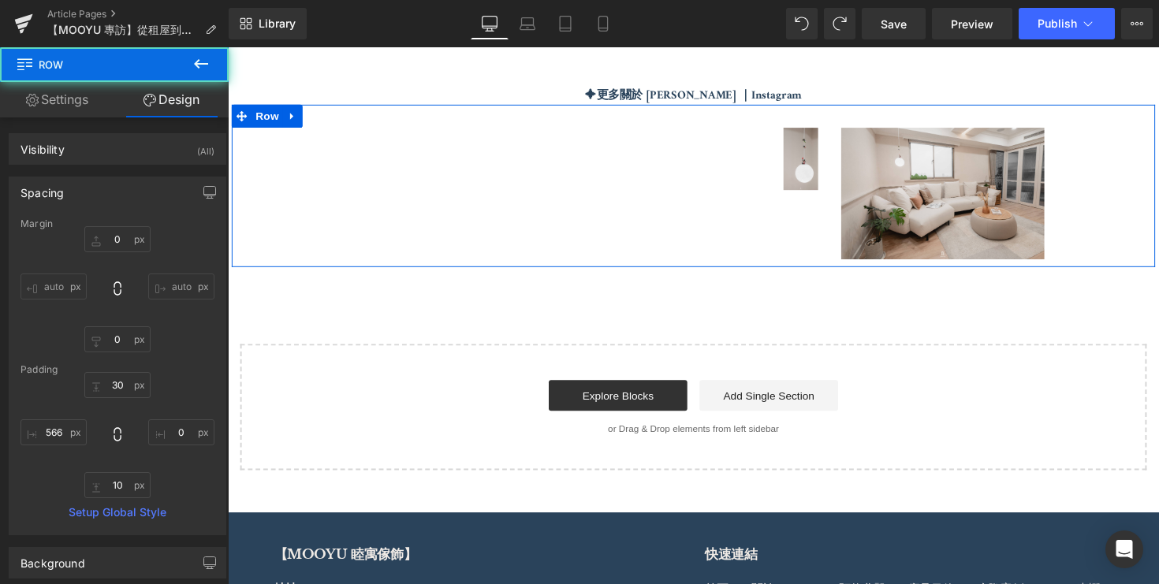
type input "0"
type input "30"
type input "0"
type input "10"
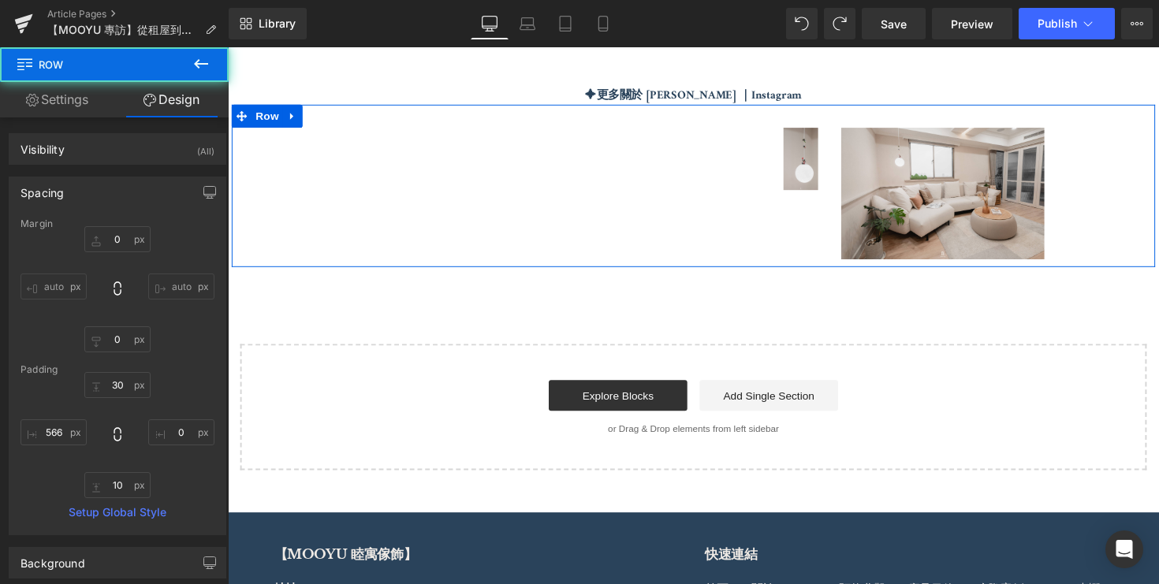
type input "0"
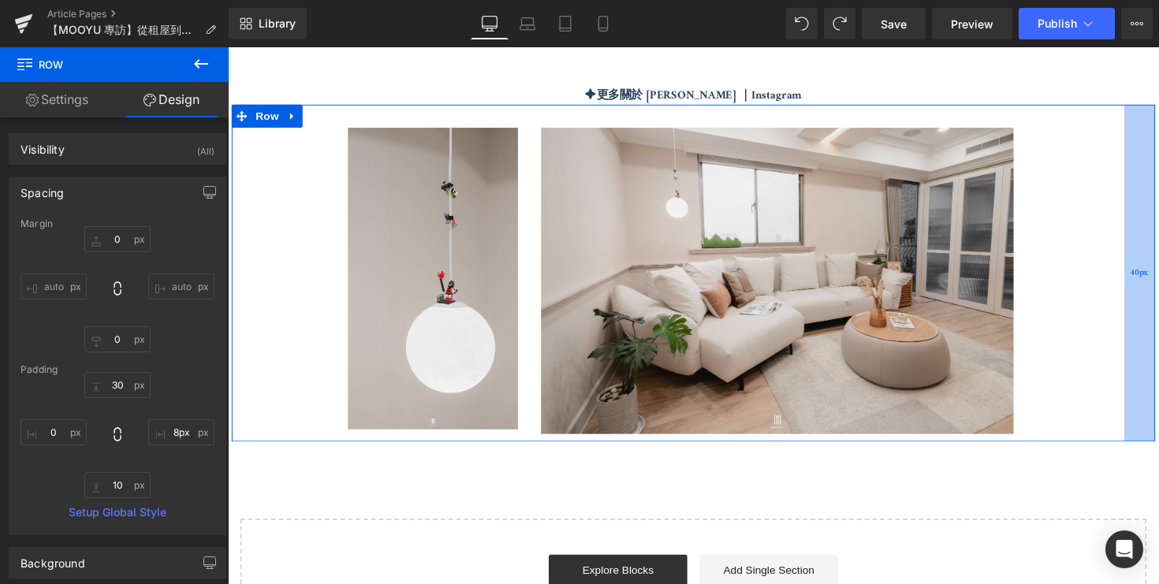
type input "0px"
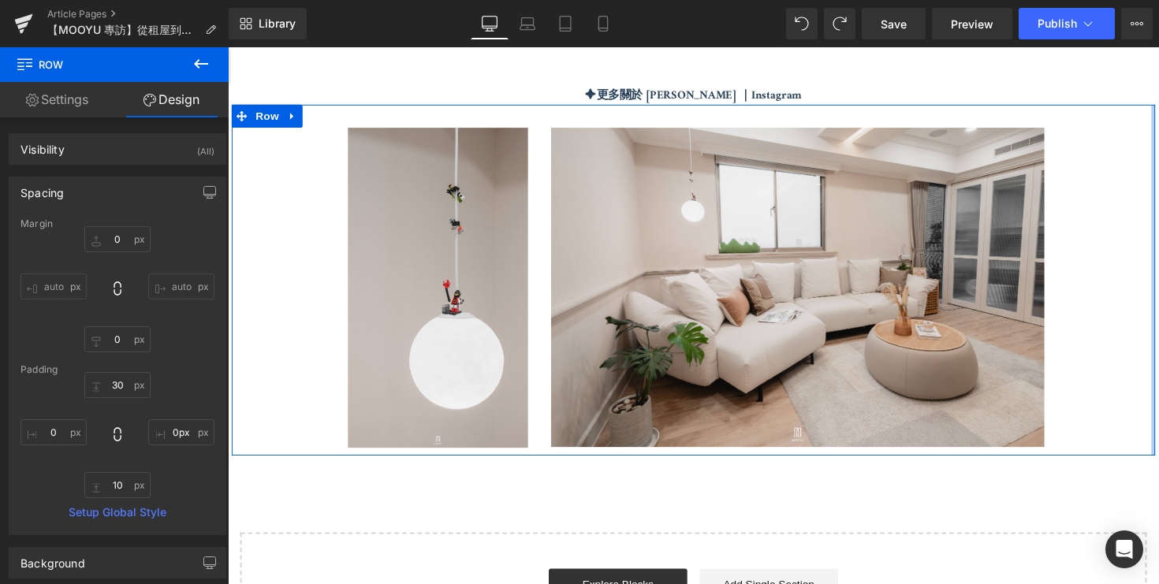
drag, startPoint x: 1174, startPoint y: 284, endPoint x: 1182, endPoint y: 292, distance: 10.6
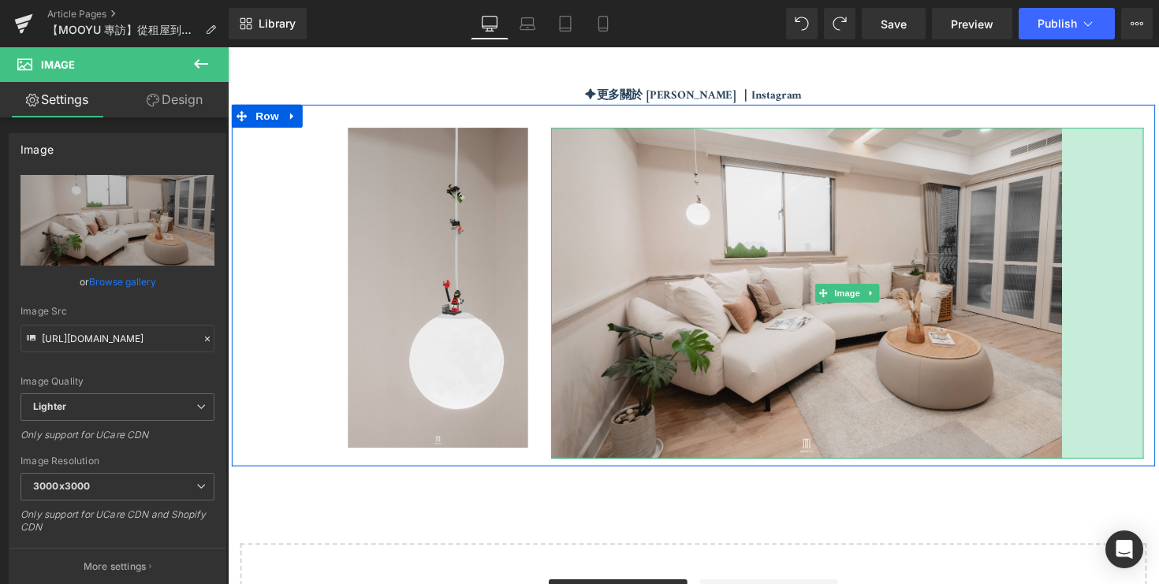
drag, startPoint x: 1163, startPoint y: 291, endPoint x: 1182, endPoint y: 302, distance: 21.2
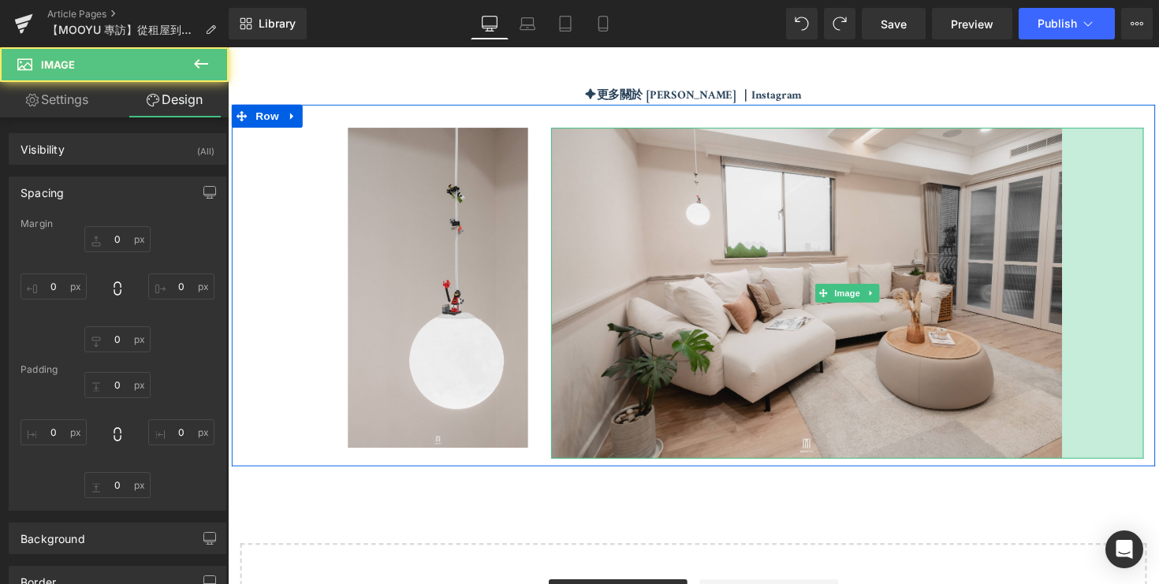
type input "0"
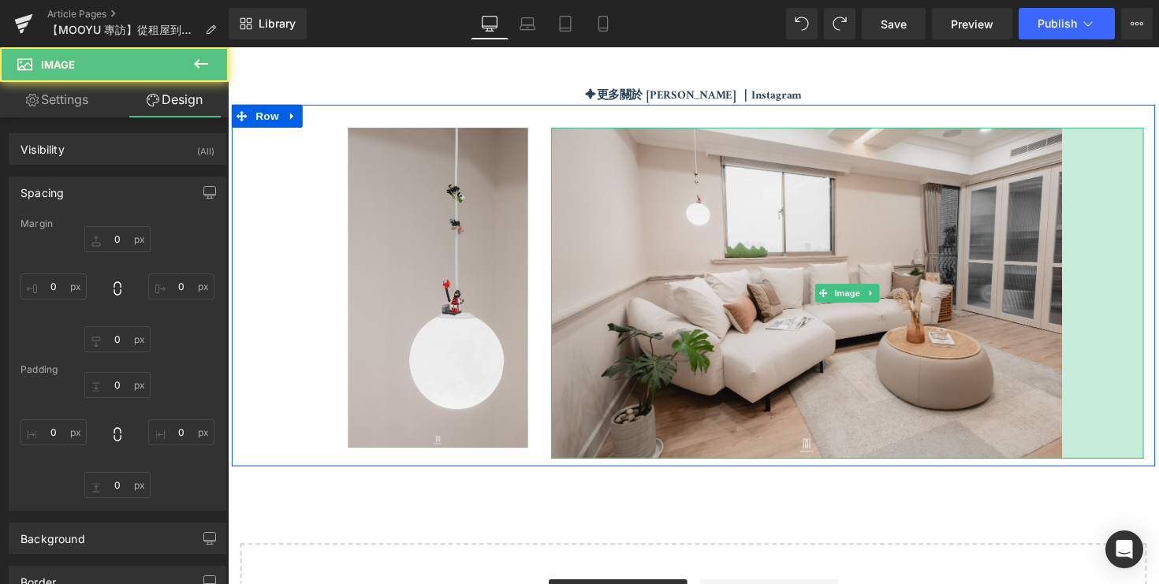
type input "106"
type input "0"
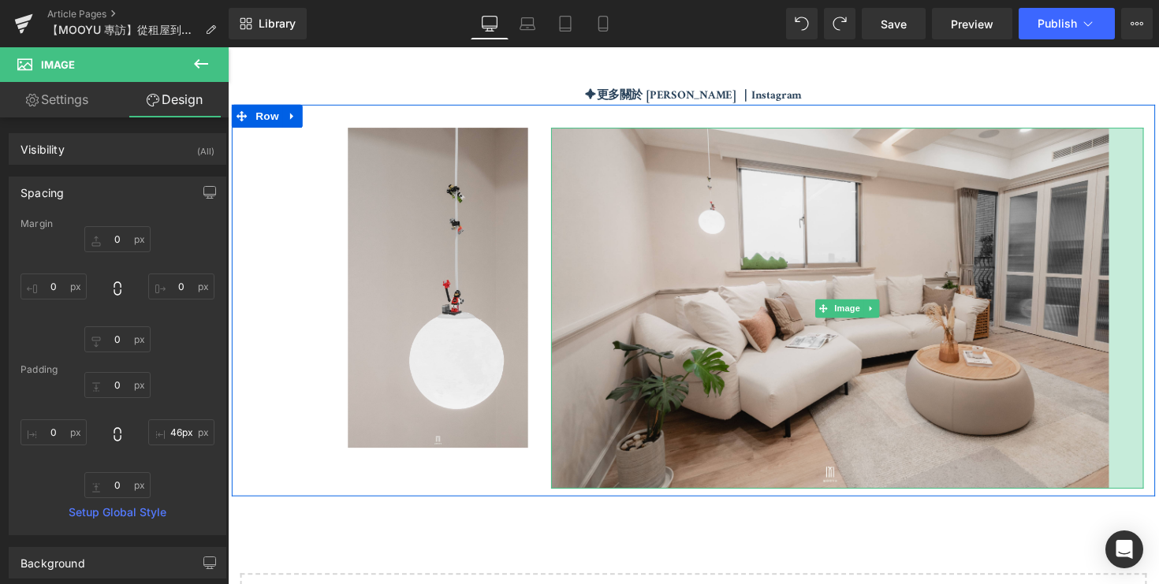
type input "45px"
drag, startPoint x: 1133, startPoint y: 290, endPoint x: 1178, endPoint y: 288, distance: 45.8
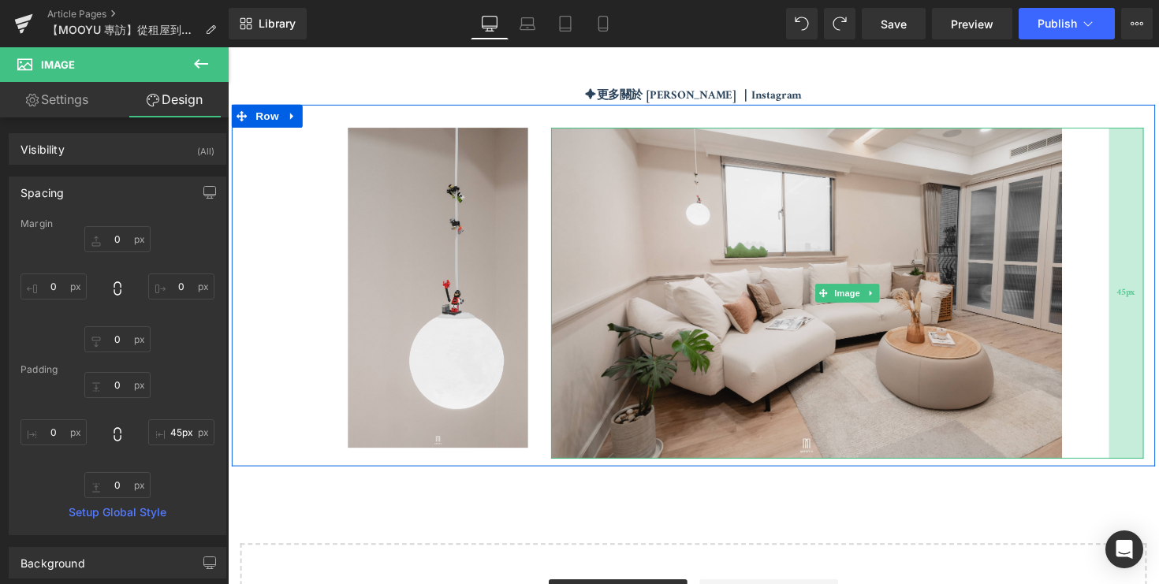
type input "0"
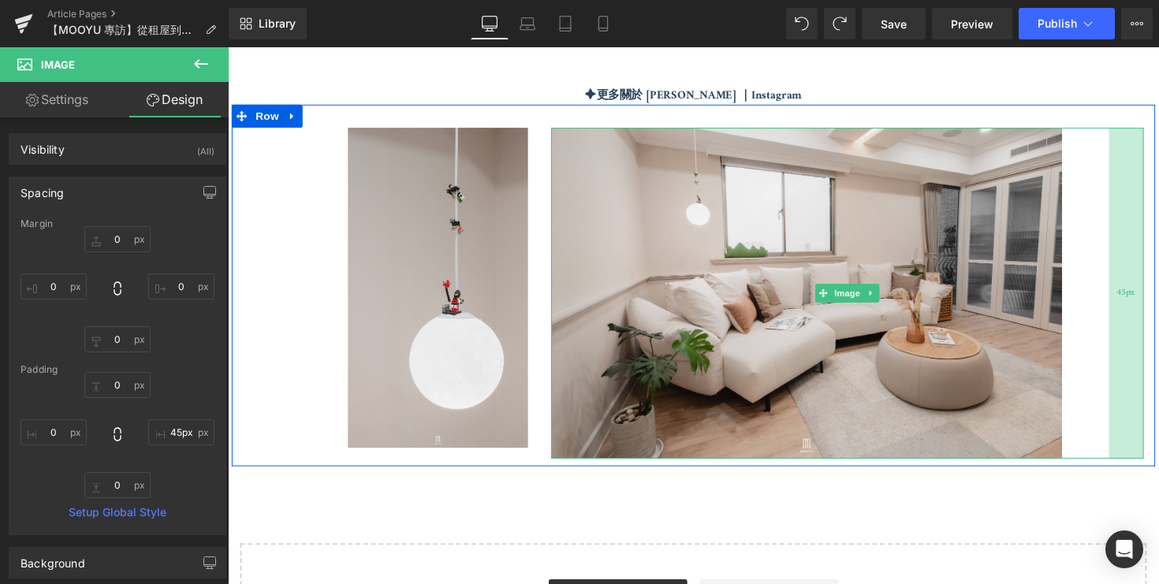
type input "73.1649"
type input "0"
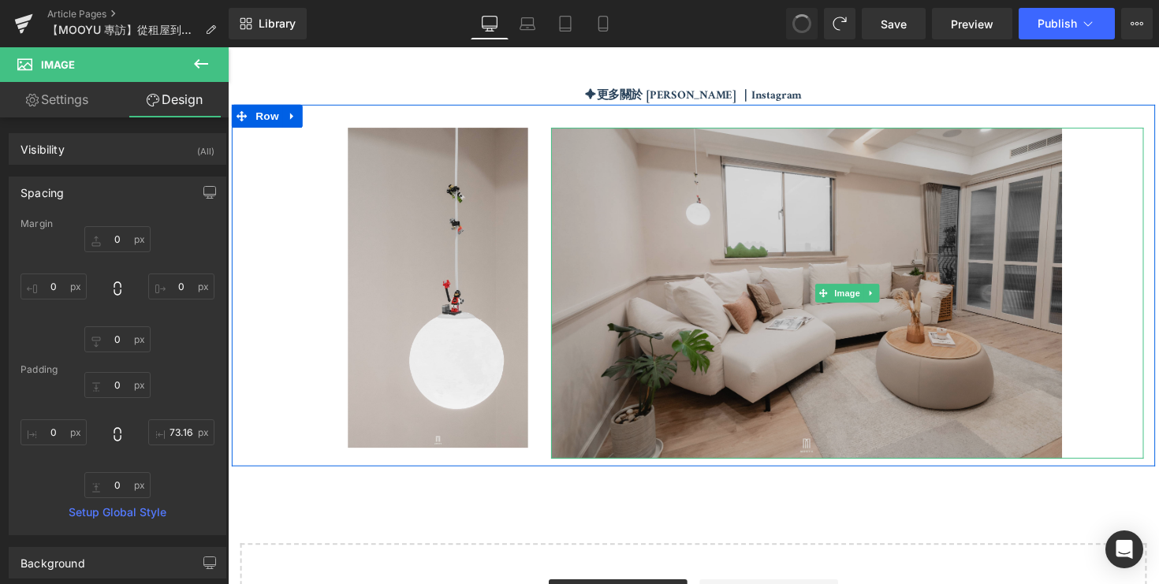
type input "0"
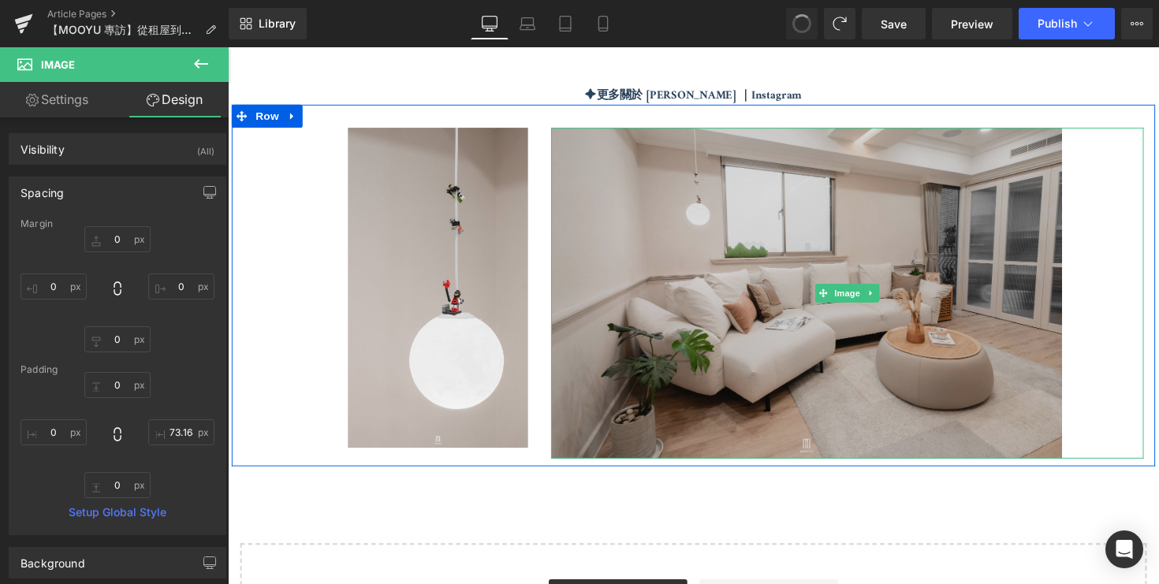
type input "116.764"
type input "0"
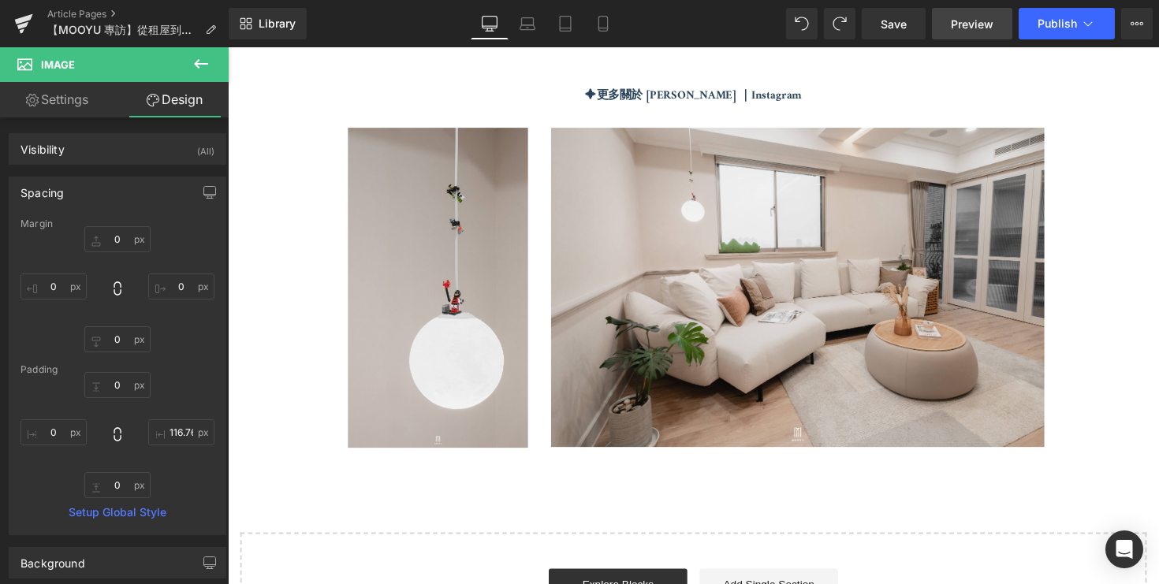
click at [991, 31] on span "Preview" at bounding box center [972, 24] width 43 height 17
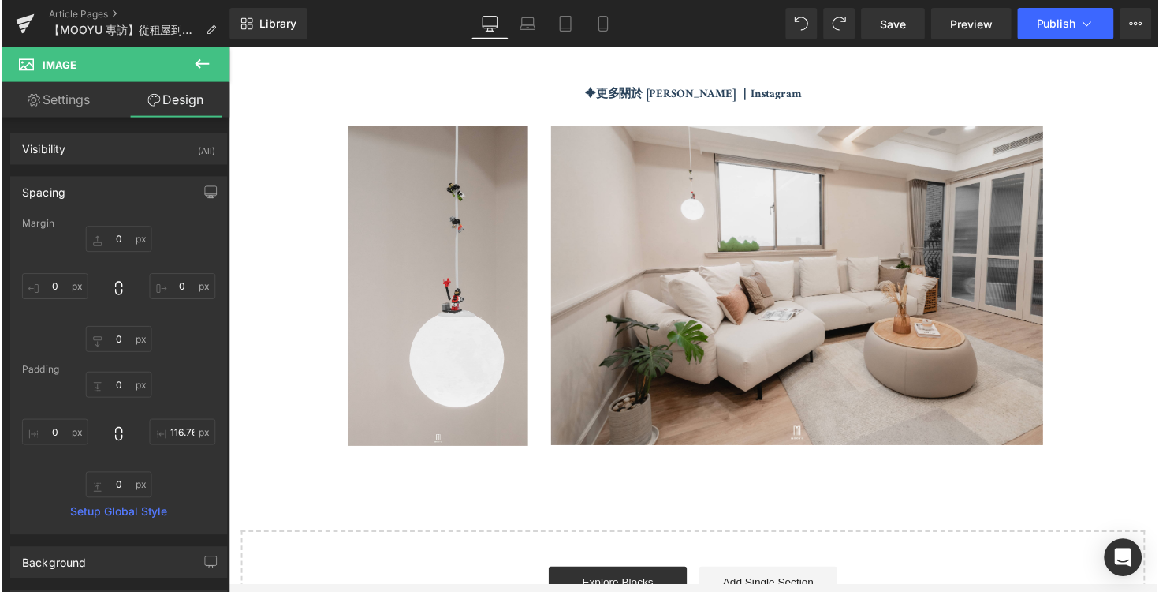
scroll to position [4273, 0]
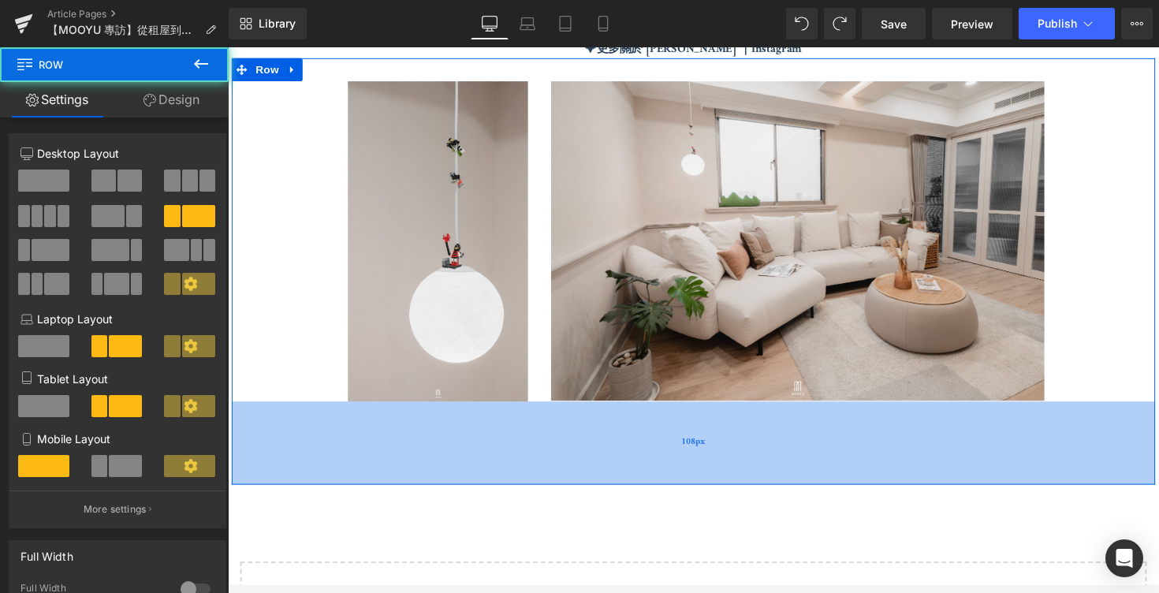
drag, startPoint x: 685, startPoint y: 413, endPoint x: 685, endPoint y: 491, distance: 77.3
click at [685, 491] on div "108px" at bounding box center [705, 452] width 947 height 85
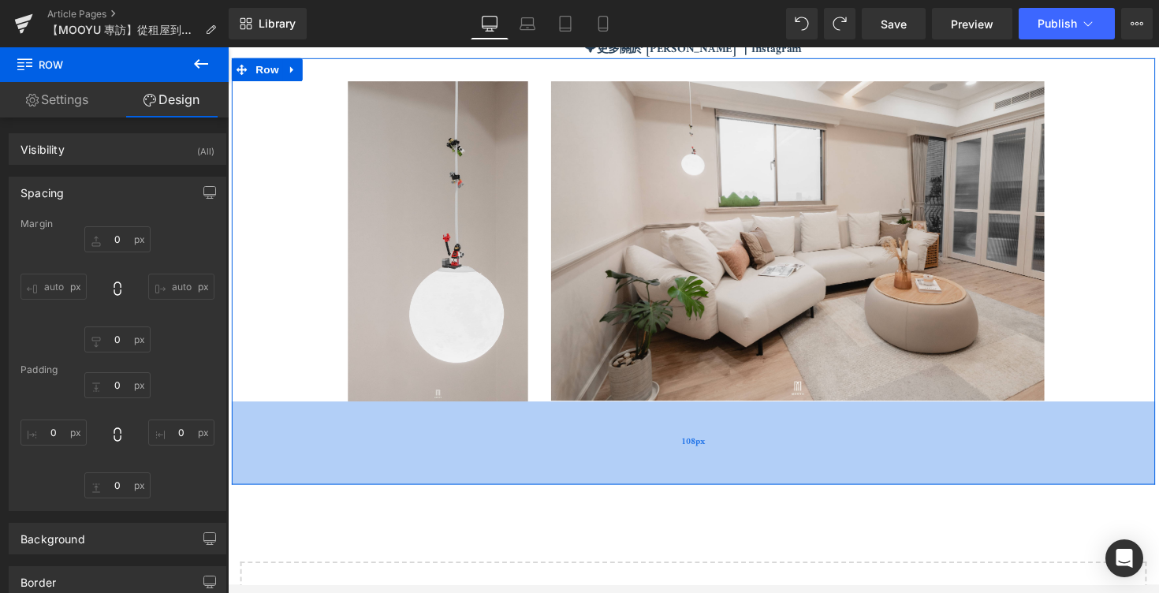
type input "0"
type input "30"
type input "0"
type input "108"
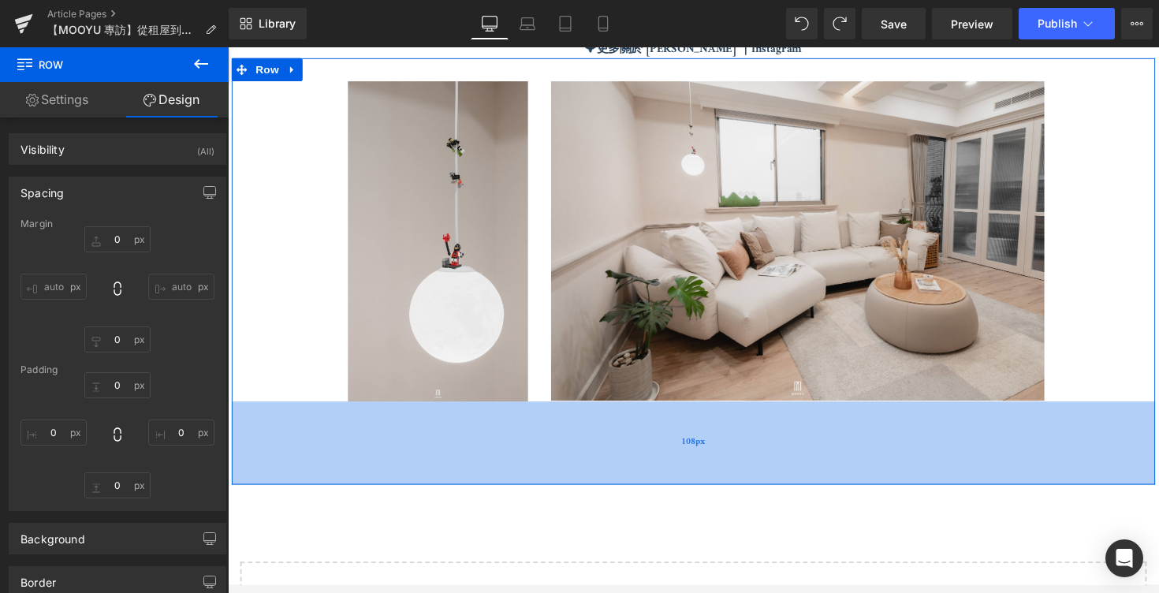
type input "0"
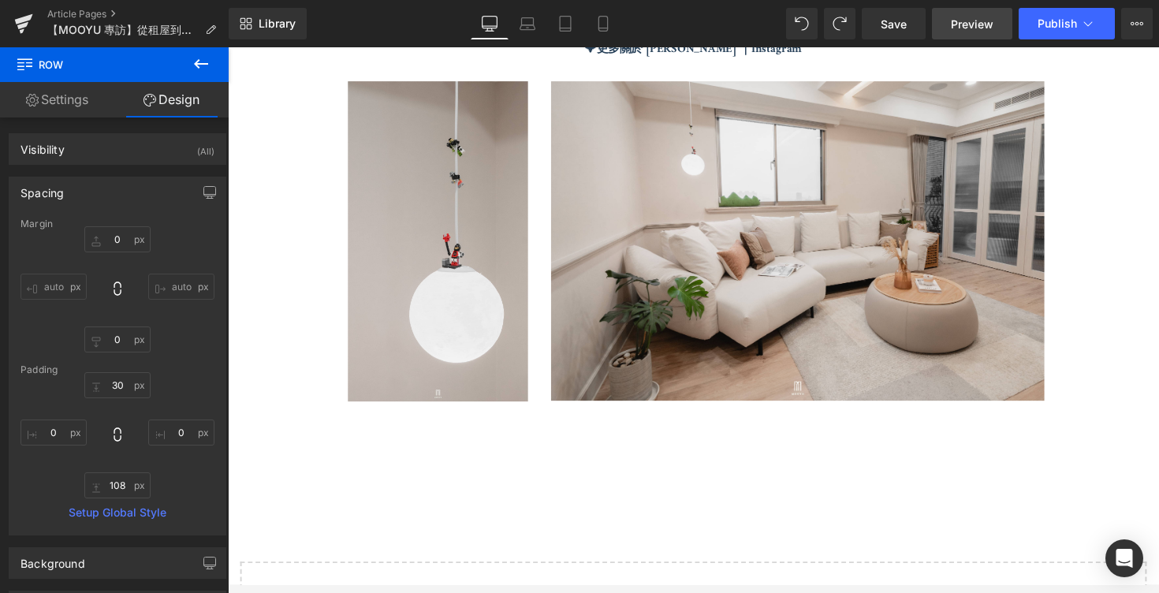
click at [969, 26] on span "Preview" at bounding box center [972, 24] width 43 height 17
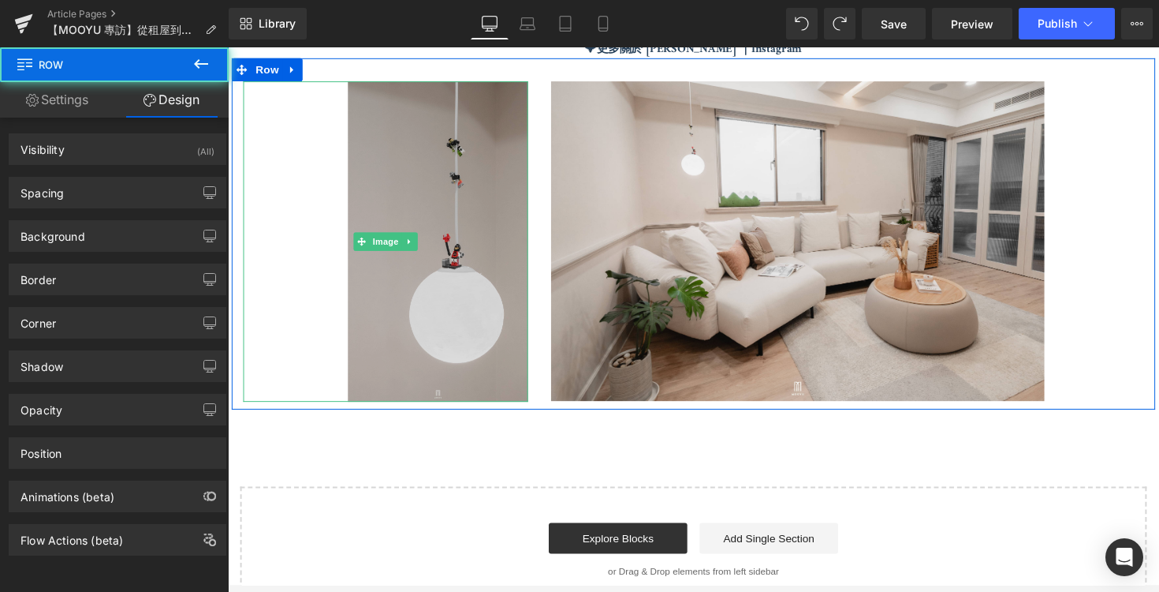
click at [498, 368] on img at bounding box center [390, 246] width 292 height 328
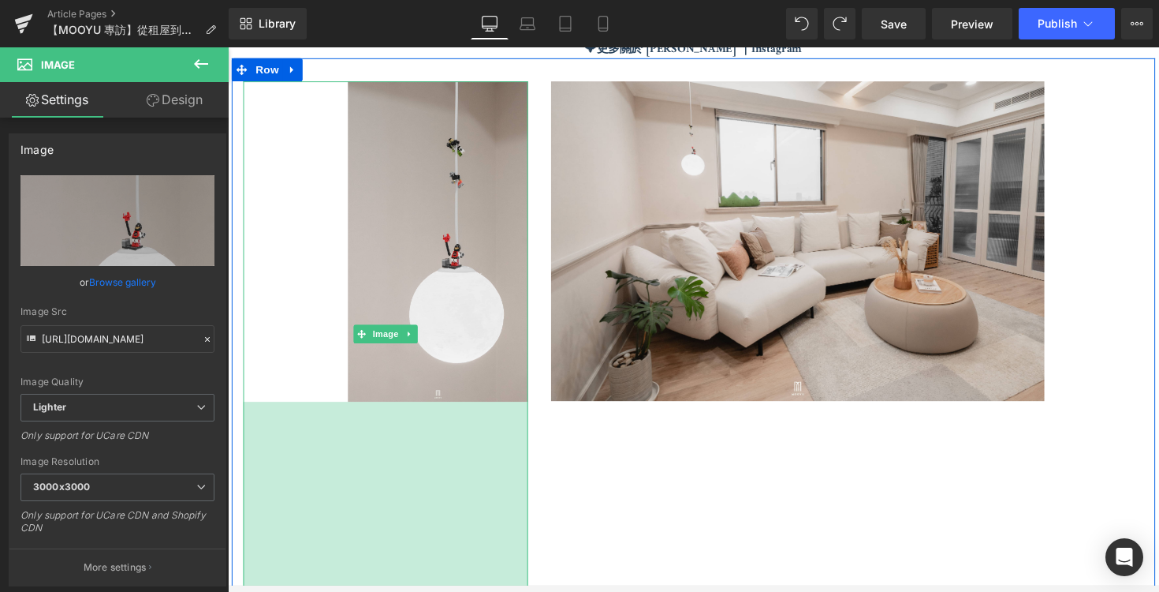
drag, startPoint x: 442, startPoint y: 404, endPoint x: 454, endPoint y: 656, distance: 252.6
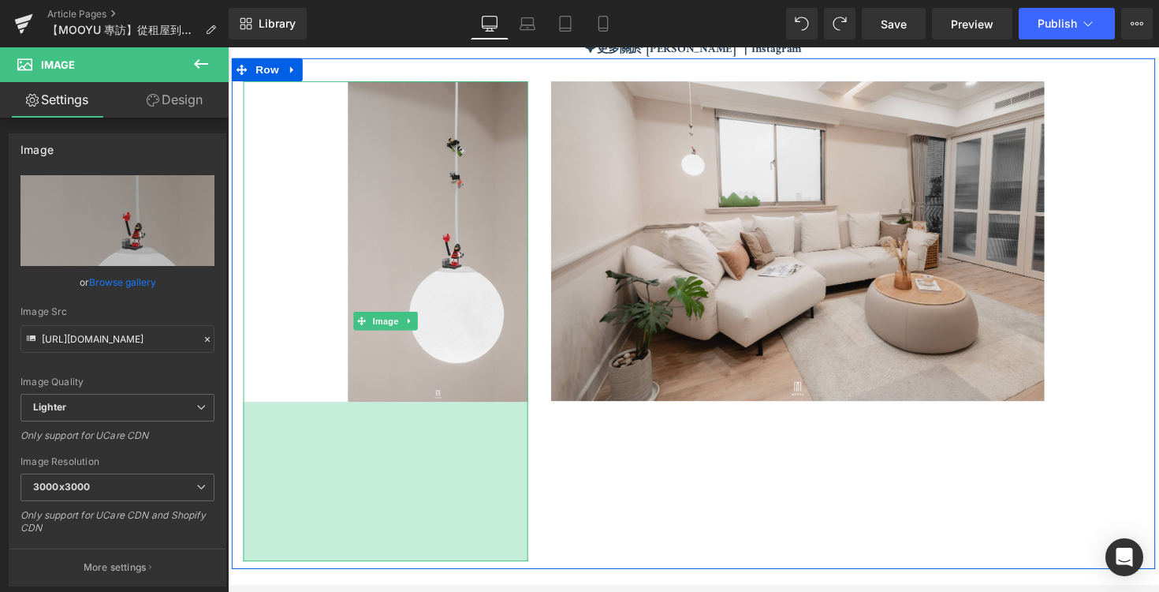
drag, startPoint x: 449, startPoint y: 403, endPoint x: 484, endPoint y: 670, distance: 269.6
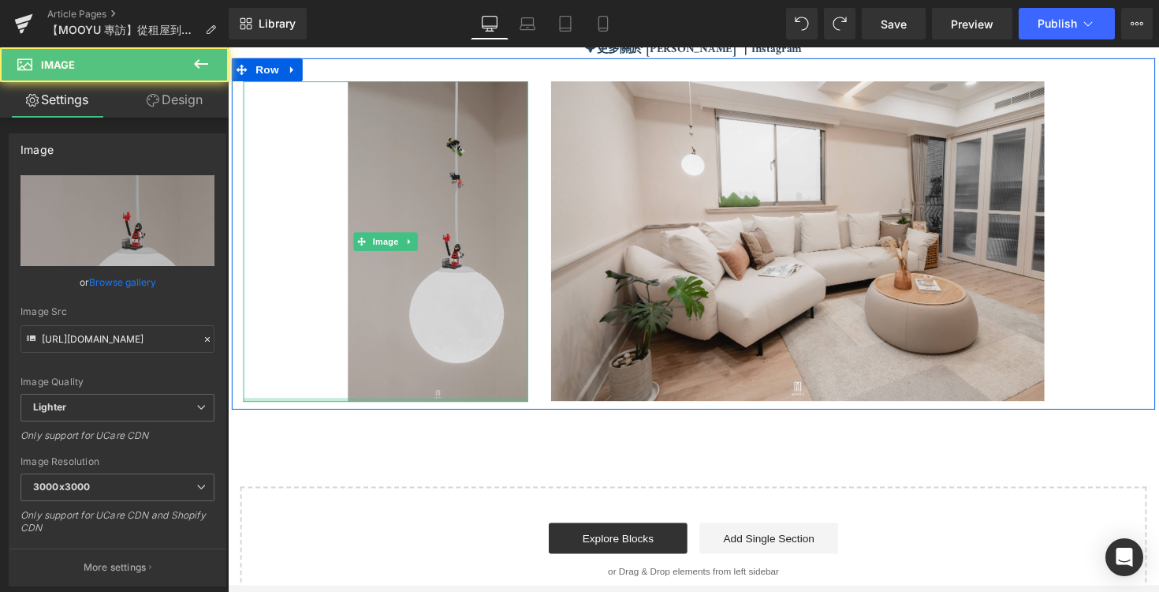
click at [441, 382] on img at bounding box center [390, 246] width 292 height 328
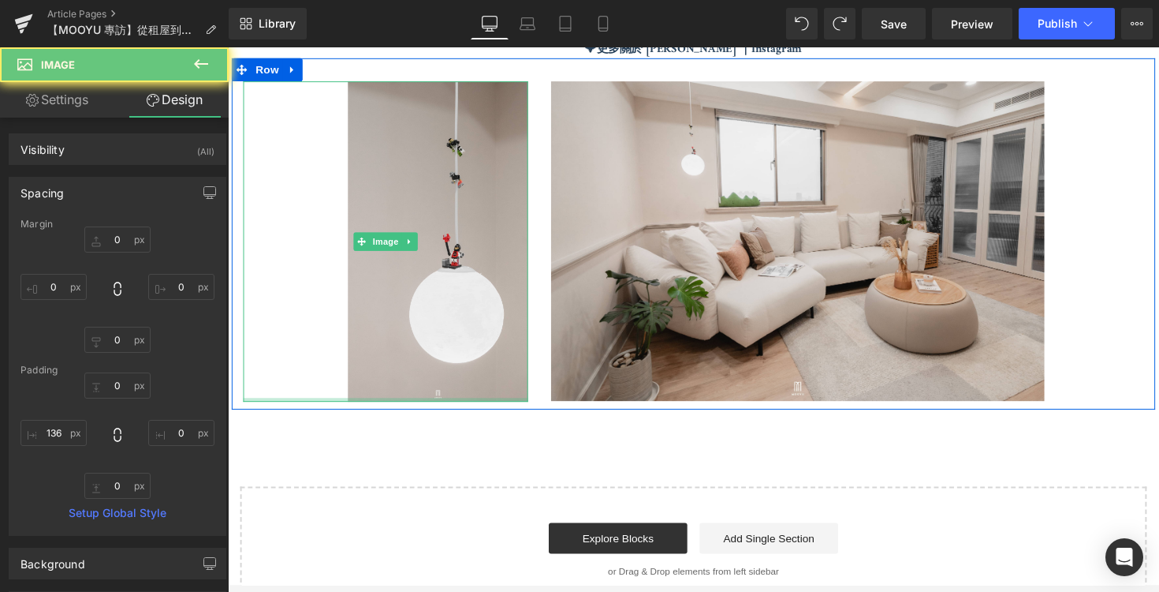
type input "0px"
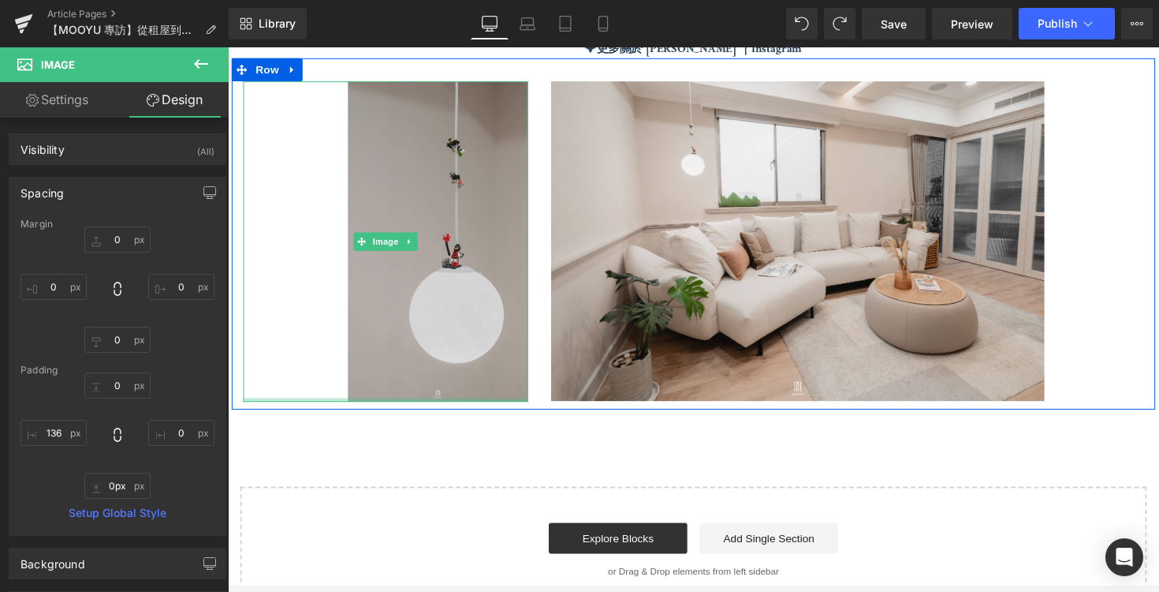
drag, startPoint x: 444, startPoint y: 402, endPoint x: 448, endPoint y: 290, distance: 112.1
click at [447, 295] on div "Image" at bounding box center [390, 246] width 292 height 328
drag, startPoint x: 352, startPoint y: 401, endPoint x: 462, endPoint y: 234, distance: 200.4
click at [462, 234] on div "Image" at bounding box center [390, 246] width 292 height 328
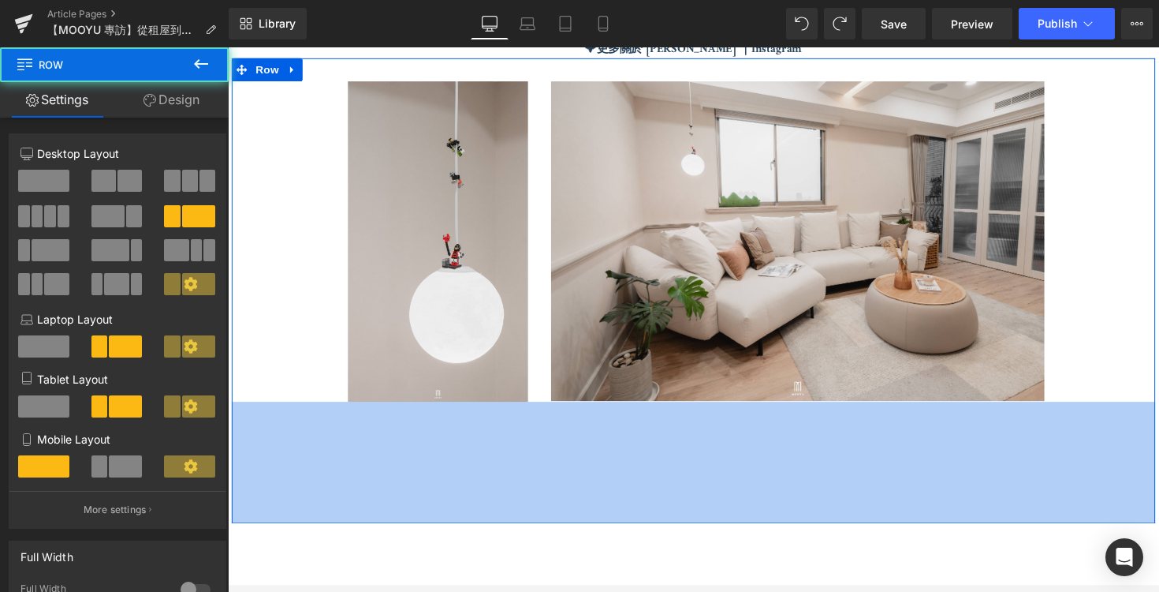
drag, startPoint x: 449, startPoint y: 406, endPoint x: 475, endPoint y: 620, distance: 215.3
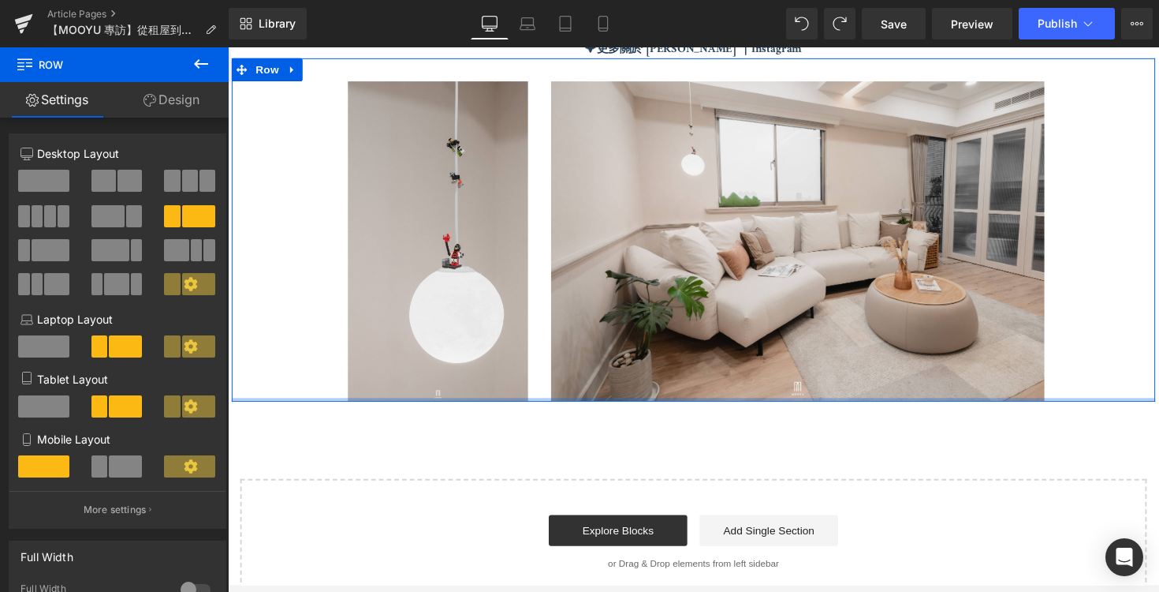
click at [1159, 244] on div "Image" at bounding box center [862, 245] width 631 height 327
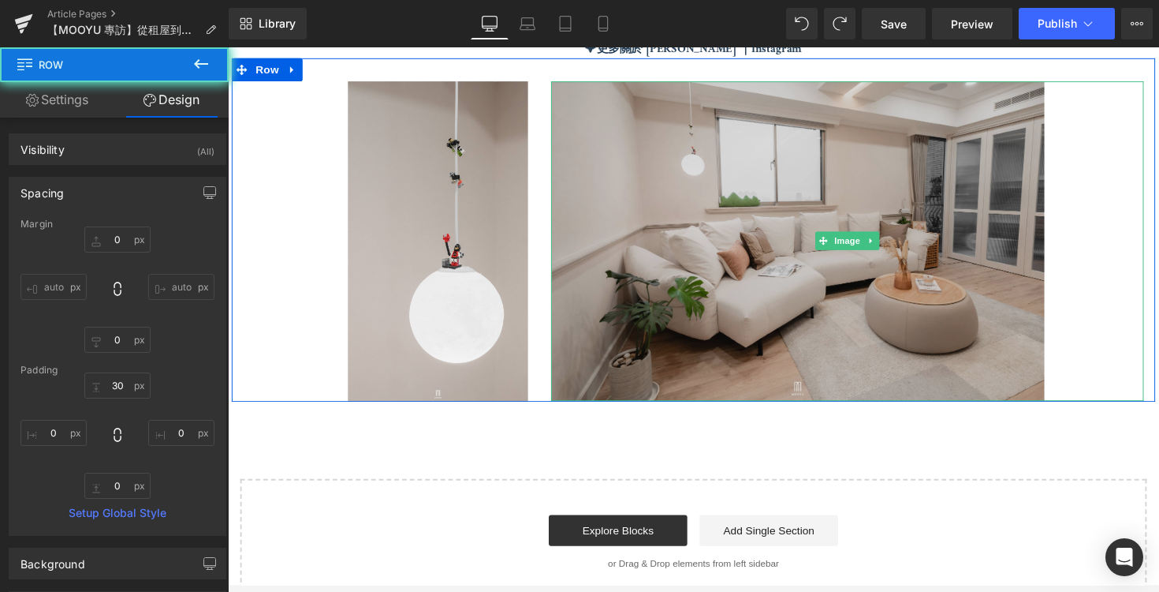
click at [888, 292] on img at bounding box center [862, 245] width 607 height 327
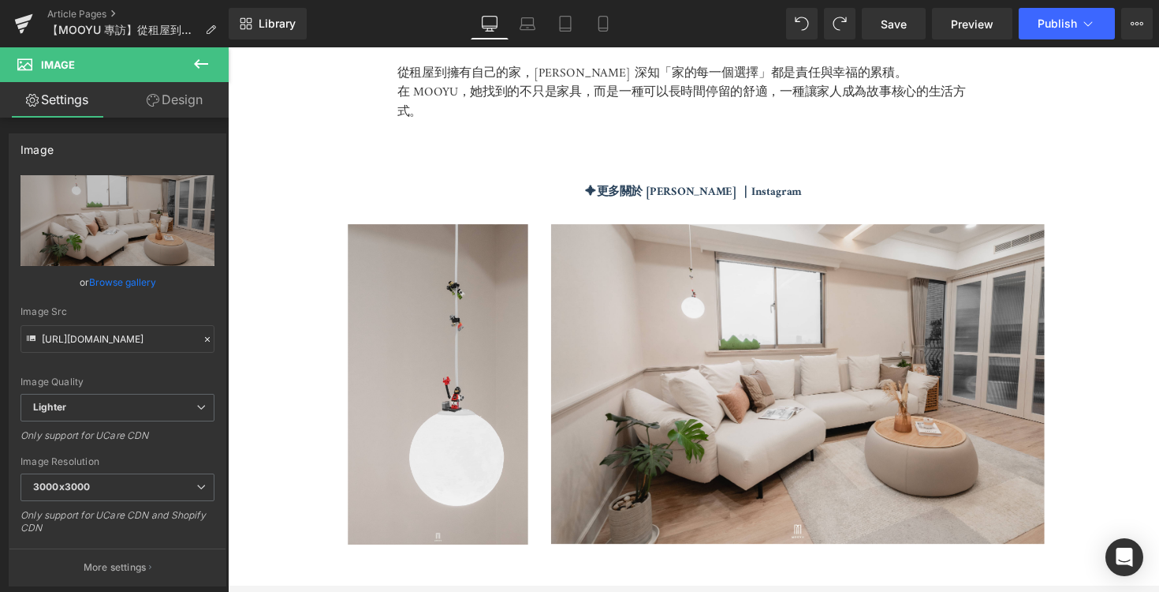
scroll to position [4310, 0]
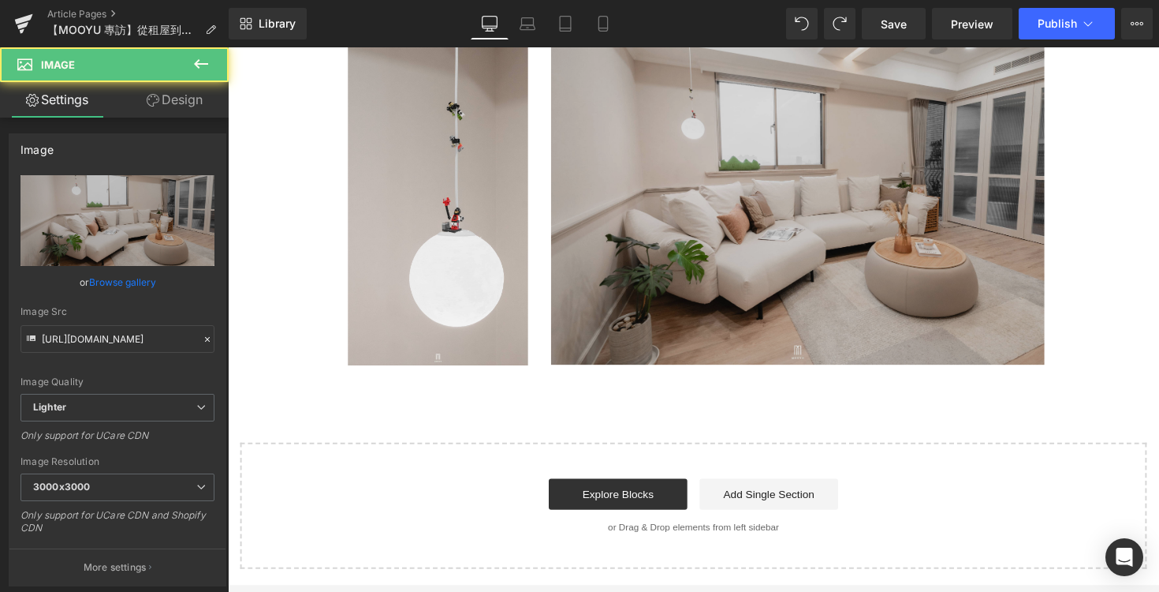
click at [688, 301] on img at bounding box center [862, 208] width 607 height 327
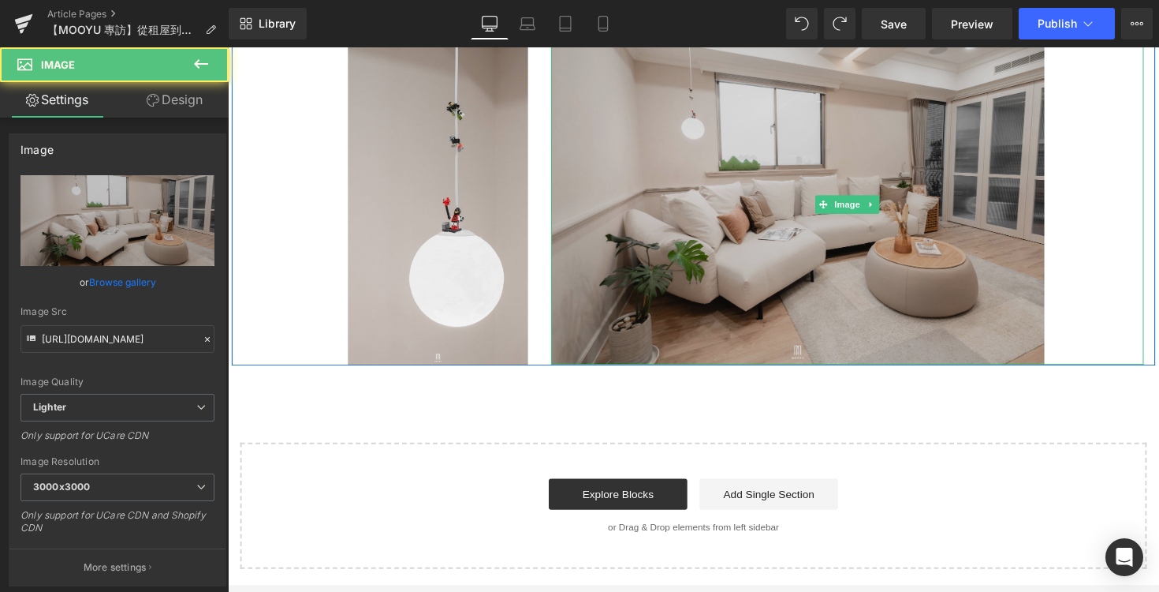
click at [688, 301] on img at bounding box center [862, 208] width 607 height 327
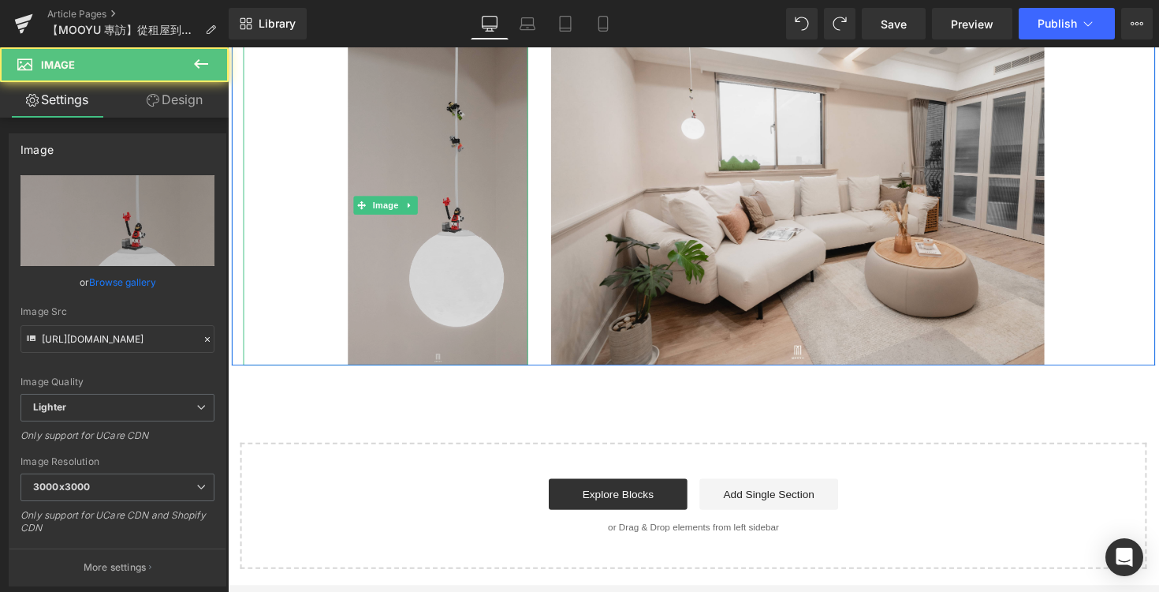
click at [435, 343] on img at bounding box center [390, 209] width 292 height 328
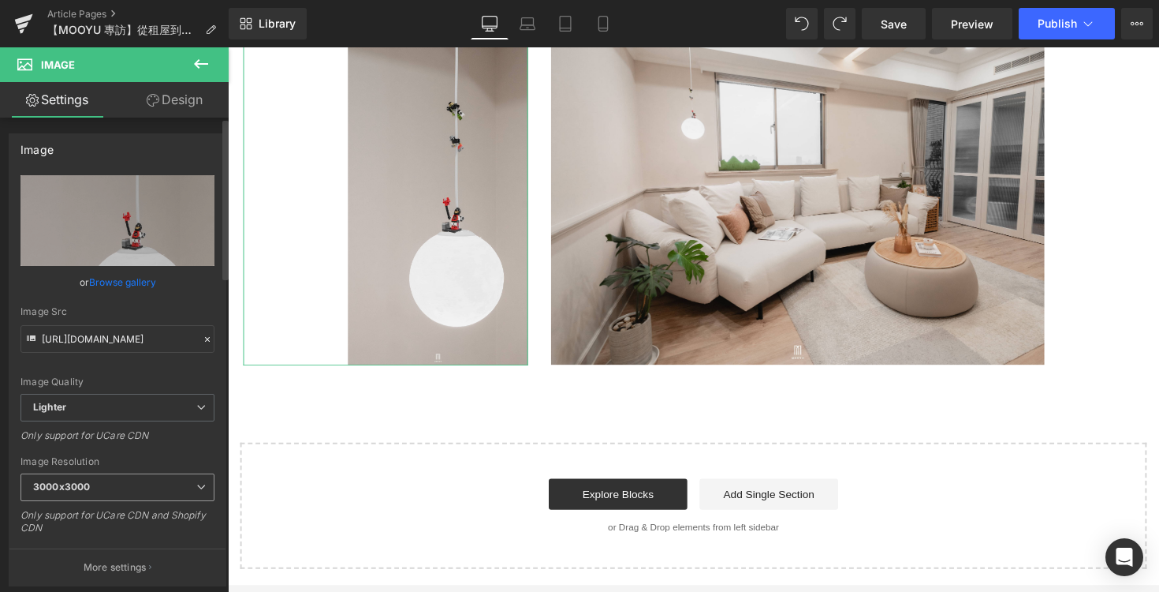
click at [180, 495] on span "3000x3000" at bounding box center [118, 487] width 194 height 28
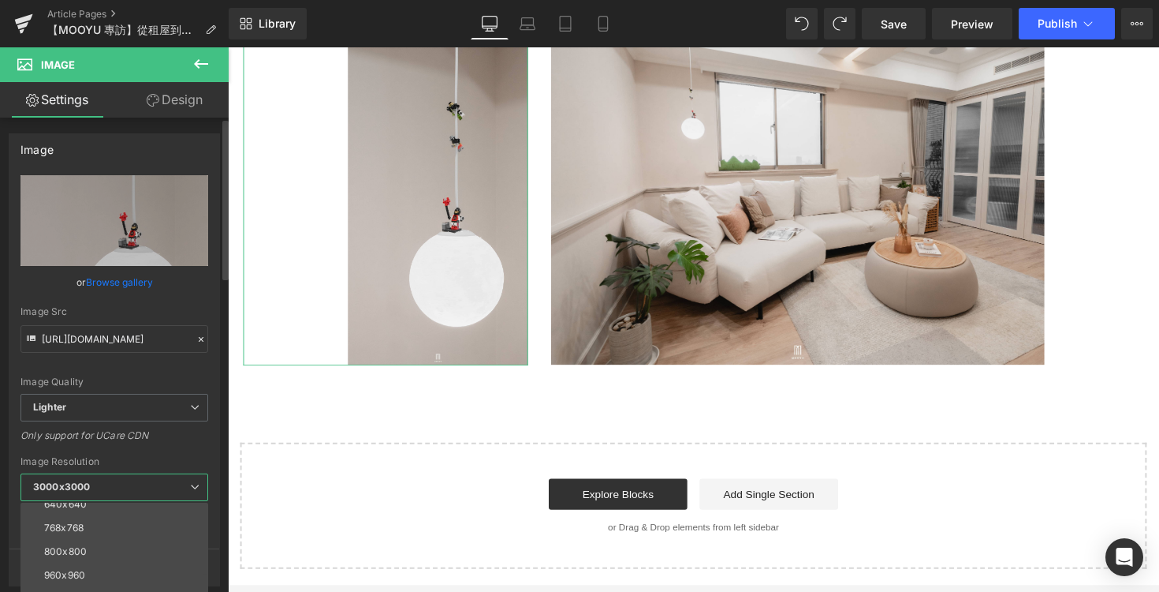
scroll to position [226, 0]
click at [132, 572] on li "1920x1920" at bounding box center [118, 573] width 195 height 24
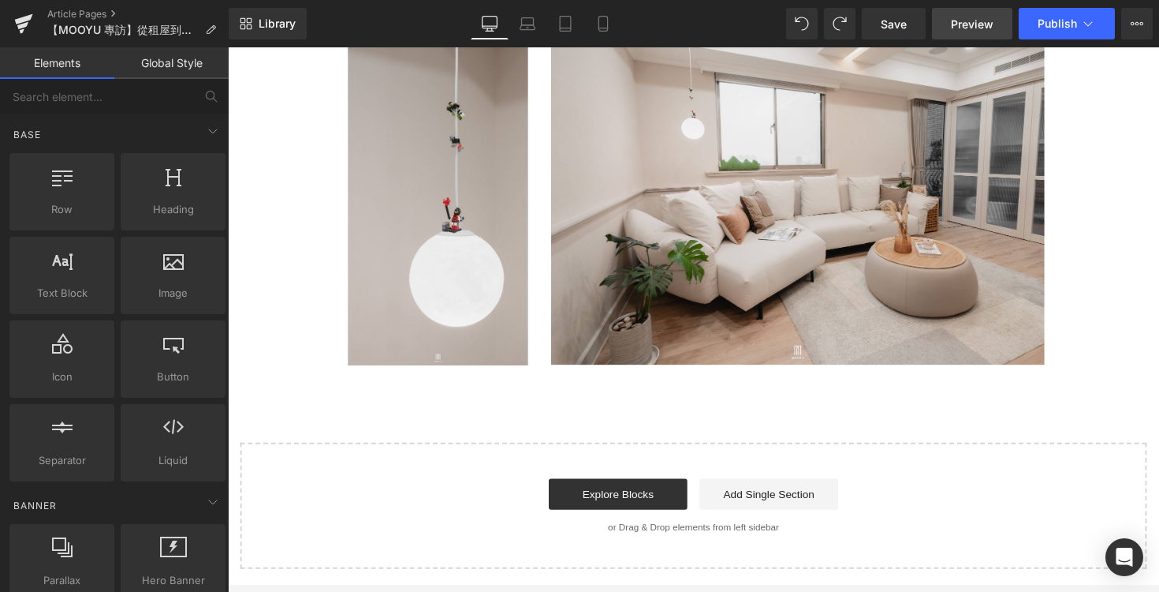
click at [965, 24] on span "Preview" at bounding box center [972, 24] width 43 height 17
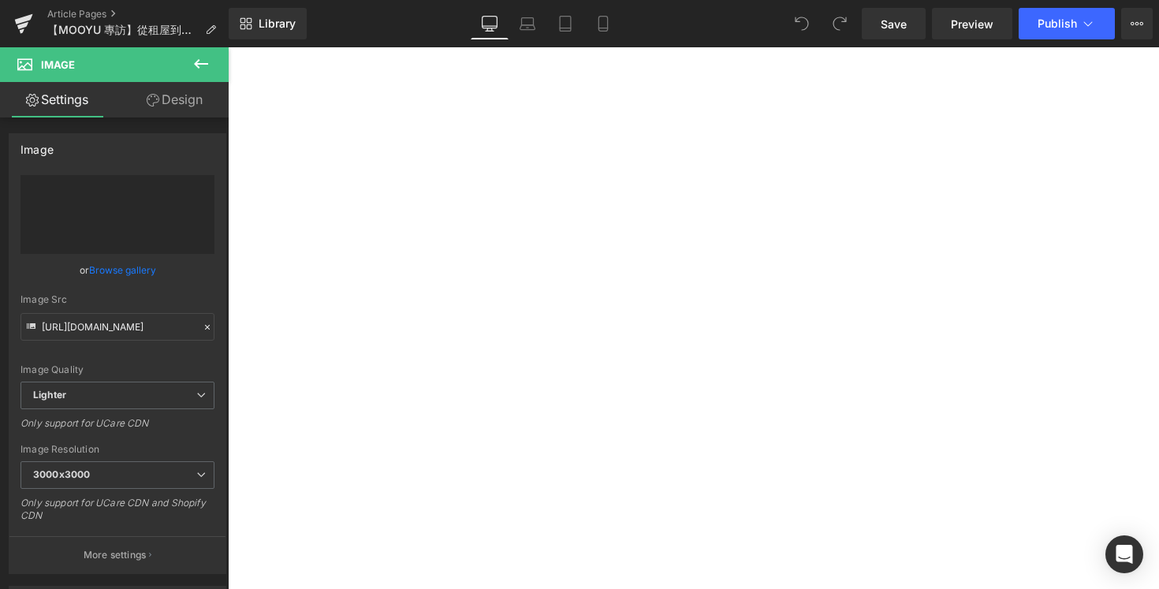
scroll to position [450, 0]
click at [228, 47] on img at bounding box center [228, 47] width 0 height 0
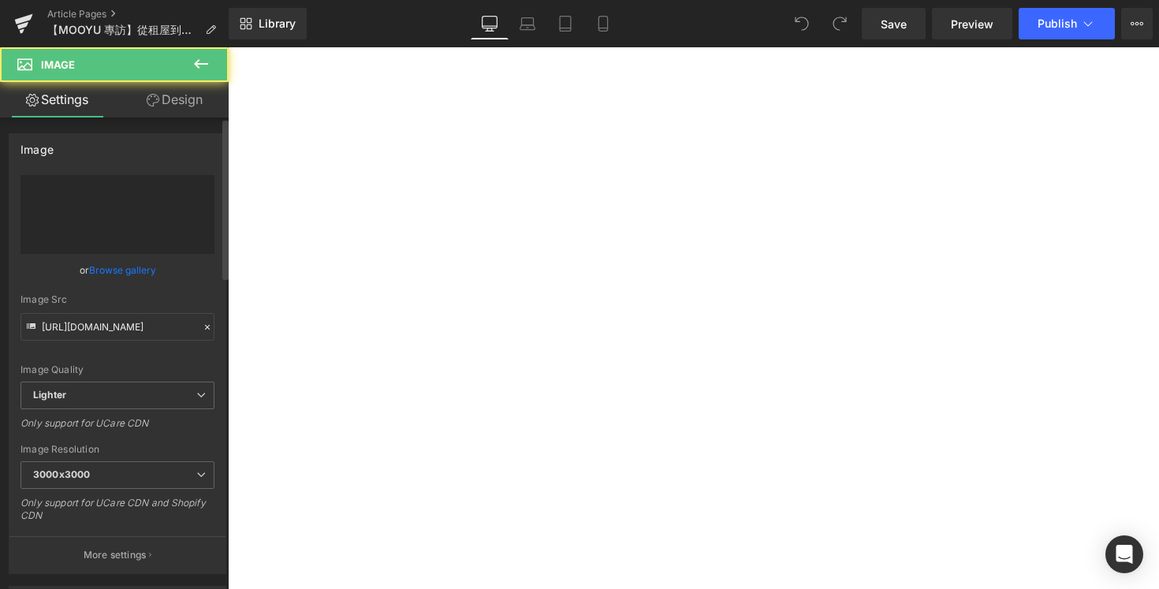
click at [135, 244] on input "file" at bounding box center [118, 214] width 194 height 79
click at [228, 47] on img at bounding box center [228, 47] width 0 height 0
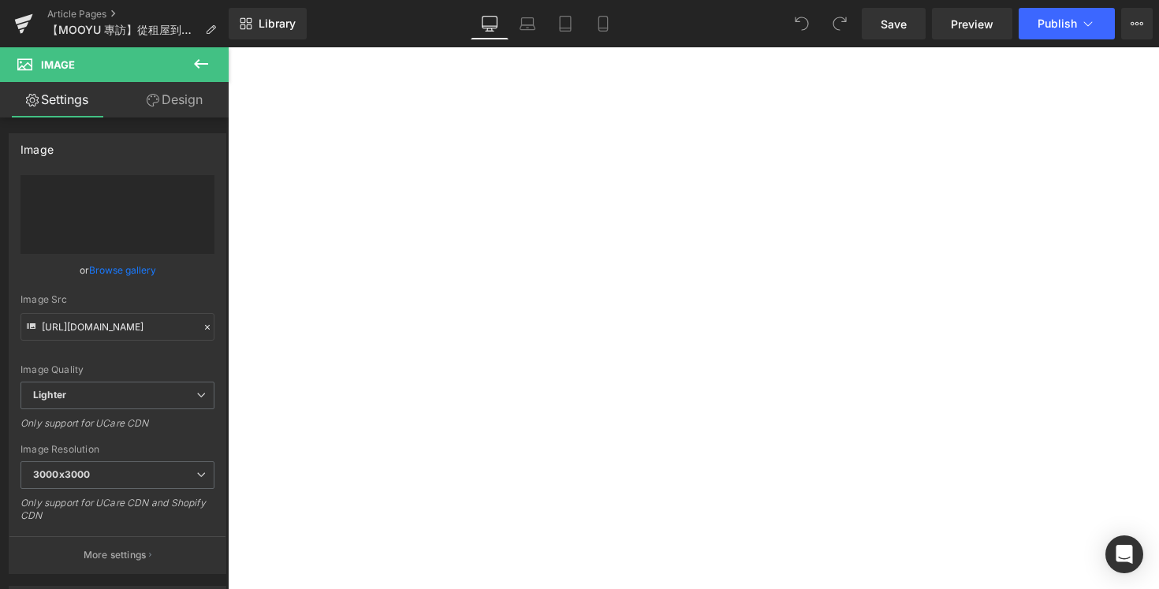
click at [228, 47] on img at bounding box center [228, 47] width 0 height 0
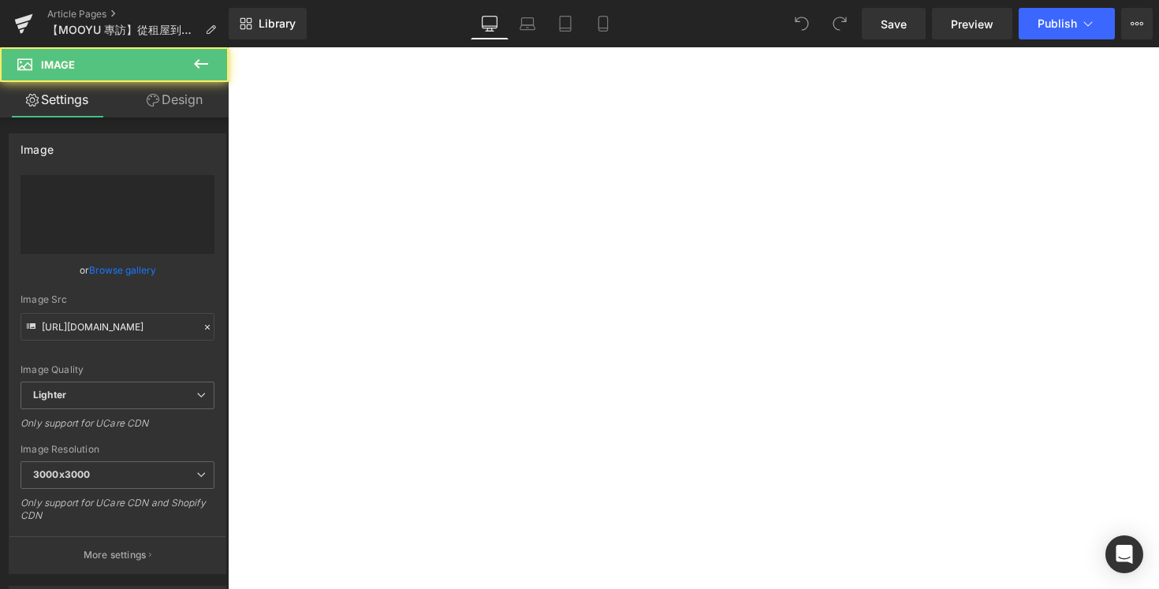
scroll to position [342, 0]
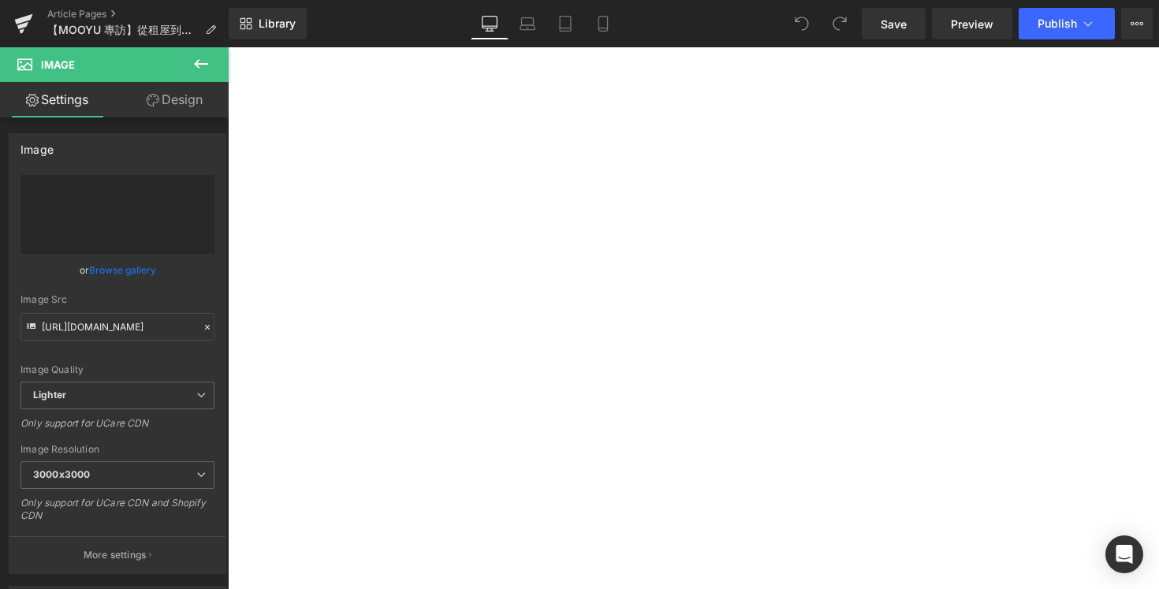
type input "[URL][DOMAIN_NAME]"
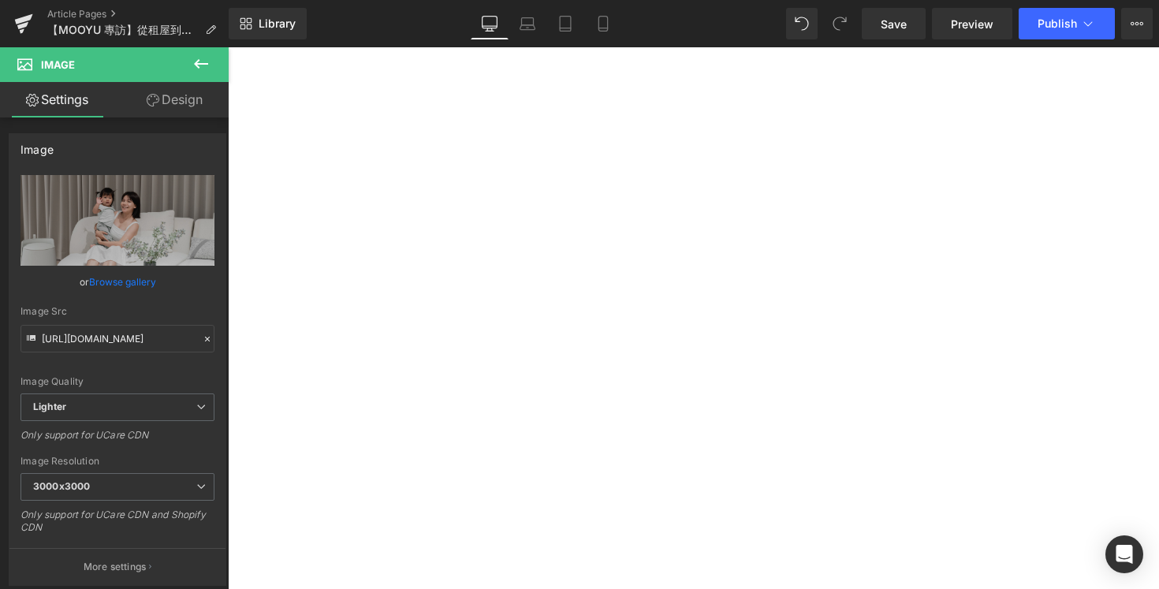
drag, startPoint x: 1103, startPoint y: 369, endPoint x: 1139, endPoint y: 368, distance: 36.3
click at [228, 47] on div "Home Talk ｜VOL.[DATE] 2025 Heading 【MOOYU 專訪】從租屋到買房｜[PERSON_NAME]：真的感受到這就是我的家 H…" at bounding box center [228, 47] width 0 height 0
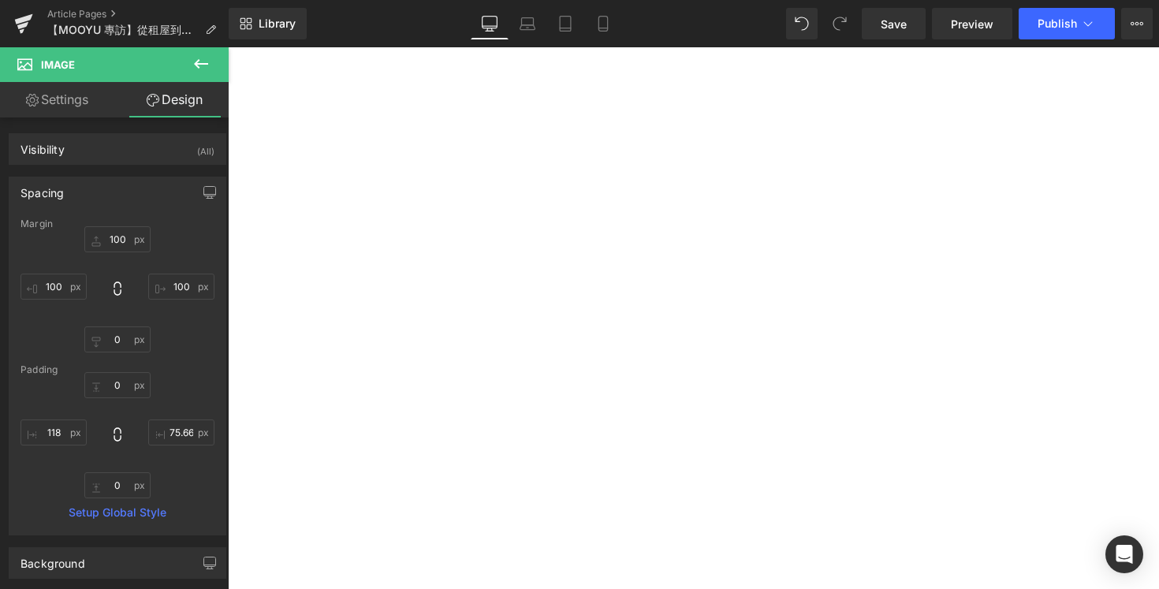
click at [228, 47] on div "Home Talk ｜VOL.[DATE] 2025 Heading 【MOOYU 專訪】從租屋到買房｜[PERSON_NAME]：真的感受到這就是我的家 H…" at bounding box center [228, 47] width 0 height 0
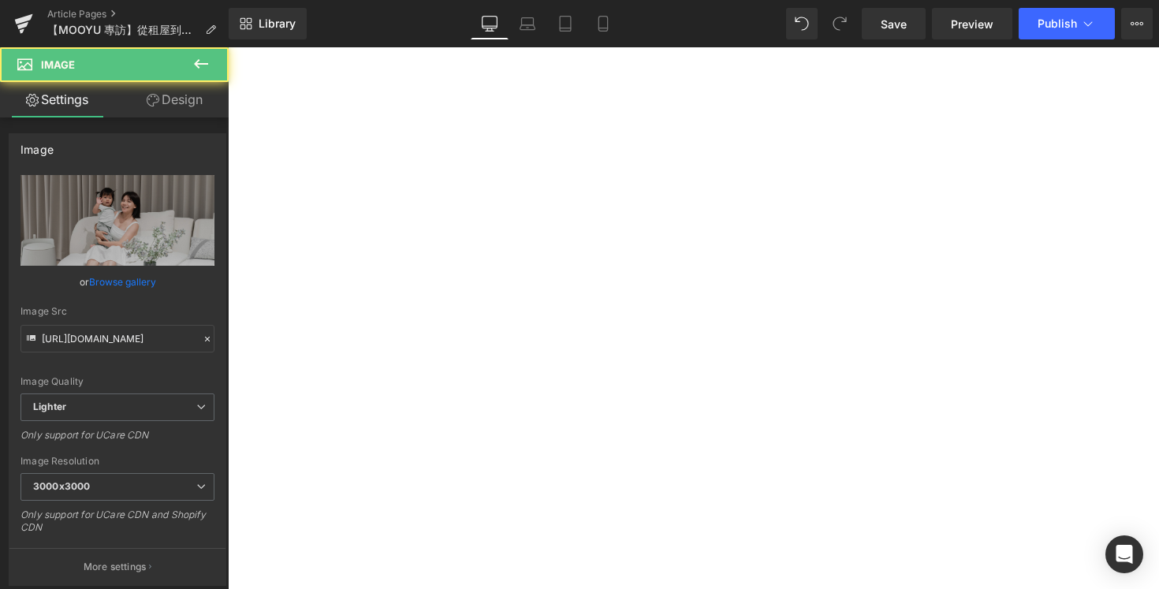
click at [228, 47] on img at bounding box center [228, 47] width 0 height 0
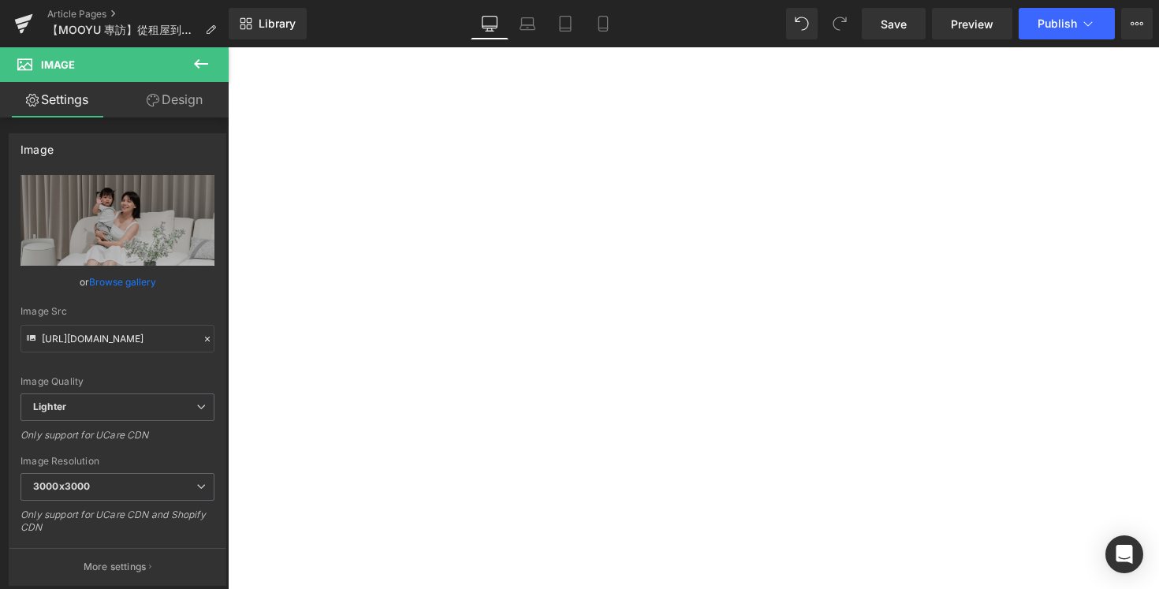
drag, startPoint x: 308, startPoint y: 342, endPoint x: 270, endPoint y: 342, distance: 37.9
click at [228, 47] on div "Home Talk ｜VOL.[DATE] 2025 Heading 【MOOYU 專訪】從租屋到買房｜[PERSON_NAME]：真的感受到這就是我的家 H…" at bounding box center [228, 47] width 0 height 0
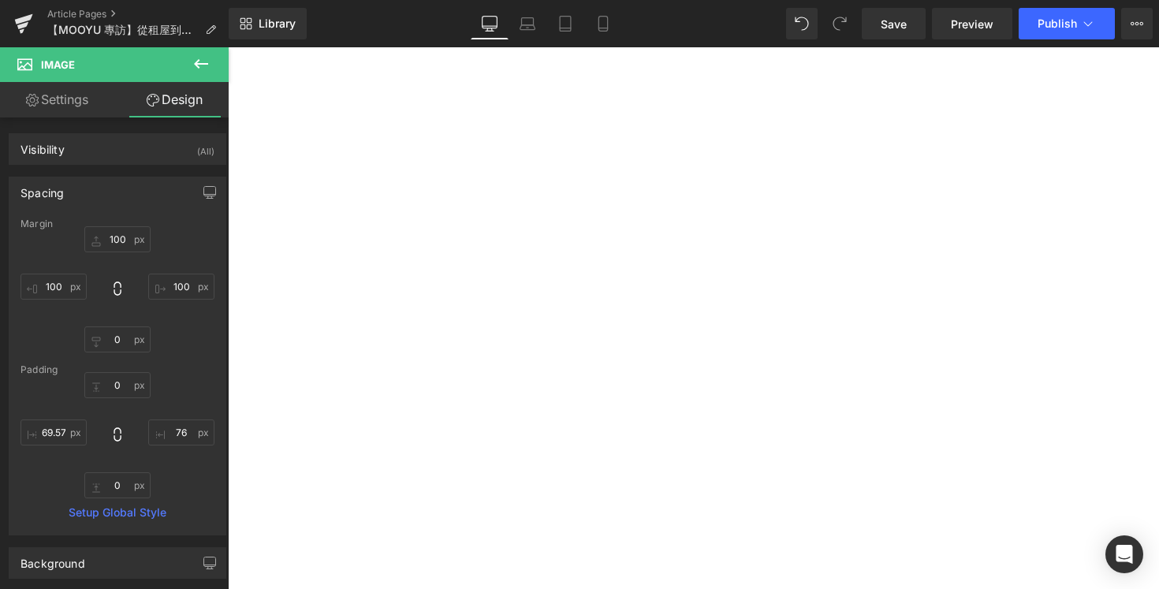
click at [228, 47] on div "Home Talk ｜VOL.[DATE] 2025 Heading 【MOOYU 專訪】從租屋到買房｜[PERSON_NAME]：真的感受到這就是我的家 H…" at bounding box center [228, 47] width 0 height 0
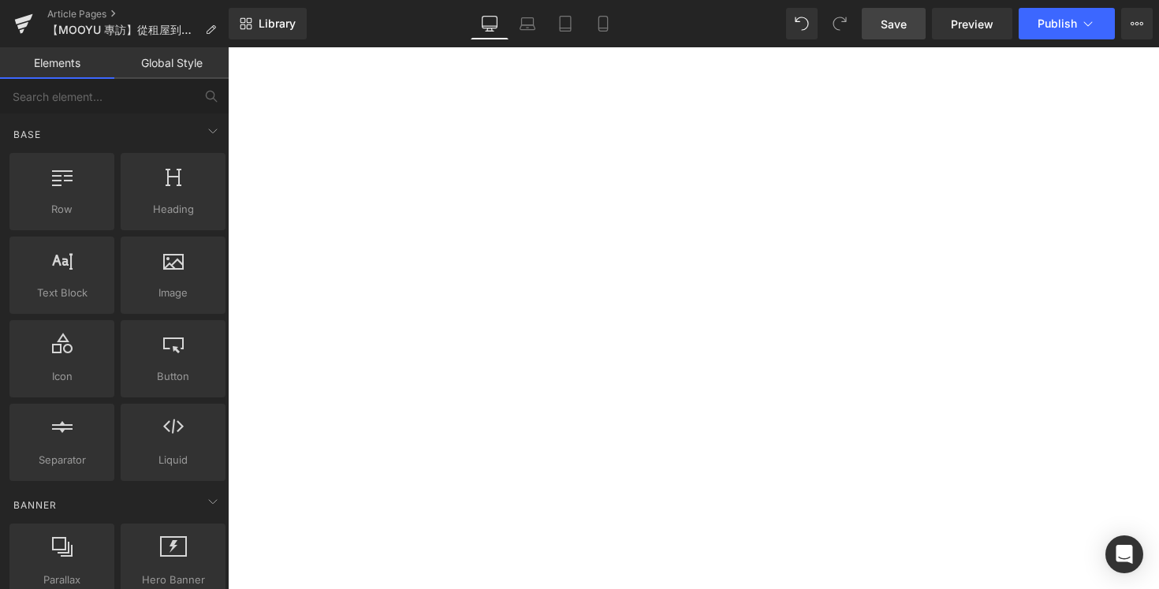
click at [913, 26] on link "Save" at bounding box center [894, 24] width 64 height 32
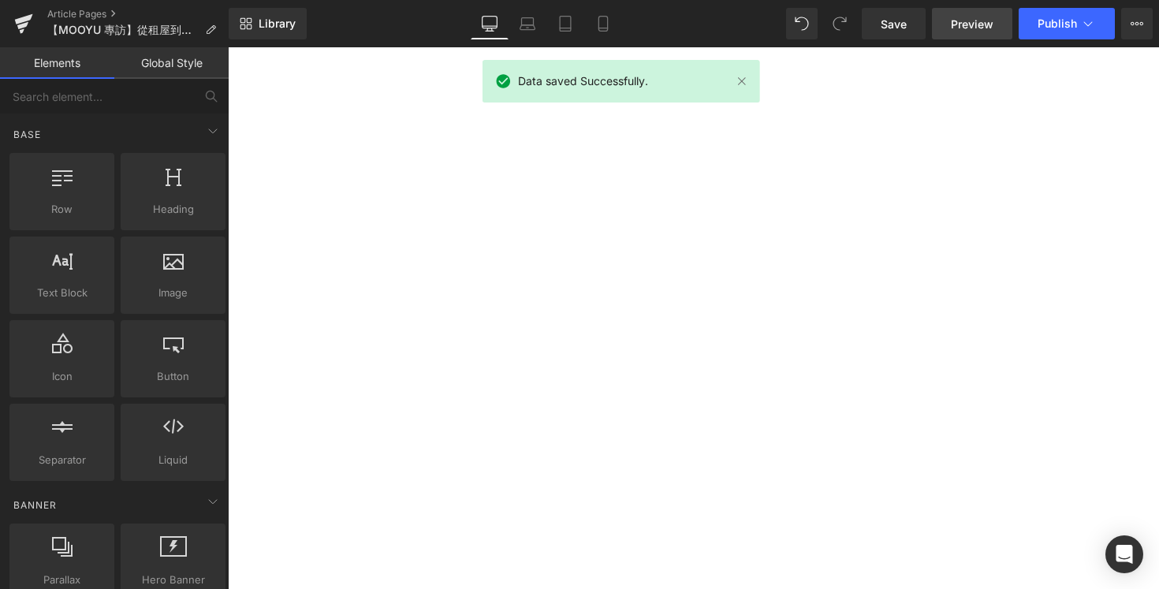
click at [975, 24] on span "Preview" at bounding box center [972, 24] width 43 height 17
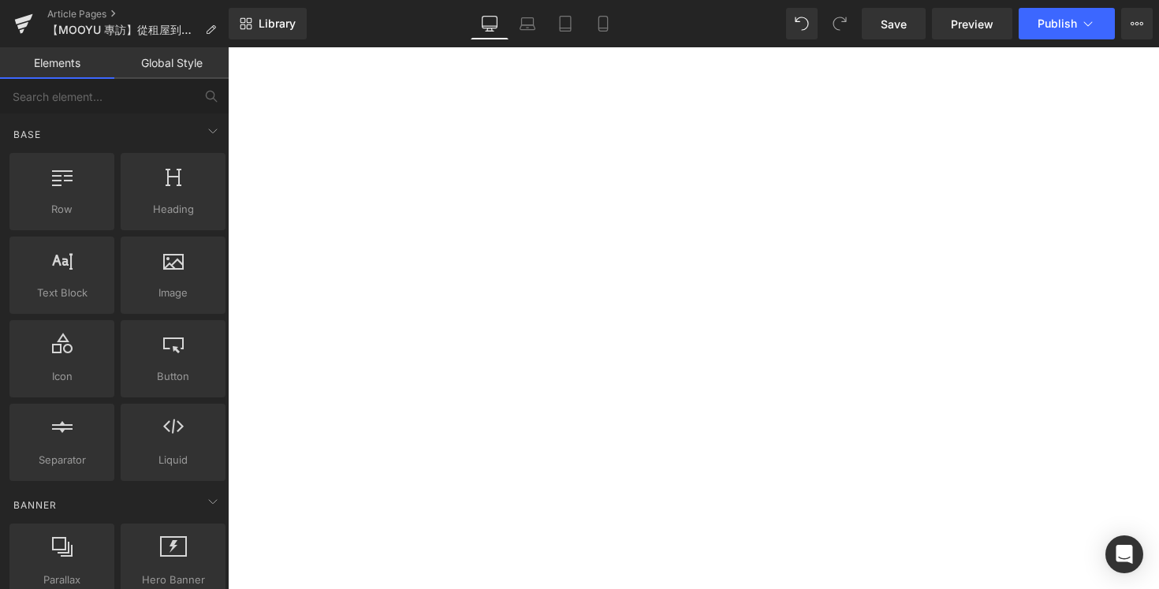
scroll to position [3692, 0]
click at [228, 47] on img at bounding box center [228, 47] width 0 height 0
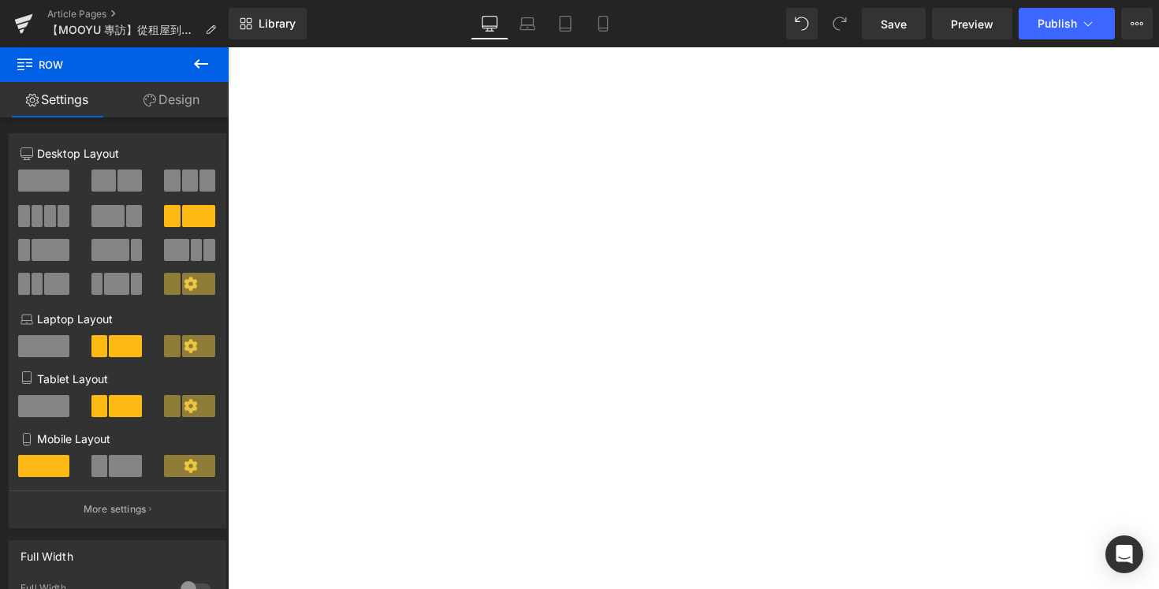
drag, startPoint x: 764, startPoint y: 409, endPoint x: 762, endPoint y: 437, distance: 28.4
click at [228, 47] on div "46px" at bounding box center [228, 47] width 0 height 0
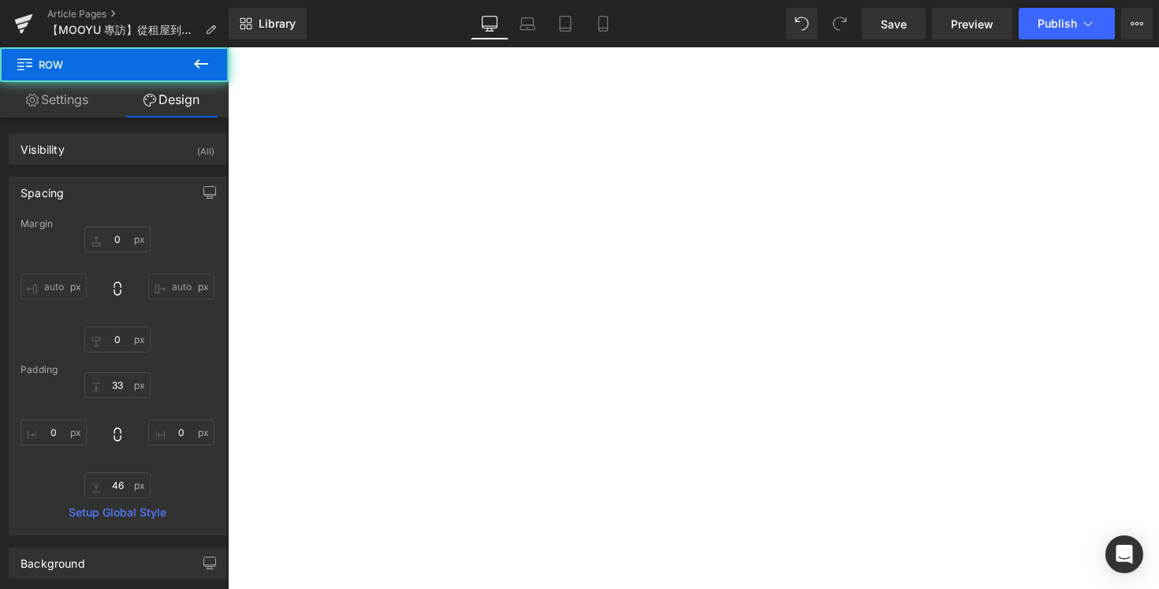
click at [228, 47] on div "當夢想變為真實 Heading 從租屋到擁有自己的家，[PERSON_NAME] 深知「家的每一個選擇」都是責任與幸福的累積。 在 [PERSON_NAME]…" at bounding box center [228, 47] width 0 height 0
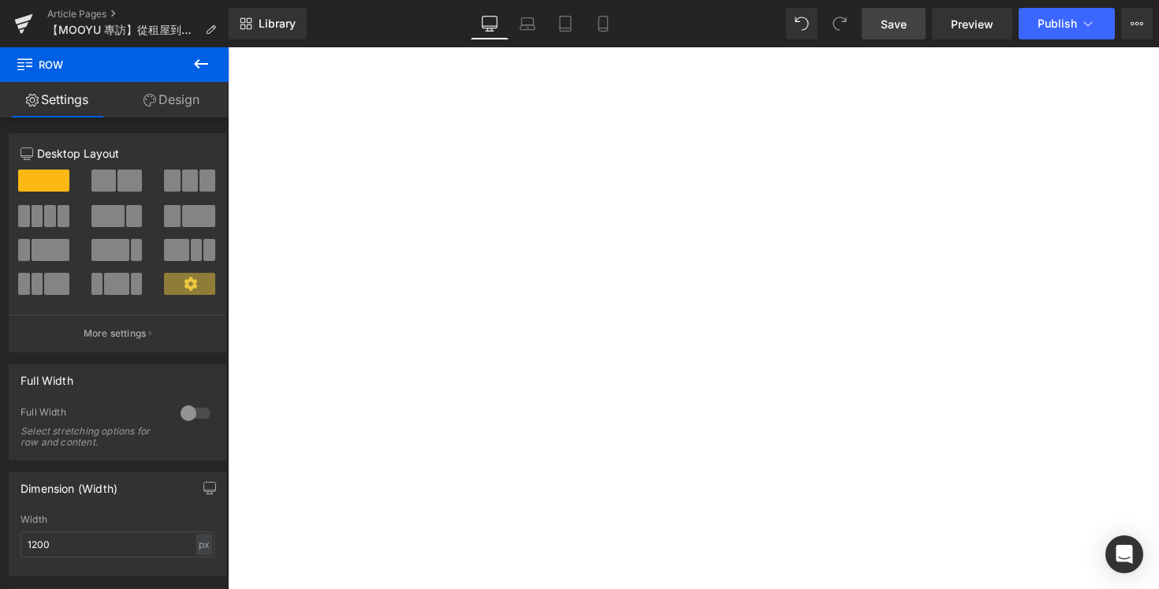
click at [897, 34] on link "Save" at bounding box center [894, 24] width 64 height 32
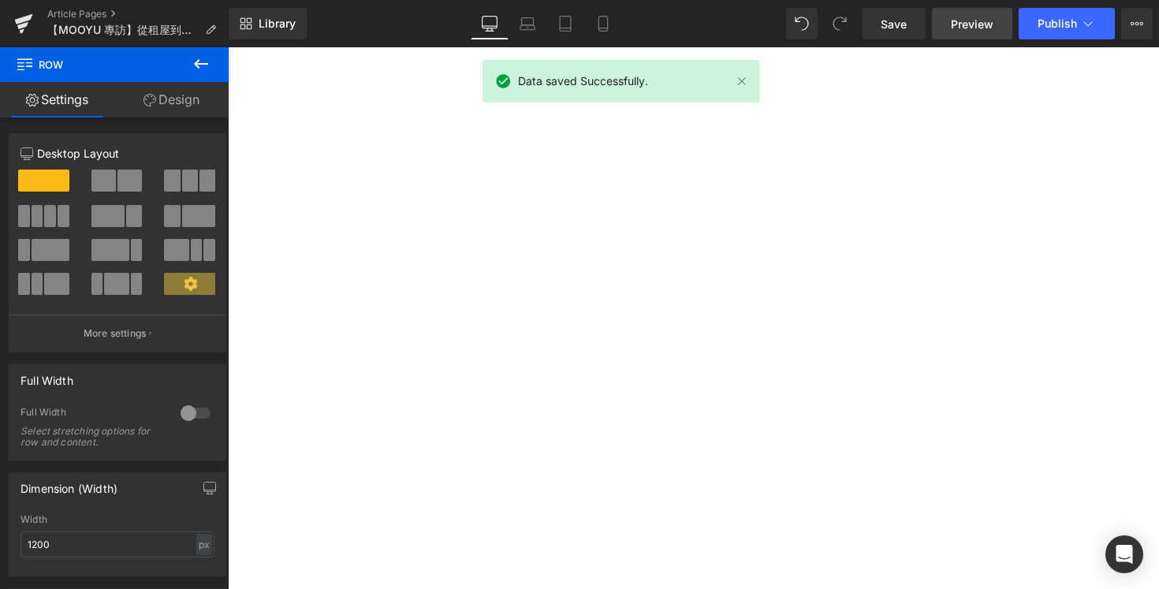
click at [972, 20] on span "Preview" at bounding box center [972, 24] width 43 height 17
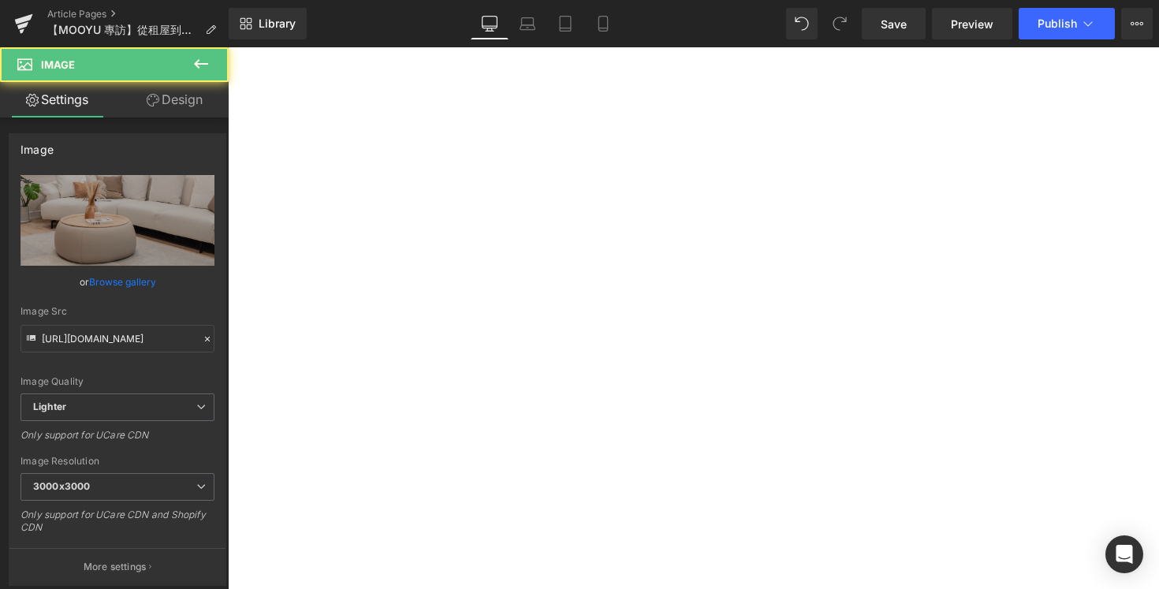
click at [228, 47] on div at bounding box center [228, 47] width 0 height 0
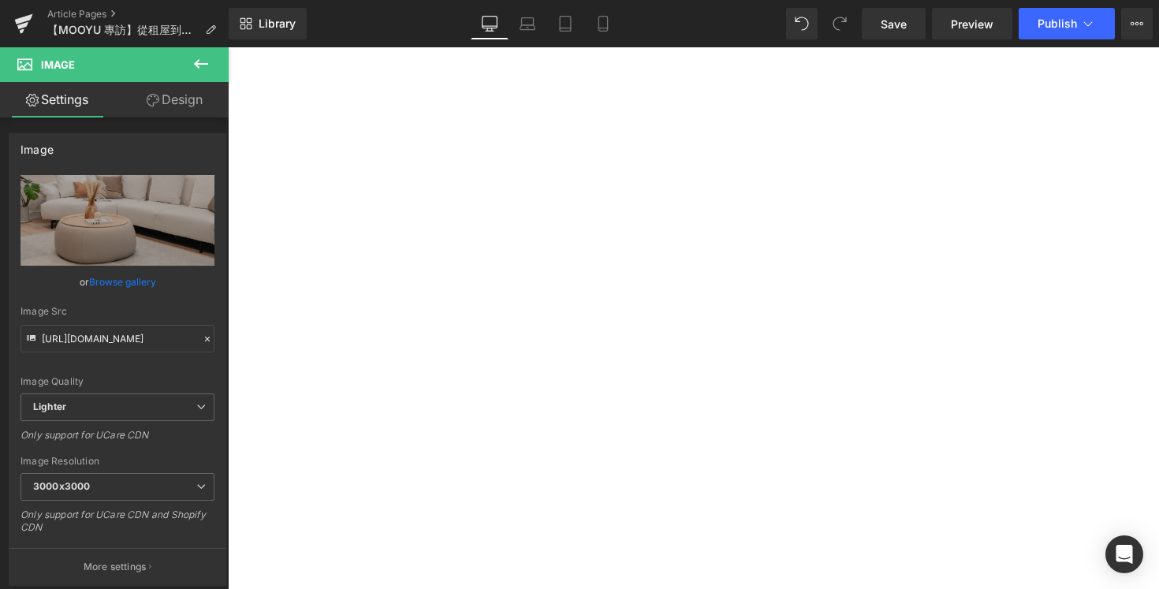
click at [228, 47] on div "Image Image Image Row 33px 46px" at bounding box center [228, 47] width 0 height 0
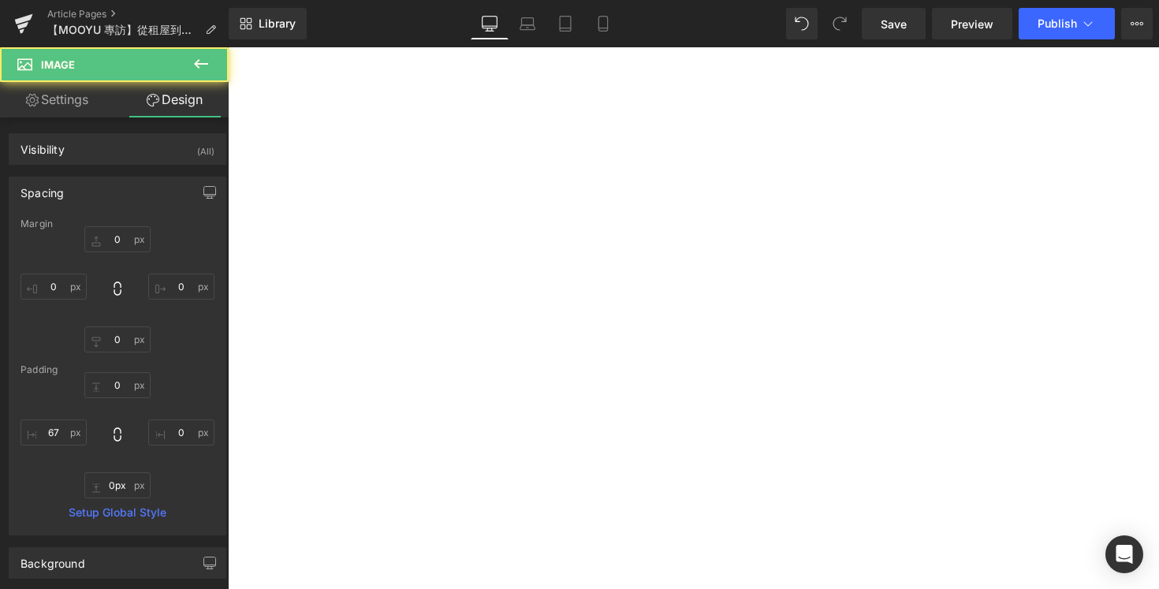
click at [228, 47] on div "Image" at bounding box center [228, 47] width 0 height 0
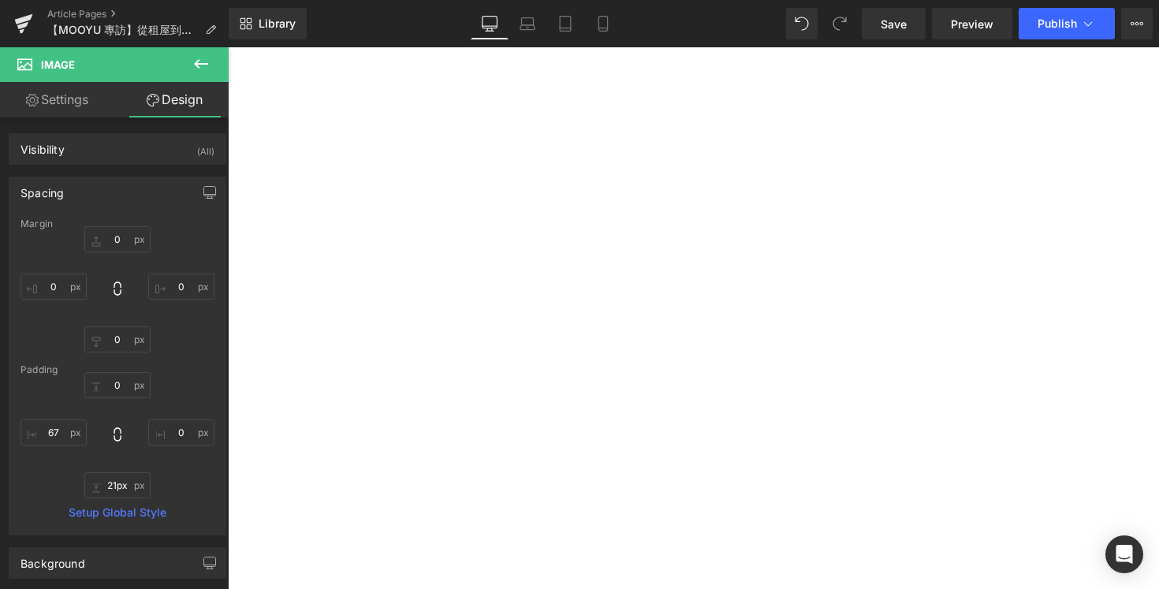
drag, startPoint x: 424, startPoint y: 398, endPoint x: 424, endPoint y: 415, distance: 16.6
click at [228, 47] on div at bounding box center [228, 47] width 0 height 0
drag, startPoint x: 427, startPoint y: 398, endPoint x: 426, endPoint y: 427, distance: 28.4
click at [228, 47] on div "57px" at bounding box center [228, 47] width 0 height 0
type input "57px"
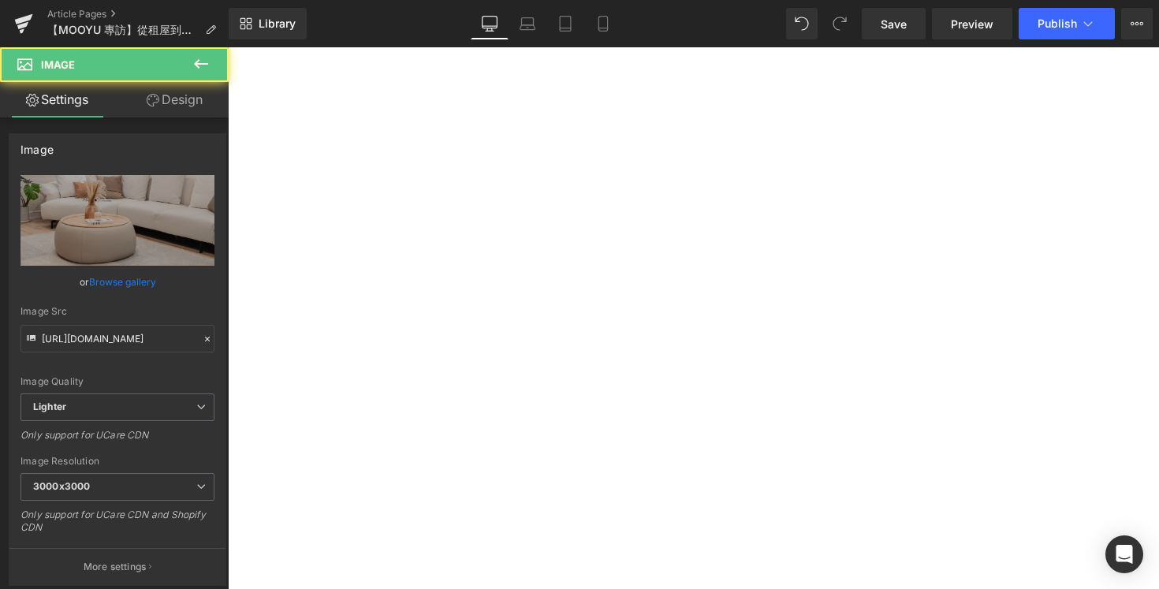
click at [228, 47] on img at bounding box center [228, 47] width 0 height 0
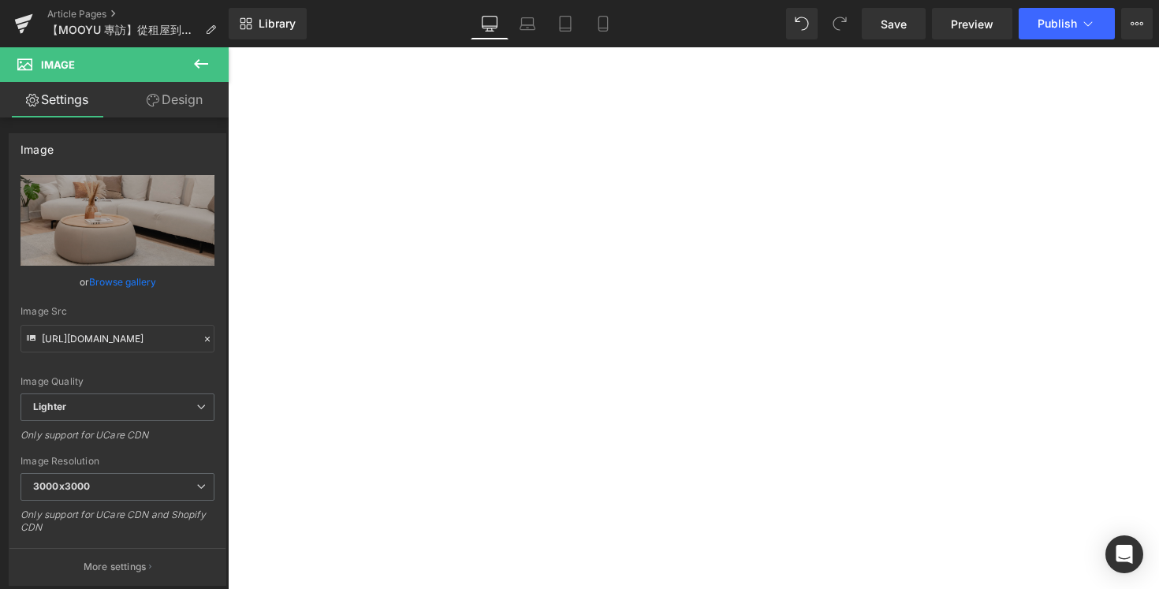
drag, startPoint x: 308, startPoint y: 399, endPoint x: 311, endPoint y: 434, distance: 34.8
click at [228, 47] on div "101px" at bounding box center [228, 47] width 0 height 0
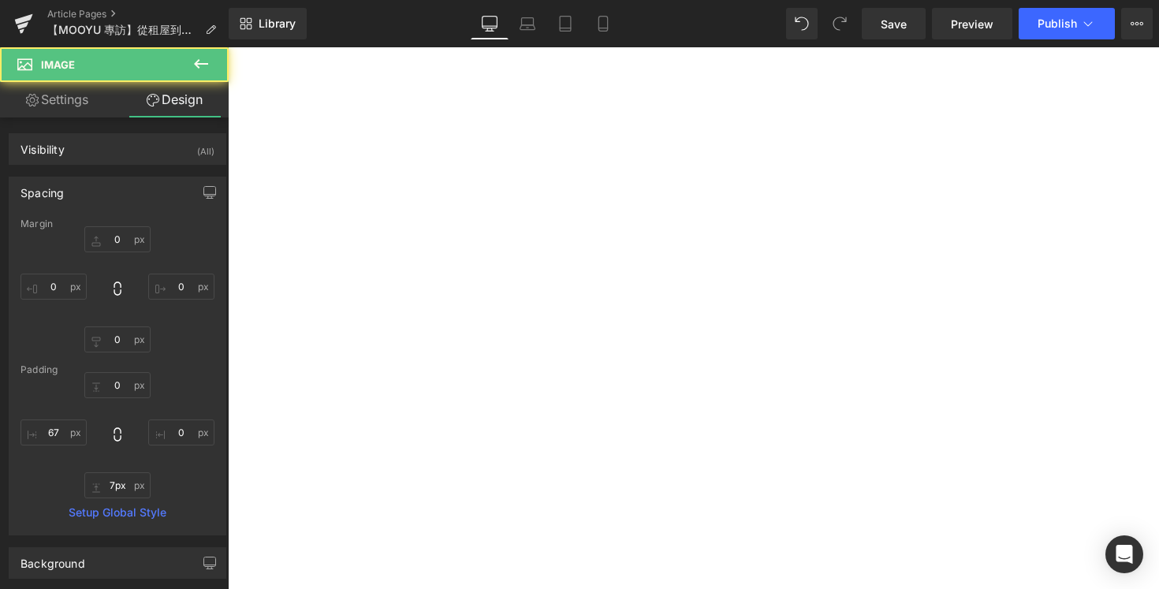
type input "0px"
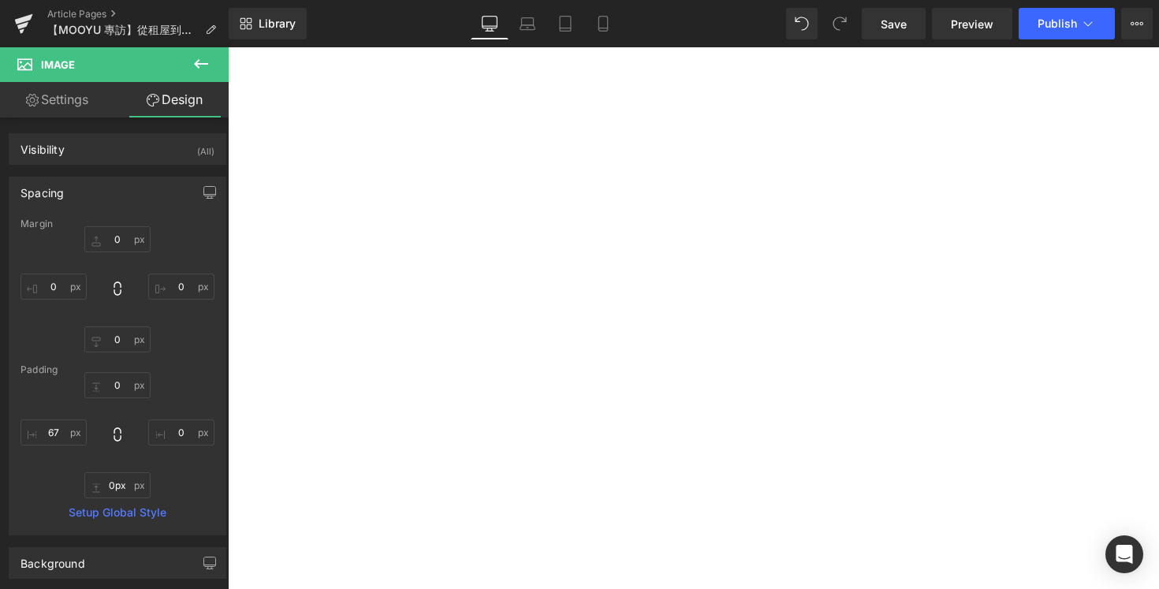
drag, startPoint x: 358, startPoint y: 449, endPoint x: 382, endPoint y: 435, distance: 27.2
click at [228, 47] on div "Image Image Image Row 33px 46px" at bounding box center [228, 47] width 0 height 0
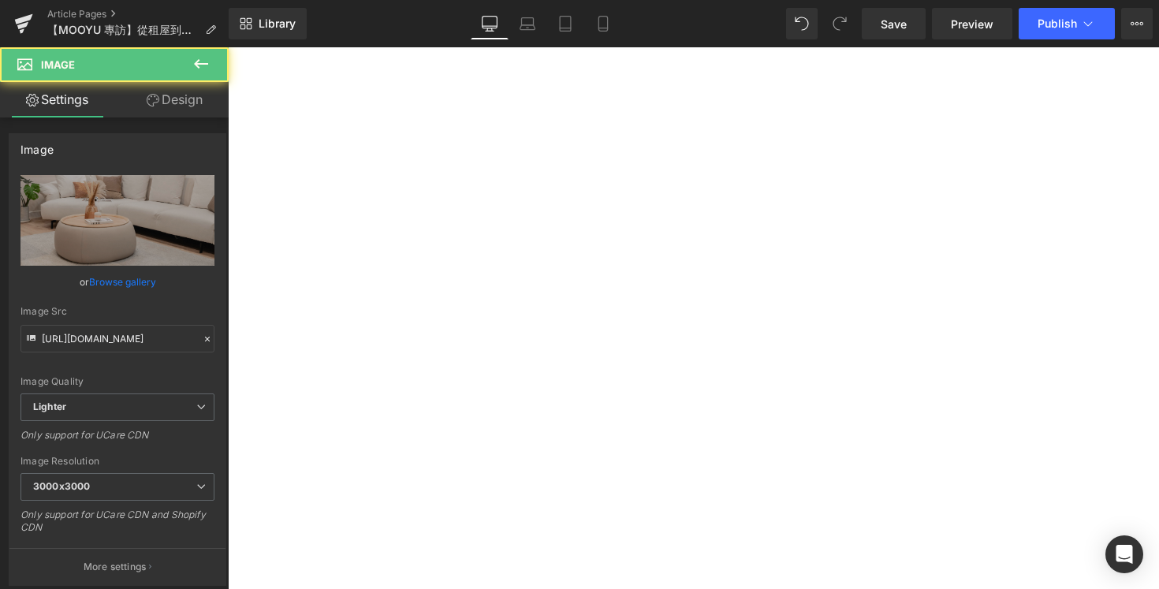
click at [228, 47] on img at bounding box center [228, 47] width 0 height 0
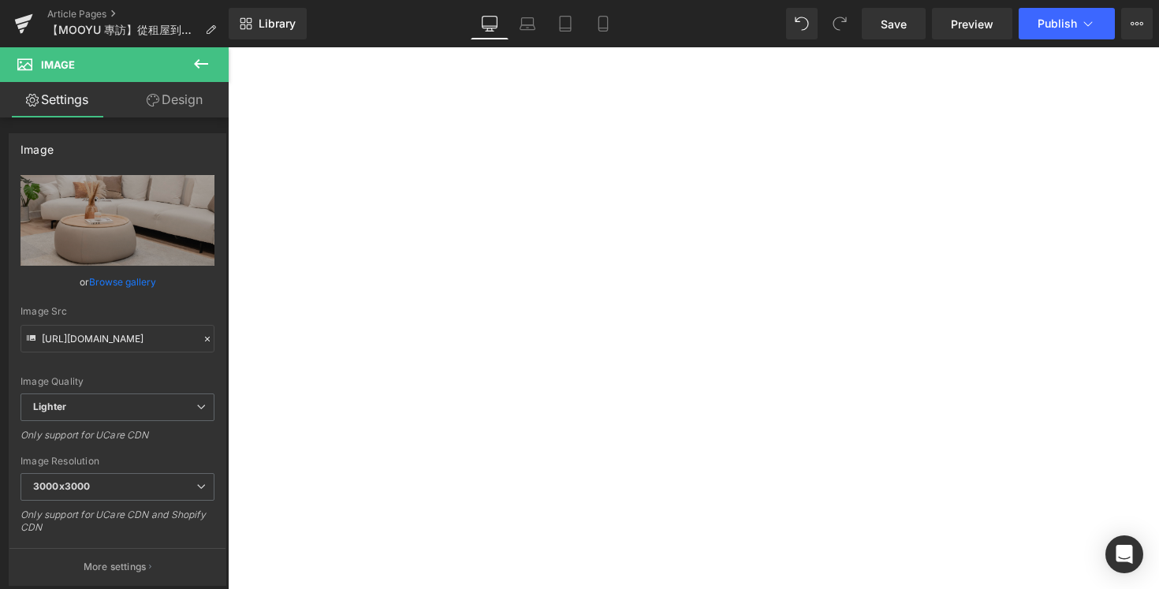
click at [228, 47] on link at bounding box center [228, 47] width 0 height 0
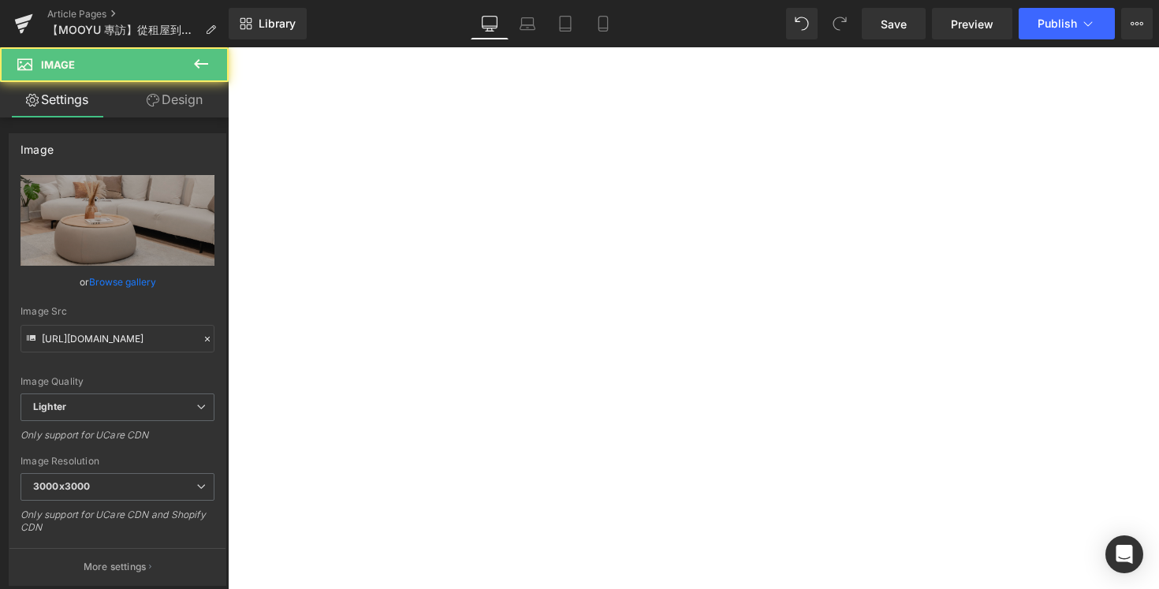
click at [228, 47] on img at bounding box center [228, 47] width 0 height 0
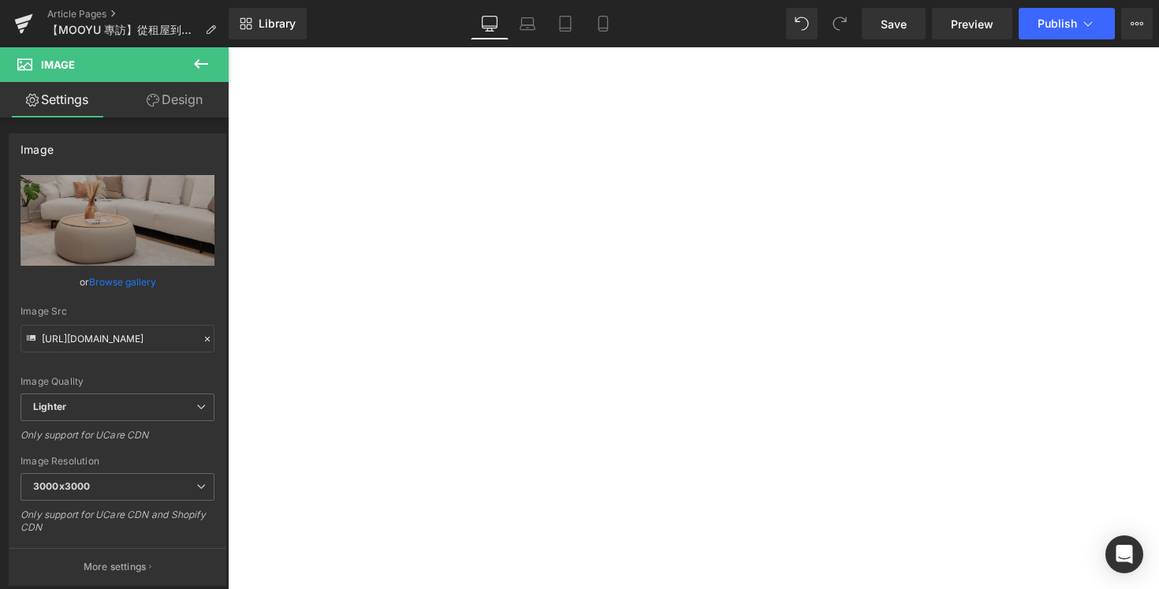
drag, startPoint x: 538, startPoint y: 398, endPoint x: 581, endPoint y: 467, distance: 81.9
click at [228, 47] on div "Image Image 90px Image Row 33px 46px" at bounding box center [228, 47] width 0 height 0
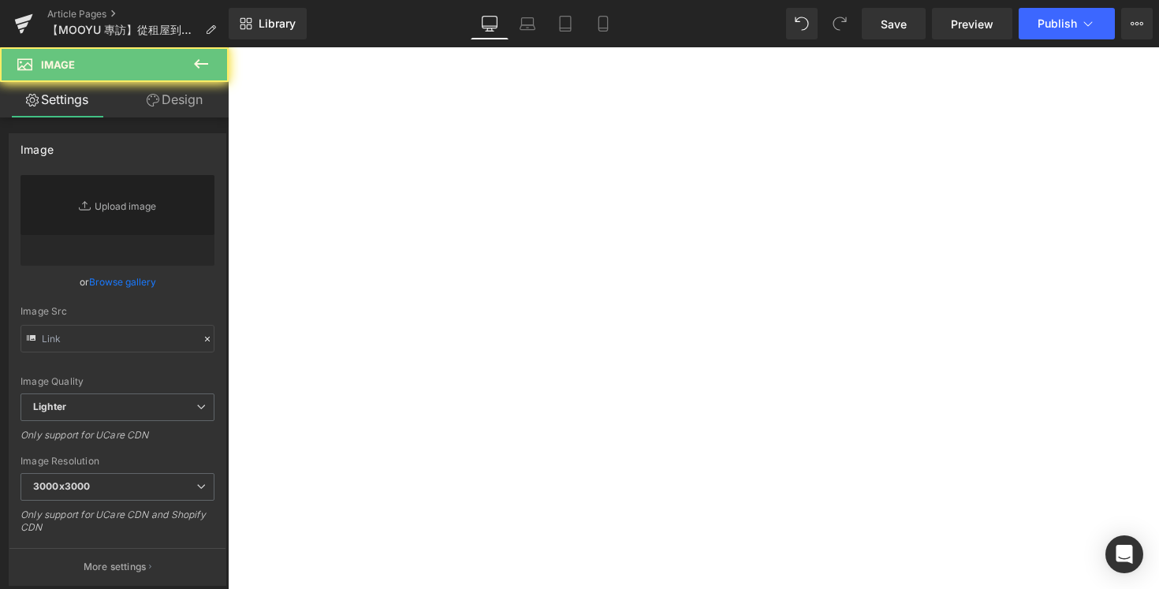
type input "[URL][DOMAIN_NAME]"
click at [228, 47] on img at bounding box center [228, 47] width 0 height 0
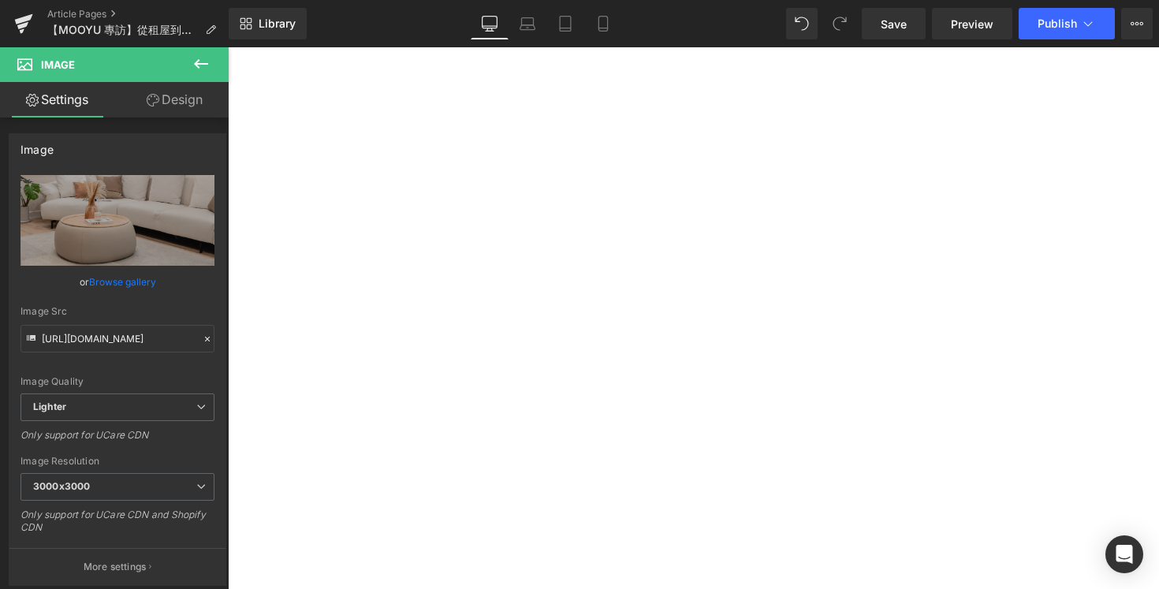
drag, startPoint x: 308, startPoint y: 270, endPoint x: 395, endPoint y: 569, distance: 311.5
click at [228, 47] on div "Home Talk ｜VOL.[DATE] 2025 Heading 【MOOYU 專訪】從租屋到買房｜[PERSON_NAME]：真的感受到這就是我的家 H…" at bounding box center [228, 47] width 0 height 0
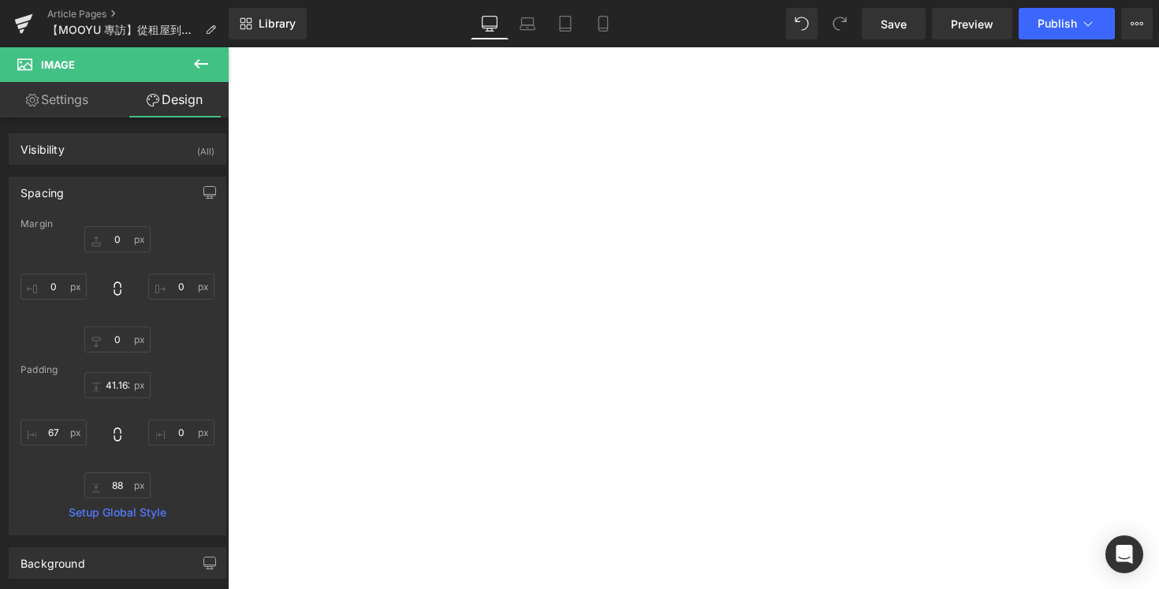
scroll to position [3805, 0]
type input "0"
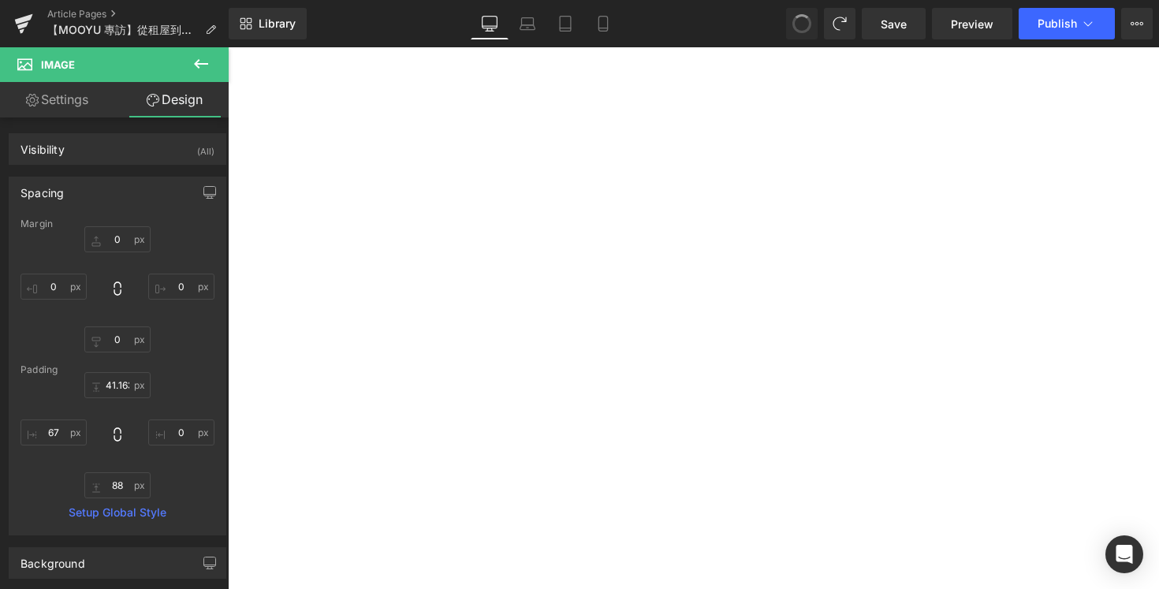
type input "238.882"
type input "0"
type input "88"
type input "67"
click at [228, 47] on img at bounding box center [228, 47] width 0 height 0
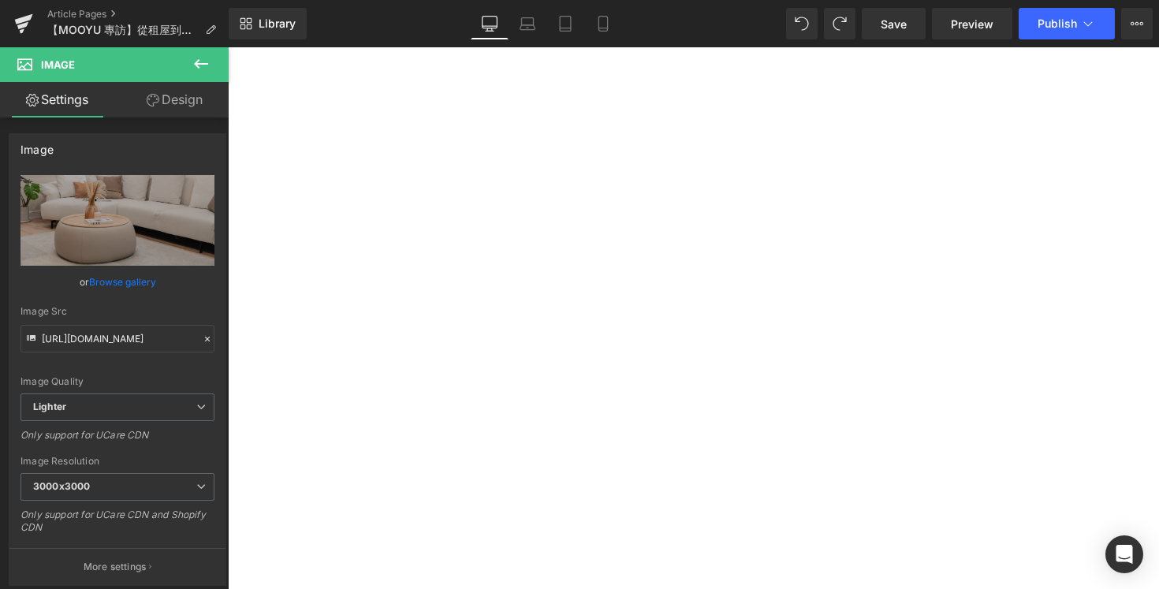
click at [228, 47] on img at bounding box center [228, 47] width 0 height 0
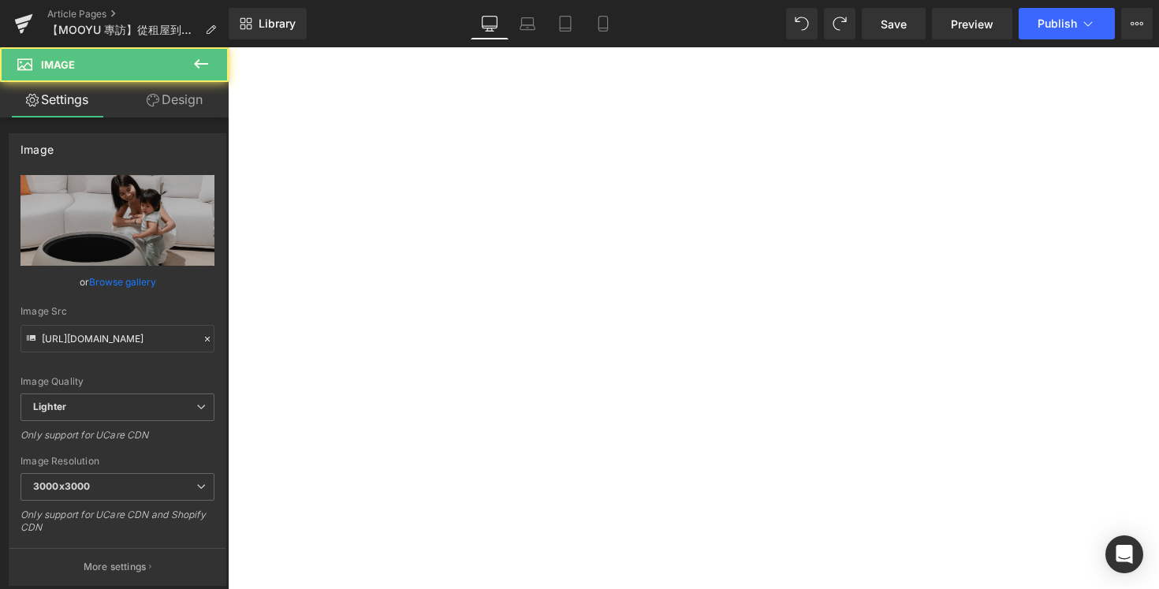
scroll to position [3685, 0]
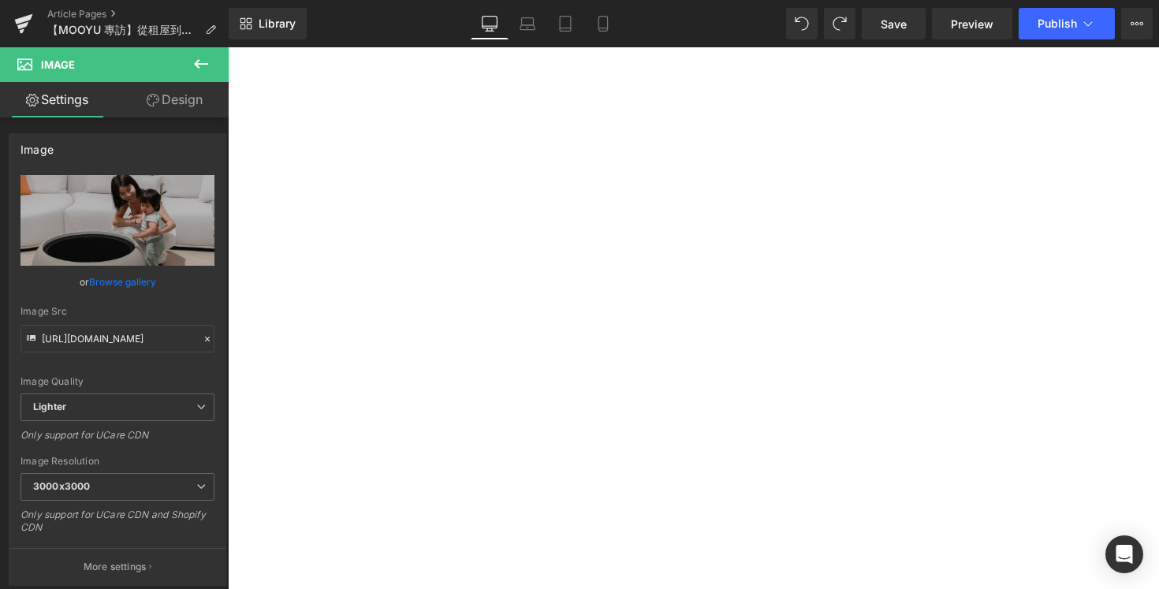
drag, startPoint x: 843, startPoint y: 407, endPoint x: 857, endPoint y: 207, distance: 200.8
click at [228, 47] on div "Image" at bounding box center [228, 47] width 0 height 0
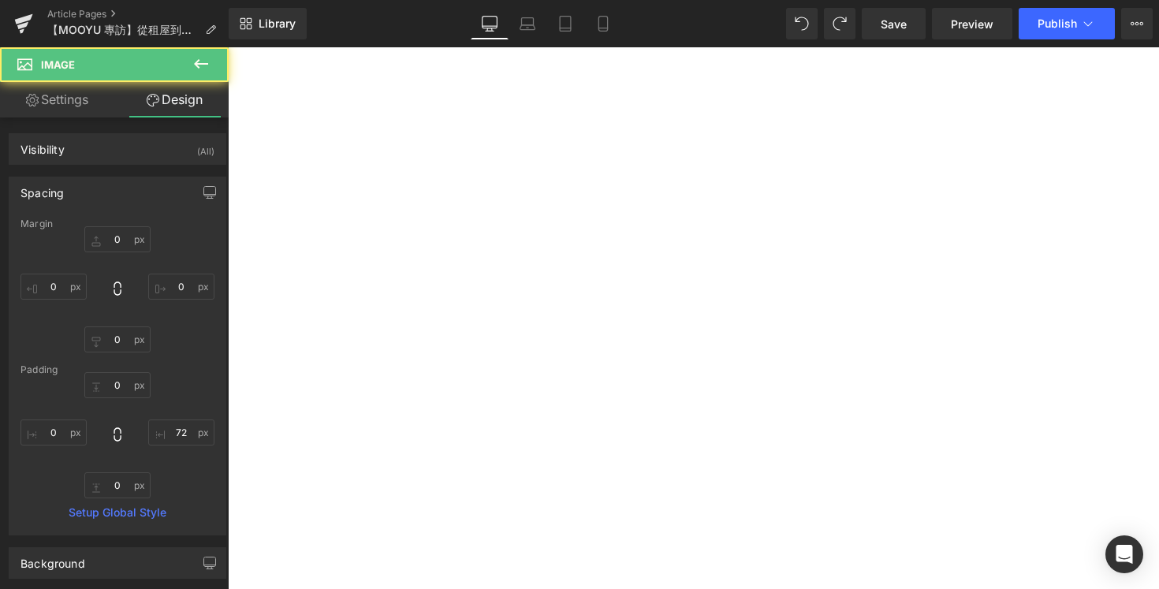
click at [228, 47] on img at bounding box center [228, 47] width 0 height 0
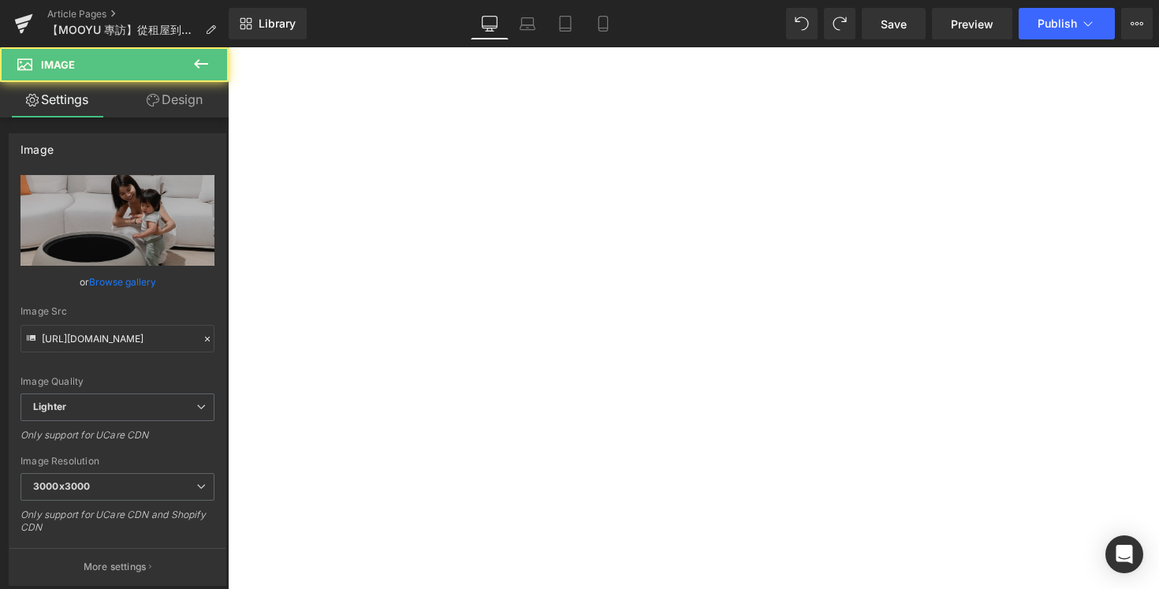
click at [228, 47] on img at bounding box center [228, 47] width 0 height 0
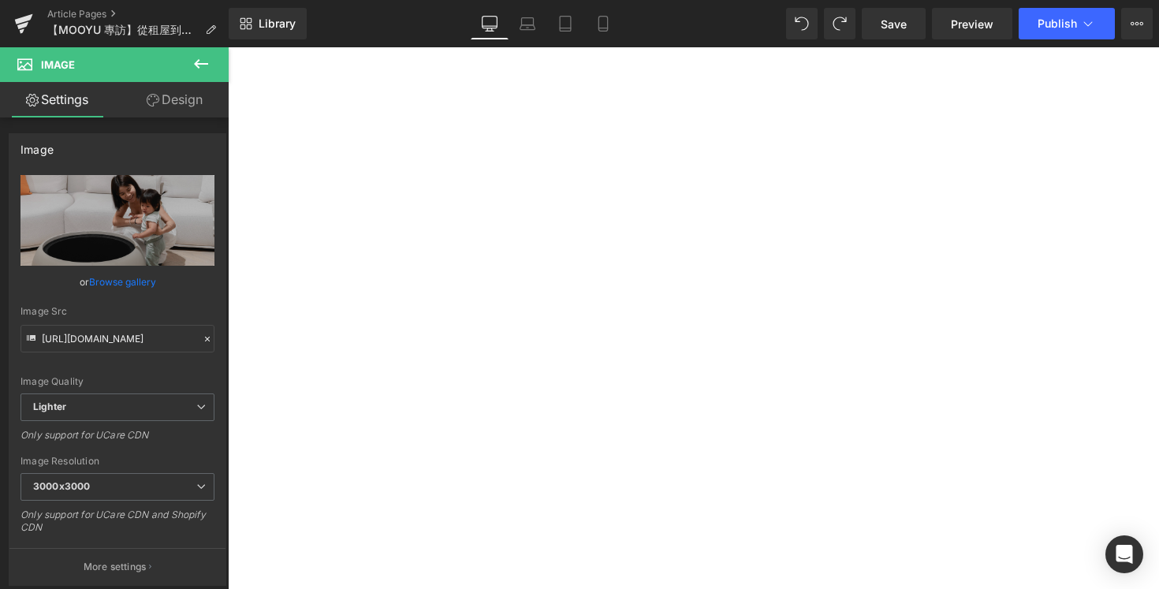
drag, startPoint x: 832, startPoint y: 406, endPoint x: 831, endPoint y: 357, distance: 48.9
click at [228, 47] on div "Image" at bounding box center [228, 47] width 0 height 0
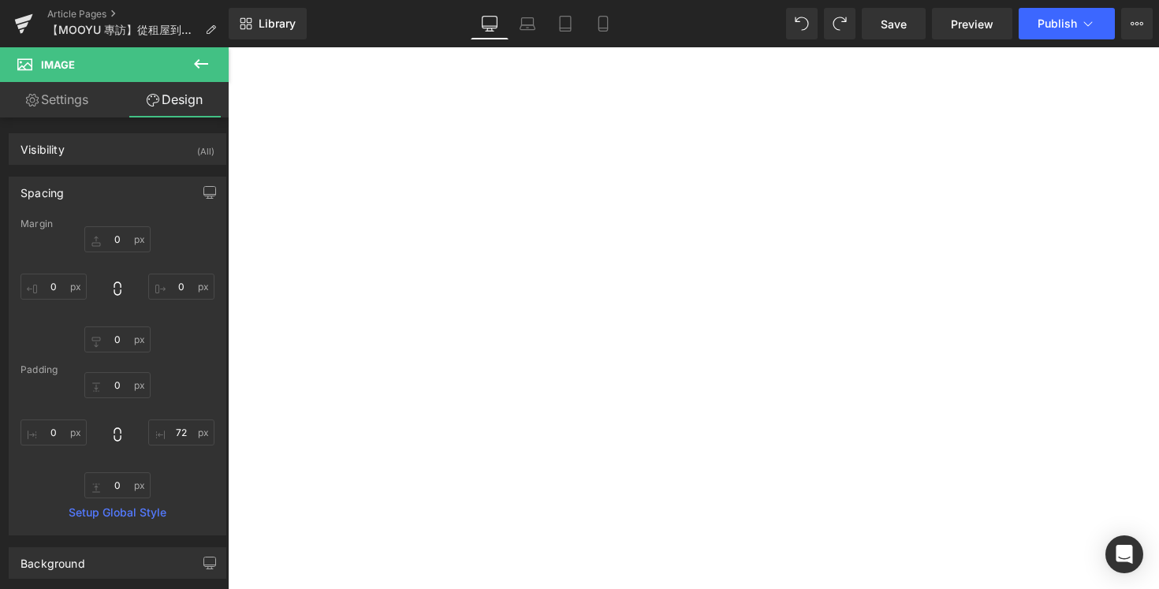
type input "0px"
drag, startPoint x: 1100, startPoint y: 406, endPoint x: 1063, endPoint y: 402, distance: 37.3
click at [228, 47] on div "Image" at bounding box center [228, 47] width 0 height 0
drag, startPoint x: 1142, startPoint y: 407, endPoint x: 1134, endPoint y: 344, distance: 63.6
click at [228, 47] on div "Image" at bounding box center [228, 47] width 0 height 0
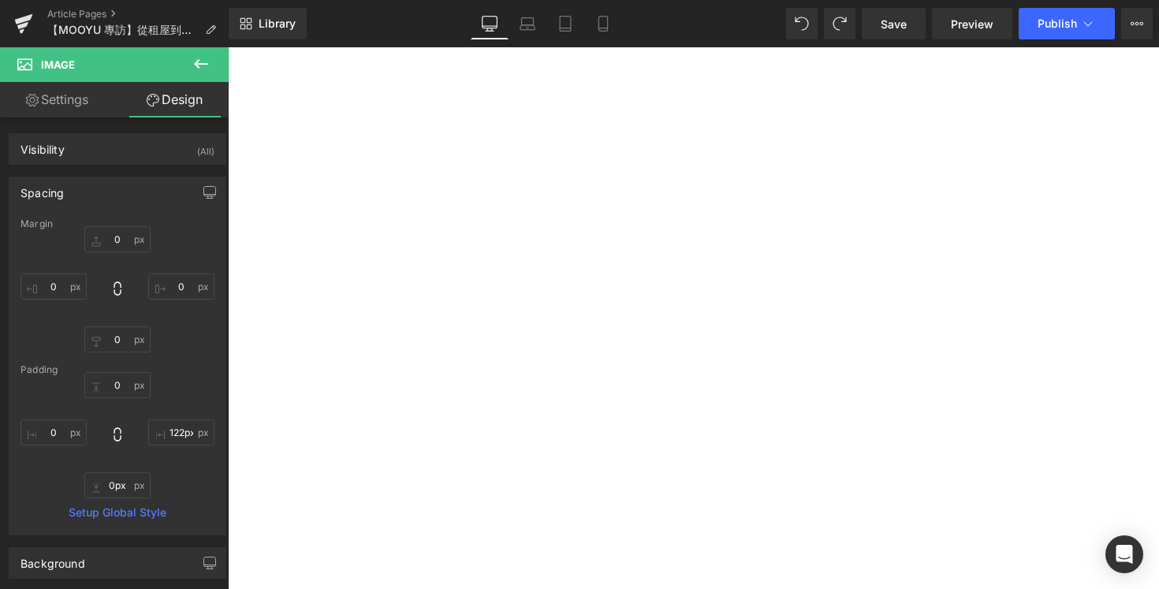
type input "124px"
drag, startPoint x: 1154, startPoint y: 333, endPoint x: 1113, endPoint y: 338, distance: 41.3
click at [228, 47] on div "124px" at bounding box center [228, 47] width 0 height 0
click at [961, 28] on span "Preview" at bounding box center [972, 24] width 43 height 17
click at [228, 47] on img at bounding box center [228, 47] width 0 height 0
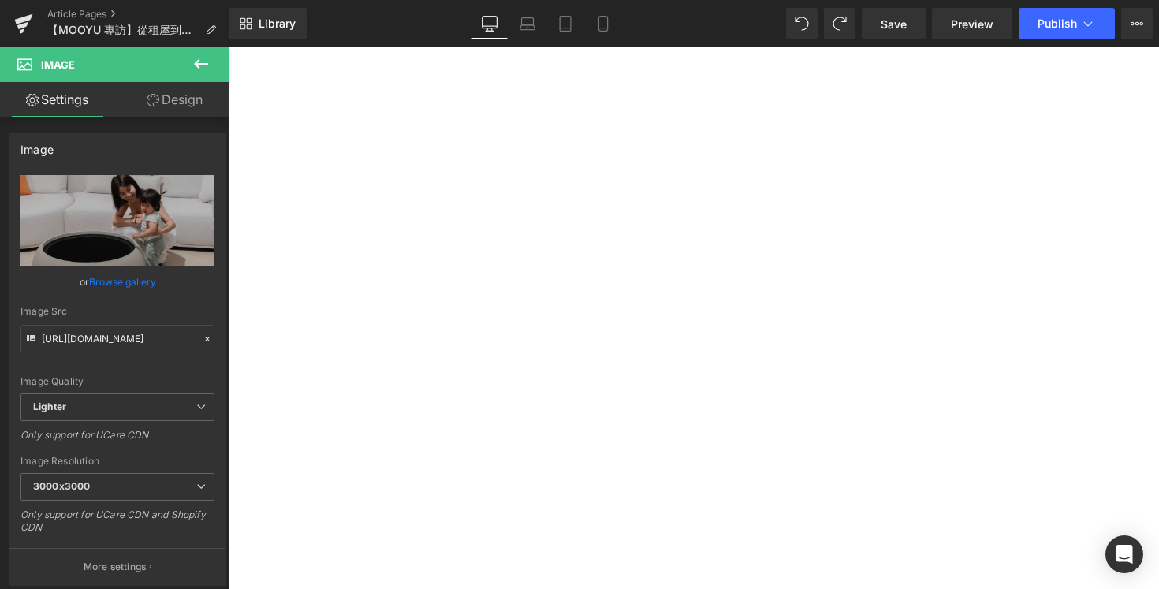
drag, startPoint x: 566, startPoint y: 383, endPoint x: 733, endPoint y: 341, distance: 172.6
click at [228, 47] on div "Image Image Image 212px 124px Row 33px 46px" at bounding box center [228, 47] width 0 height 0
click at [228, 47] on div "212px" at bounding box center [228, 47] width 0 height 0
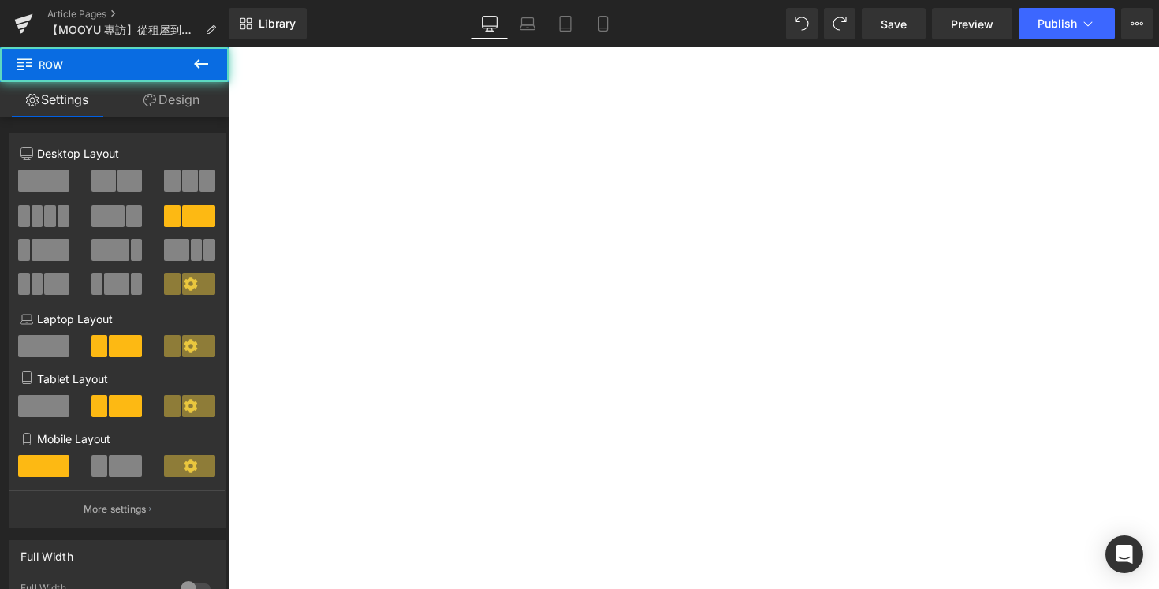
click at [228, 47] on div "33px" at bounding box center [228, 47] width 0 height 0
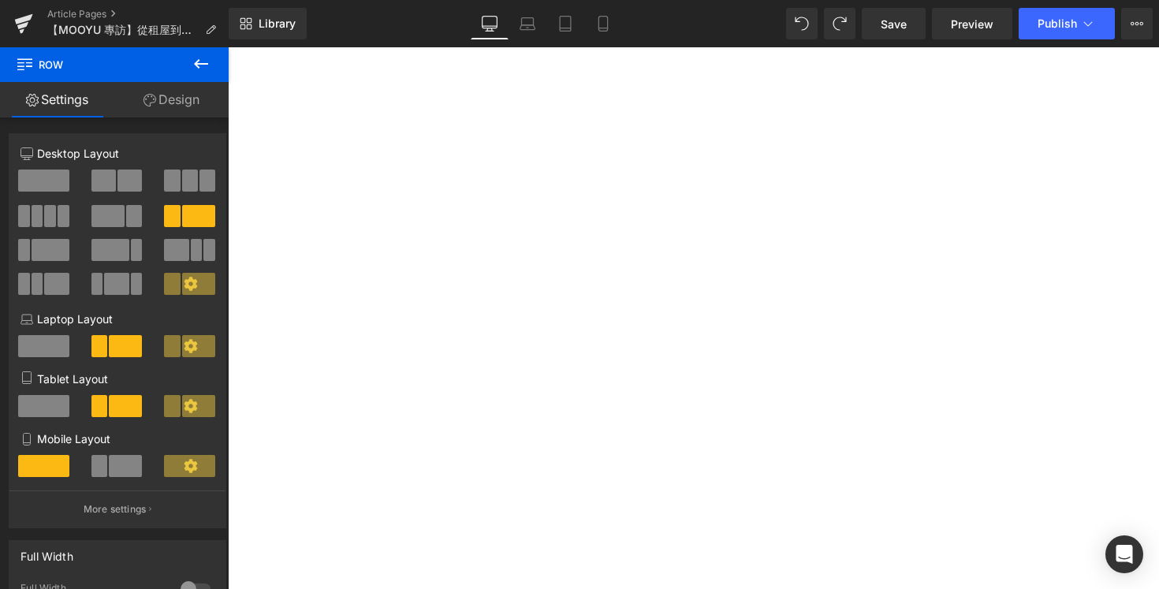
click at [228, 47] on div at bounding box center [228, 47] width 0 height 0
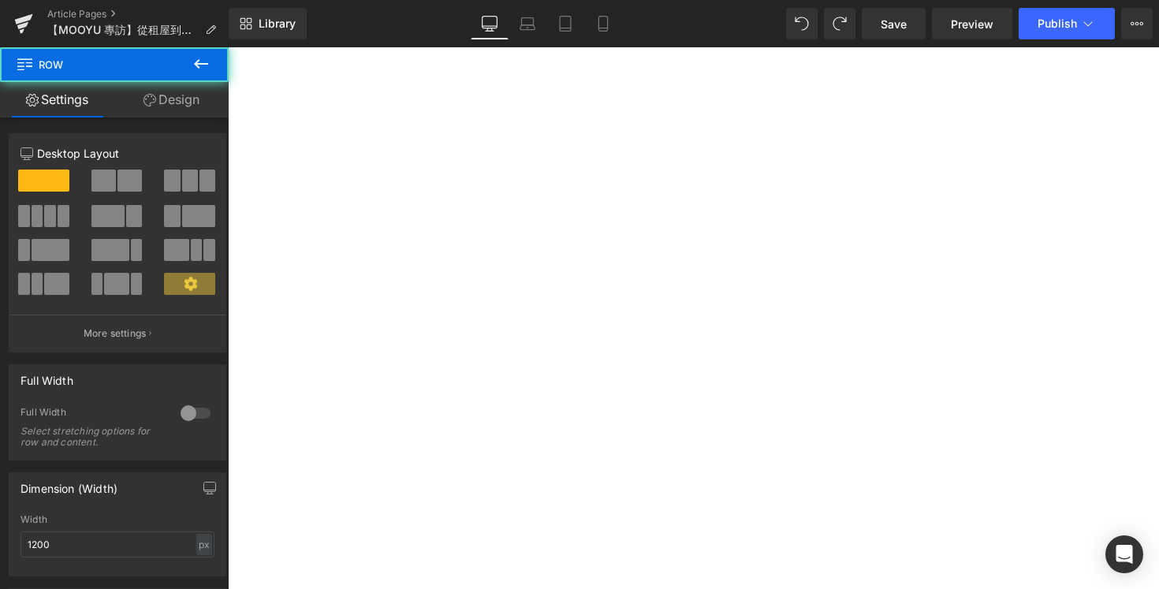
click at [228, 47] on div "家的舒適，溫柔的延伸 Heading 對 Kelly 而言，當了媽媽後，家的意義變得更深。 「有了小美之後，生活不再只是為自己想，幾乎所有空間都要考慮她的安全…" at bounding box center [228, 47] width 0 height 0
click at [228, 47] on div "33px" at bounding box center [228, 47] width 0 height 0
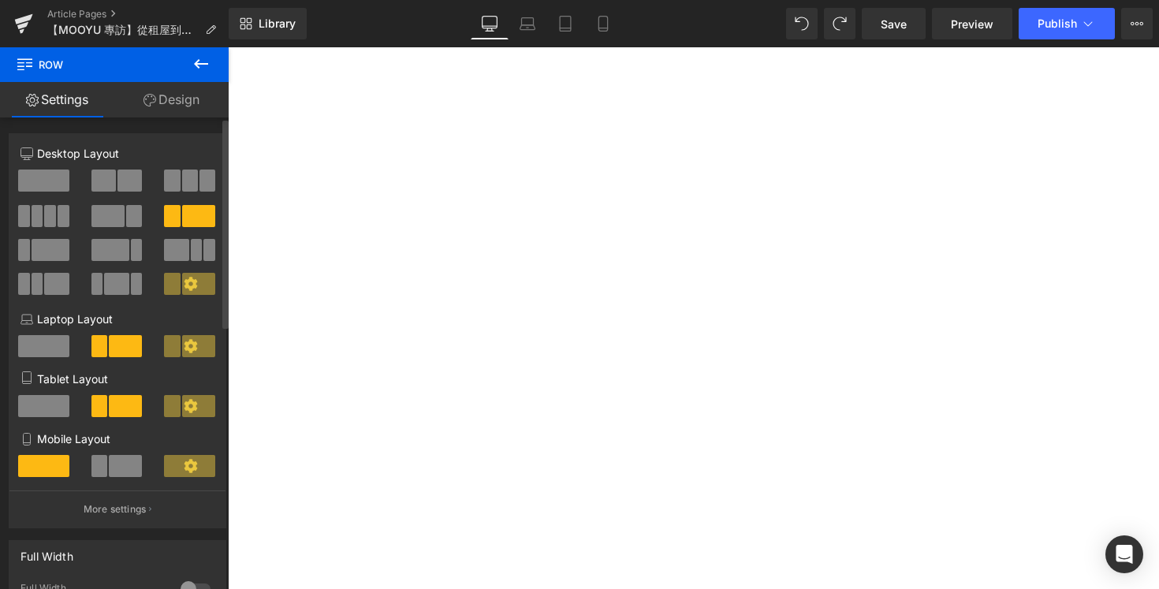
click at [183, 182] on span at bounding box center [190, 181] width 16 height 22
click at [95, 185] on span at bounding box center [103, 181] width 24 height 22
click at [228, 47] on div "33px" at bounding box center [228, 47] width 0 height 0
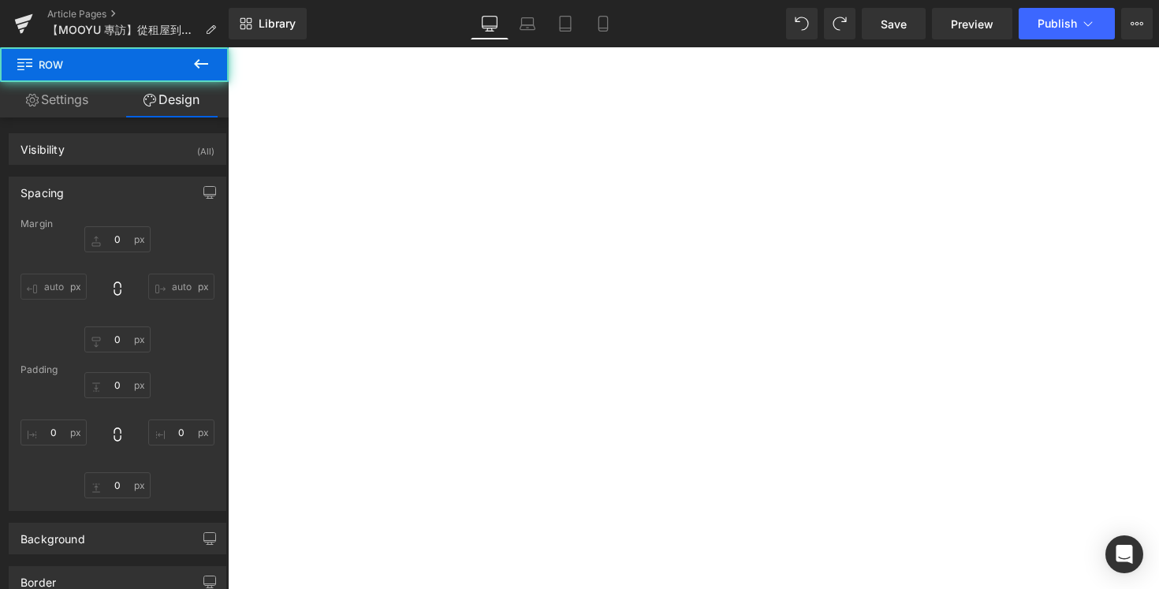
type input "0"
type input "33"
type input "0"
type input "46"
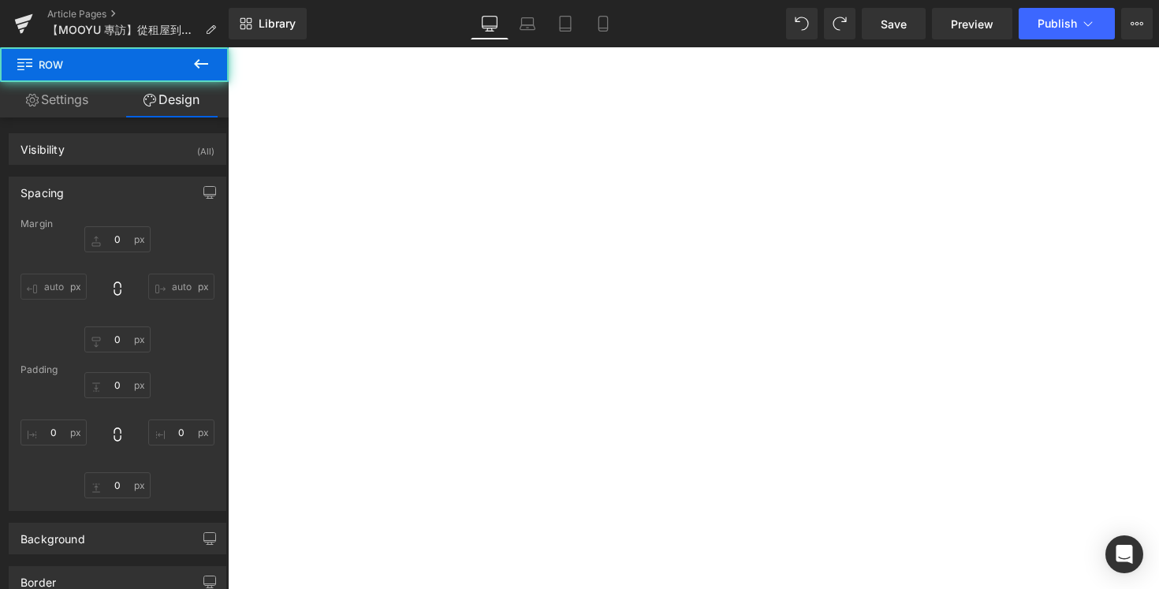
type input "0"
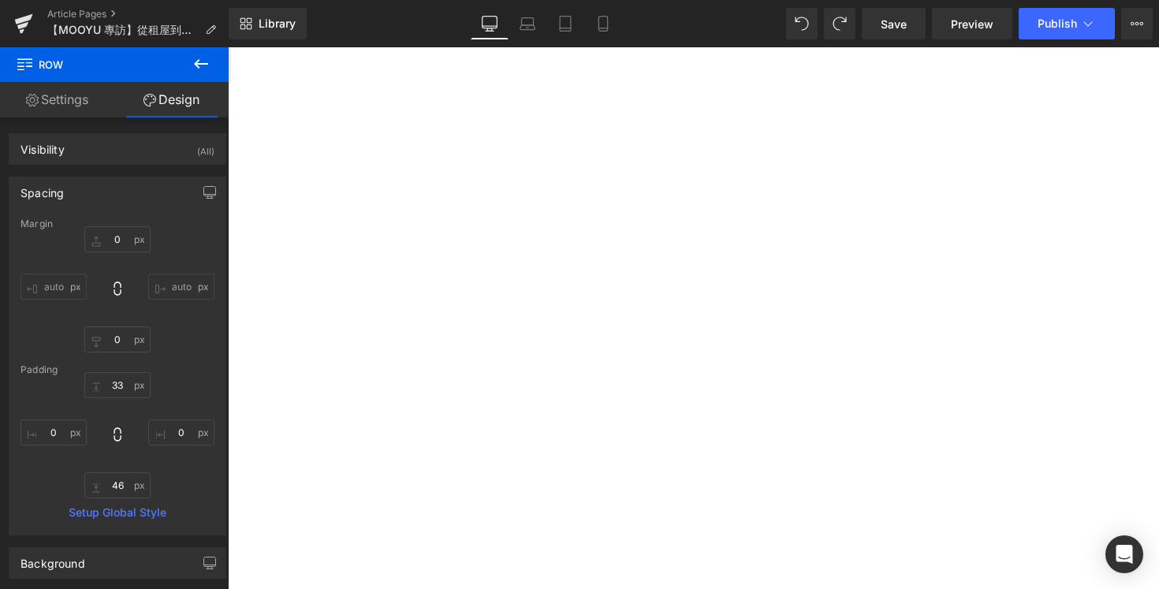
click at [228, 47] on link at bounding box center [228, 47] width 0 height 0
click at [228, 47] on icon at bounding box center [228, 47] width 0 height 0
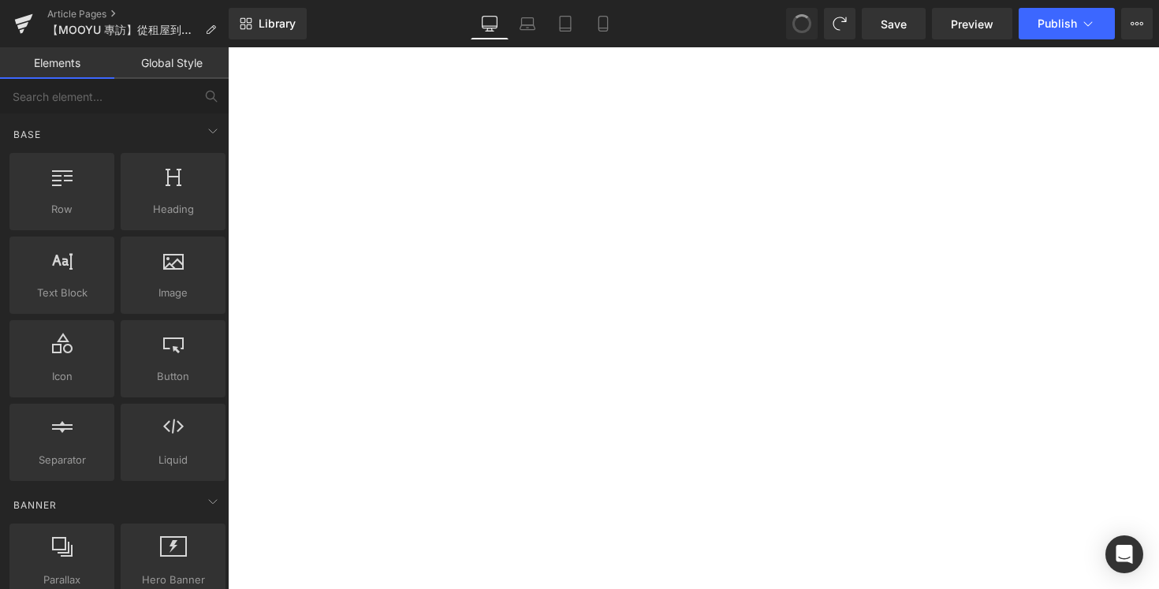
scroll to position [3454, 0]
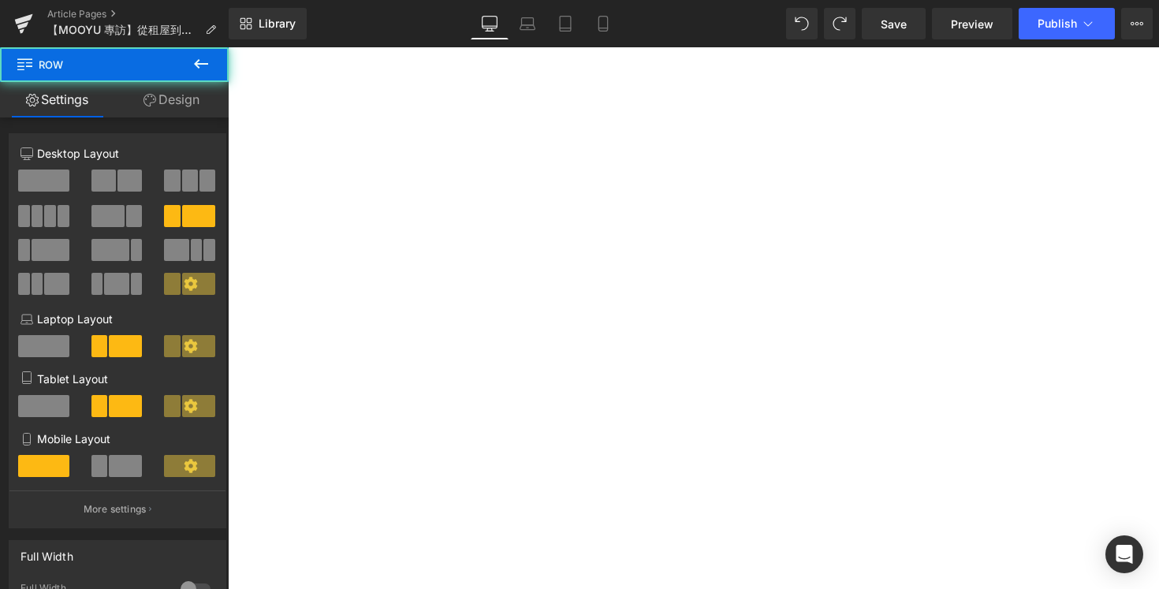
click at [228, 47] on div "33px" at bounding box center [228, 47] width 0 height 0
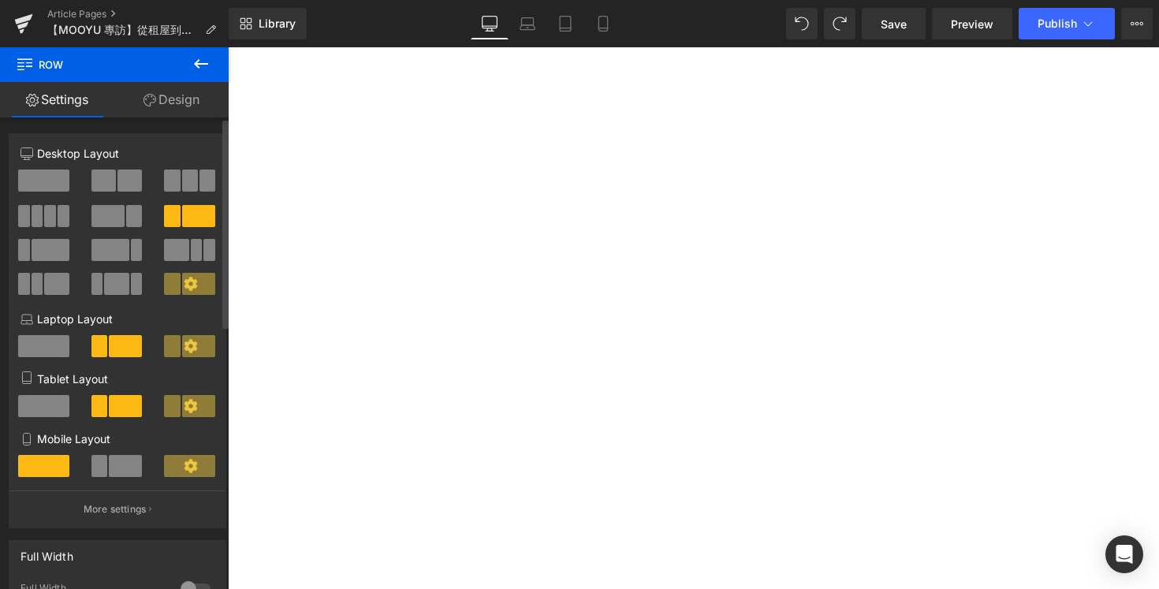
click at [43, 180] on span at bounding box center [43, 181] width 51 height 22
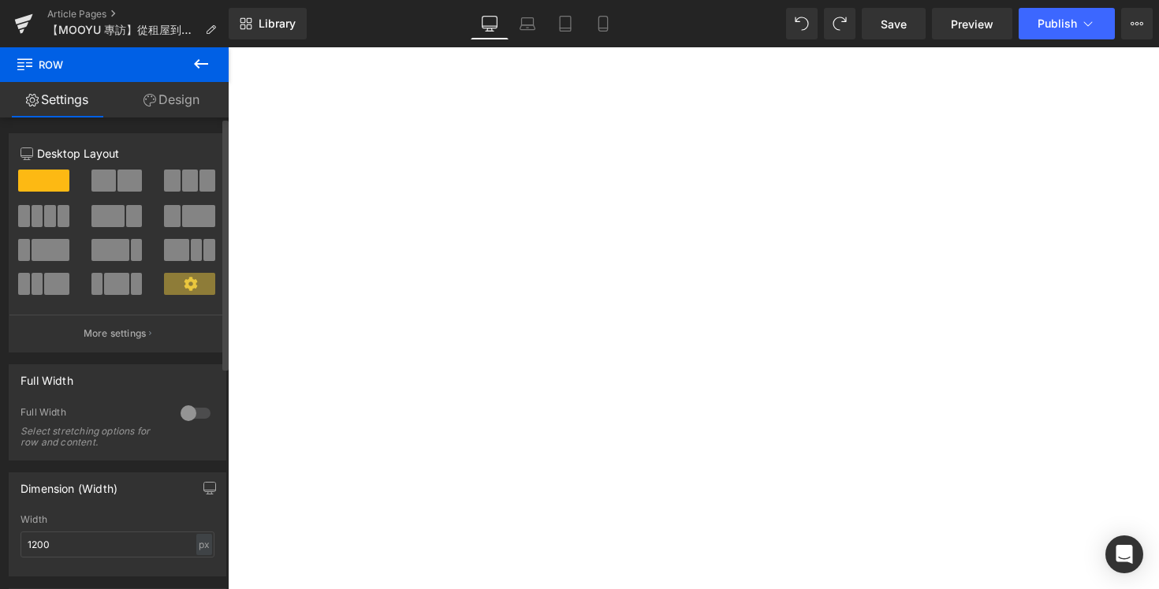
click at [101, 220] on span at bounding box center [107, 216] width 33 height 22
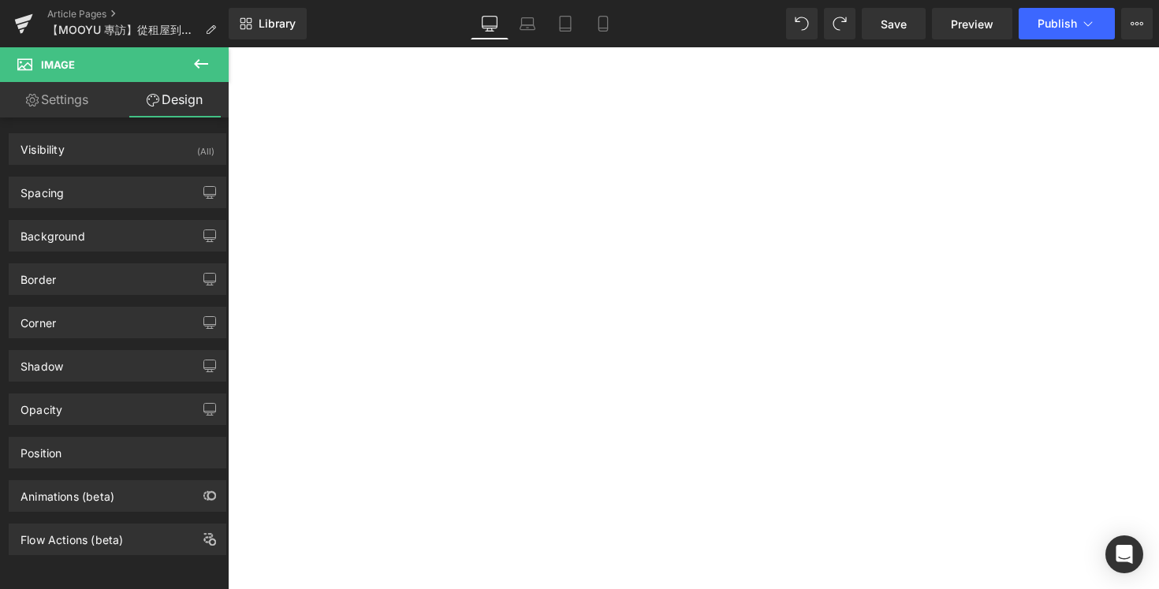
scroll to position [3784, 0]
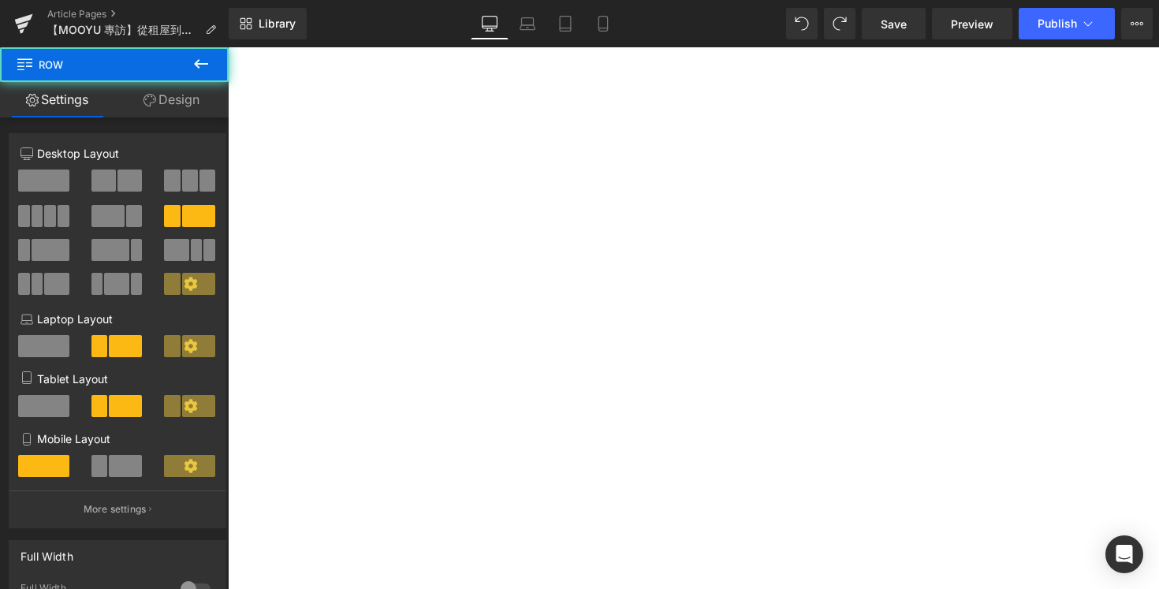
click at [228, 47] on div "Image Image Image Row 33px 46px" at bounding box center [228, 47] width 0 height 0
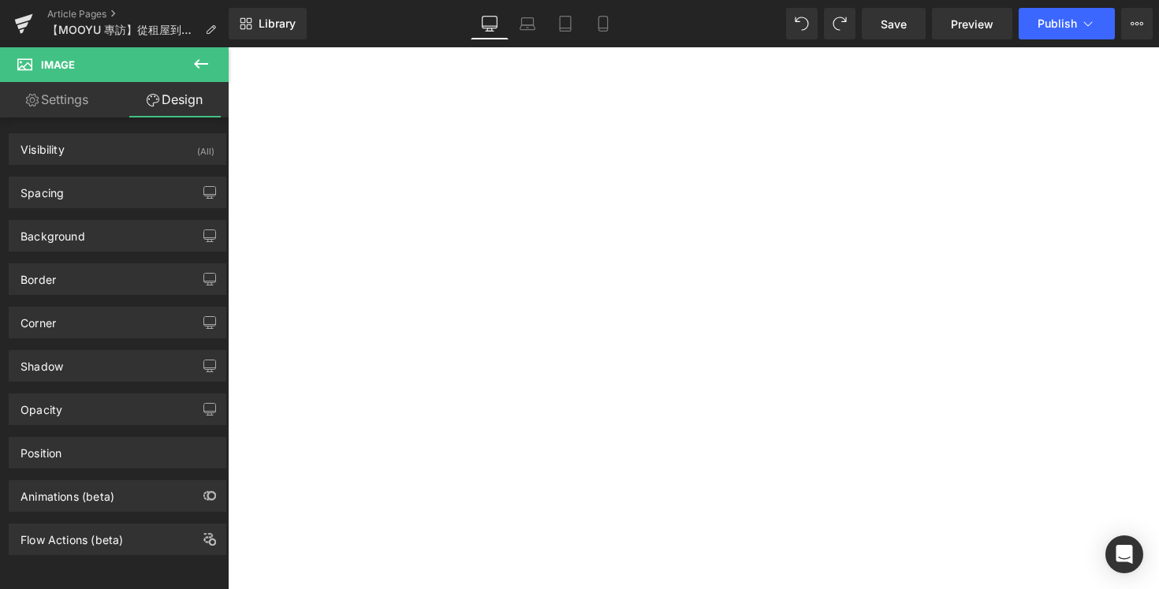
scroll to position [260, 0]
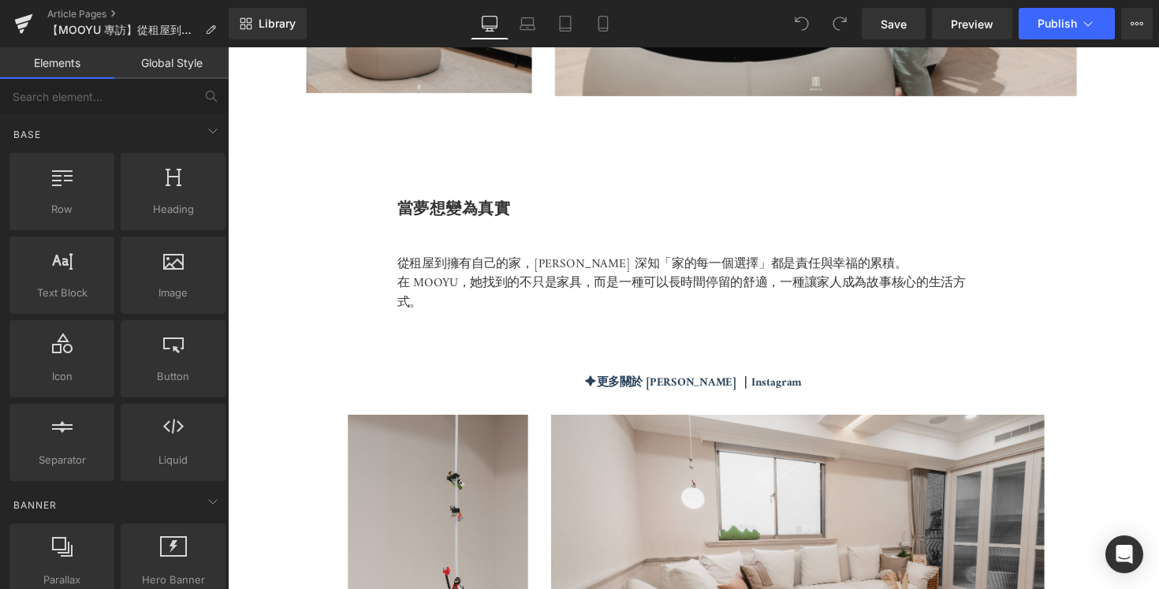
scroll to position [3980, 0]
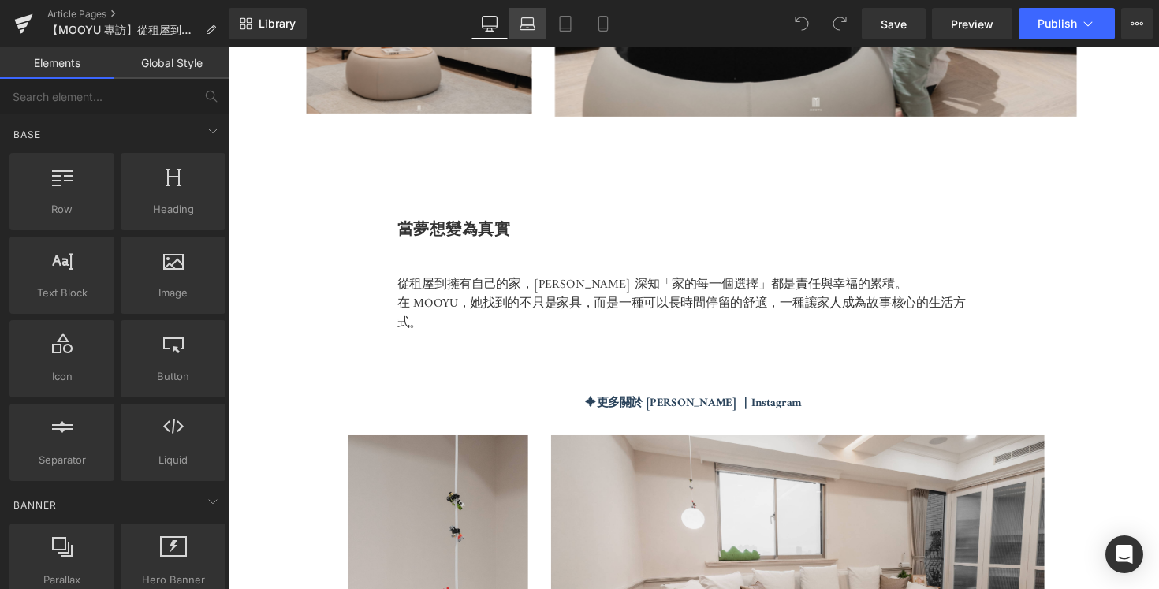
click at [526, 28] on icon at bounding box center [528, 24] width 16 height 16
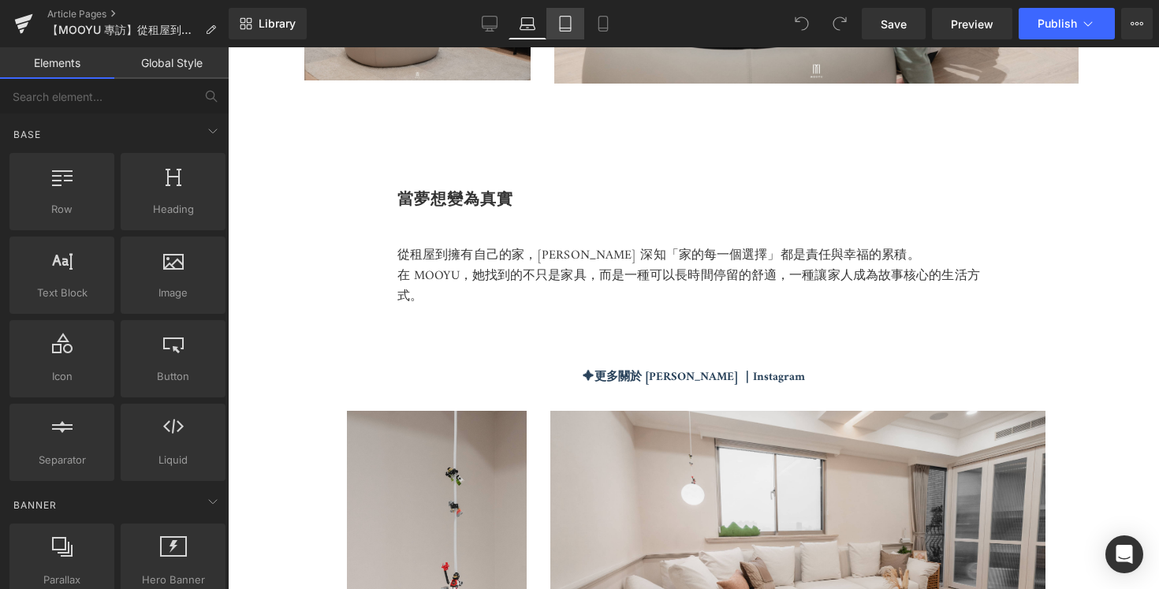
click at [560, 20] on icon at bounding box center [566, 24] width 16 height 16
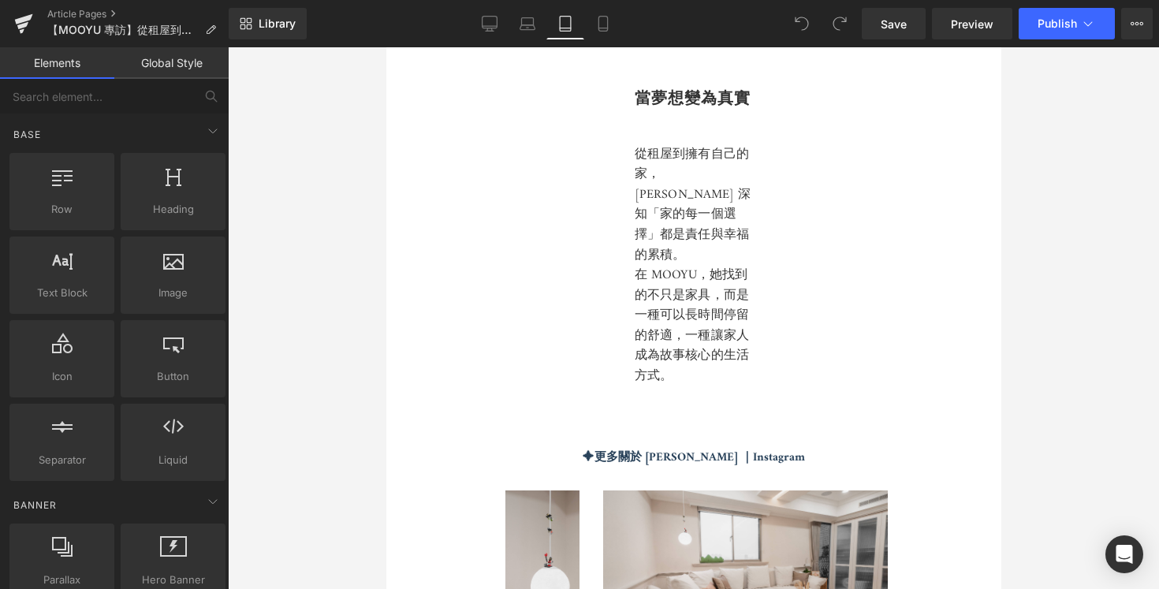
scroll to position [5327, 0]
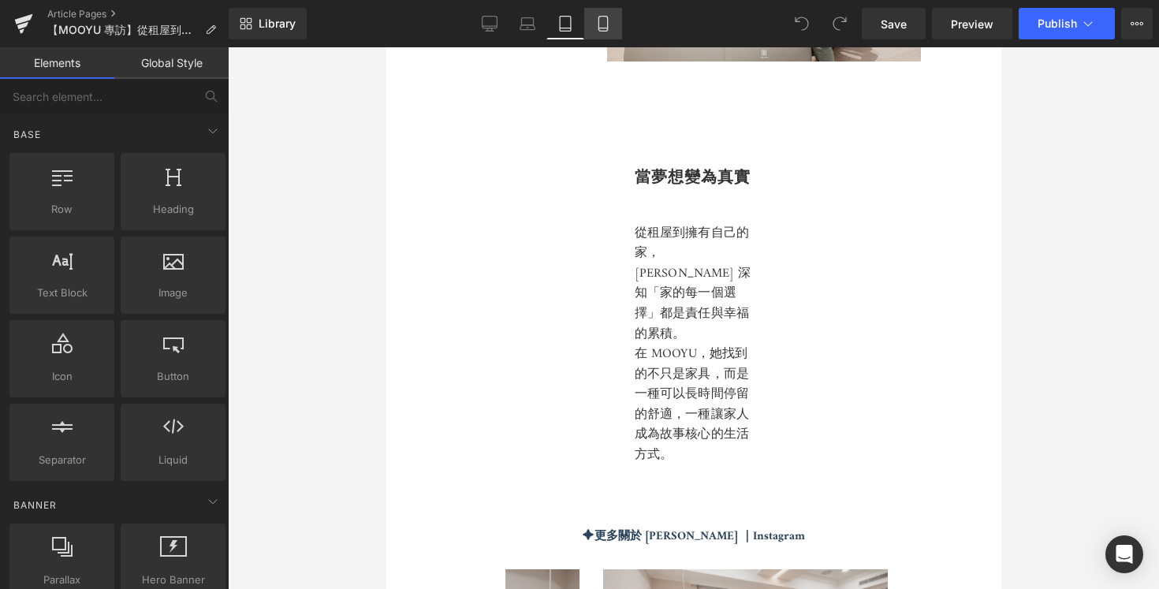
click at [598, 23] on icon at bounding box center [604, 24] width 16 height 16
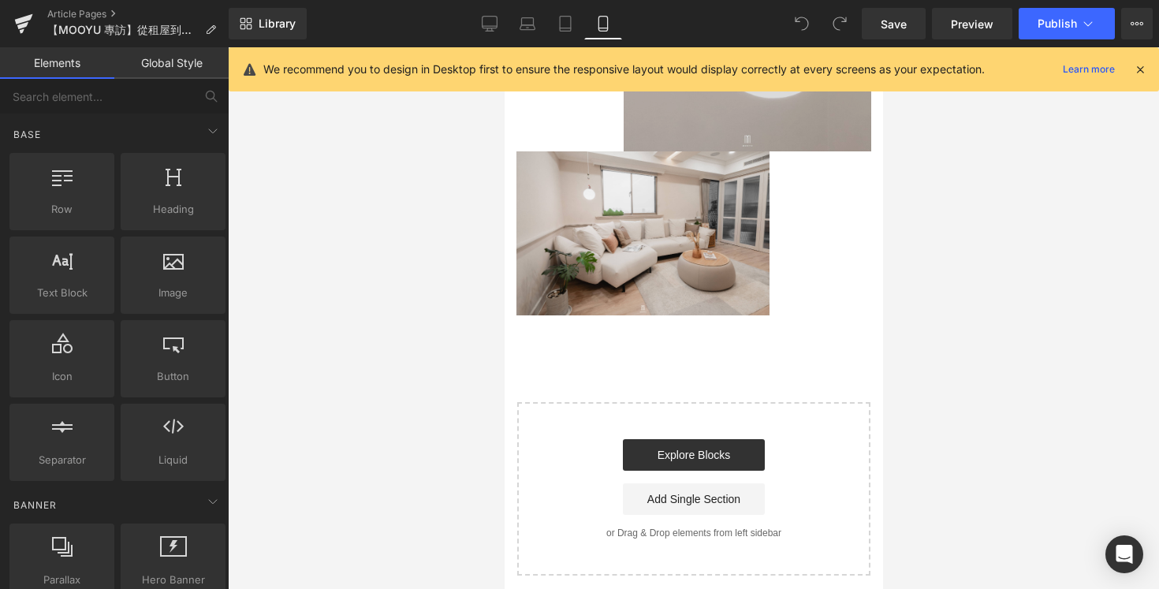
scroll to position [4763, 0]
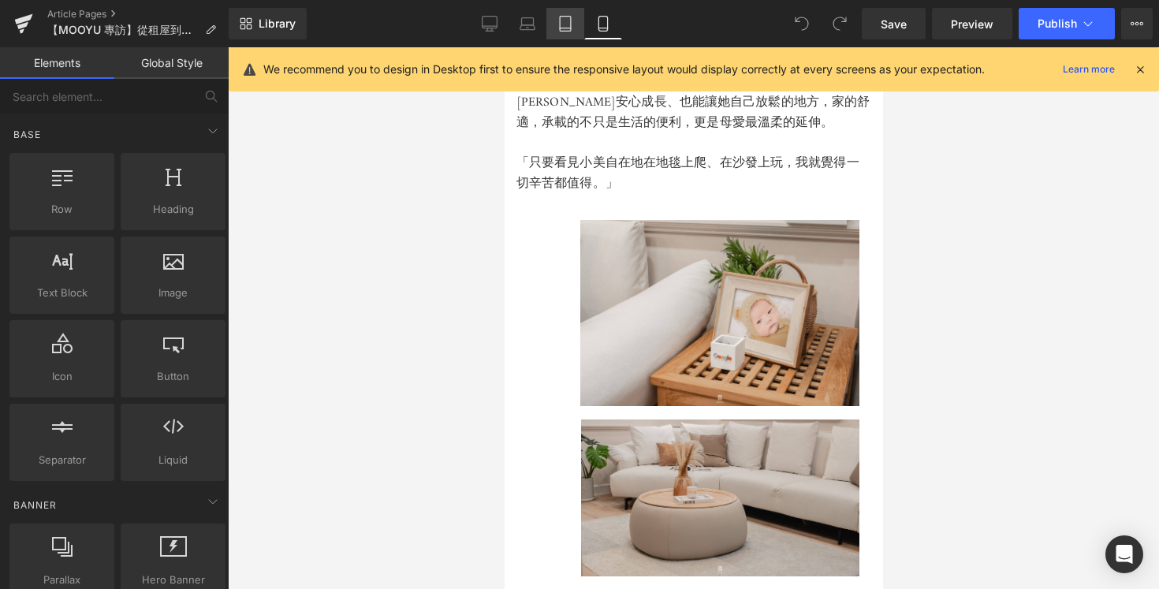
click at [571, 27] on icon at bounding box center [565, 24] width 11 height 15
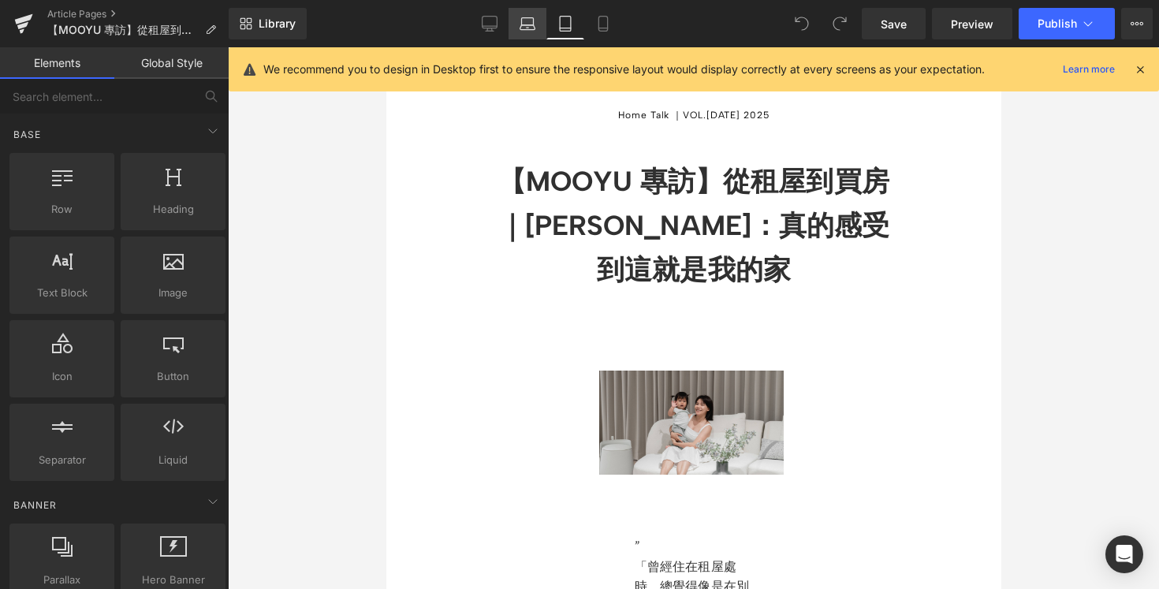
click at [532, 28] on icon at bounding box center [528, 24] width 16 height 16
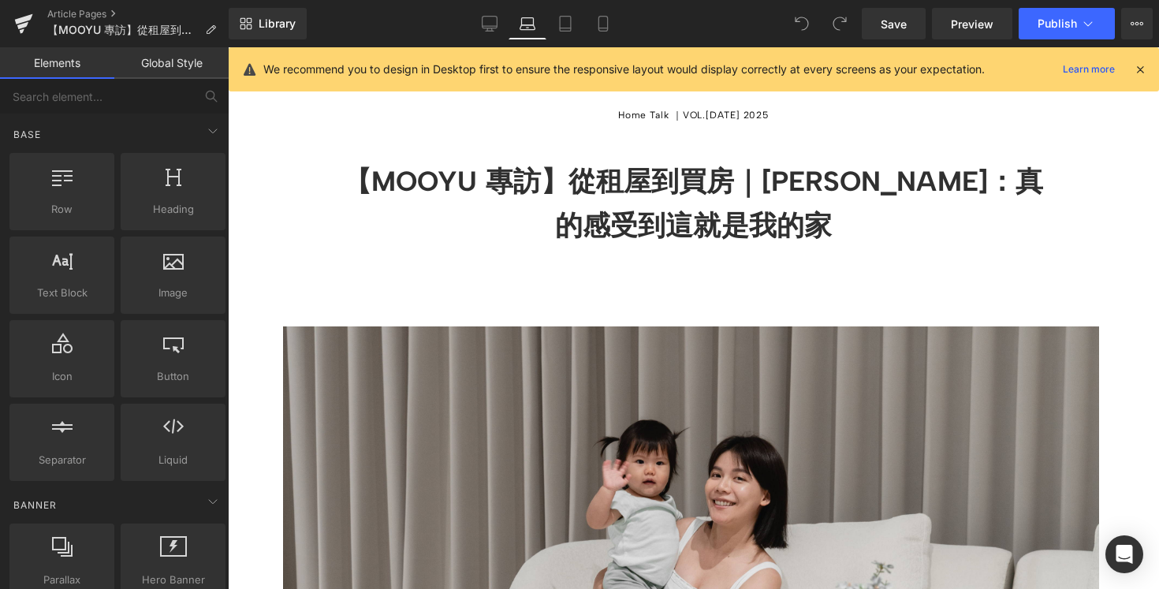
scroll to position [168, 0]
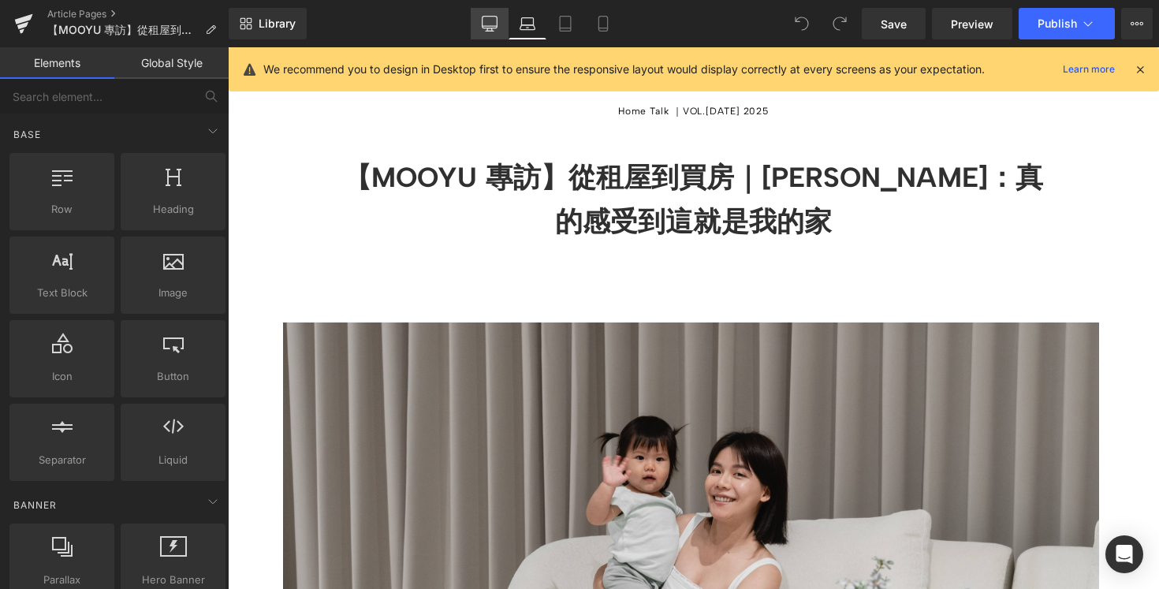
click at [487, 24] on icon at bounding box center [490, 24] width 16 height 16
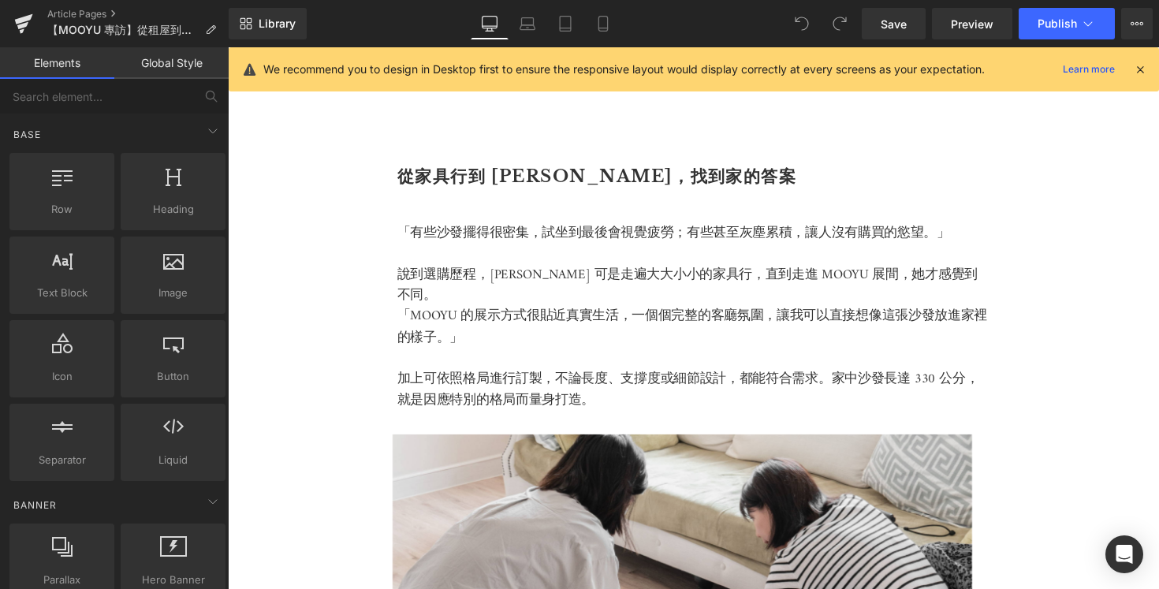
scroll to position [3210, 0]
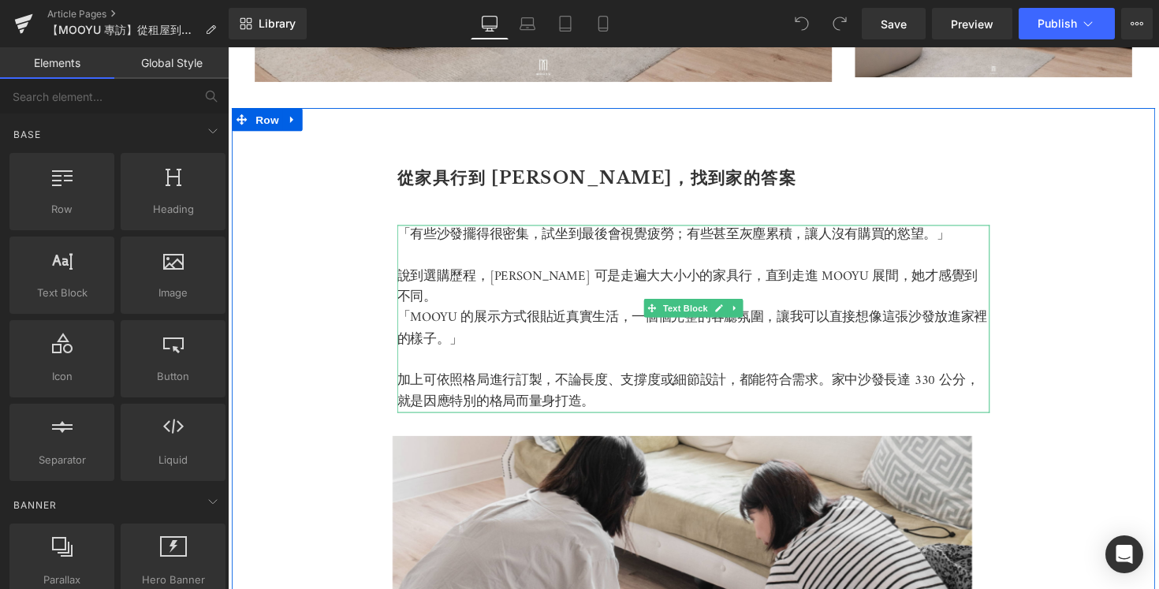
click at [680, 268] on p at bounding box center [704, 261] width 607 height 21
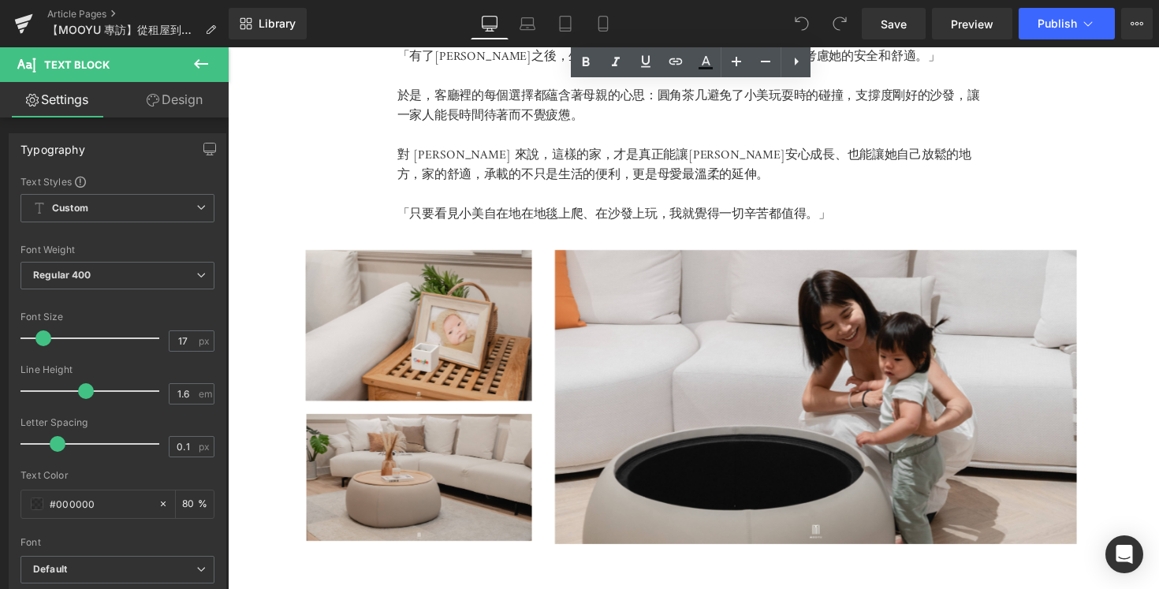
scroll to position [3508, 0]
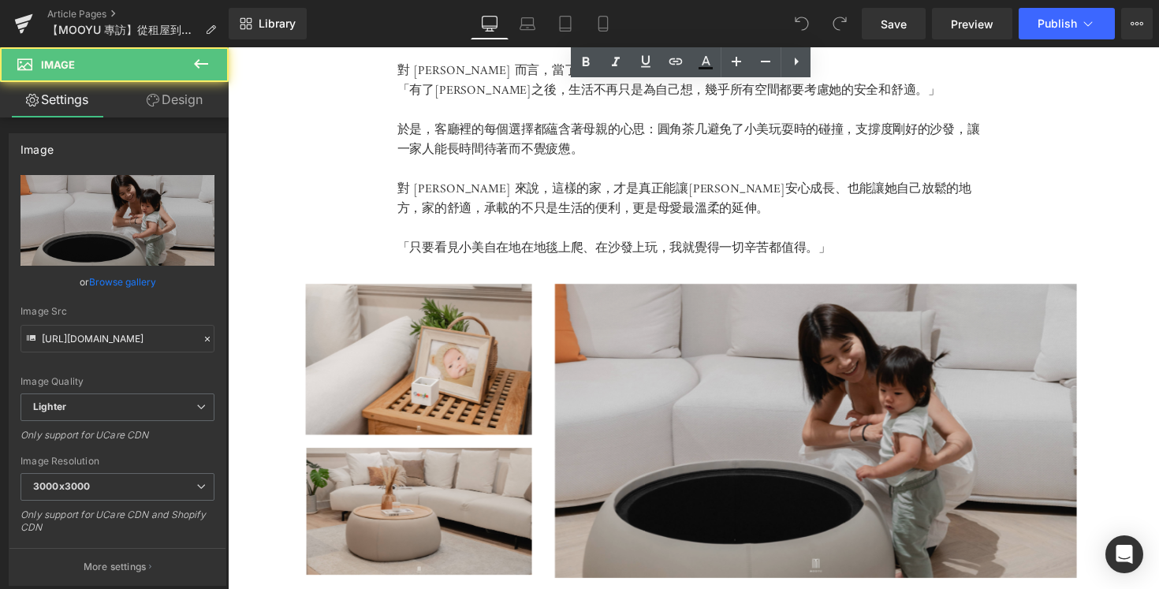
click at [680, 340] on img at bounding box center [859, 439] width 592 height 301
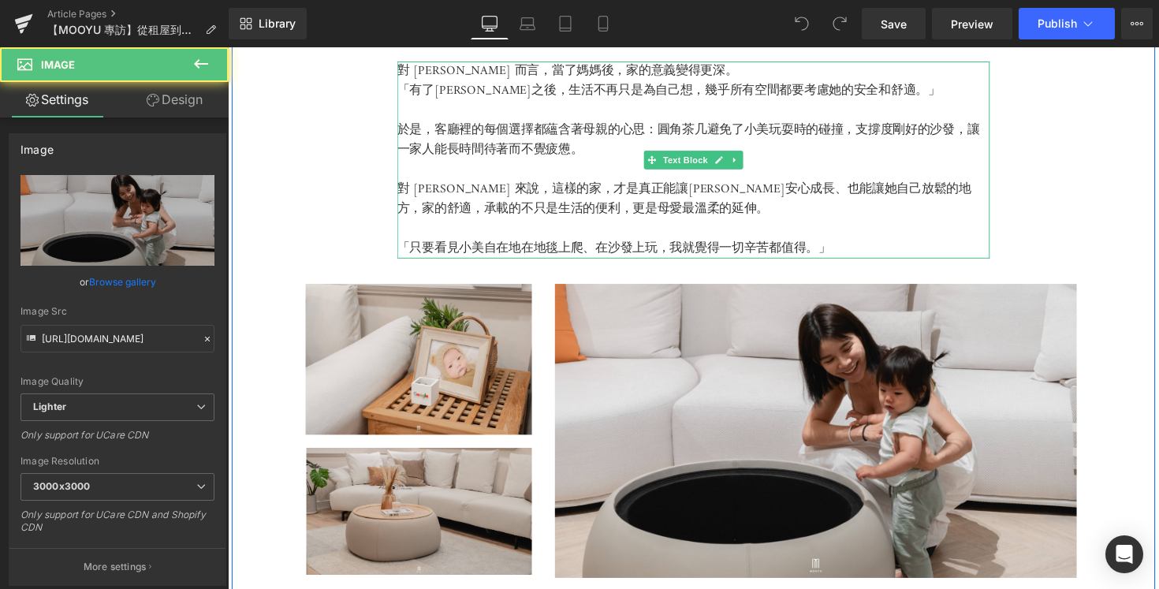
click at [659, 132] on p "於是，客廳裡的每個選擇都蘊含著母親的心思：圓角茶几避免了小美玩耍時的碰撞，支撐度剛好的沙發，讓一家人能長時間待著而不覺疲憊。" at bounding box center [704, 142] width 607 height 40
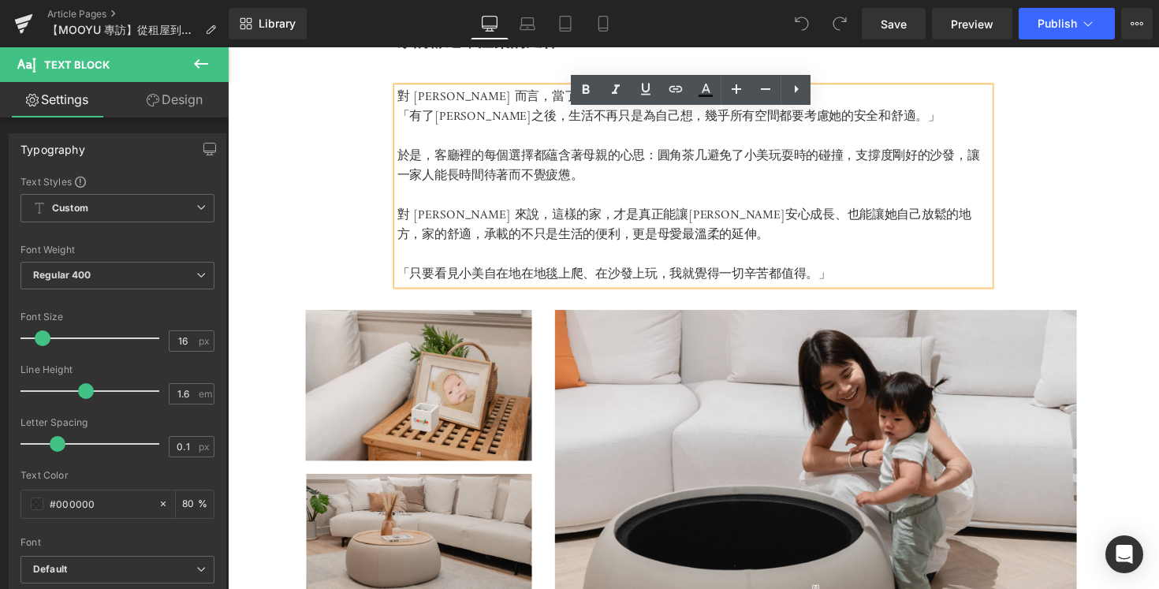
scroll to position [3690, 0]
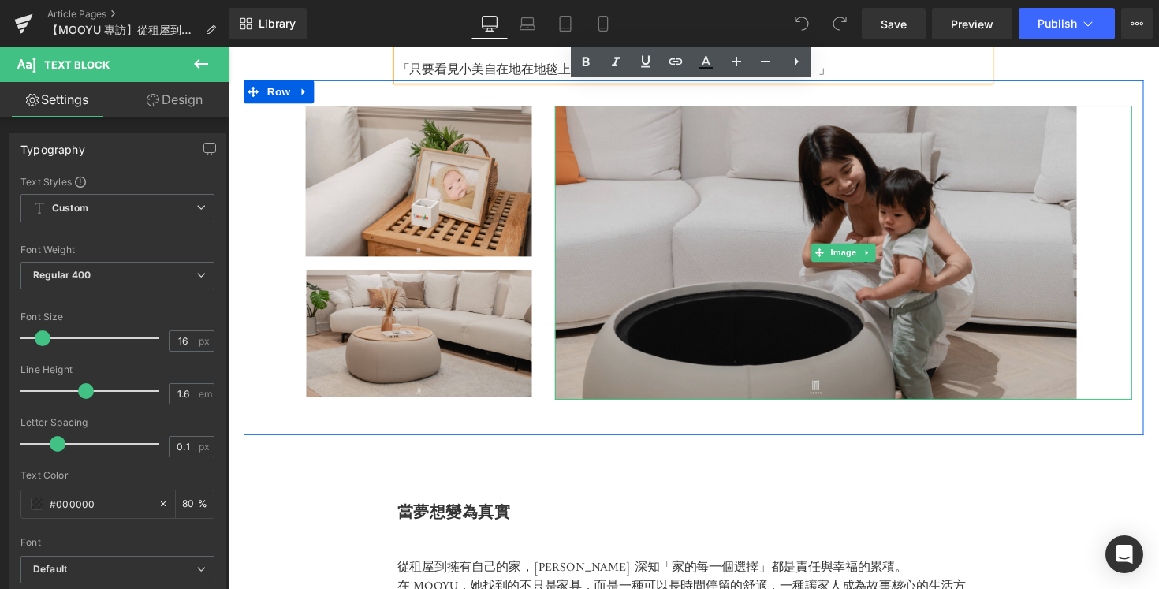
click at [603, 322] on img at bounding box center [859, 257] width 592 height 301
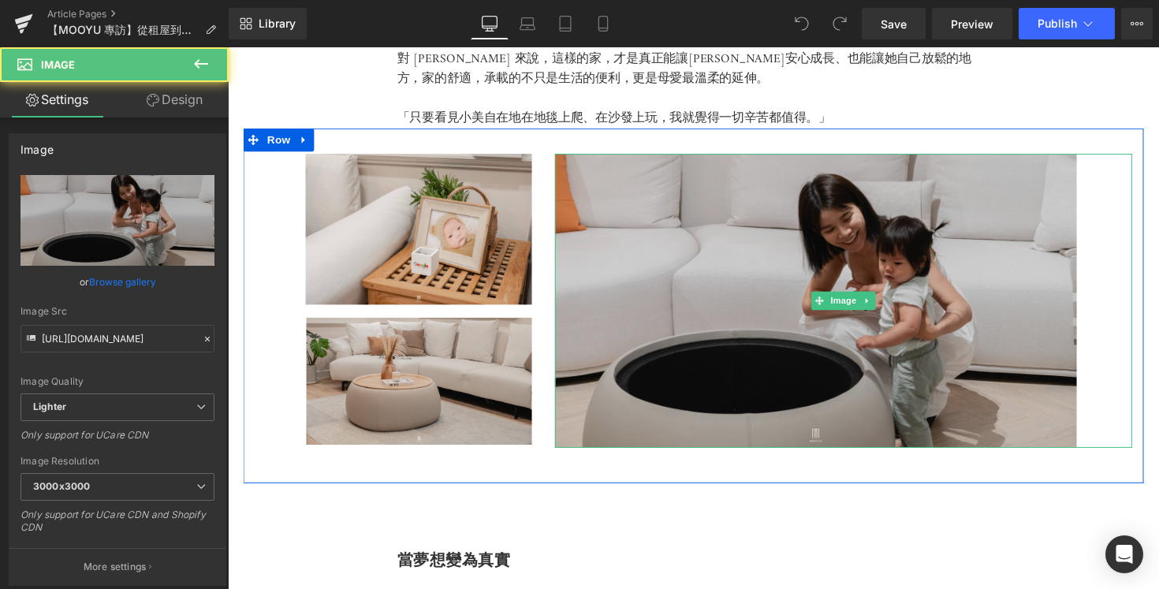
scroll to position [3604, 0]
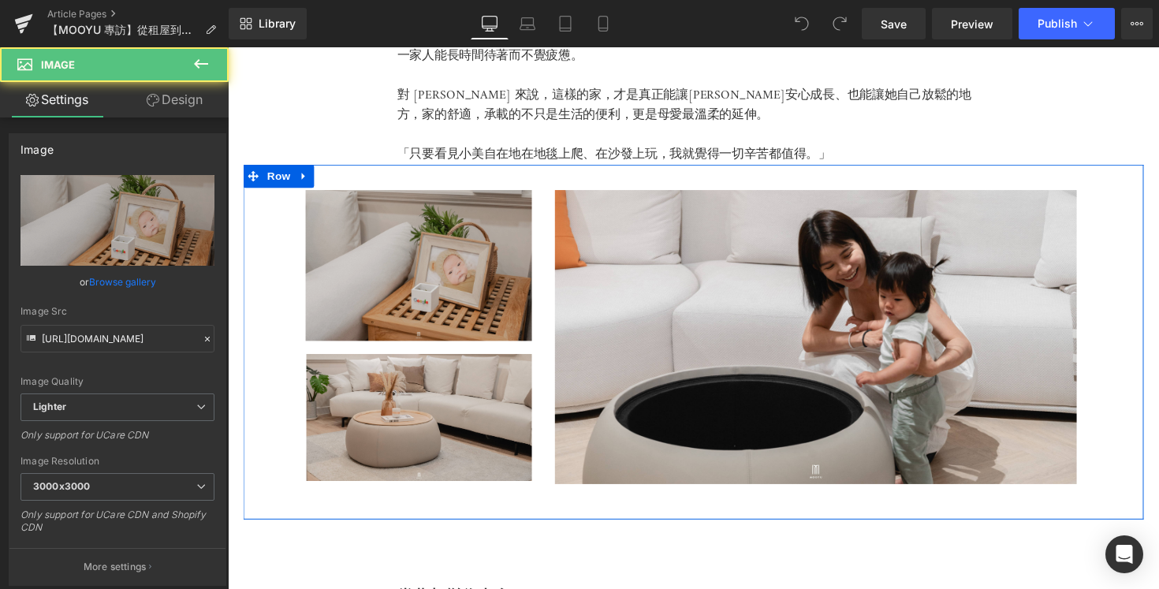
click at [472, 308] on img at bounding box center [398, 277] width 284 height 168
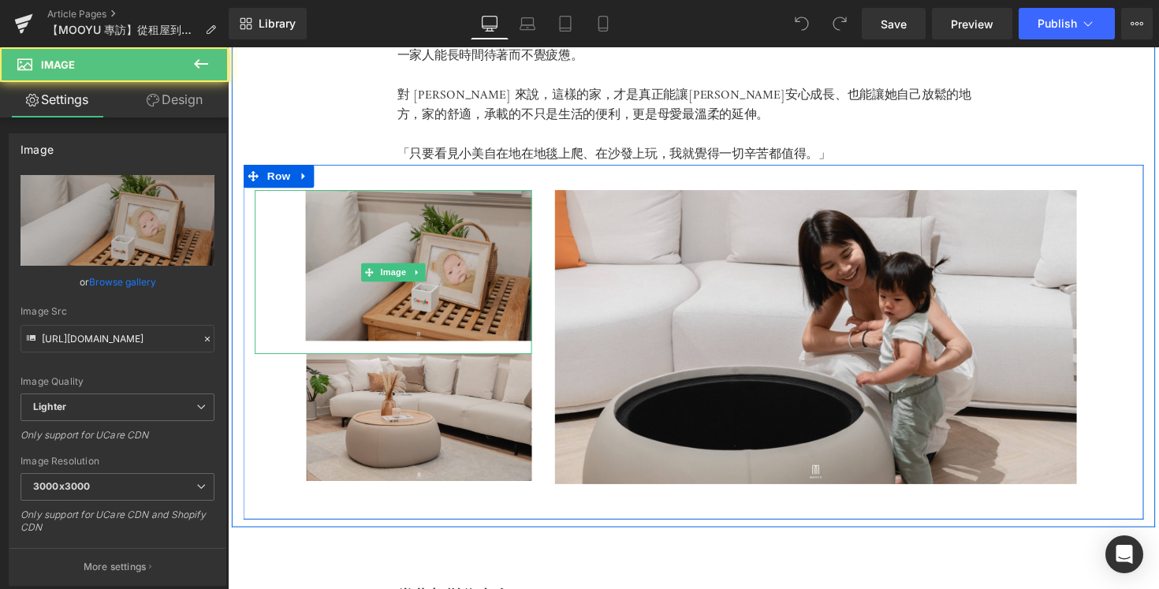
click at [474, 308] on img at bounding box center [398, 277] width 284 height 168
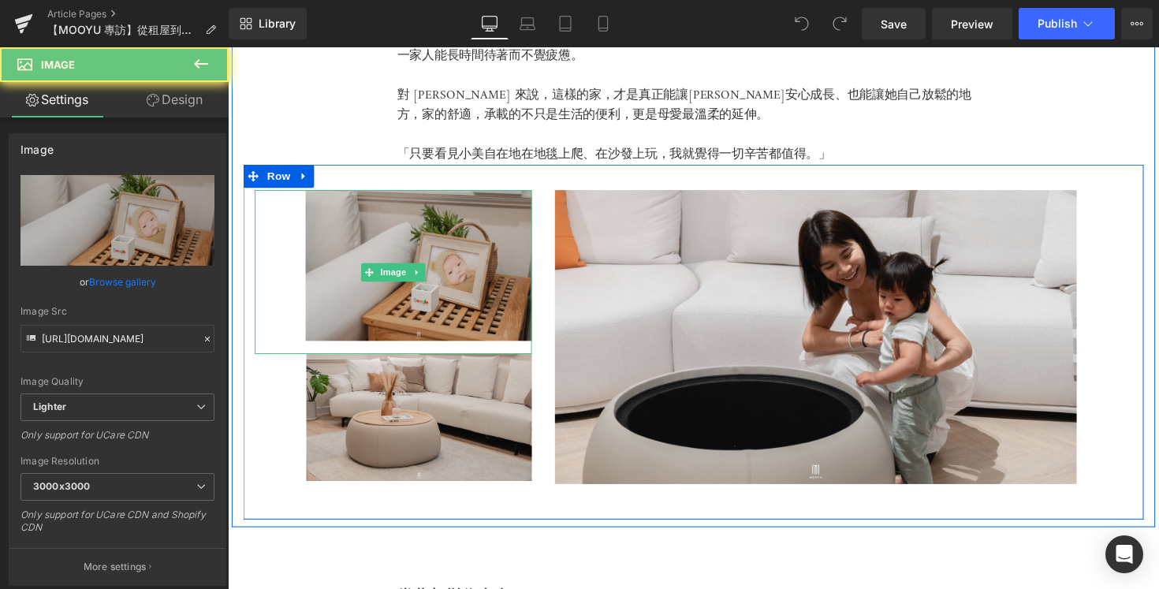
click at [474, 308] on img at bounding box center [398, 277] width 284 height 168
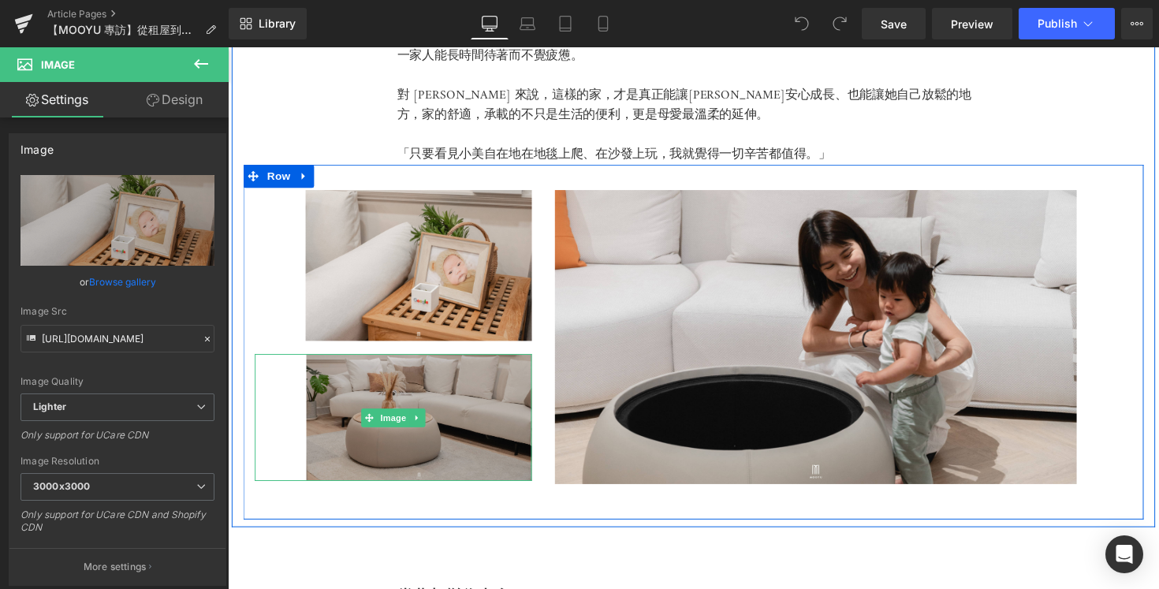
click at [451, 454] on img at bounding box center [398, 426] width 284 height 130
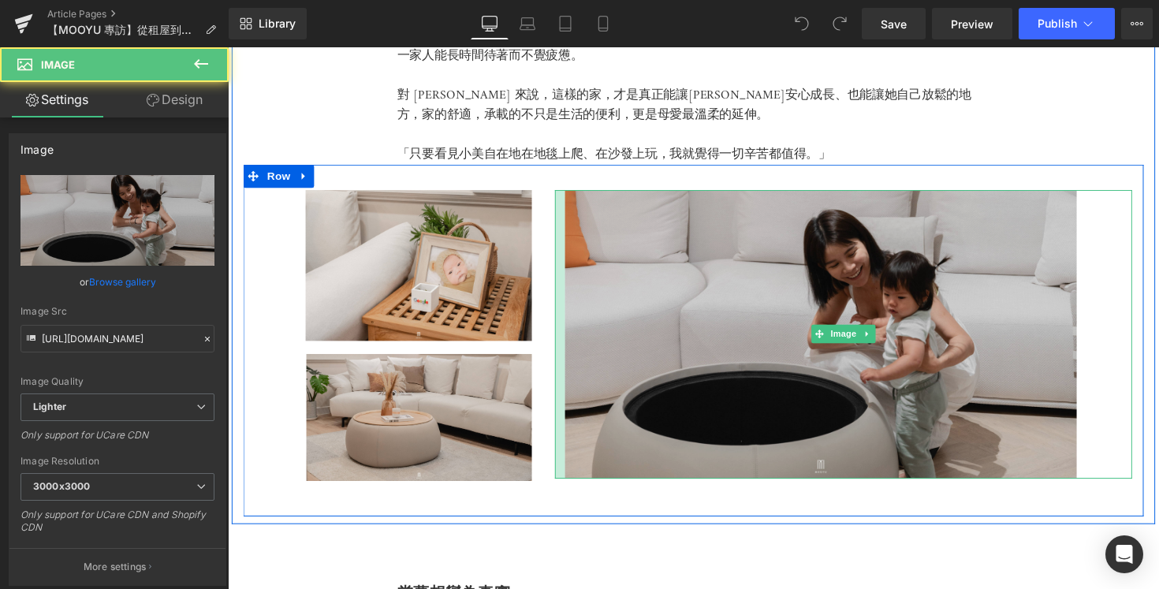
drag, startPoint x: 565, startPoint y: 487, endPoint x: 592, endPoint y: 405, distance: 85.8
click at [592, 405] on div "Image" at bounding box center [859, 340] width 592 height 295
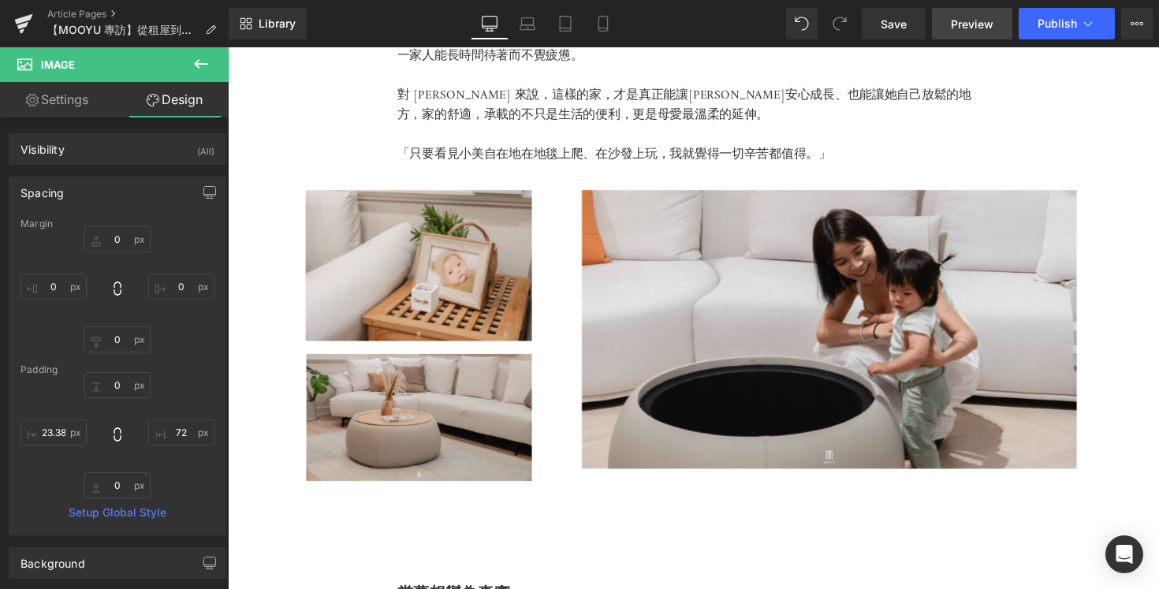
click at [979, 21] on span "Preview" at bounding box center [972, 24] width 43 height 17
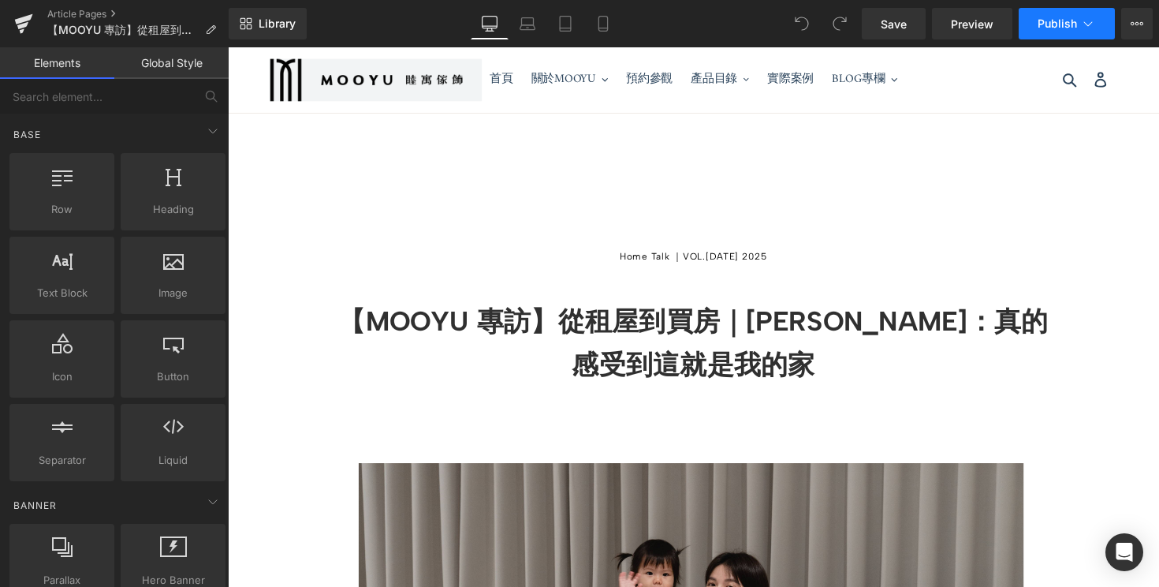
click at [1093, 28] on icon at bounding box center [1089, 24] width 16 height 16
click at [1141, 28] on icon at bounding box center [1137, 23] width 13 height 13
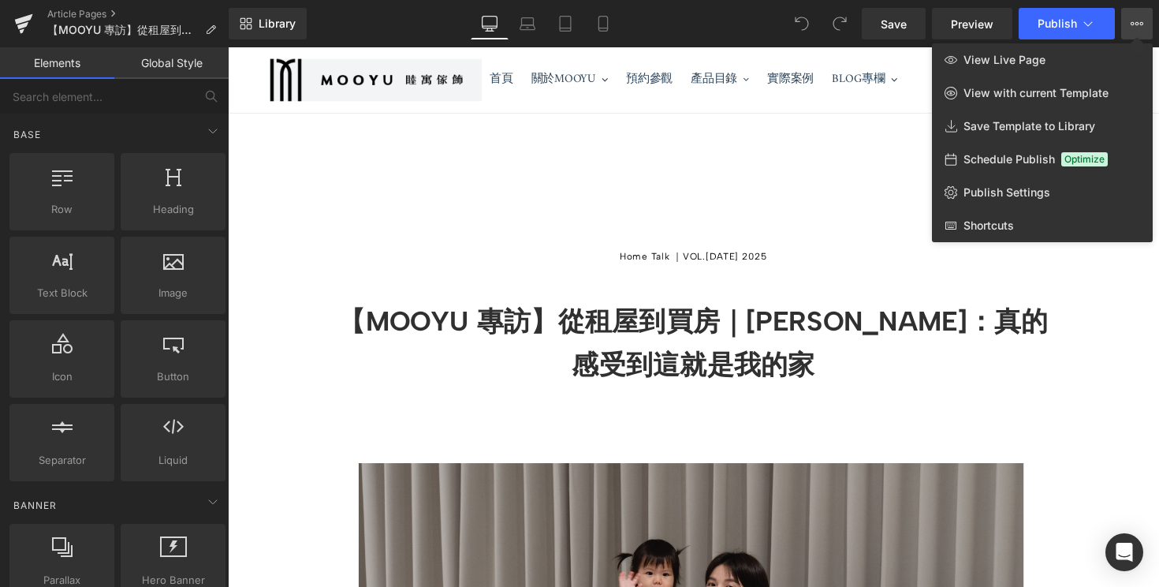
click at [1141, 28] on icon at bounding box center [1137, 23] width 13 height 13
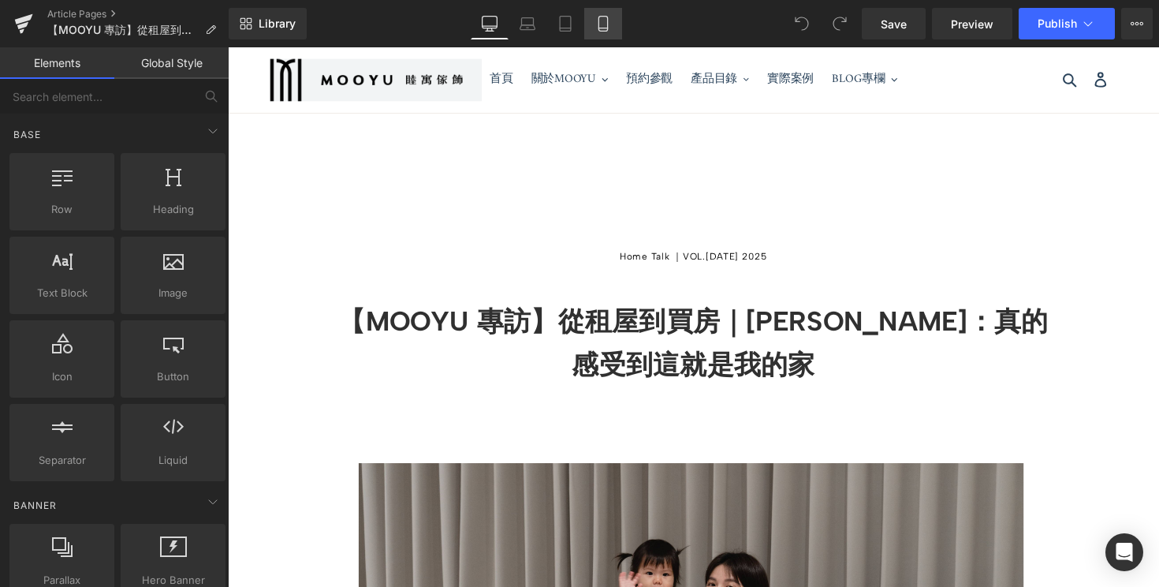
click at [590, 29] on link "Mobile" at bounding box center [603, 24] width 38 height 32
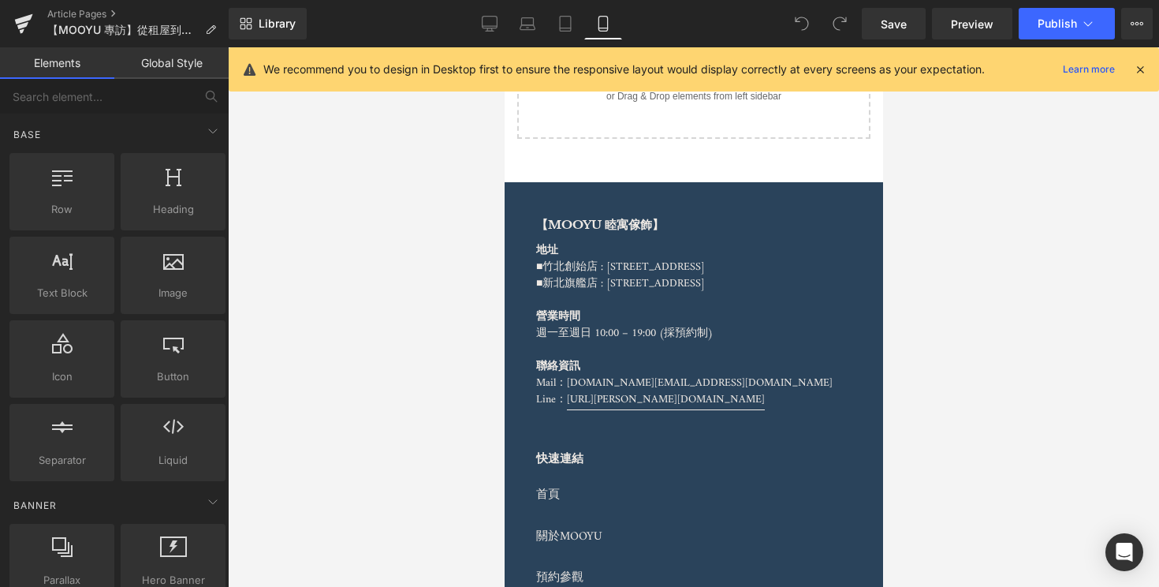
scroll to position [5344, 0]
